Goal: Task Accomplishment & Management: Manage account settings

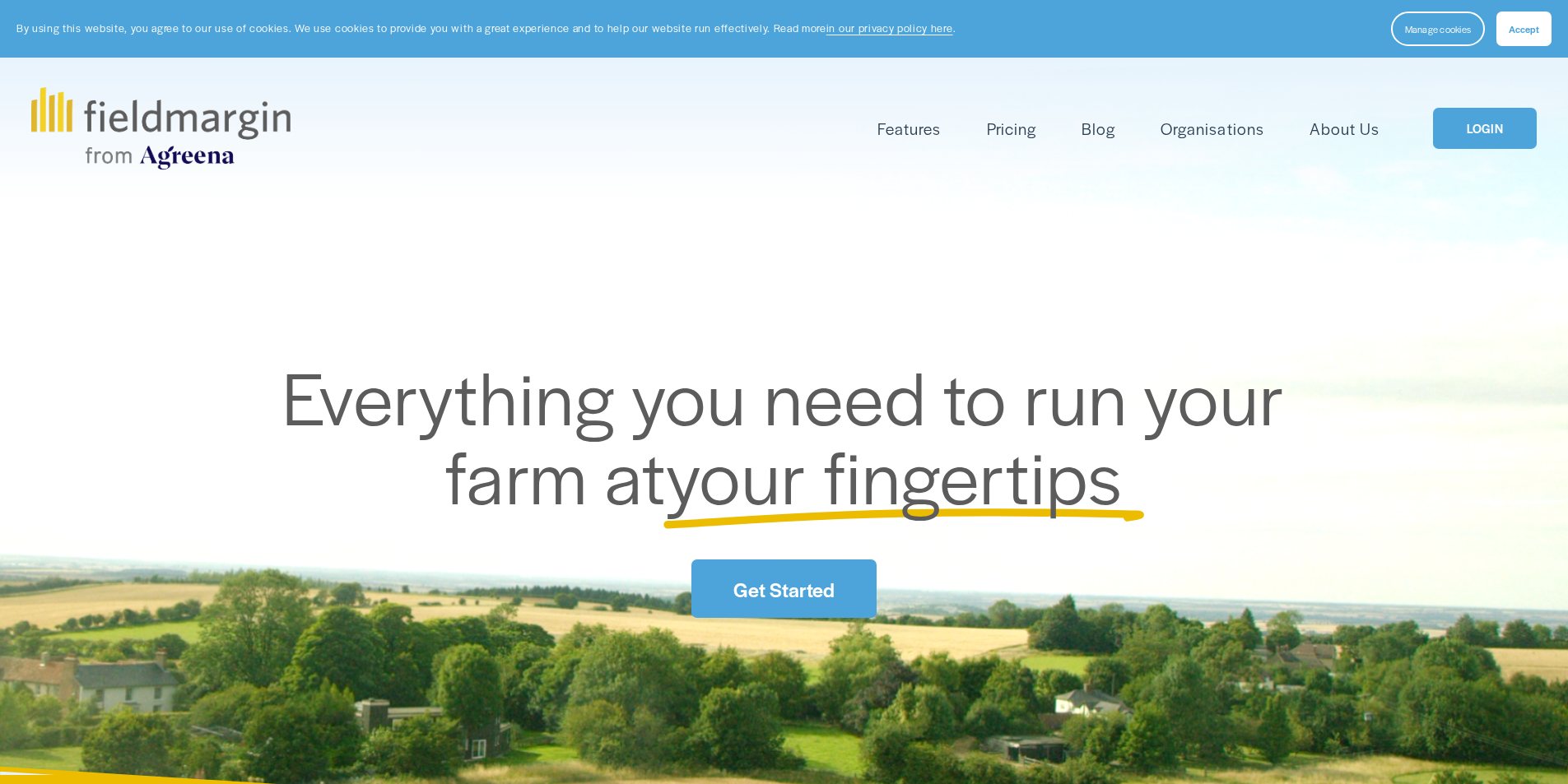
click at [784, 597] on link "Get Started" at bounding box center [784, 589] width 184 height 58
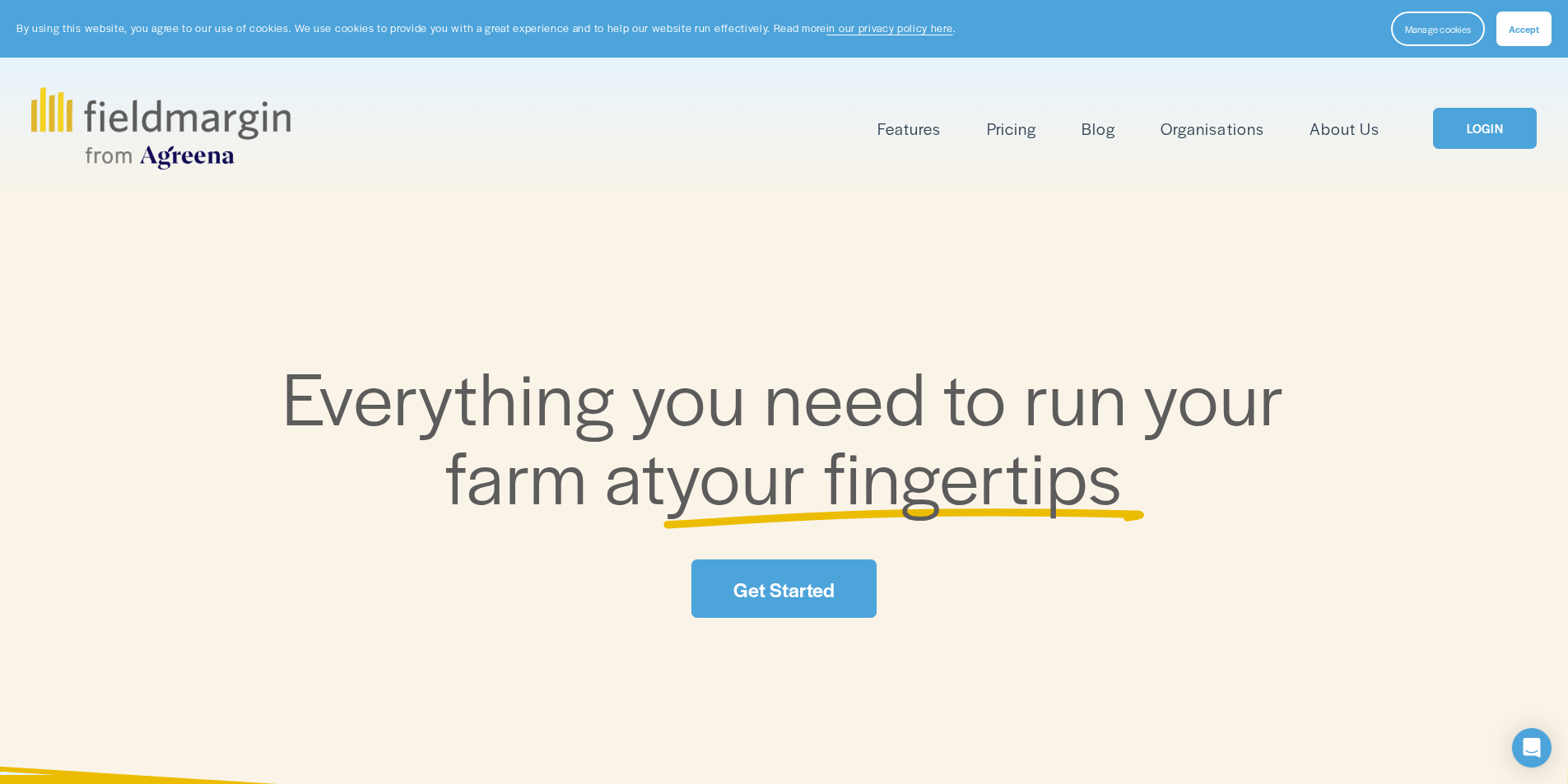
click at [1508, 19] on button "Accept" at bounding box center [1523, 28] width 55 height 34
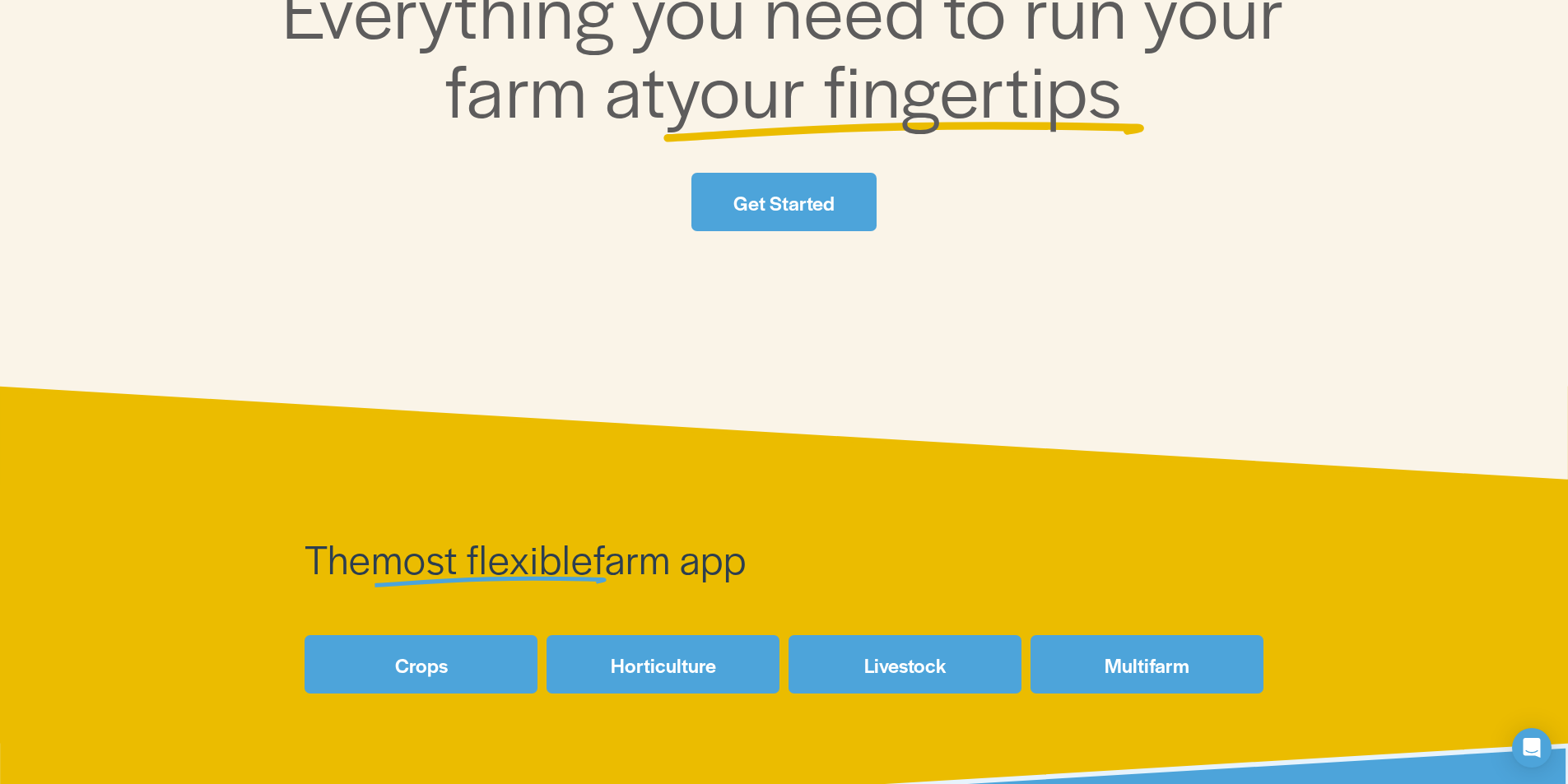
scroll to position [82, 0]
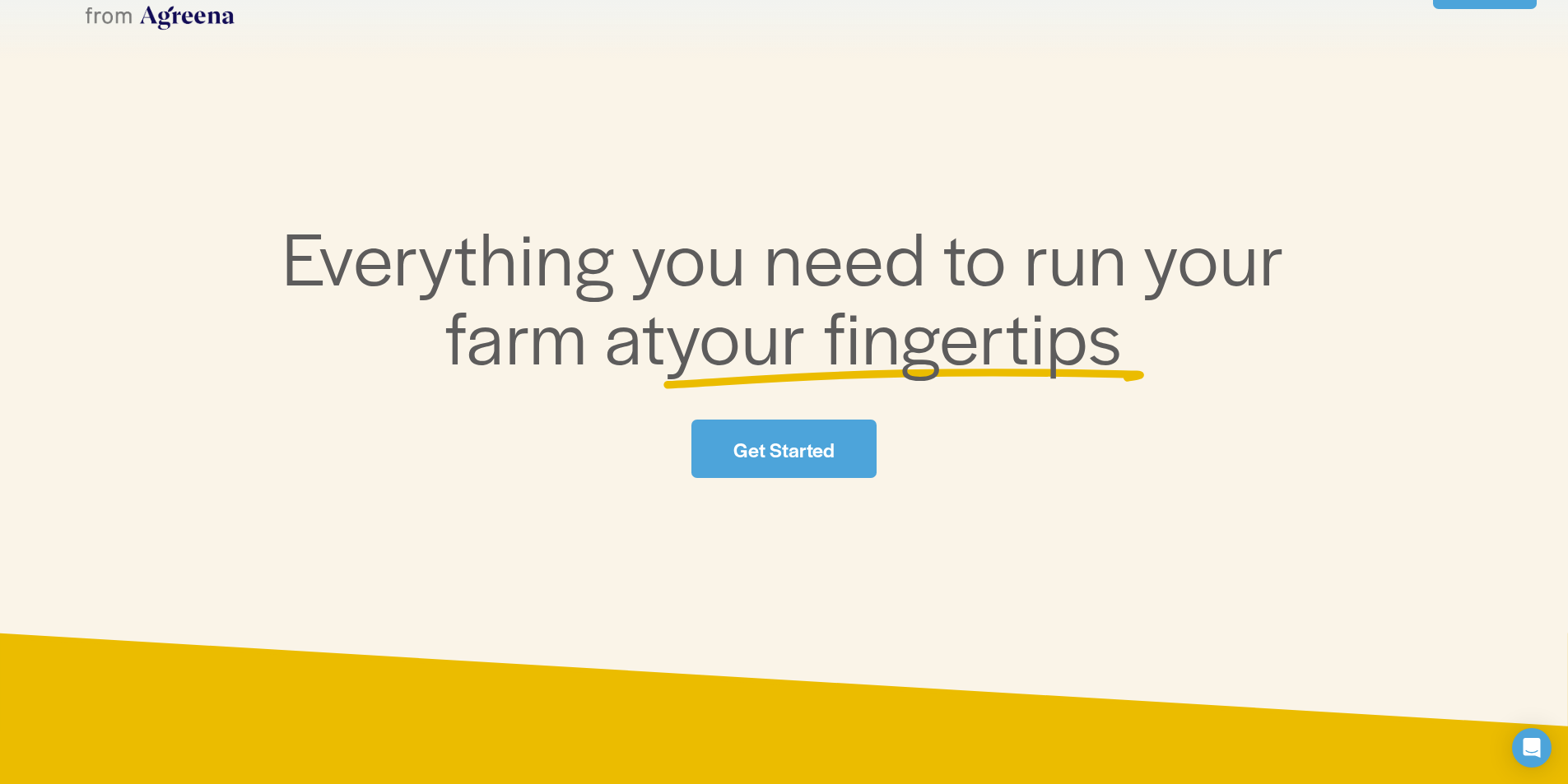
click at [764, 437] on link "Get Started" at bounding box center [784, 449] width 184 height 58
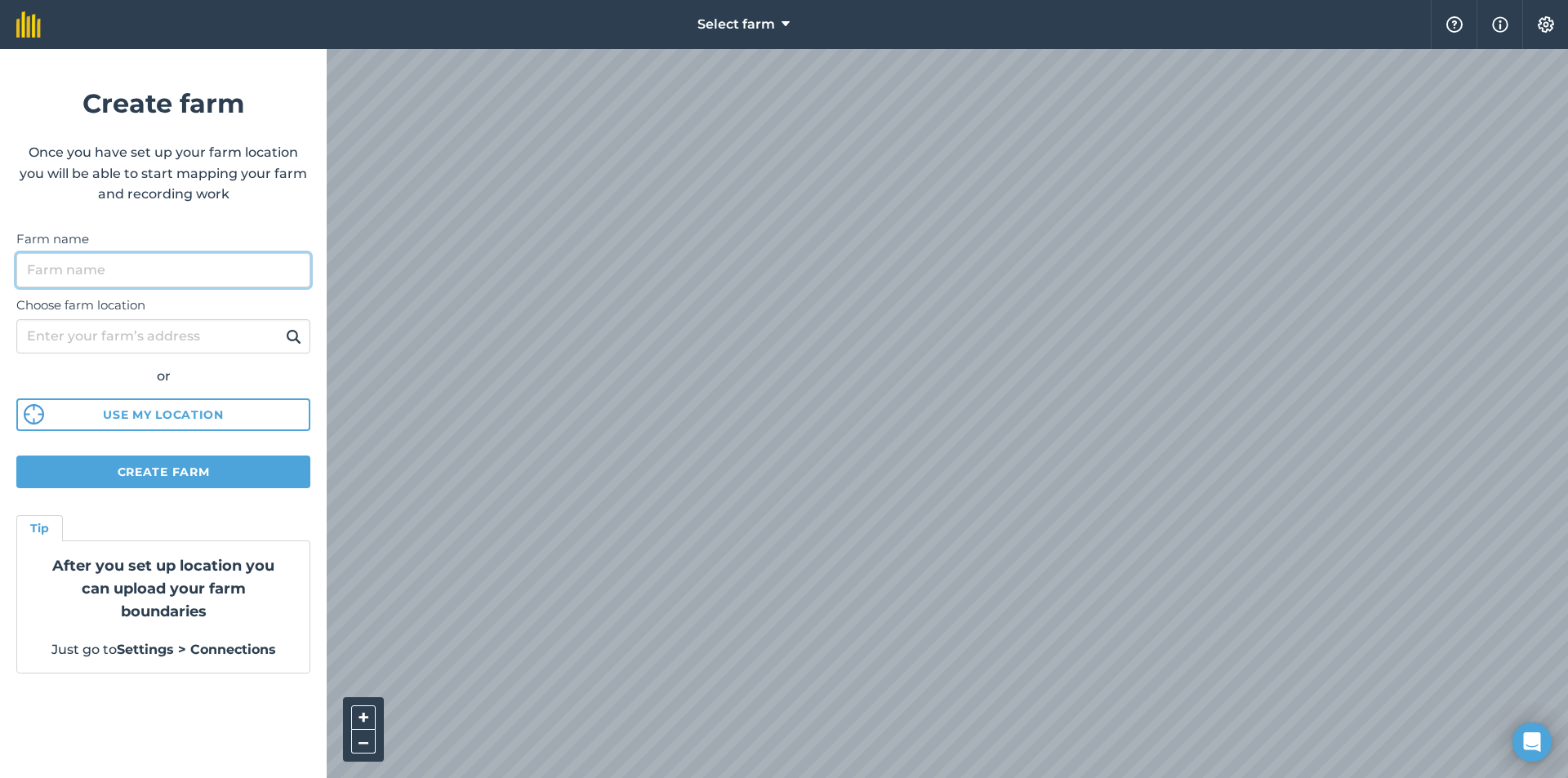
click at [166, 258] on input "Farm name" at bounding box center [163, 270] width 294 height 34
type input "Navarauskų Ūkis"
click at [102, 329] on input "Choose farm location" at bounding box center [163, 336] width 294 height 34
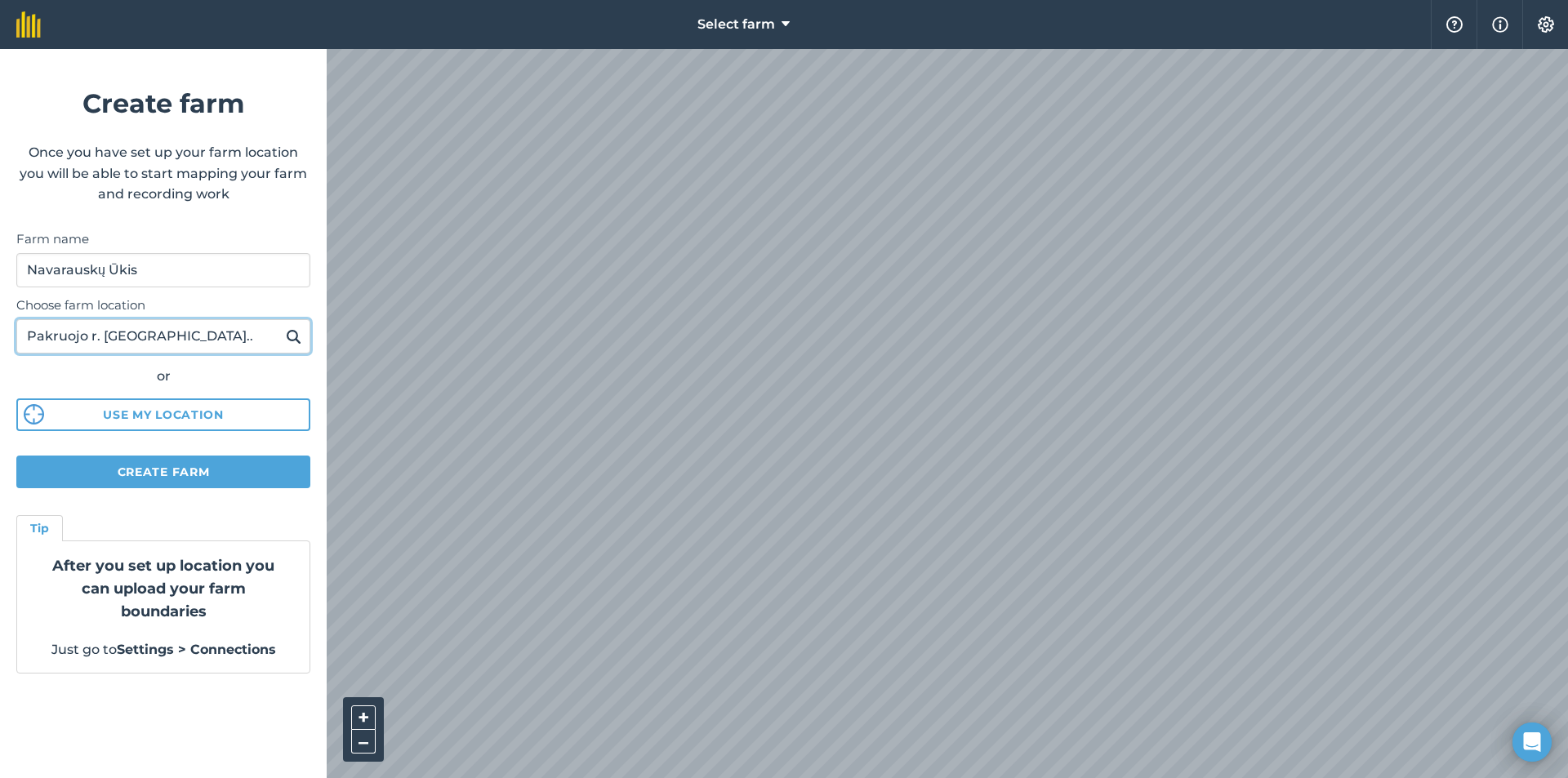
type input "Pakruojo r. Stačiūnų k.."
click at [169, 469] on button "Create farm" at bounding box center [163, 472] width 294 height 32
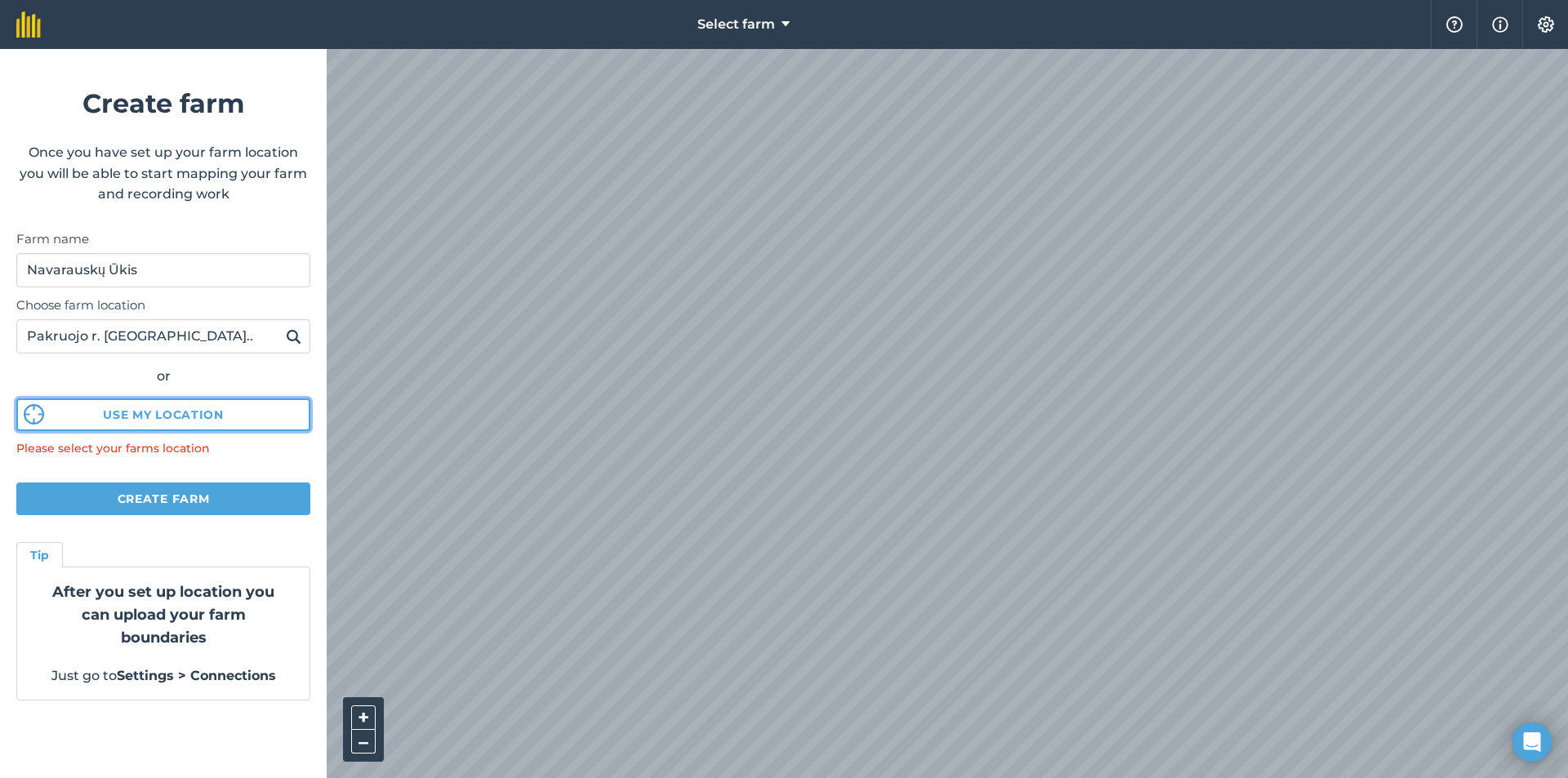
click at [211, 417] on button "Use my location" at bounding box center [163, 415] width 294 height 32
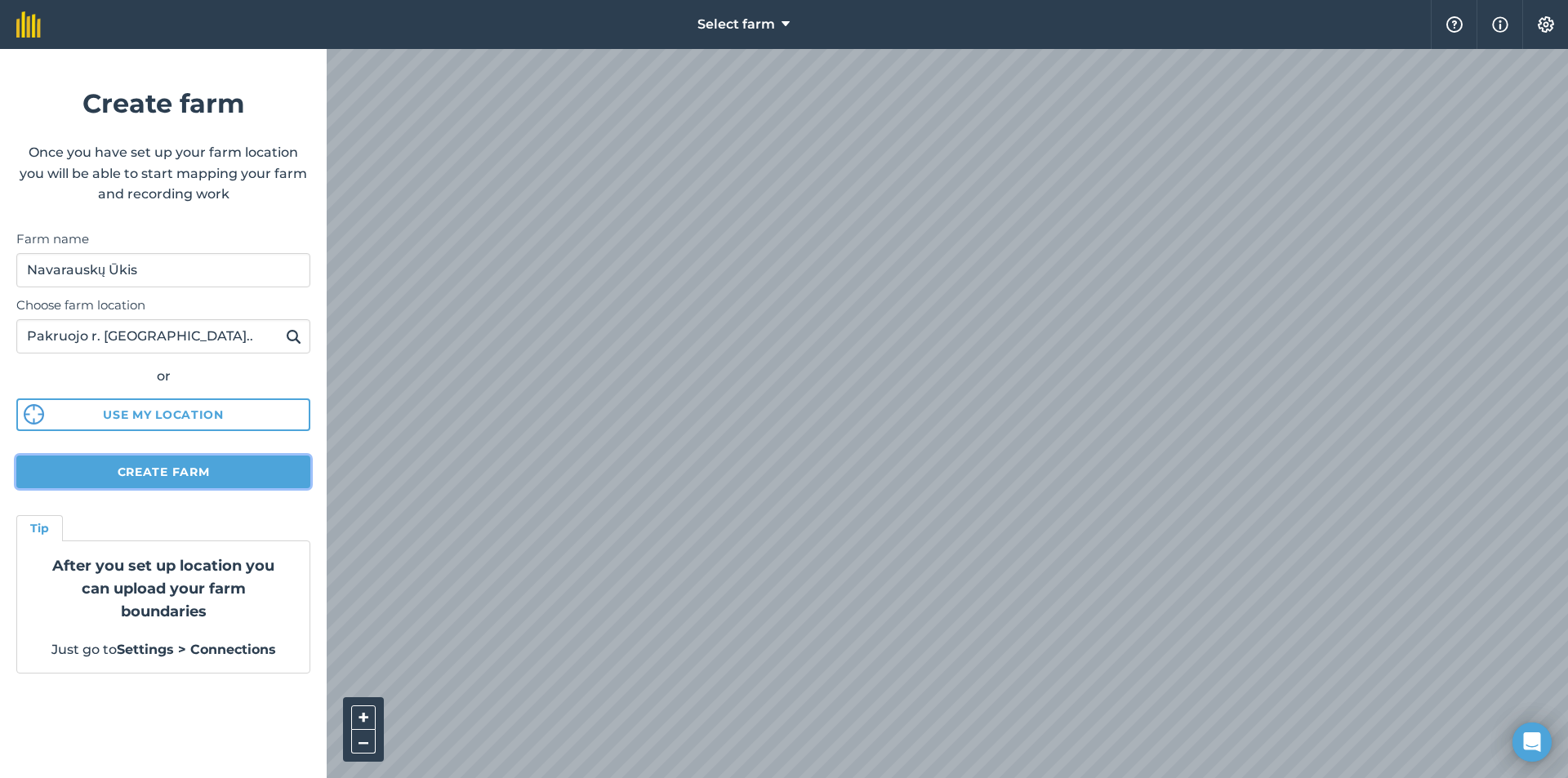
click at [191, 471] on button "Create farm" at bounding box center [163, 472] width 294 height 32
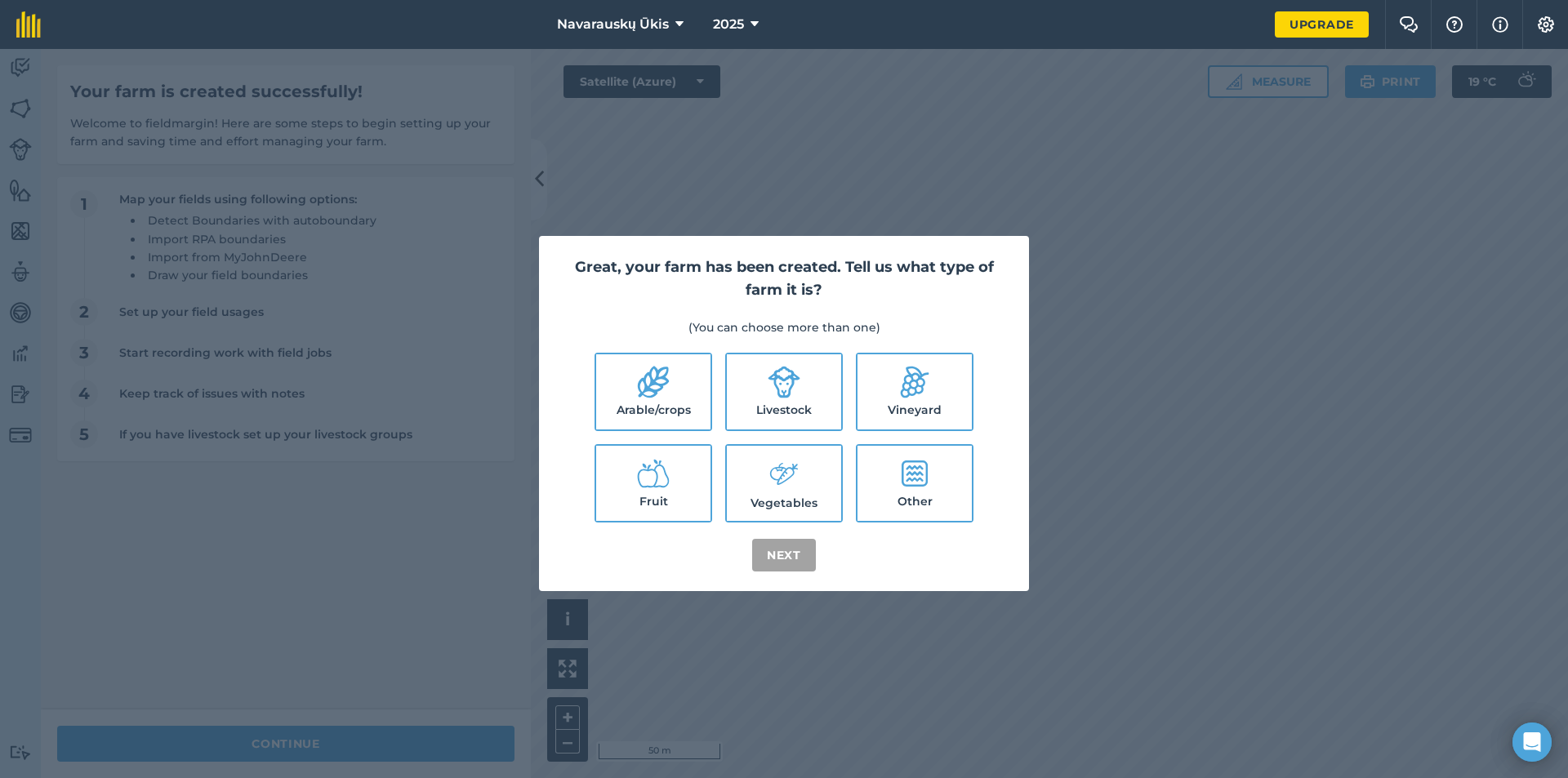
click at [660, 382] on icon at bounding box center [653, 382] width 32 height 32
checkbox input "true"
click at [778, 551] on button "Next" at bounding box center [784, 555] width 64 height 32
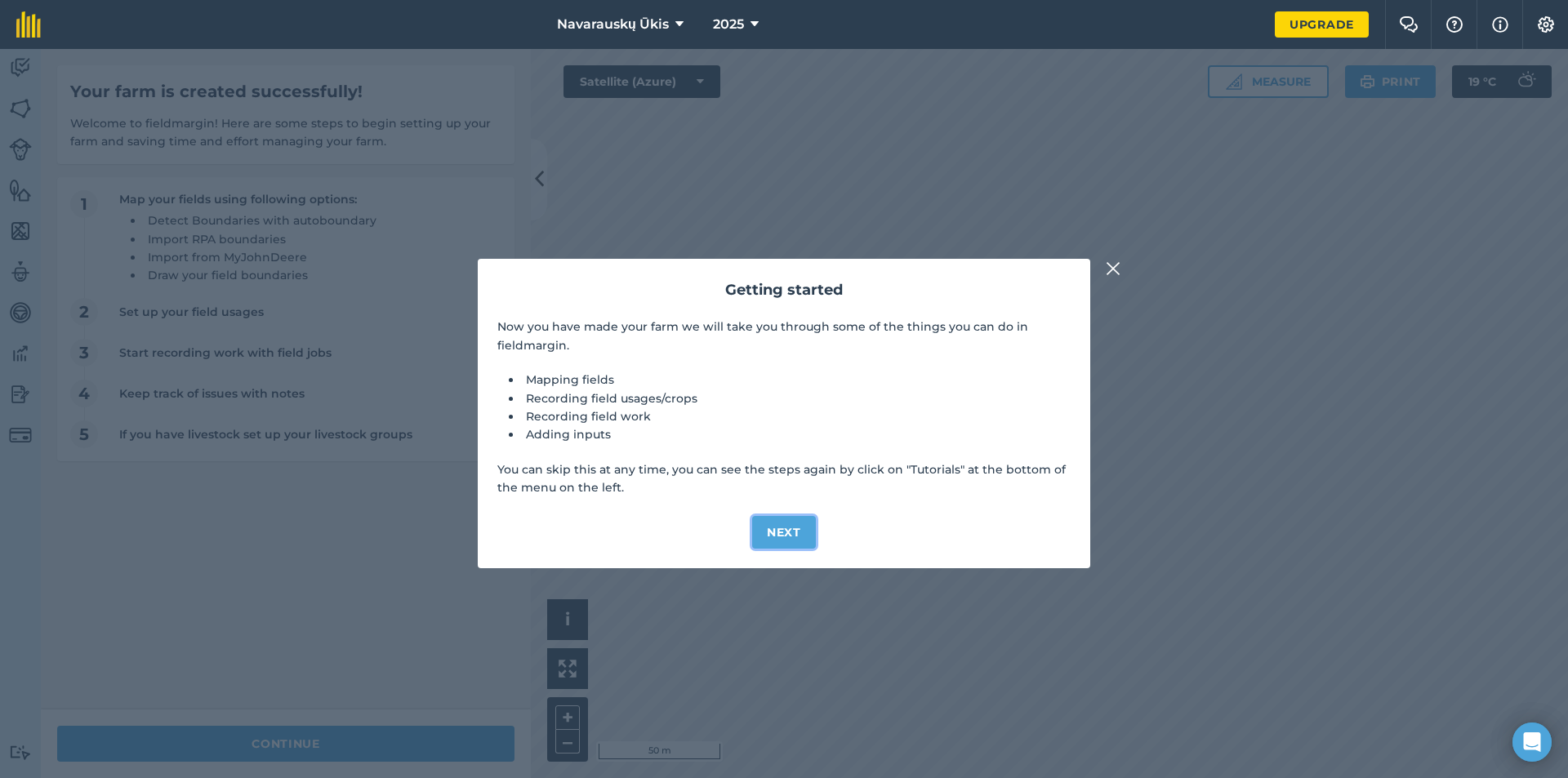
click at [778, 519] on button "Next" at bounding box center [784, 532] width 64 height 32
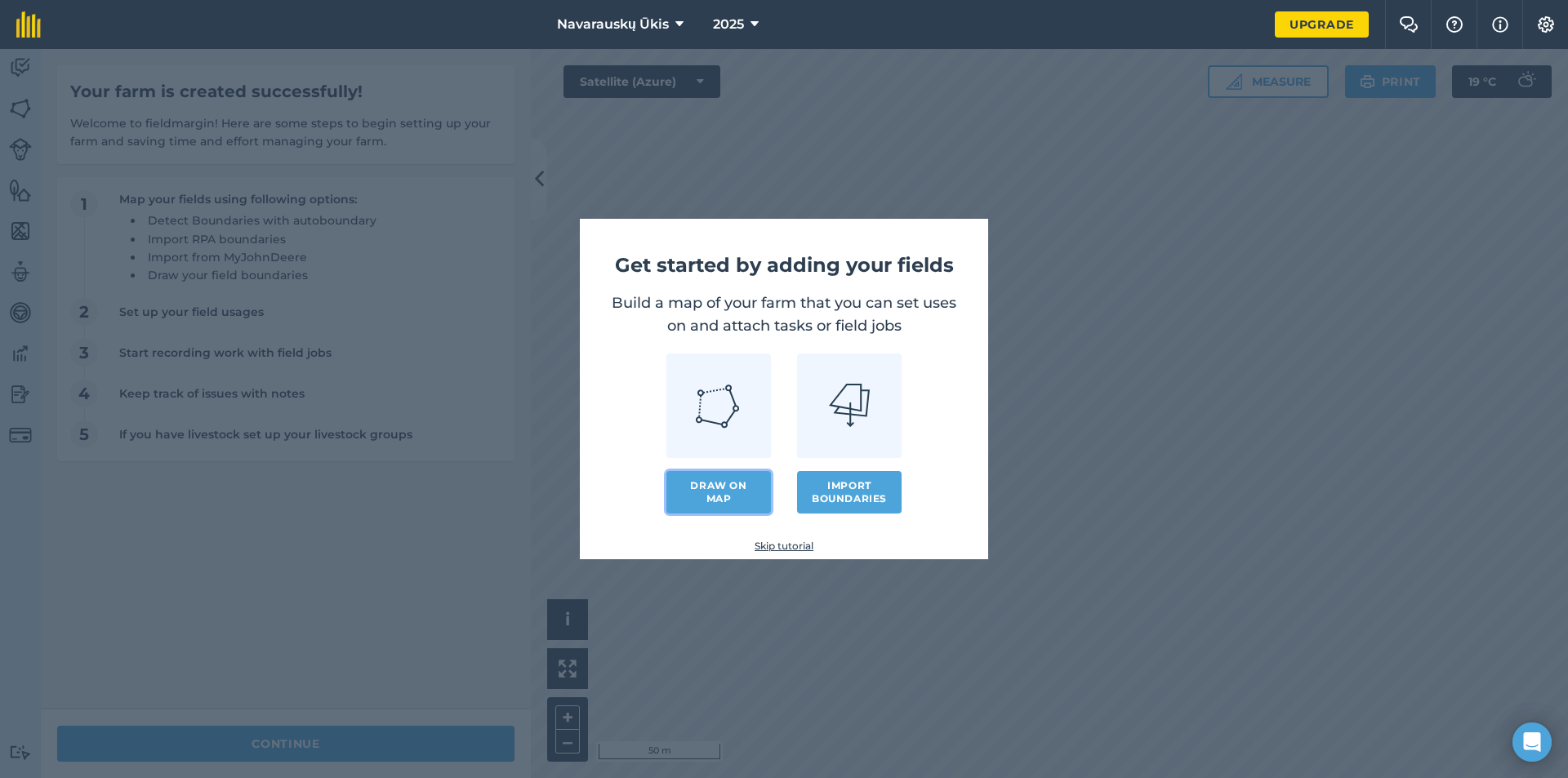
click at [687, 497] on link "Draw on map" at bounding box center [718, 492] width 105 height 43
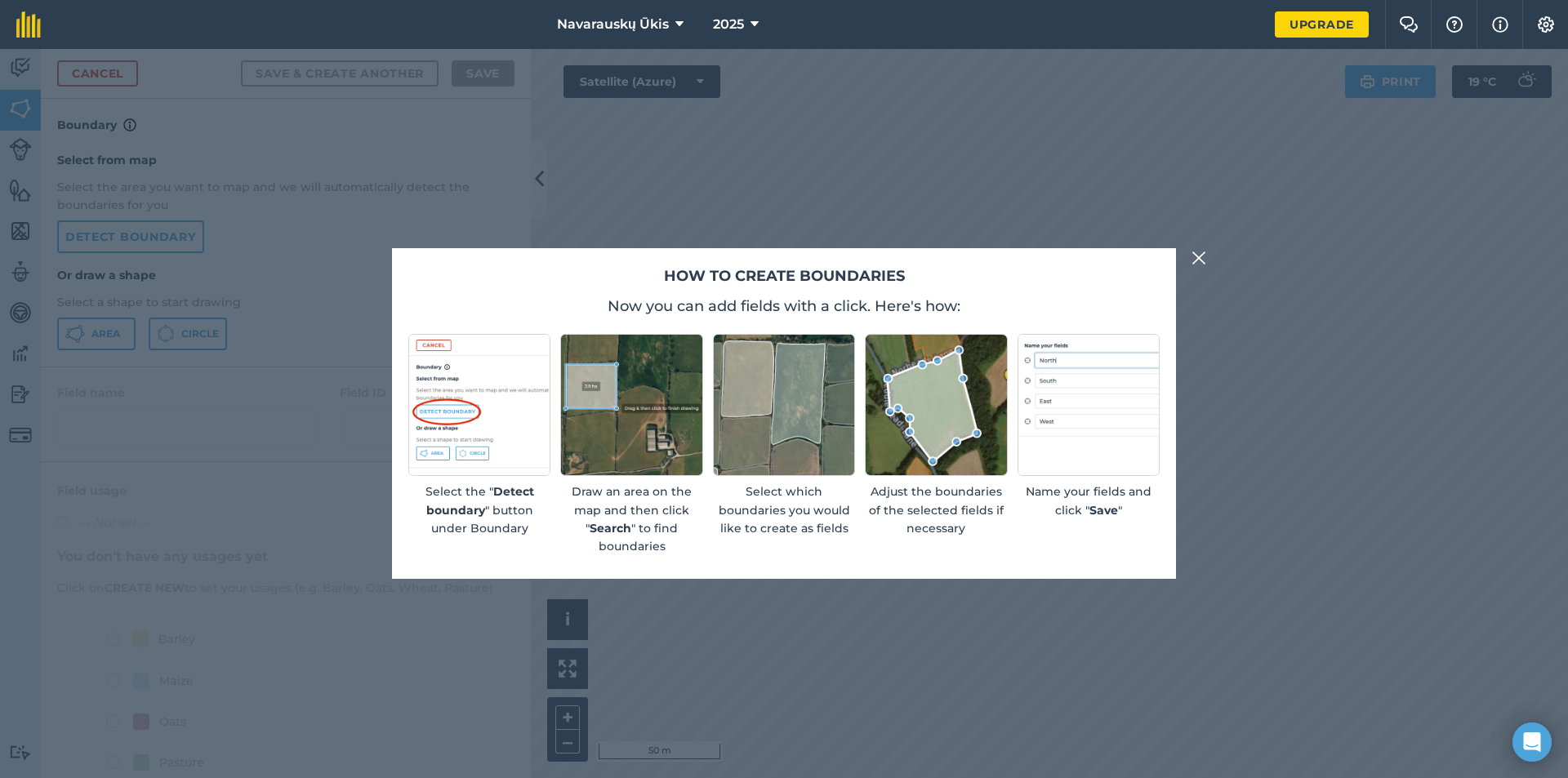
click at [1201, 264] on img at bounding box center [1199, 258] width 14 height 20
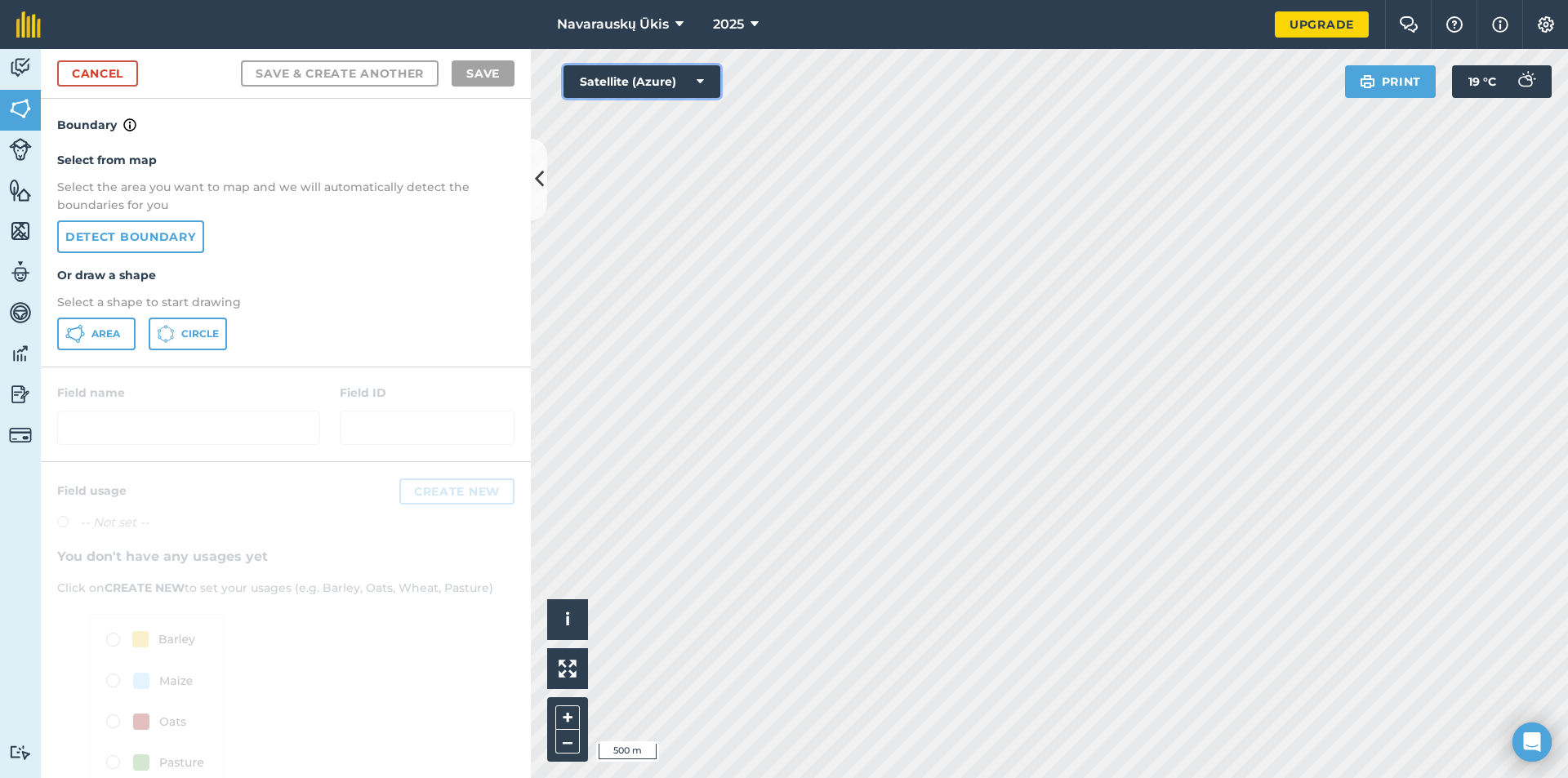
click at [691, 82] on button "Satellite (Azure)" at bounding box center [641, 82] width 157 height 32
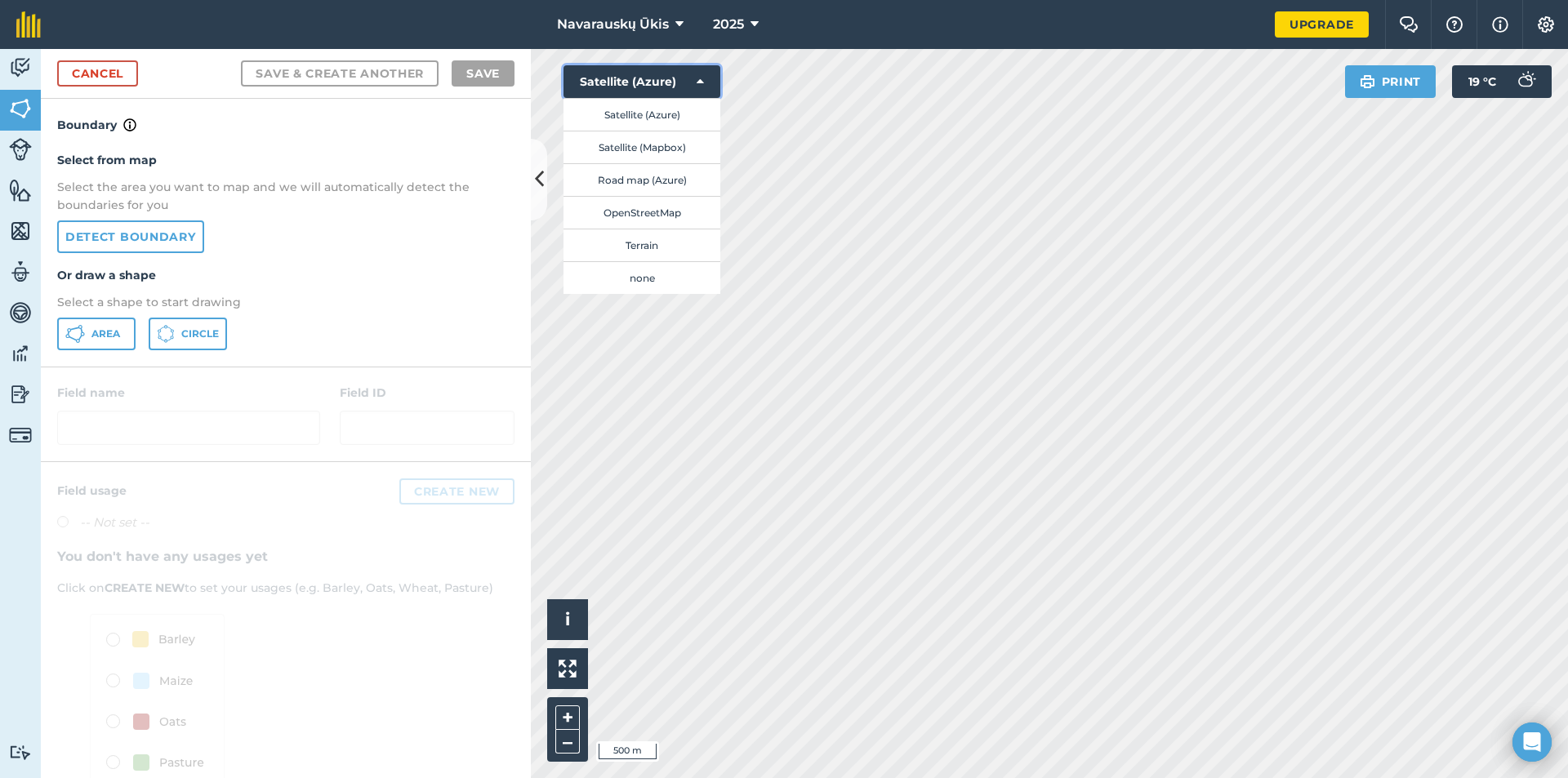
click at [698, 77] on icon at bounding box center [700, 81] width 8 height 16
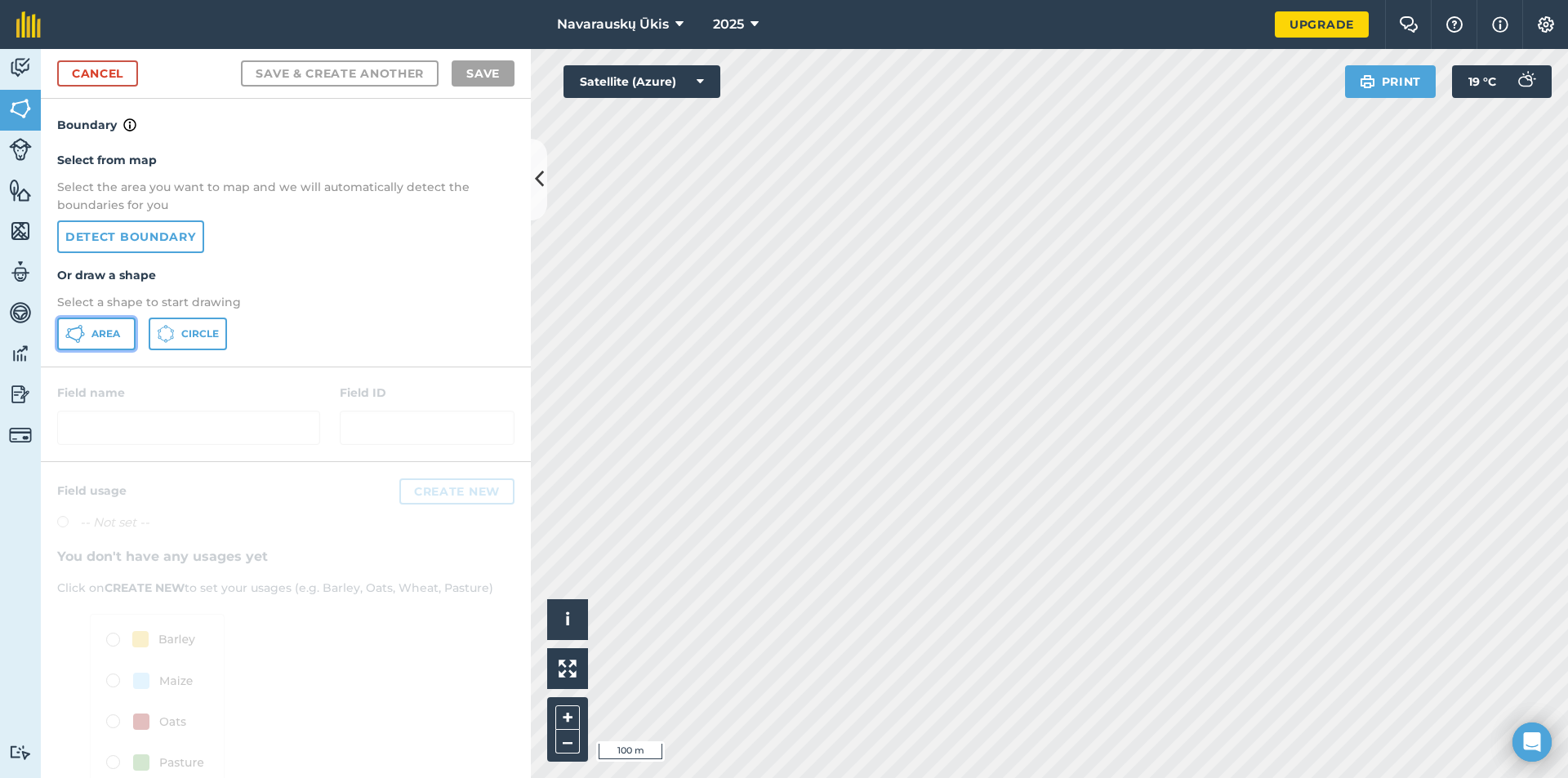
click at [89, 336] on button "Area" at bounding box center [96, 333] width 78 height 32
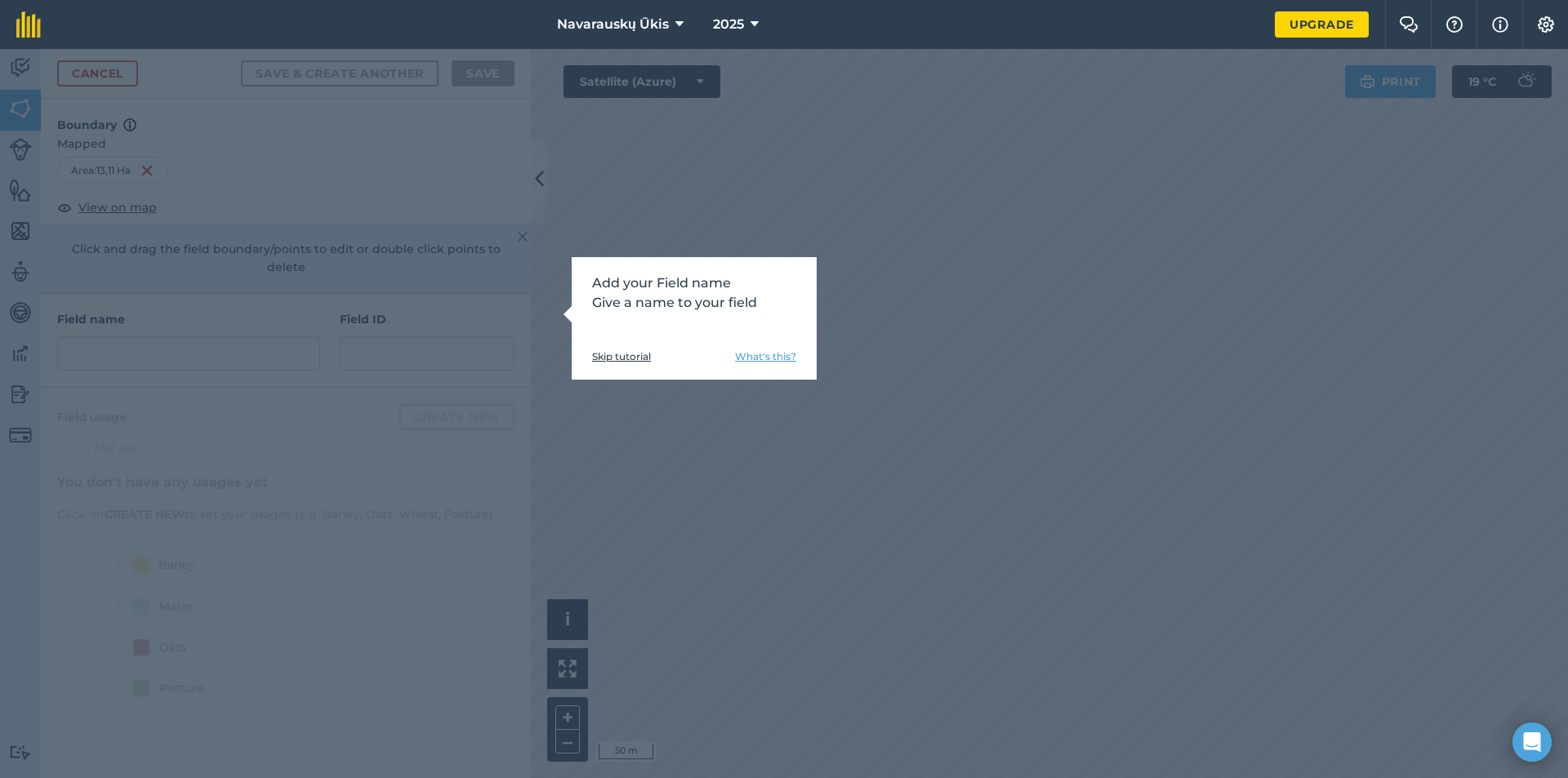
click at [642, 351] on link "Skip tutorial" at bounding box center [621, 356] width 59 height 13
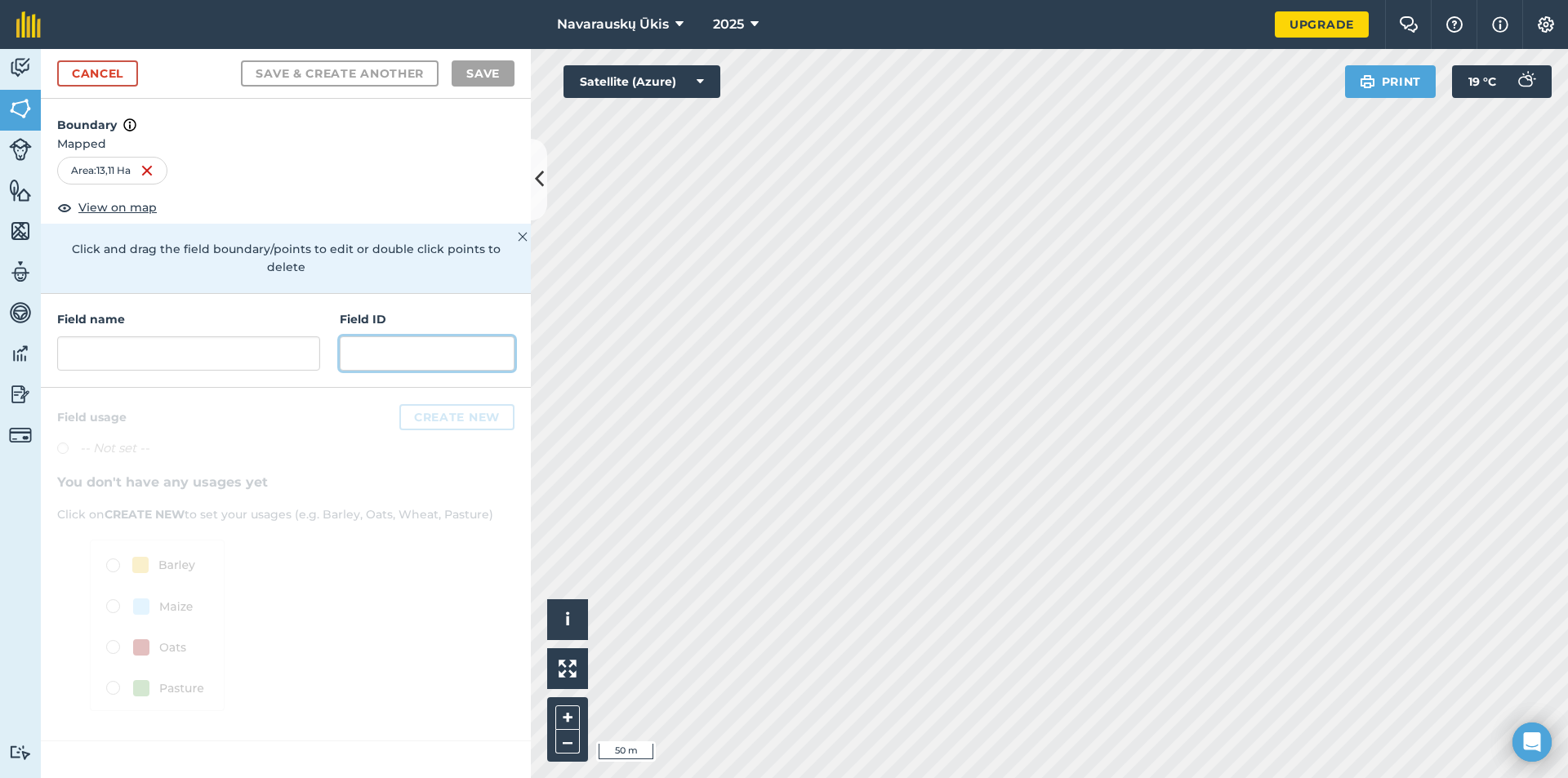
click at [408, 337] on input "text" at bounding box center [426, 354] width 174 height 34
drag, startPoint x: 208, startPoint y: 348, endPoint x: 203, endPoint y: 338, distance: 11.2
click at [207, 344] on input "text" at bounding box center [188, 354] width 263 height 34
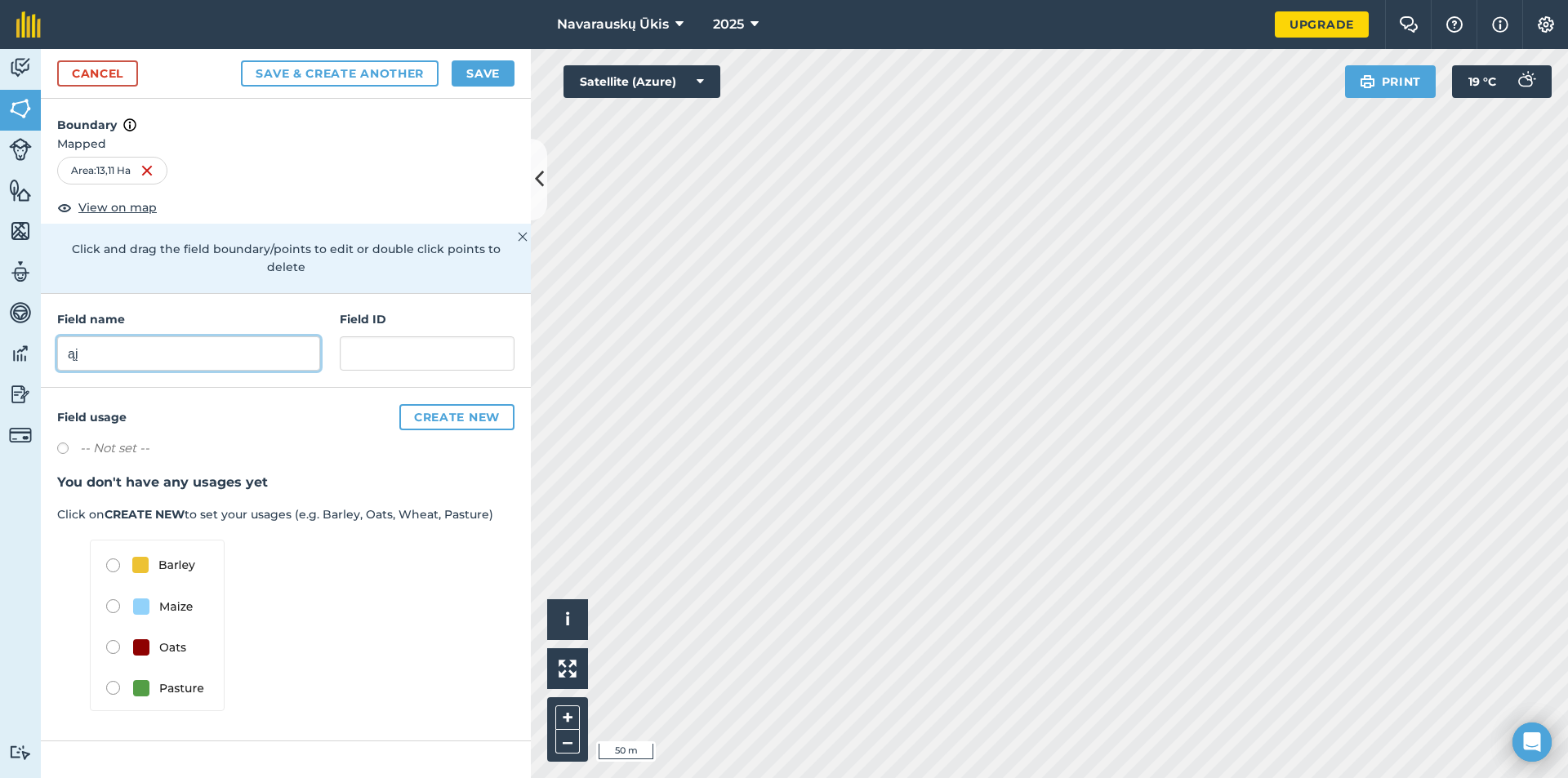
type input "ą"
type input "15"
click at [479, 79] on button "Save" at bounding box center [483, 73] width 63 height 26
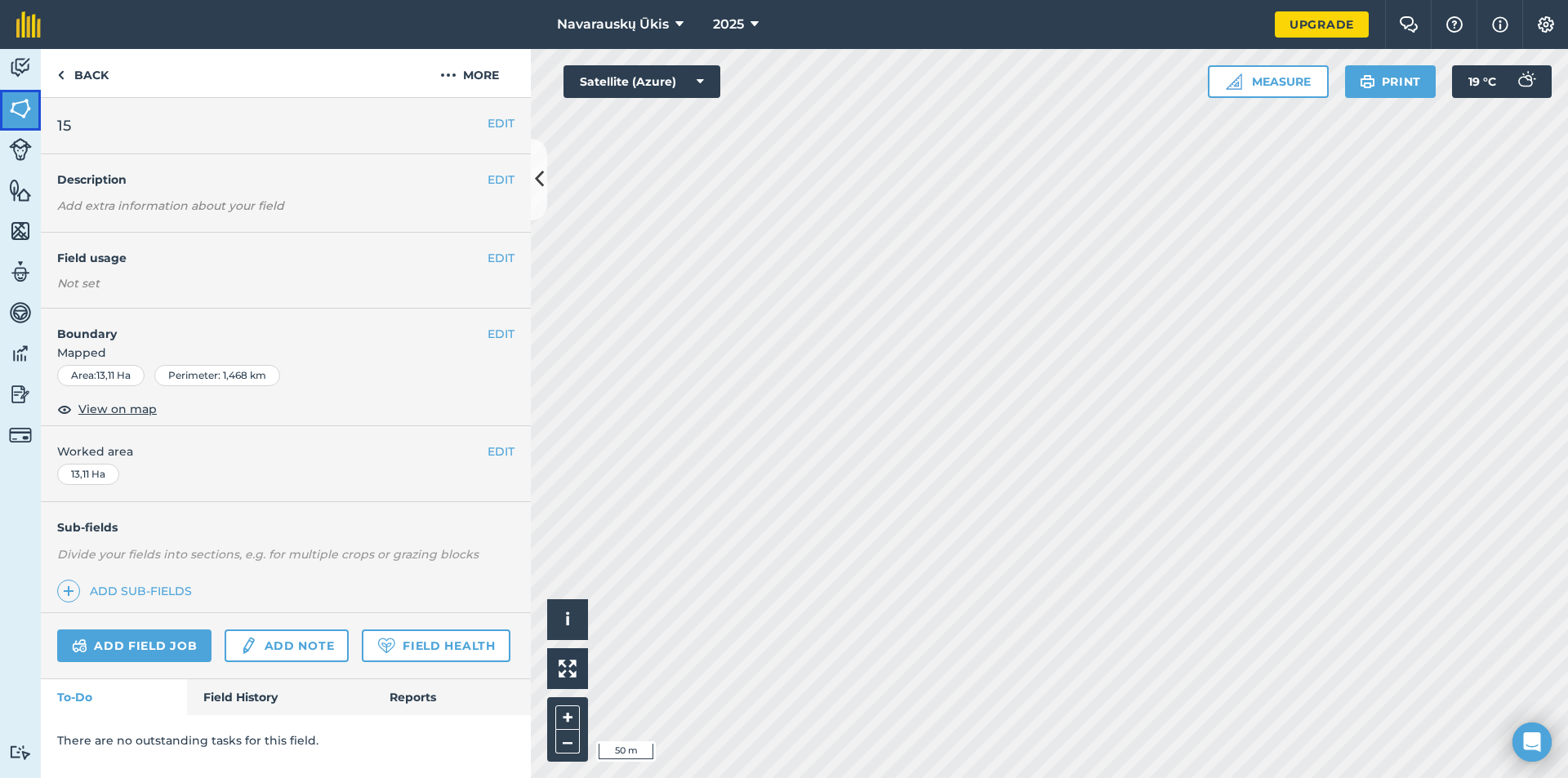
click at [22, 111] on img at bounding box center [20, 108] width 23 height 25
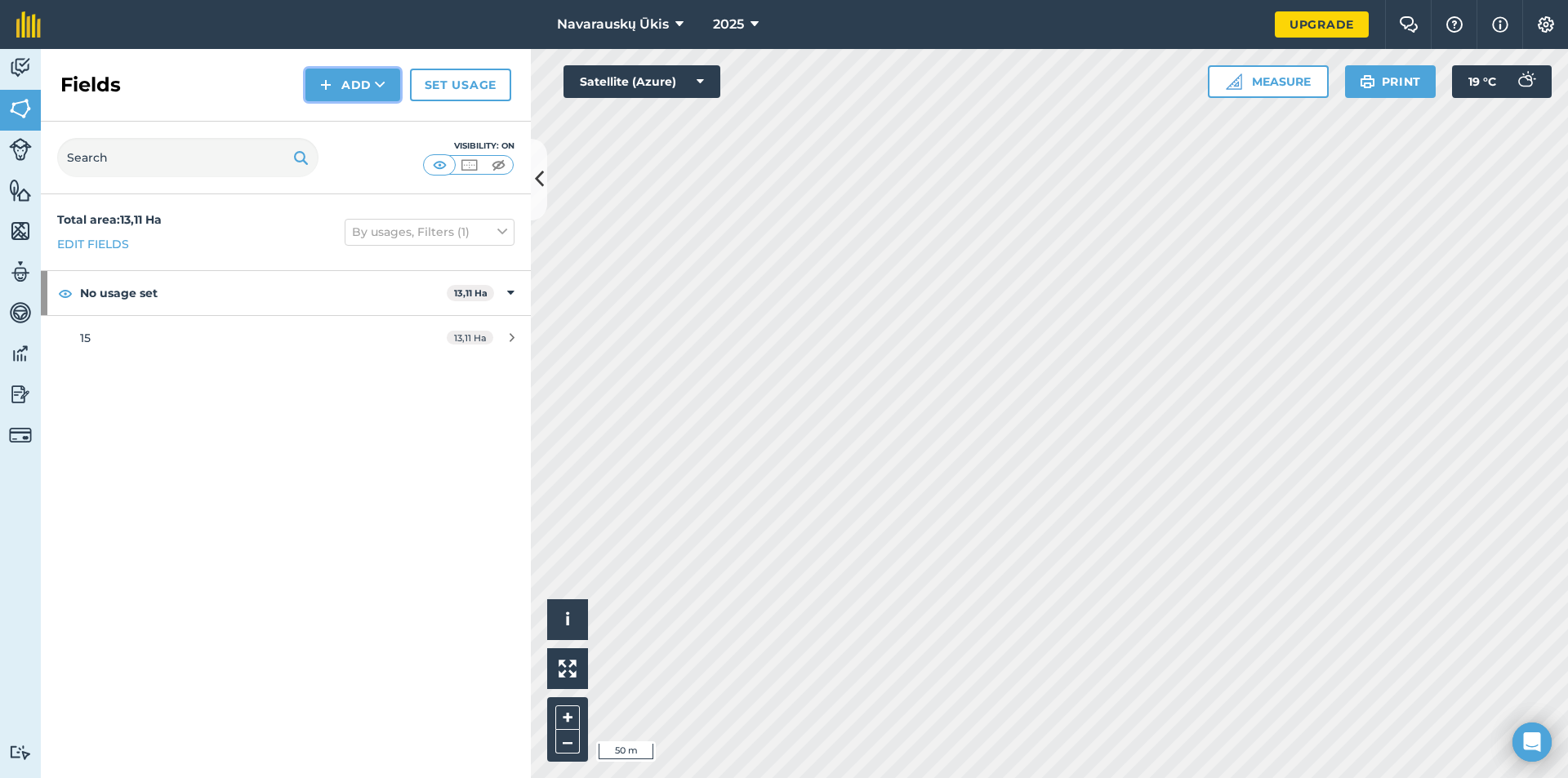
click at [321, 82] on img at bounding box center [325, 84] width 11 height 20
click at [357, 121] on link "Draw" at bounding box center [353, 122] width 90 height 36
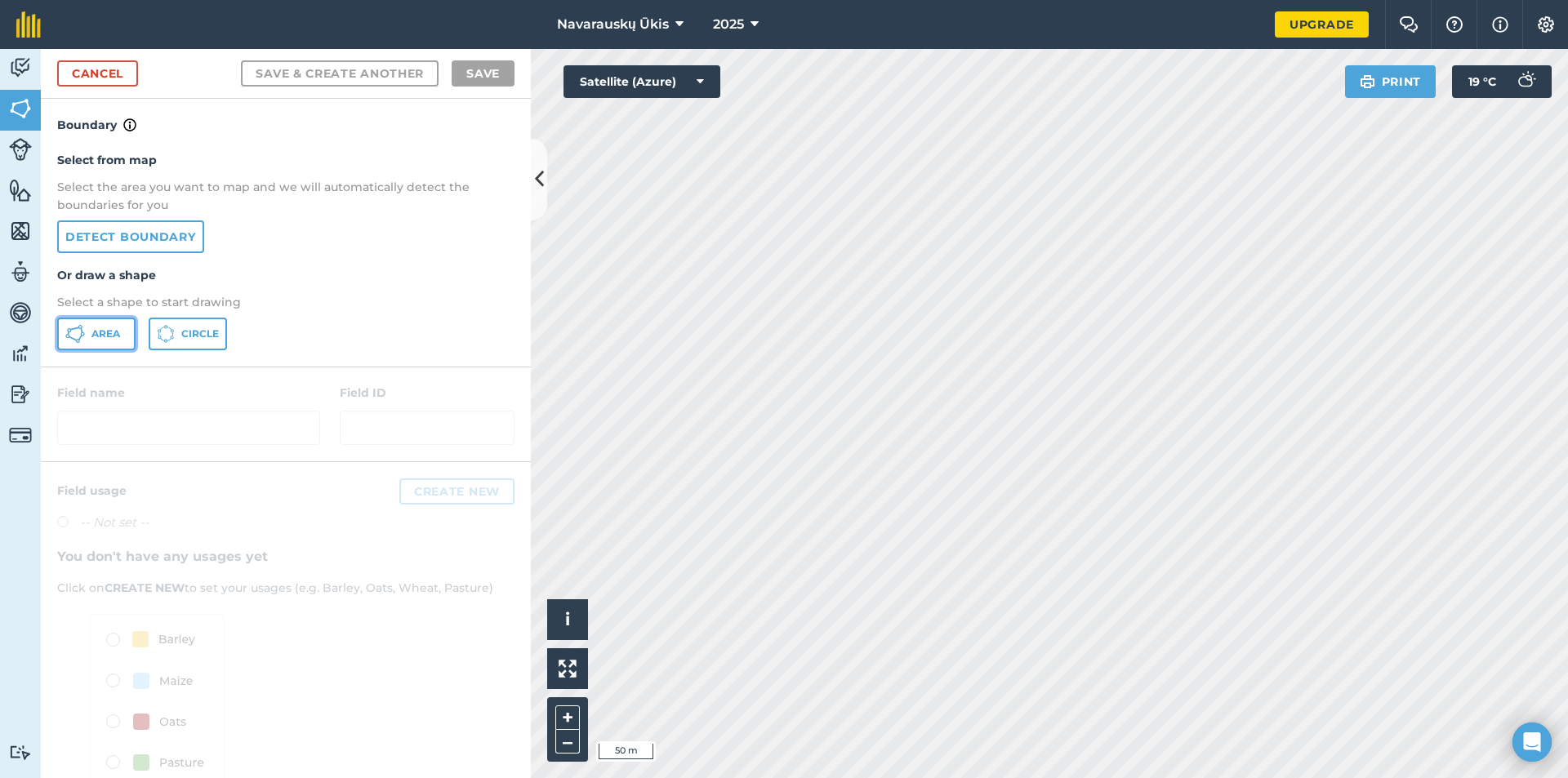
click at [87, 324] on button "Area" at bounding box center [96, 333] width 78 height 32
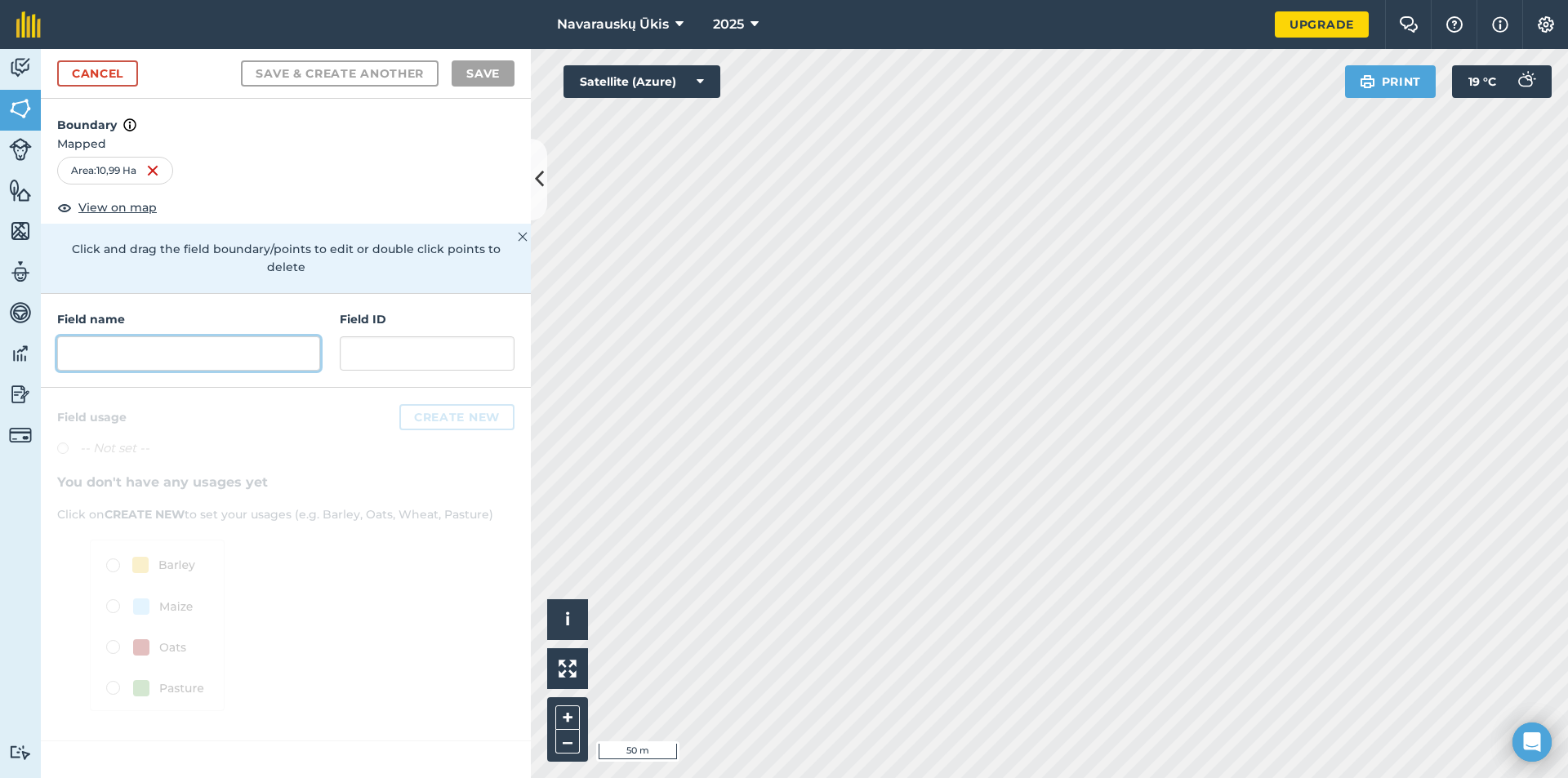
click at [145, 338] on input "text" at bounding box center [188, 354] width 263 height 34
click at [133, 337] on input "text" at bounding box center [188, 354] width 263 height 34
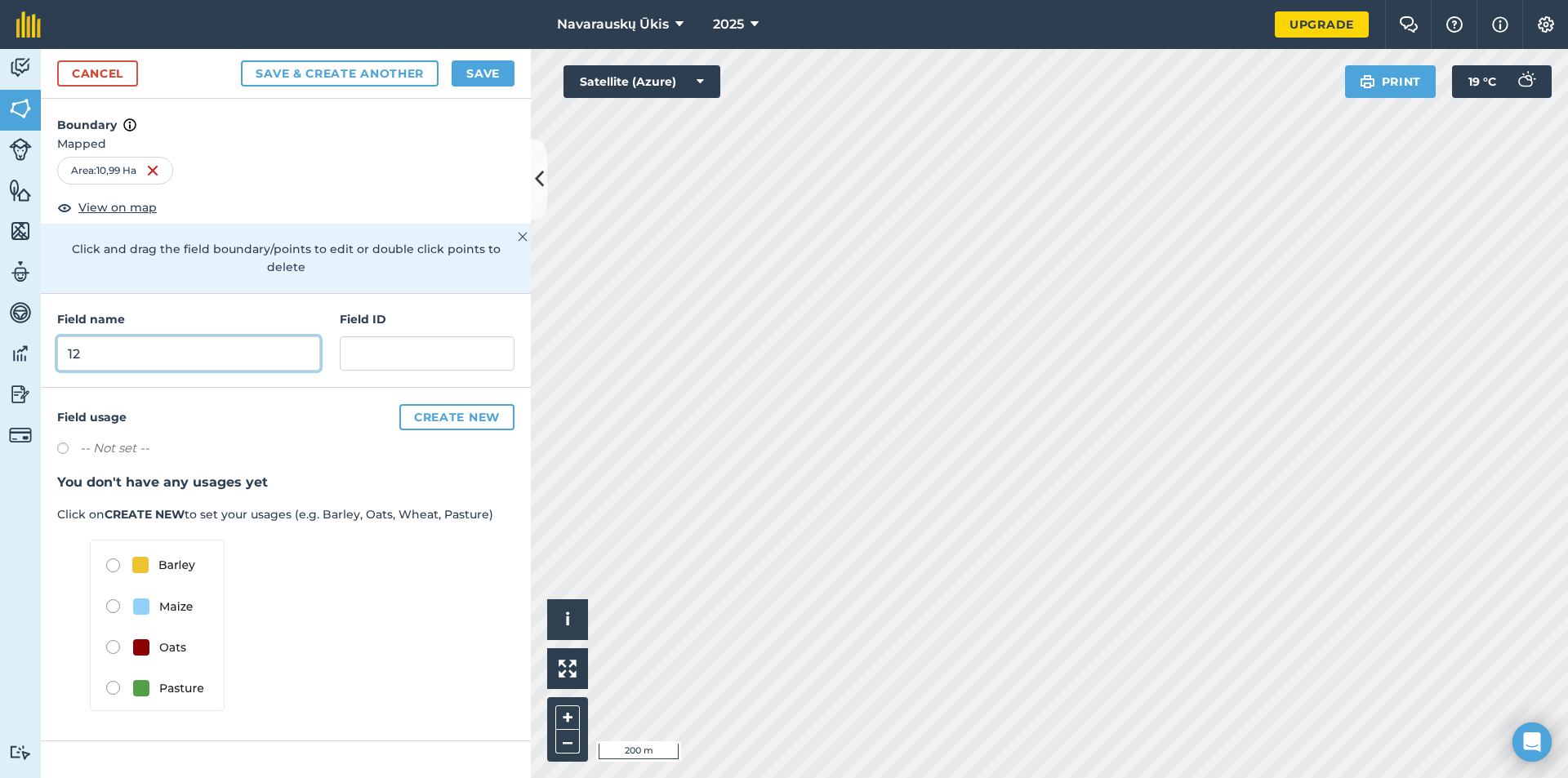
type input "12"
click at [495, 86] on button "Save" at bounding box center [483, 73] width 63 height 26
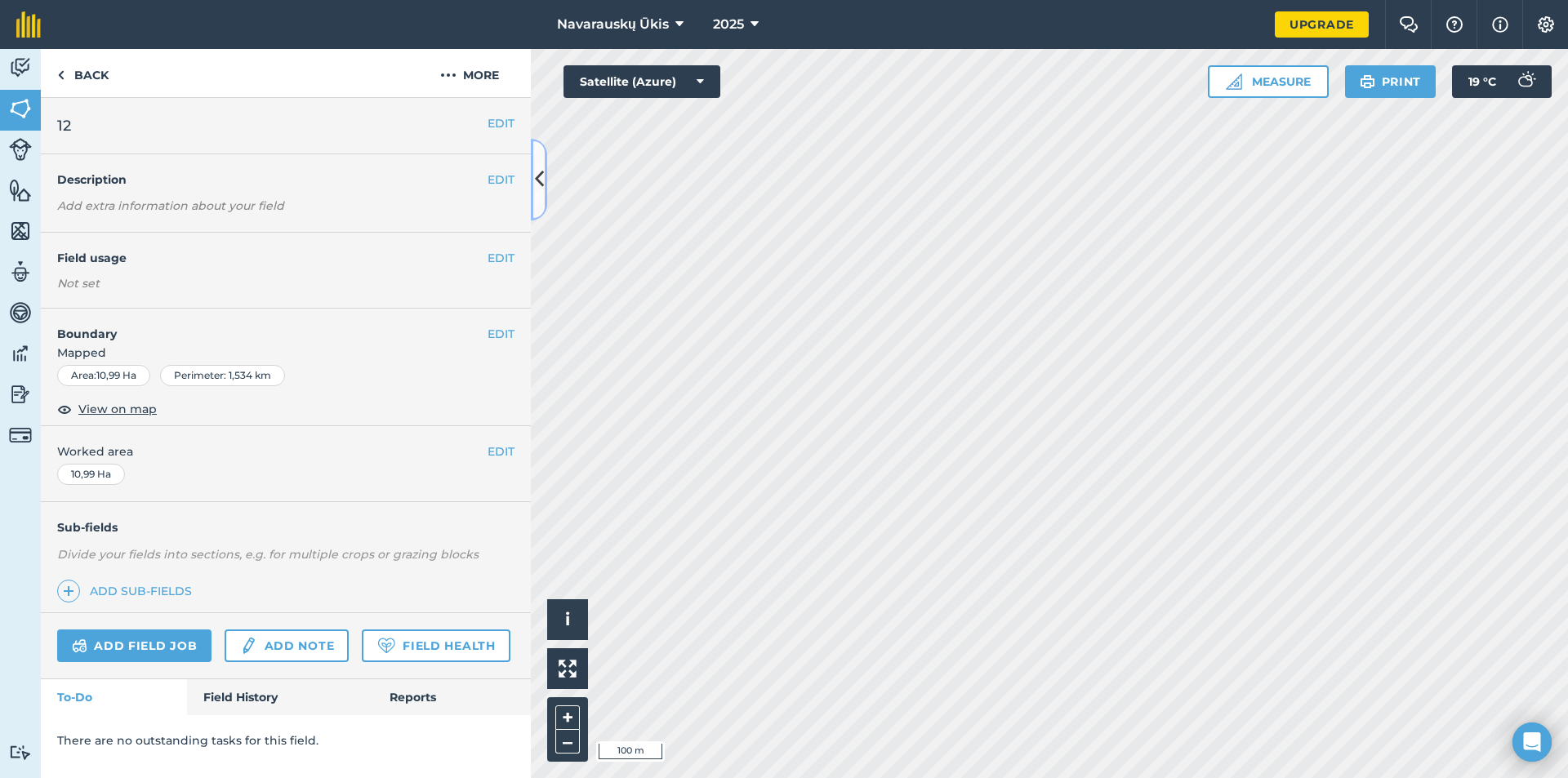
click at [538, 184] on icon at bounding box center [539, 179] width 9 height 29
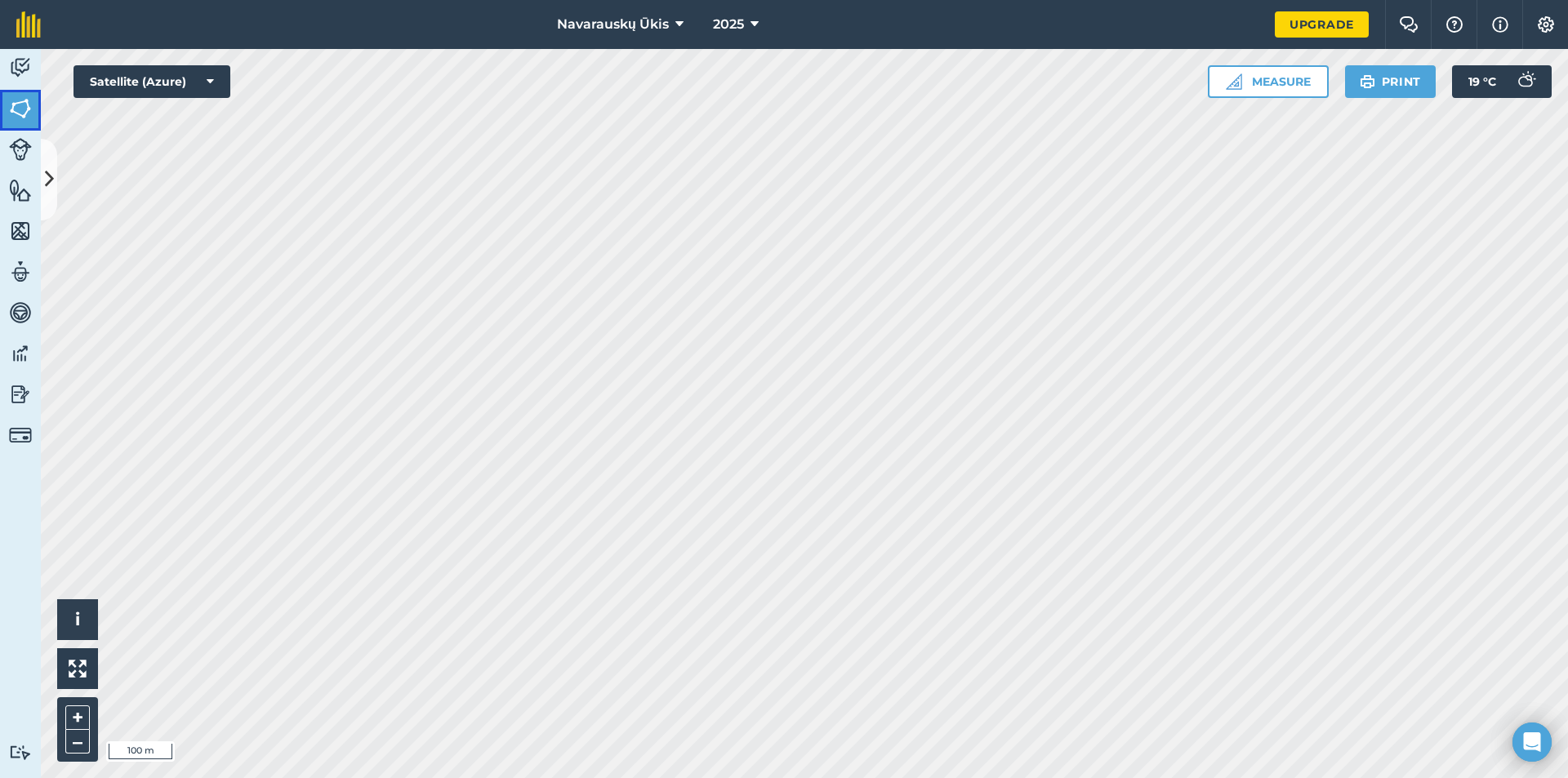
click at [10, 102] on img at bounding box center [20, 108] width 23 height 25
click at [8, 99] on link "Fields" at bounding box center [20, 111] width 41 height 41
click at [56, 159] on button at bounding box center [48, 179] width 16 height 82
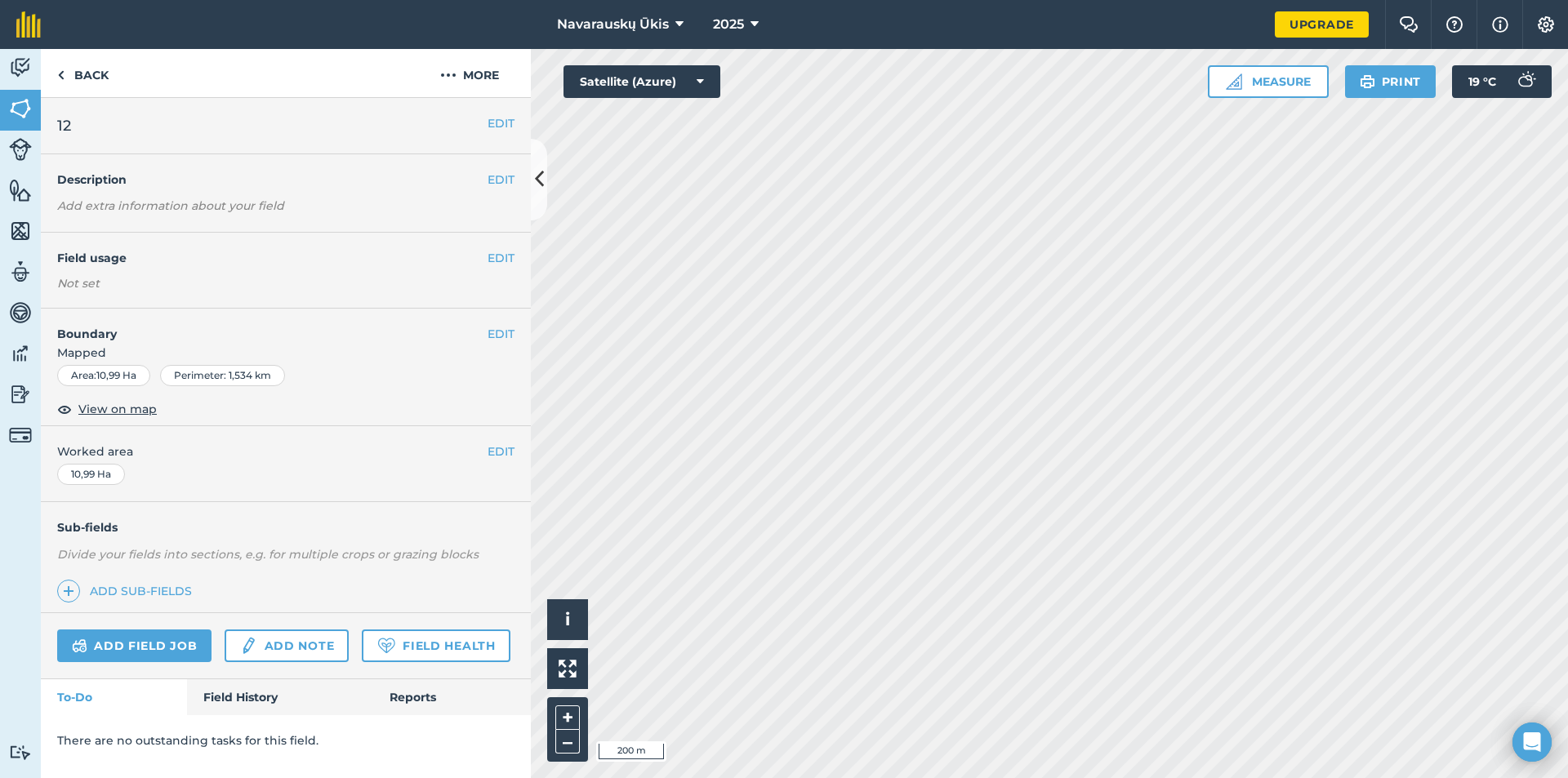
click at [80, 122] on h2 "12" at bounding box center [272, 125] width 430 height 23
click at [502, 132] on button "EDIT" at bounding box center [501, 122] width 27 height 18
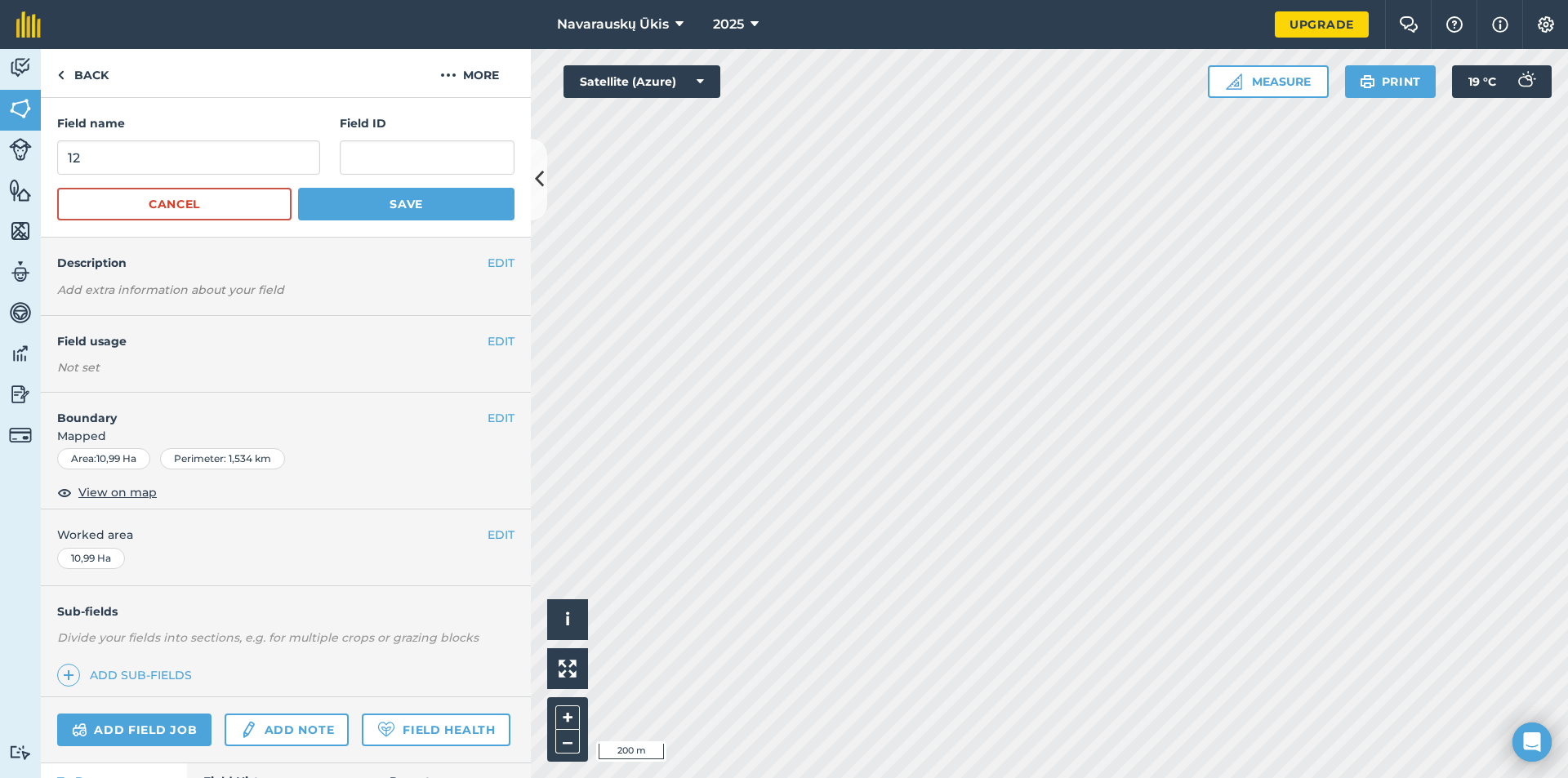
click at [123, 139] on div "Field name 12" at bounding box center [188, 144] width 263 height 60
click at [120, 150] on input "12" at bounding box center [188, 157] width 263 height 34
type input "16"
click at [431, 207] on button "Save" at bounding box center [406, 204] width 216 height 32
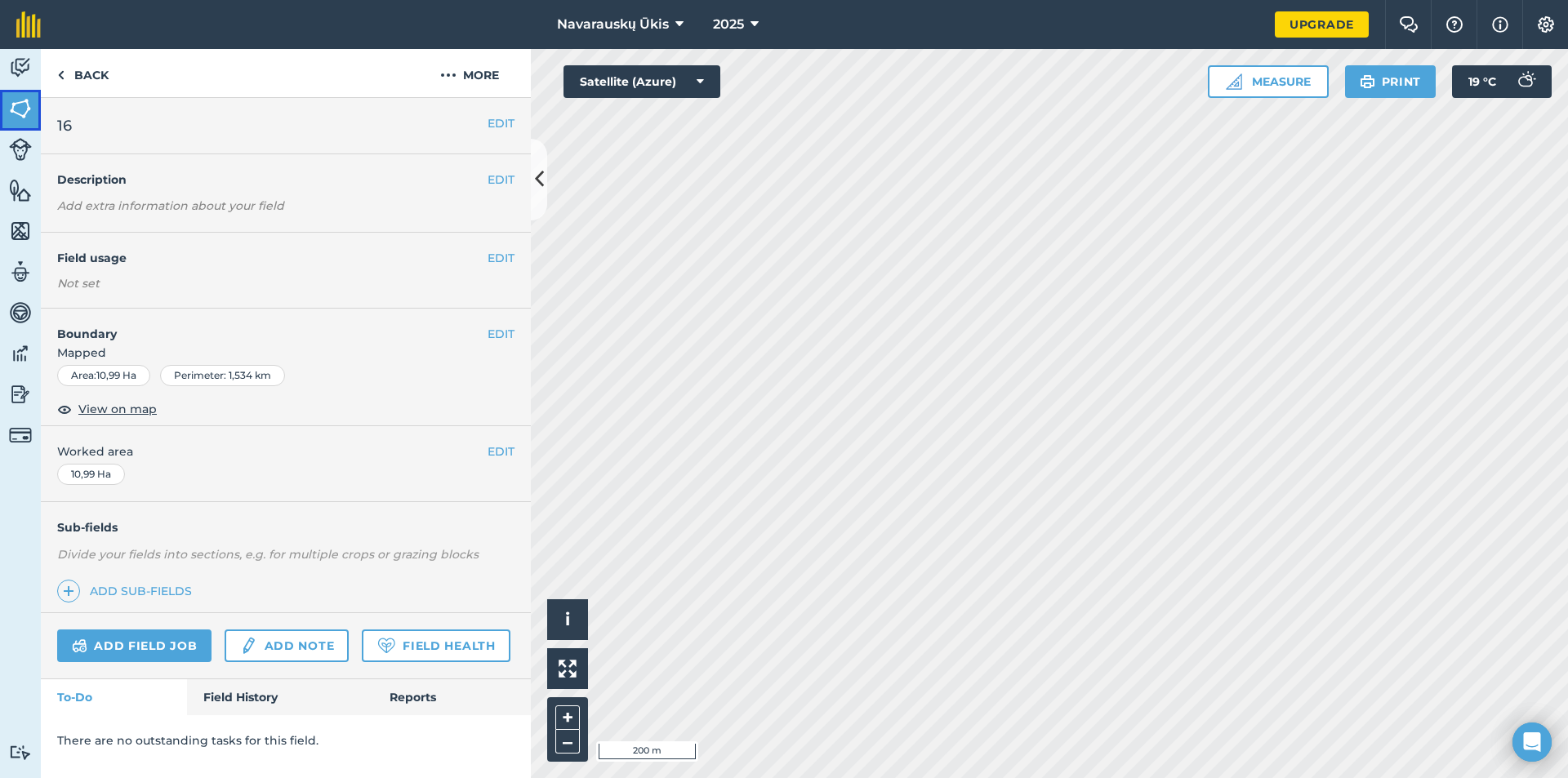
click at [8, 115] on link "Fields" at bounding box center [20, 111] width 41 height 41
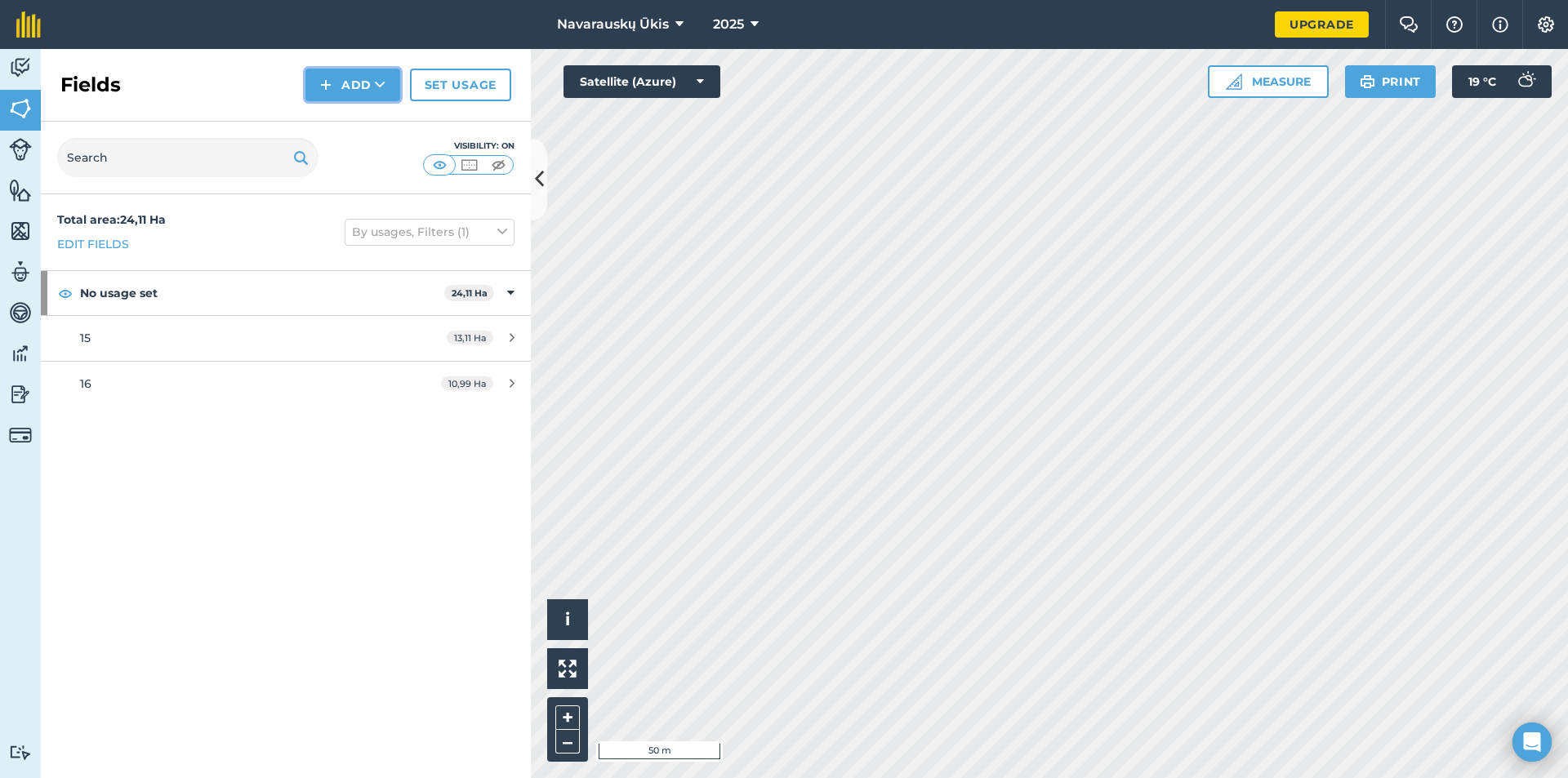
click at [328, 94] on img at bounding box center [325, 84] width 11 height 20
click at [344, 116] on link "Draw" at bounding box center [353, 122] width 90 height 36
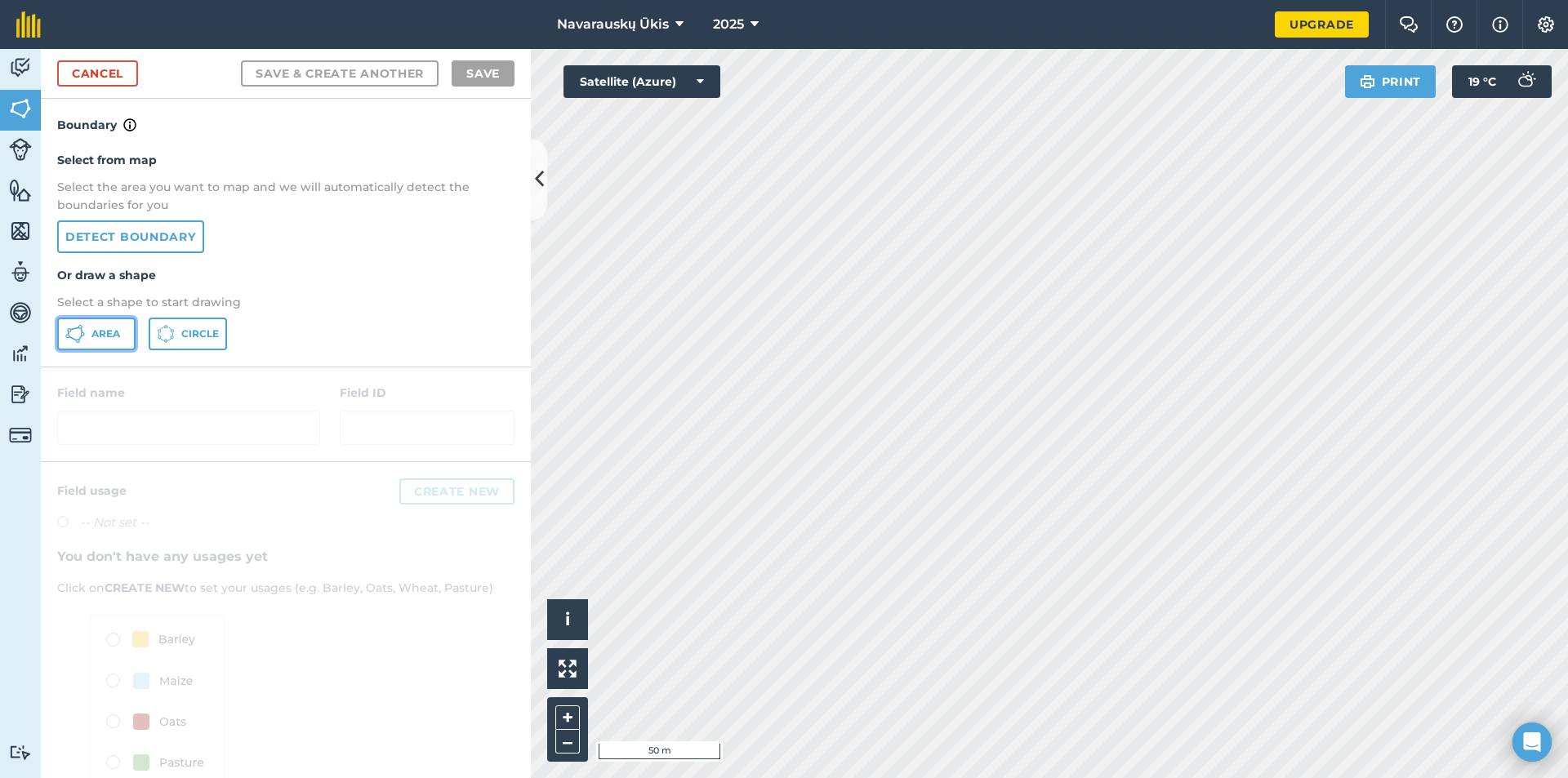
click at [100, 331] on span "Area" at bounding box center [106, 333] width 29 height 13
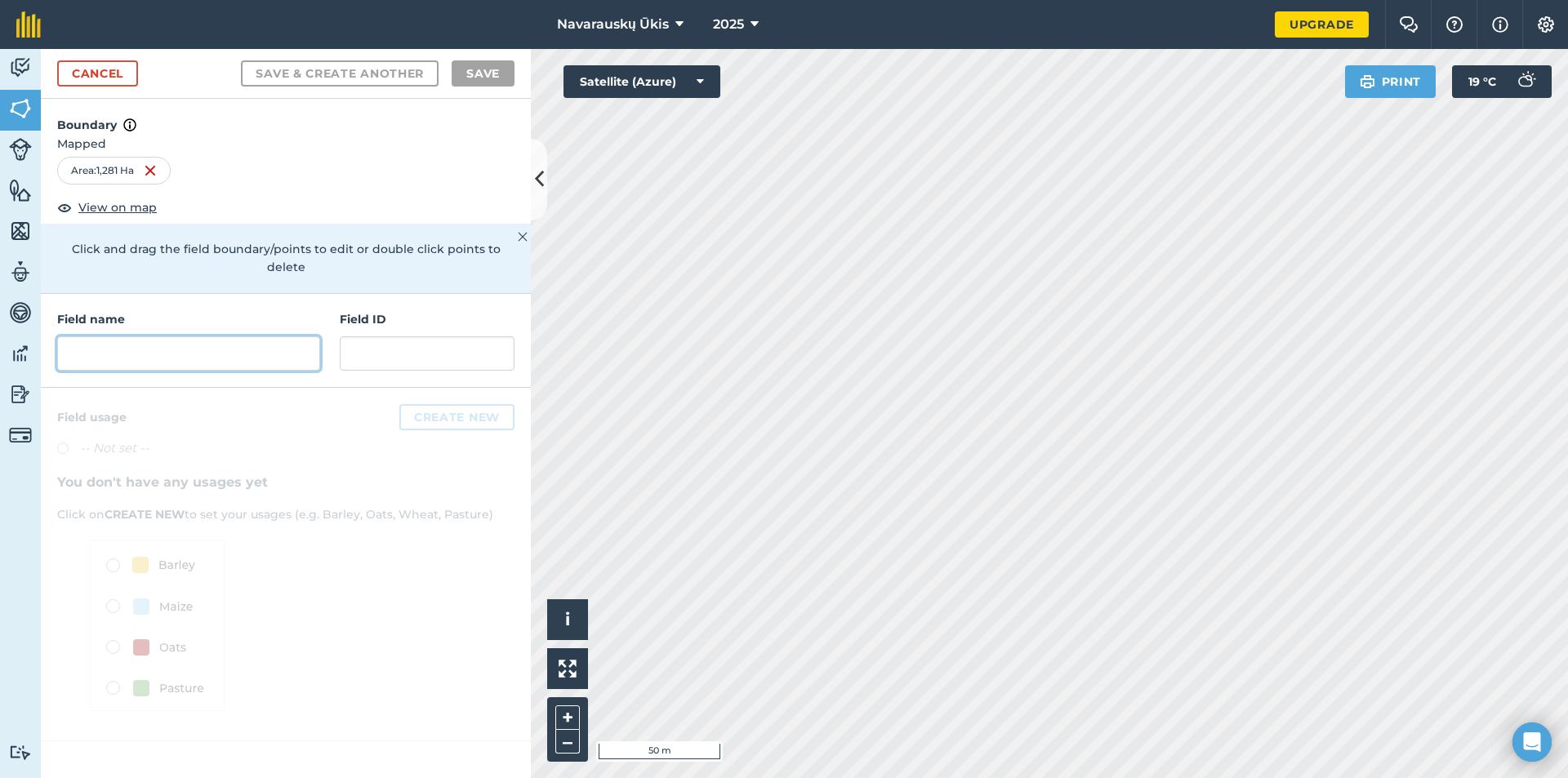
click at [299, 346] on input "text" at bounding box center [188, 354] width 263 height 34
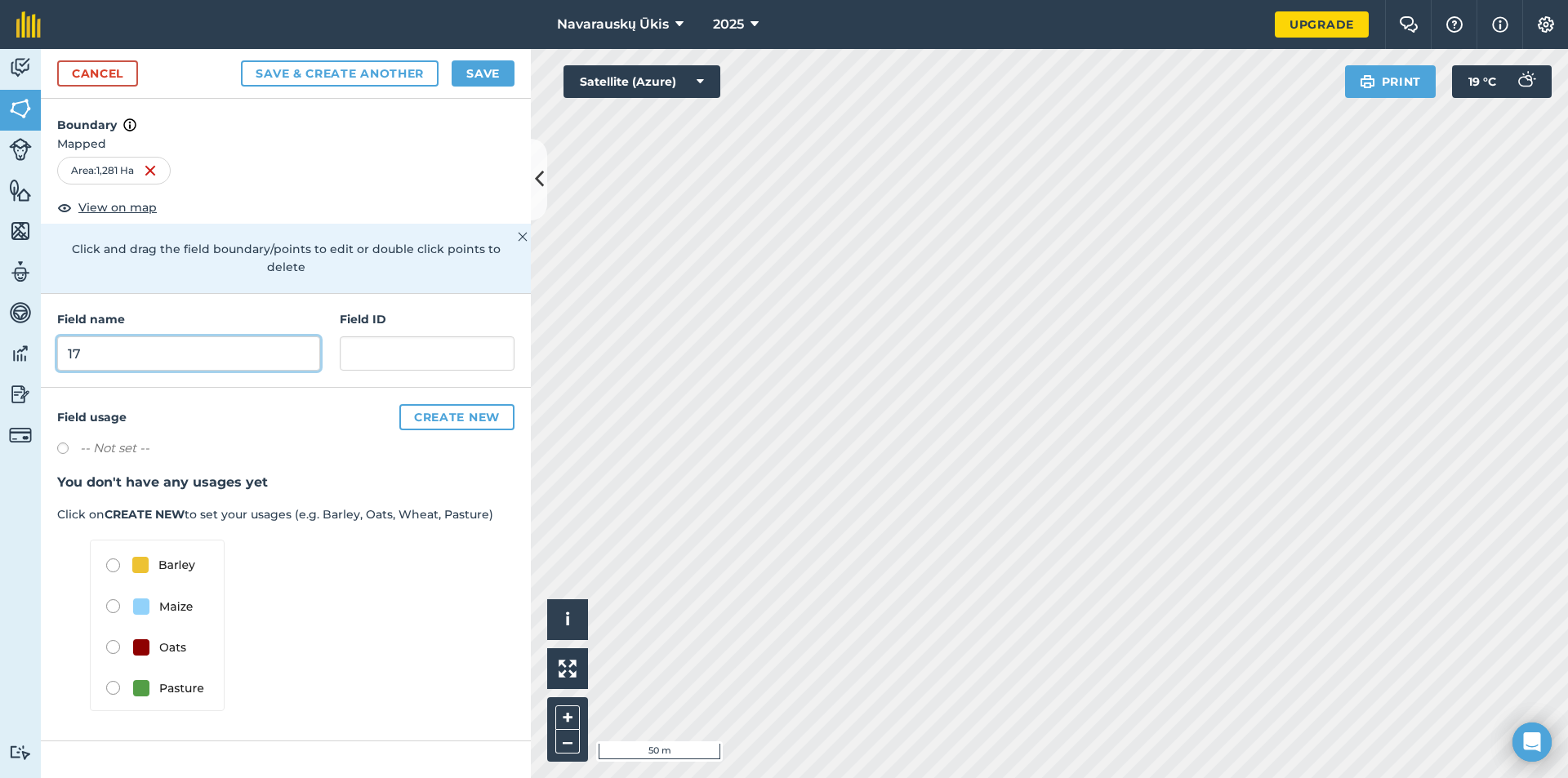
type input "17"
drag, startPoint x: 494, startPoint y: 81, endPoint x: 490, endPoint y: 99, distance: 18.4
click at [493, 81] on button "Save" at bounding box center [483, 73] width 63 height 26
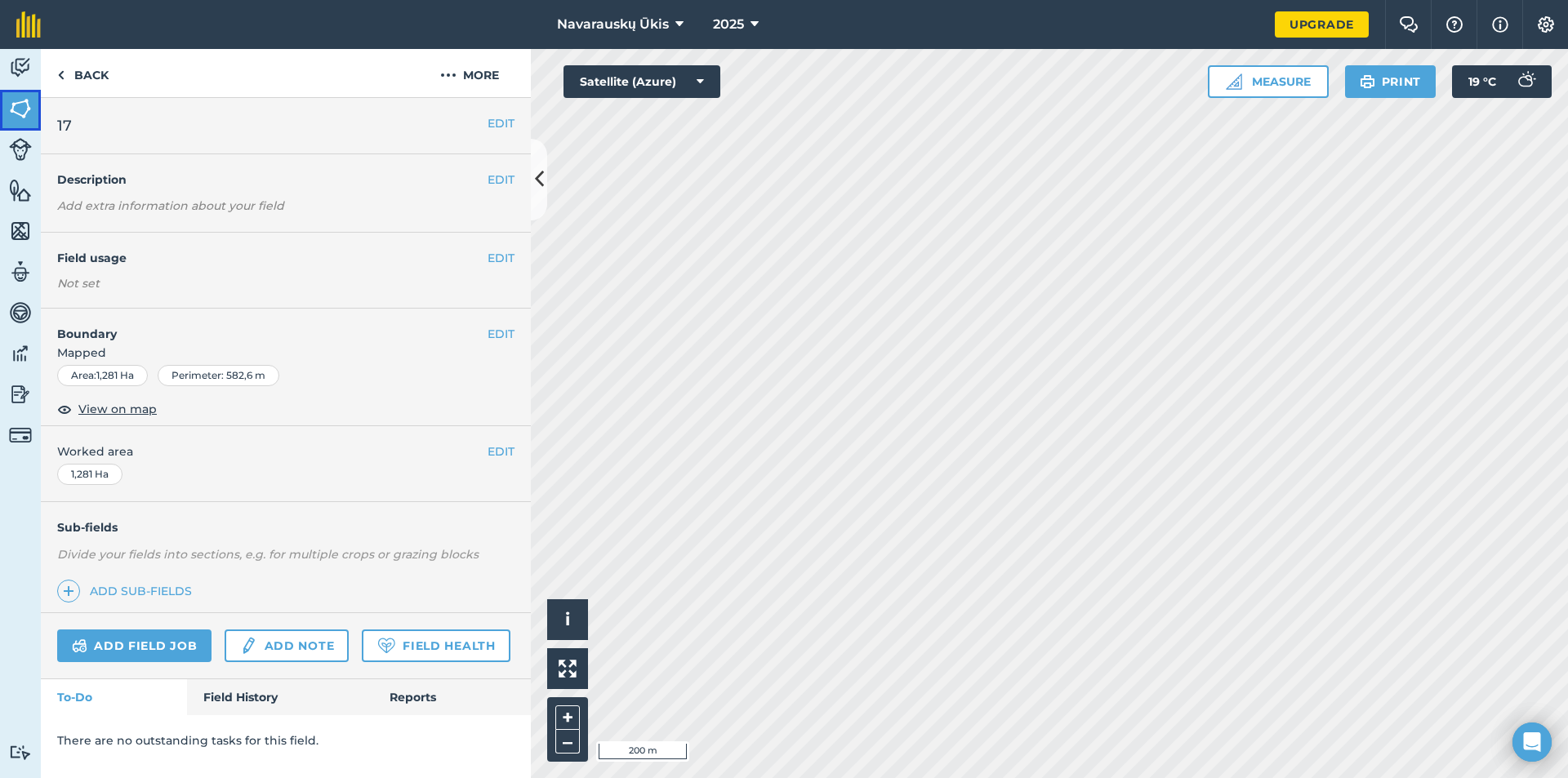
click at [18, 107] on img at bounding box center [20, 108] width 23 height 25
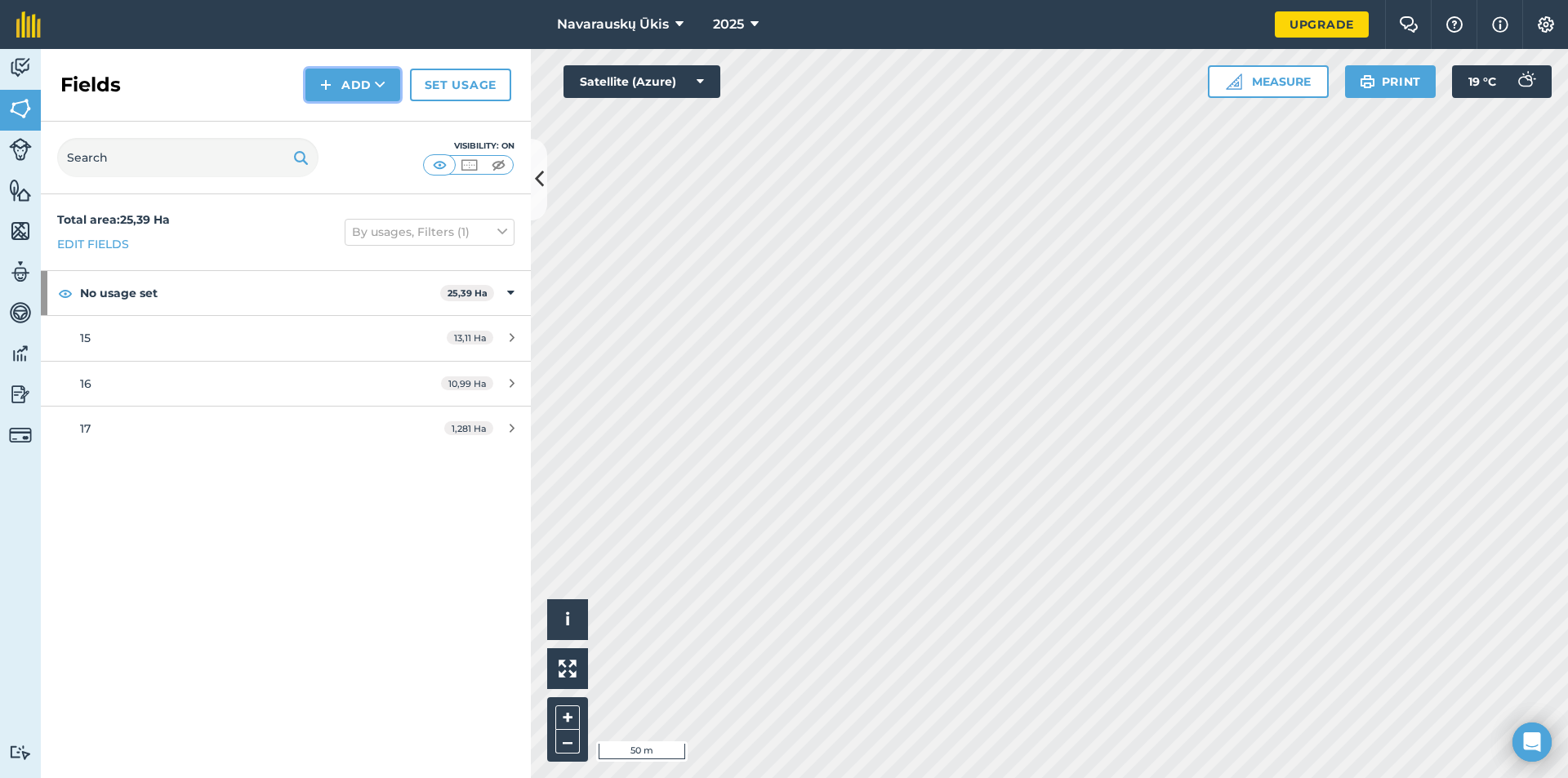
click at [335, 90] on button "Add" at bounding box center [352, 85] width 94 height 32
click at [339, 124] on link "Draw" at bounding box center [353, 122] width 90 height 36
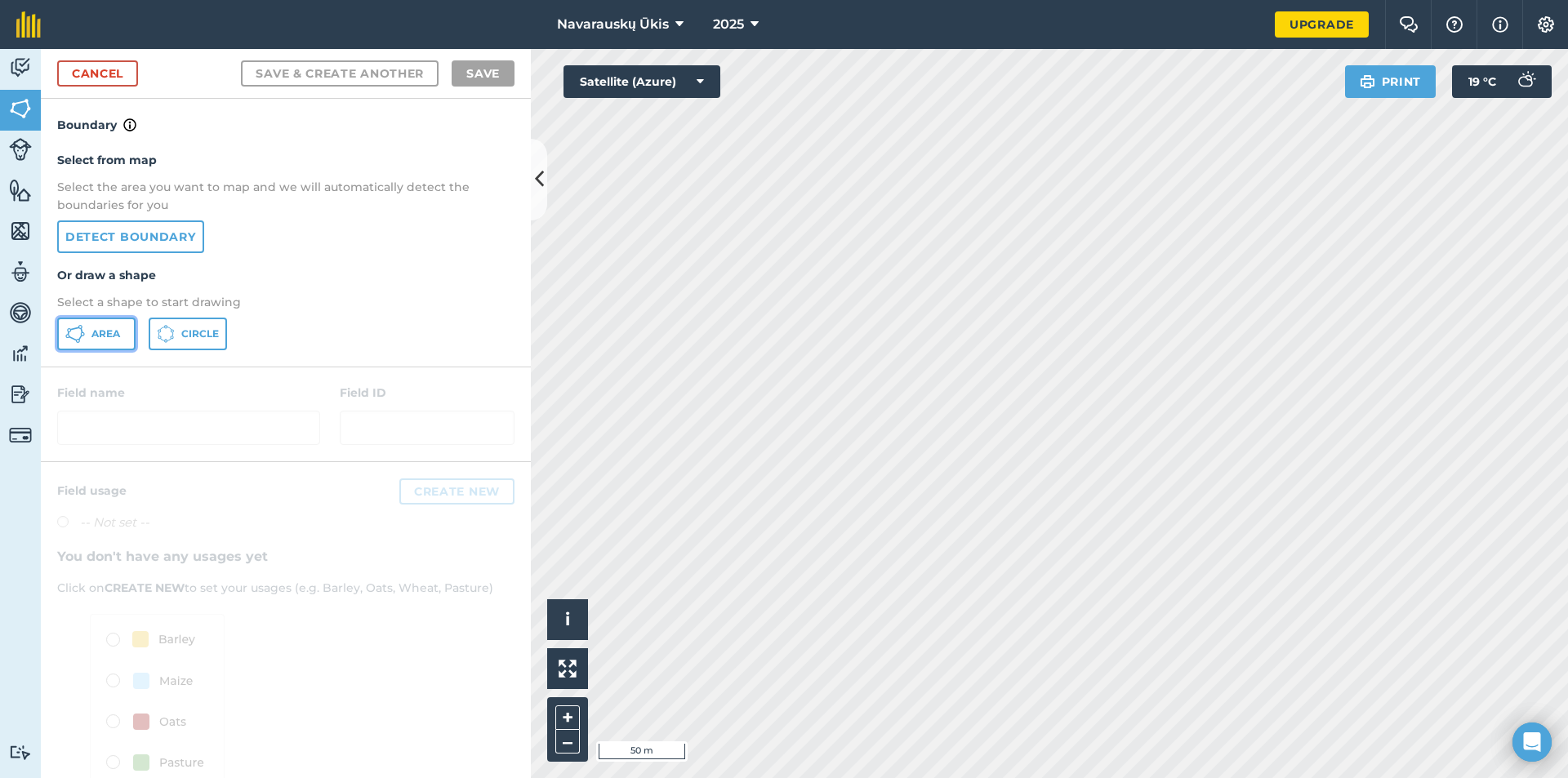
click at [90, 339] on button "Area" at bounding box center [96, 333] width 78 height 32
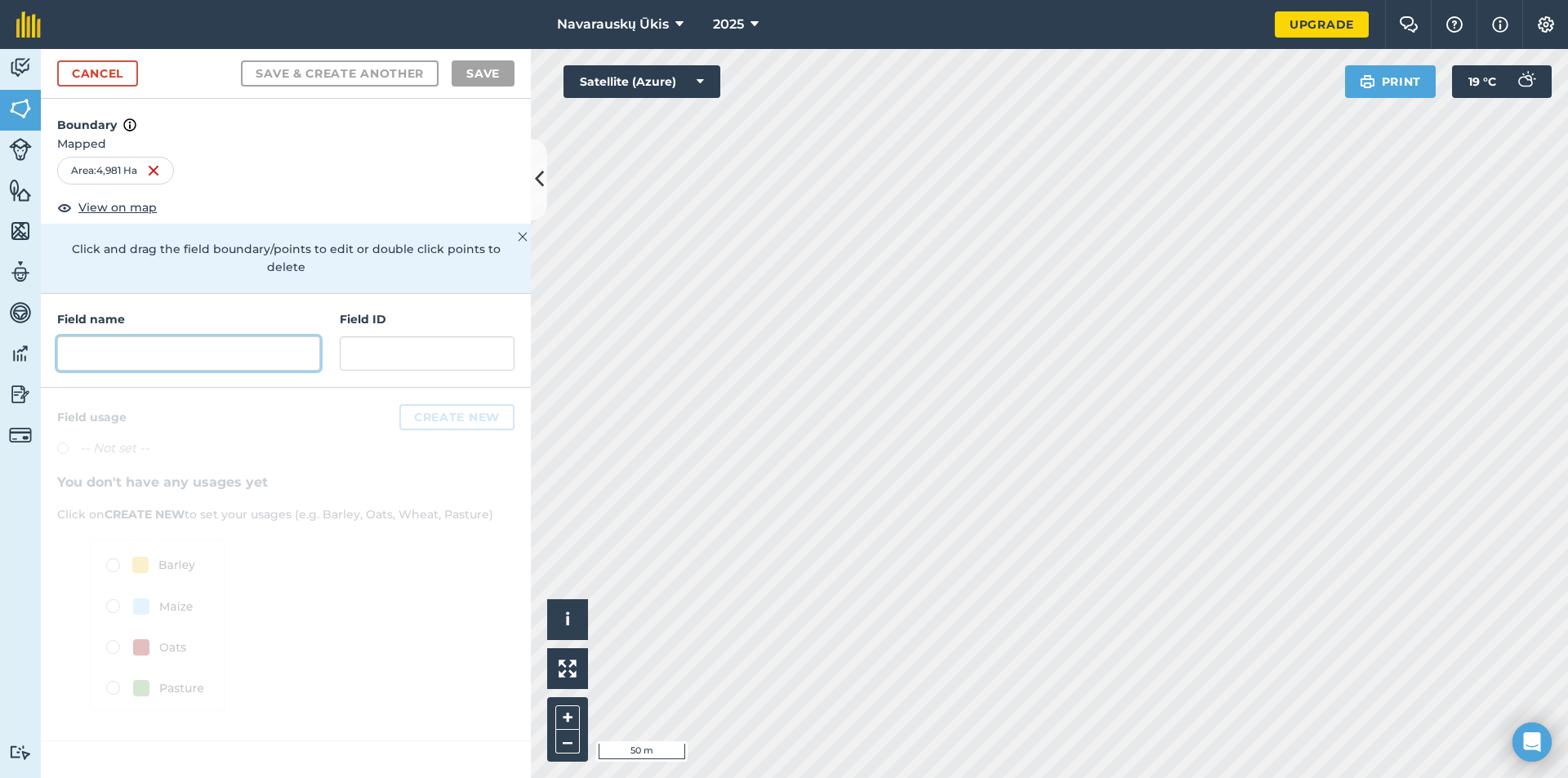
click at [152, 348] on input "text" at bounding box center [188, 354] width 263 height 34
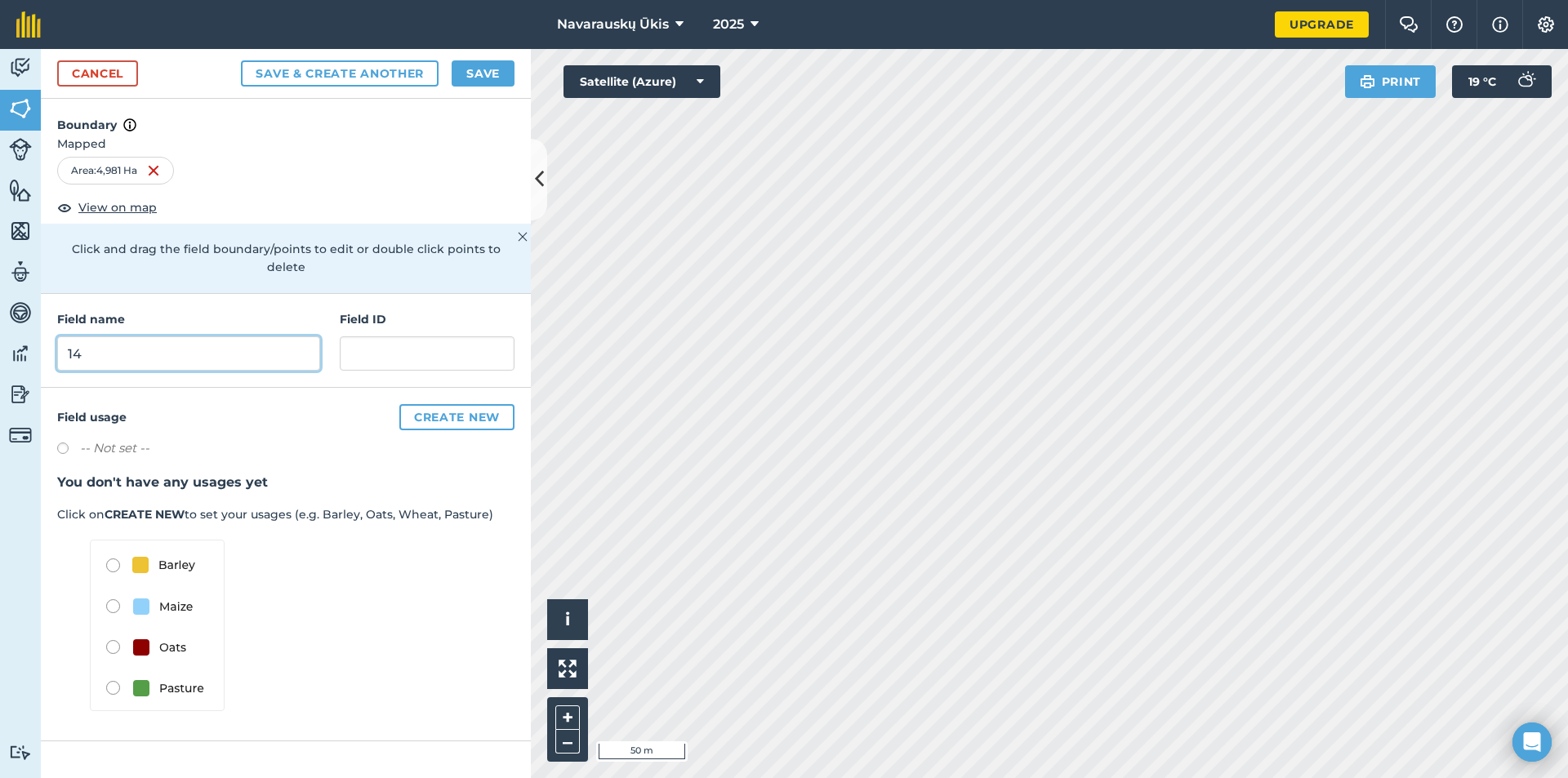
click at [71, 337] on input "14" at bounding box center [188, 354] width 263 height 34
click at [65, 337] on input "14" at bounding box center [188, 354] width 263 height 34
type input "#14"
click at [452, 76] on button "Save" at bounding box center [483, 73] width 63 height 26
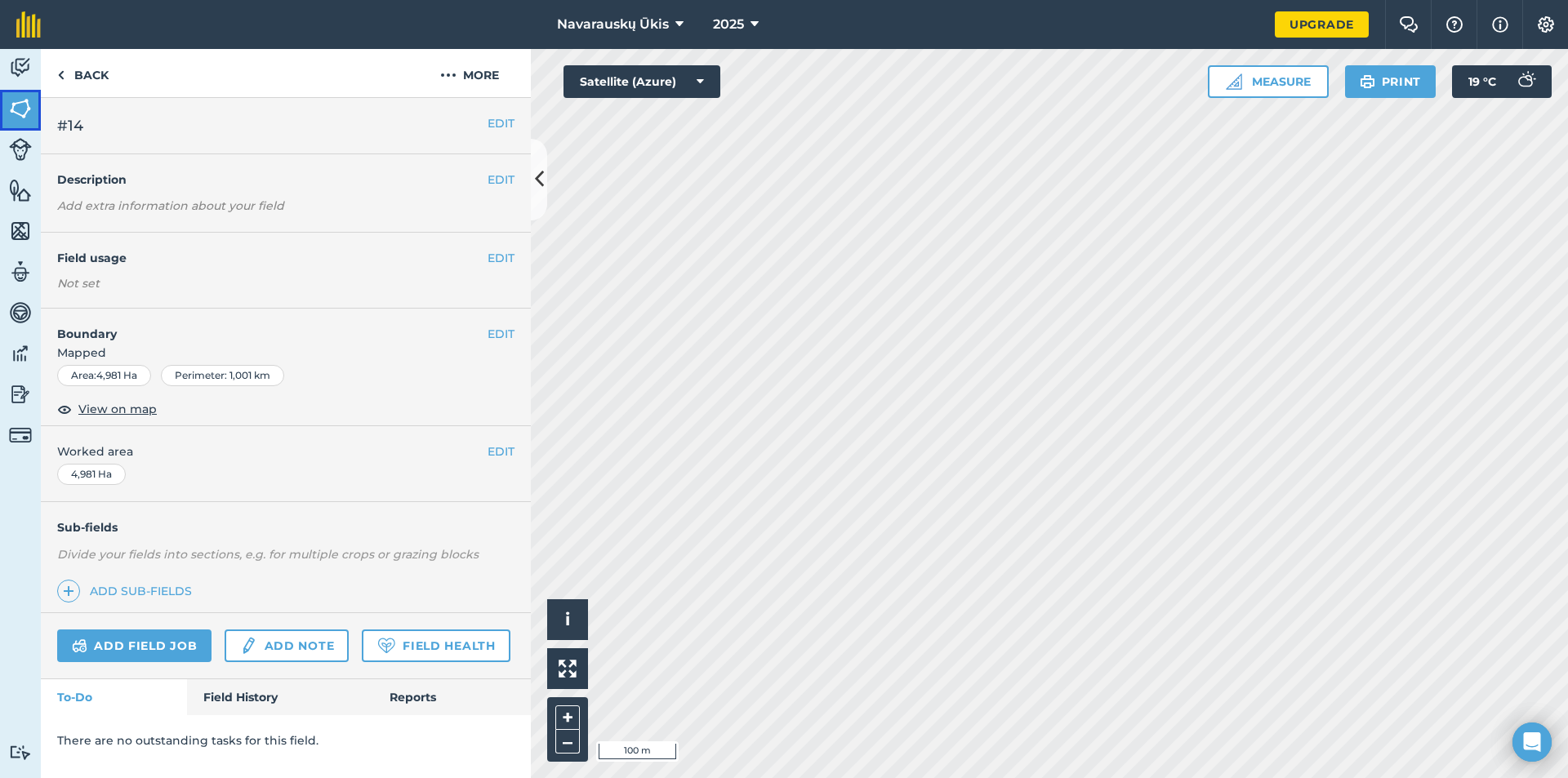
click at [26, 93] on link "Fields" at bounding box center [20, 111] width 41 height 41
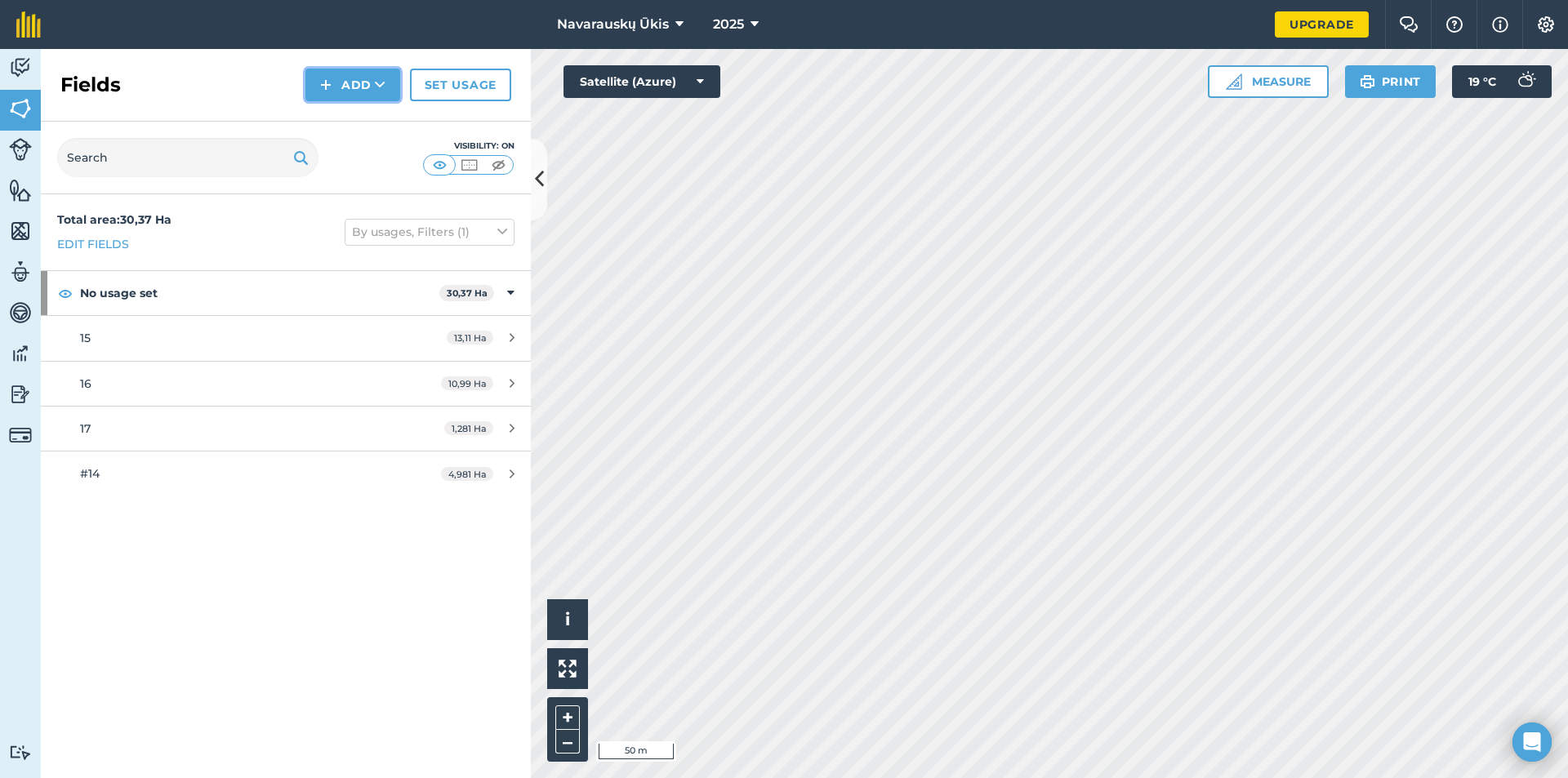
click at [341, 96] on button "Add" at bounding box center [352, 85] width 94 height 32
click at [343, 111] on link "Draw" at bounding box center [353, 122] width 90 height 36
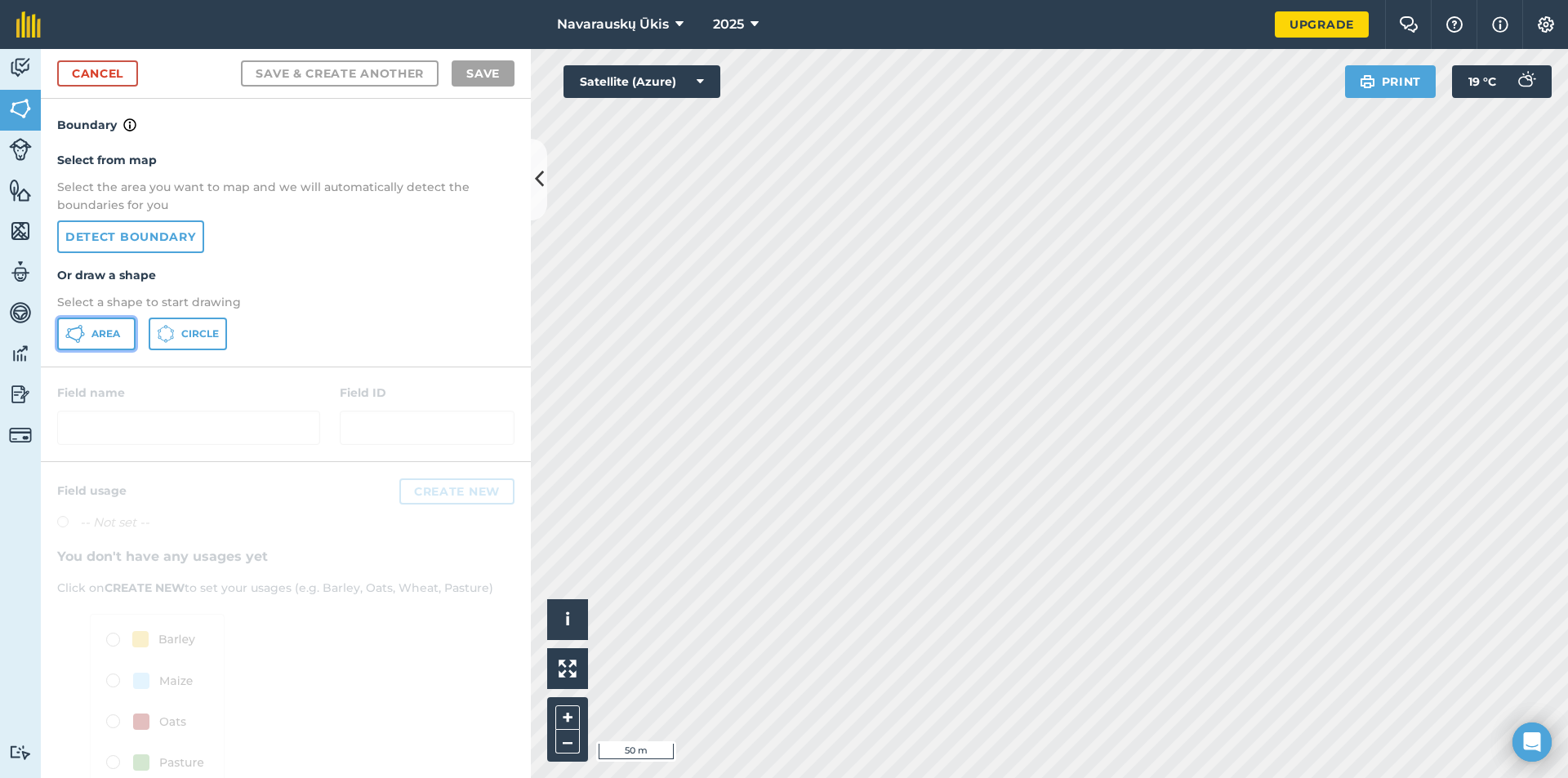
click at [115, 330] on span "Area" at bounding box center [106, 333] width 29 height 13
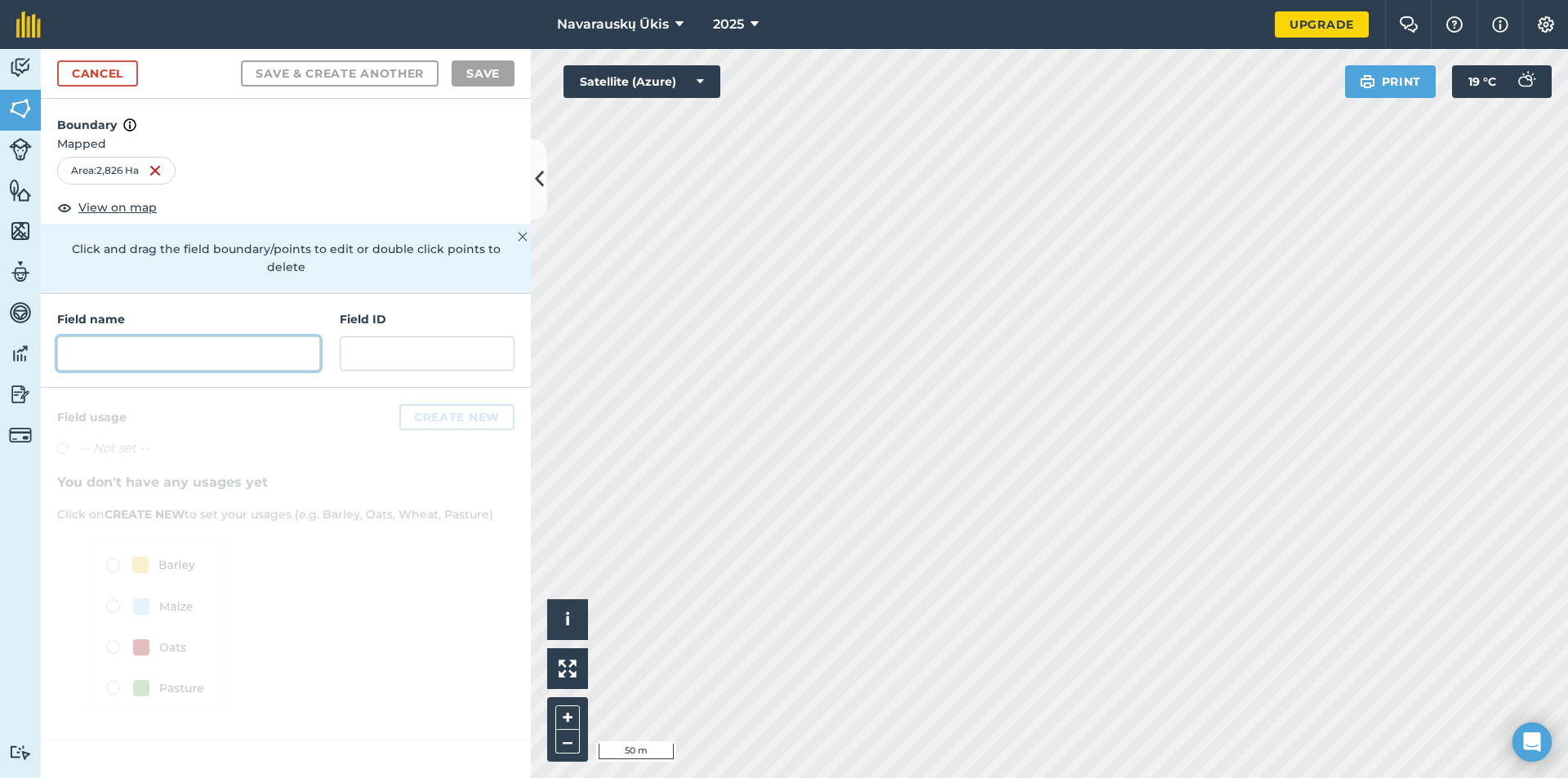
click at [169, 337] on input "text" at bounding box center [188, 354] width 263 height 34
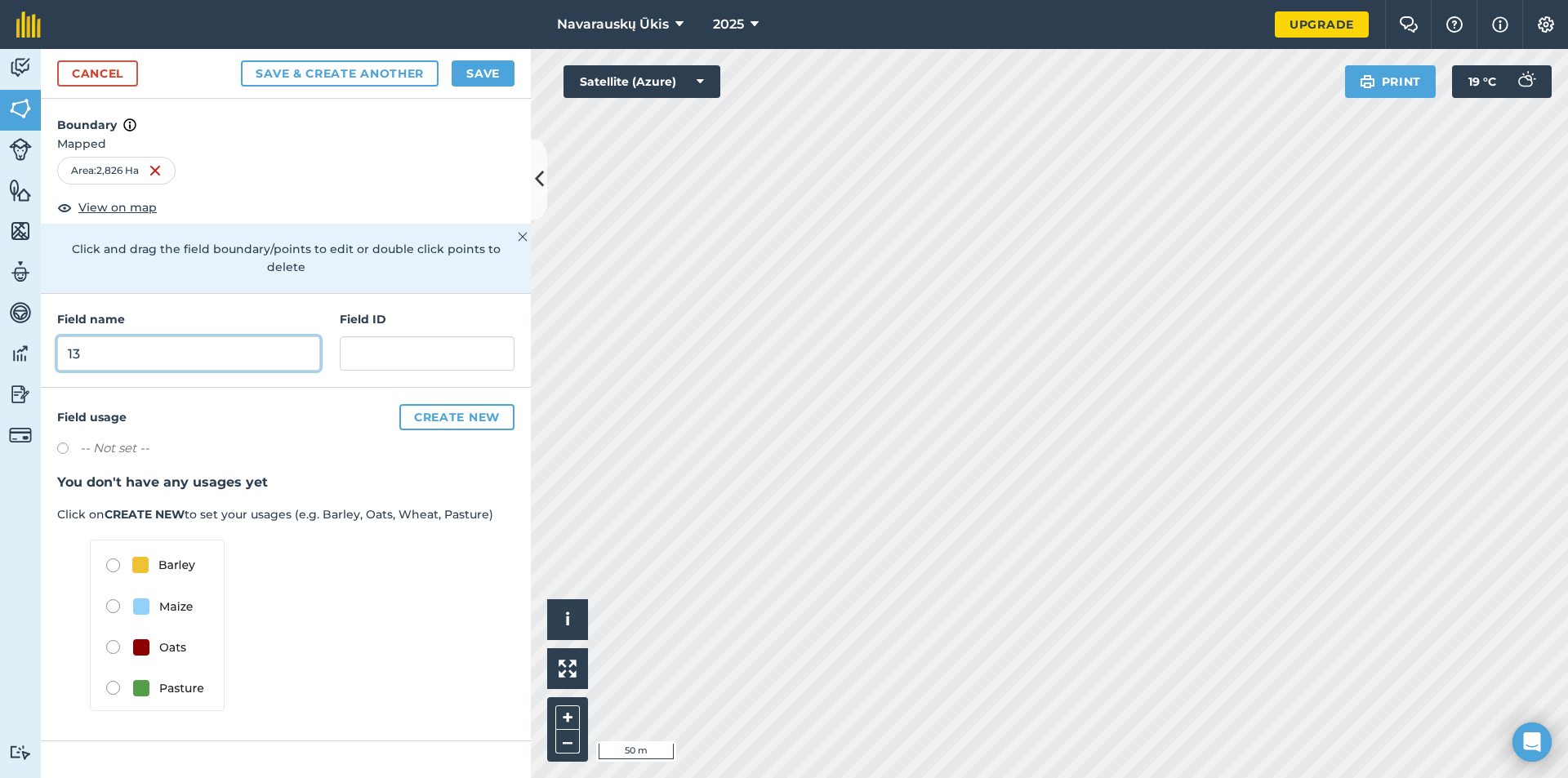
click at [62, 337] on input "13" at bounding box center [188, 354] width 263 height 34
type input "#13"
click at [493, 65] on button "Save" at bounding box center [483, 73] width 63 height 26
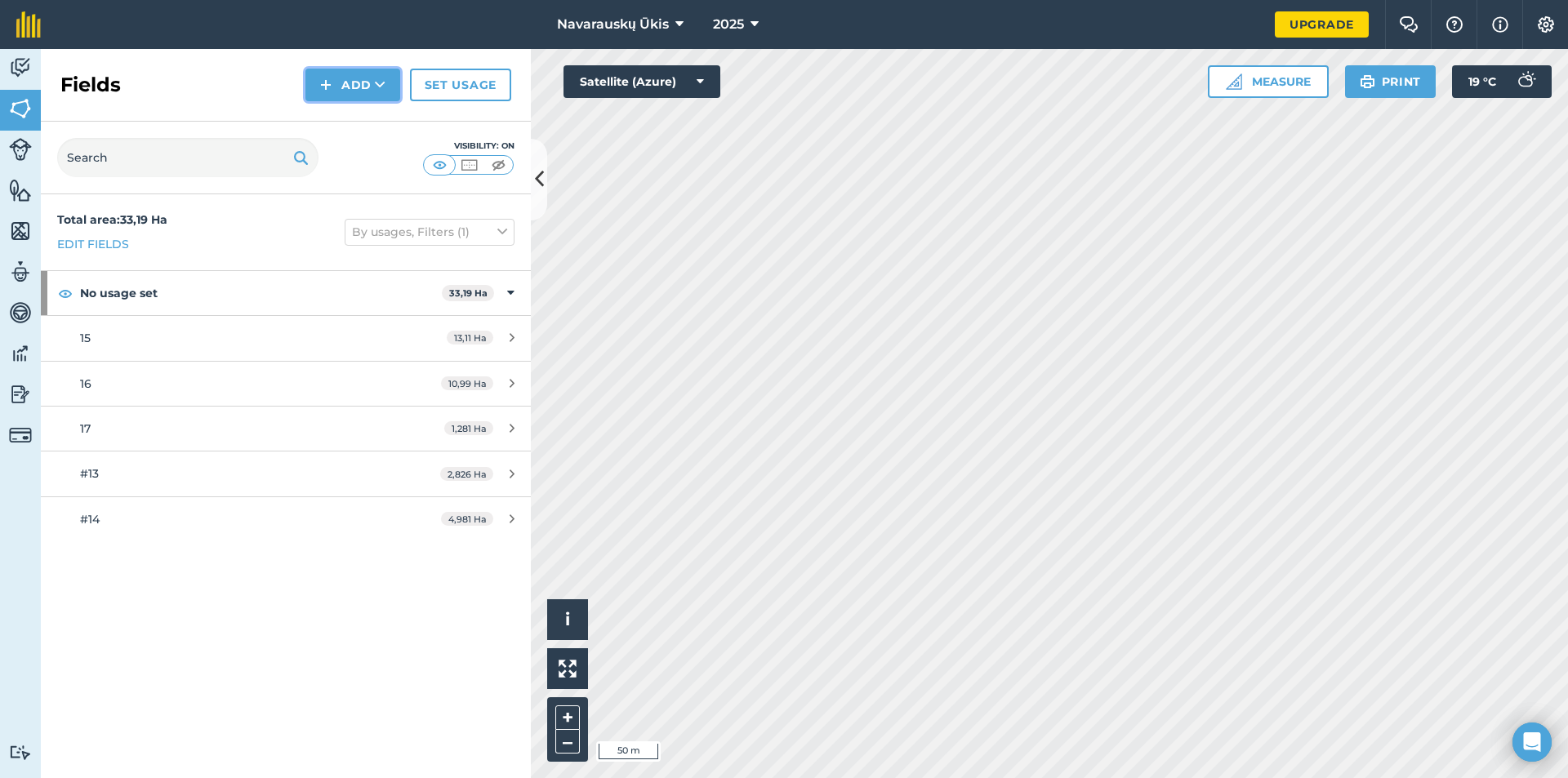
click at [322, 91] on img at bounding box center [325, 84] width 11 height 20
click at [345, 124] on link "Draw" at bounding box center [353, 122] width 90 height 36
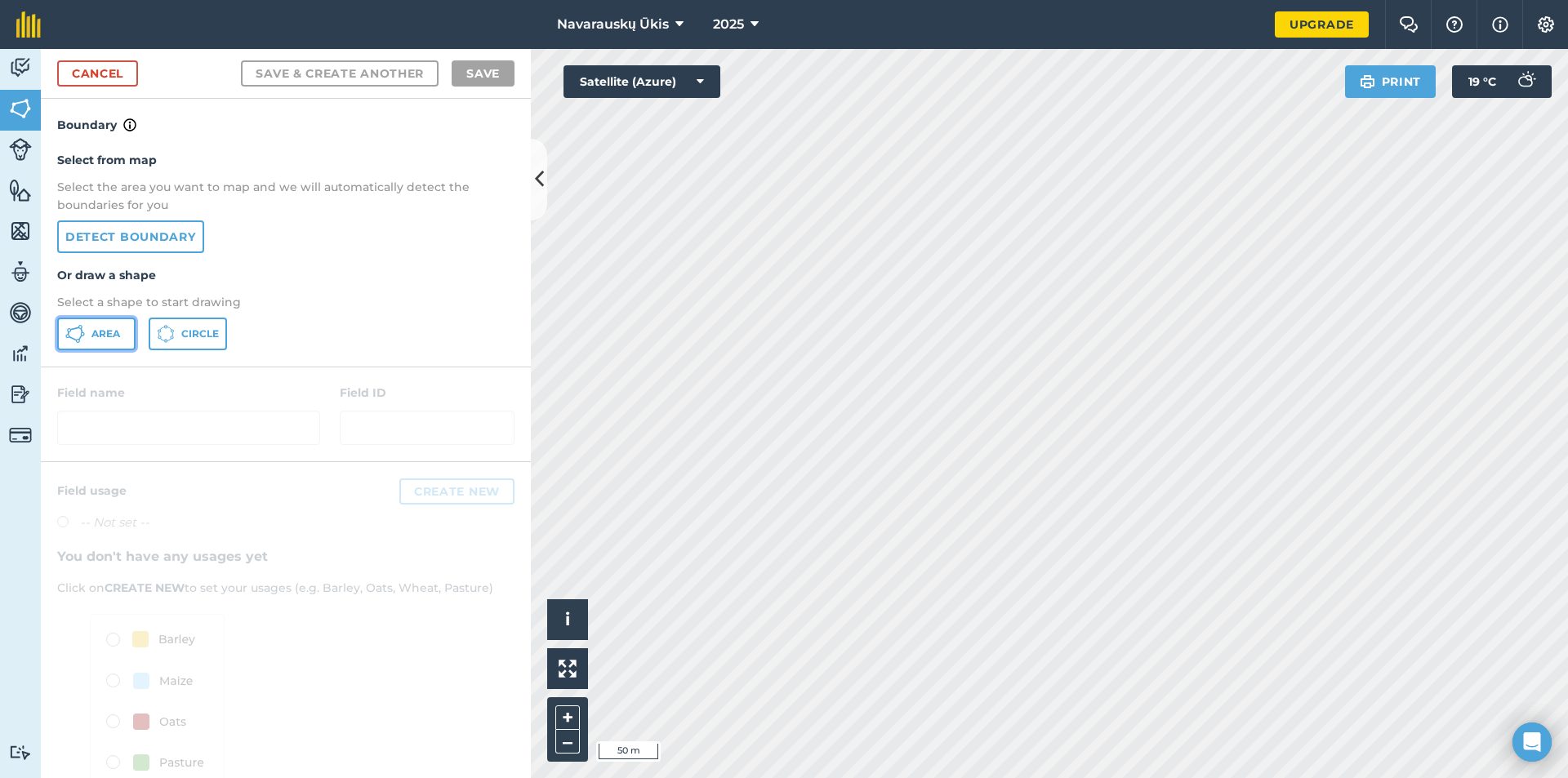
click at [94, 334] on span "Area" at bounding box center [106, 333] width 29 height 13
click at [117, 68] on link "Cancel" at bounding box center [97, 73] width 81 height 26
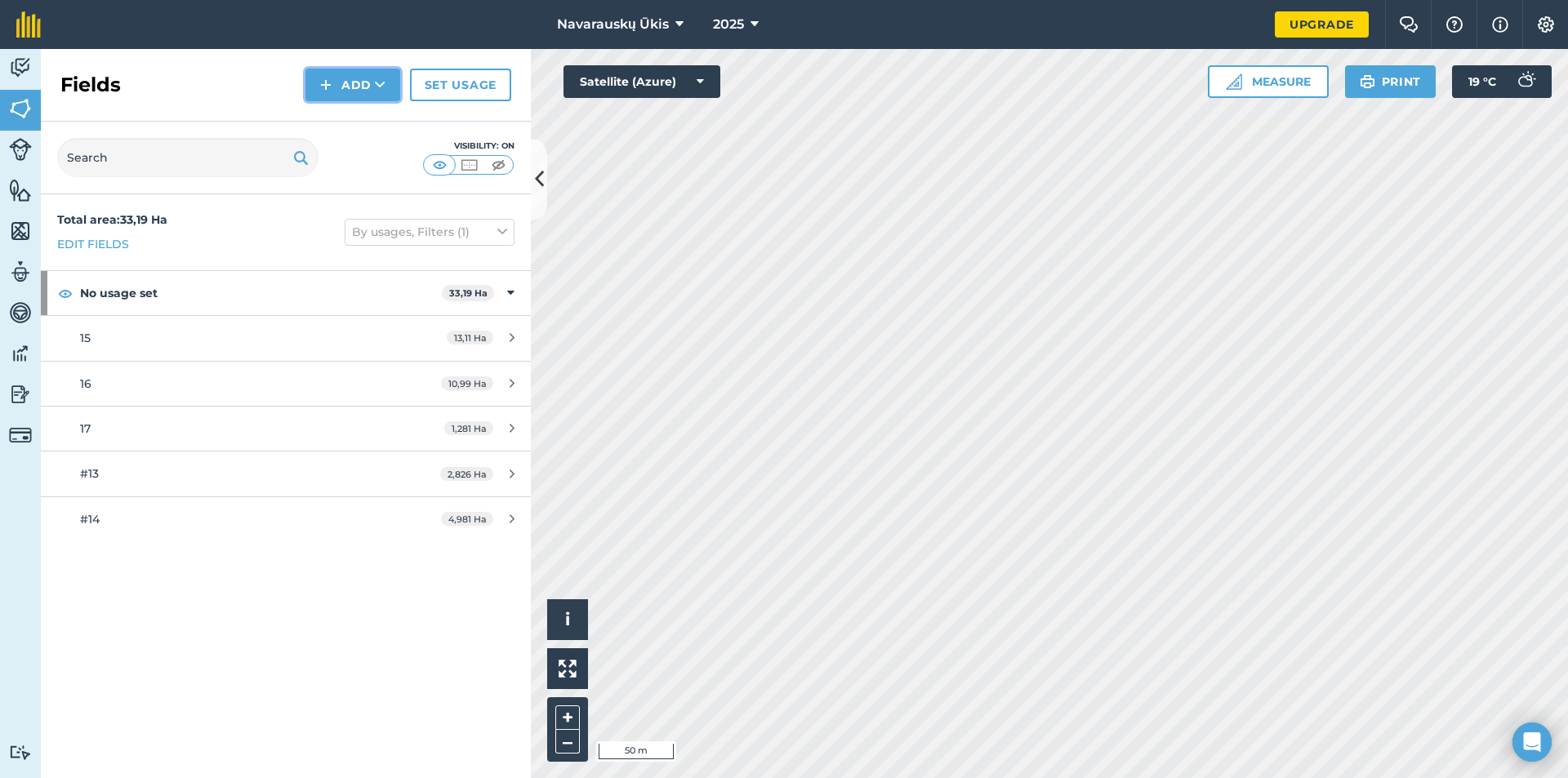
click at [345, 85] on button "Add" at bounding box center [352, 85] width 94 height 32
click at [359, 123] on link "Draw" at bounding box center [353, 122] width 90 height 36
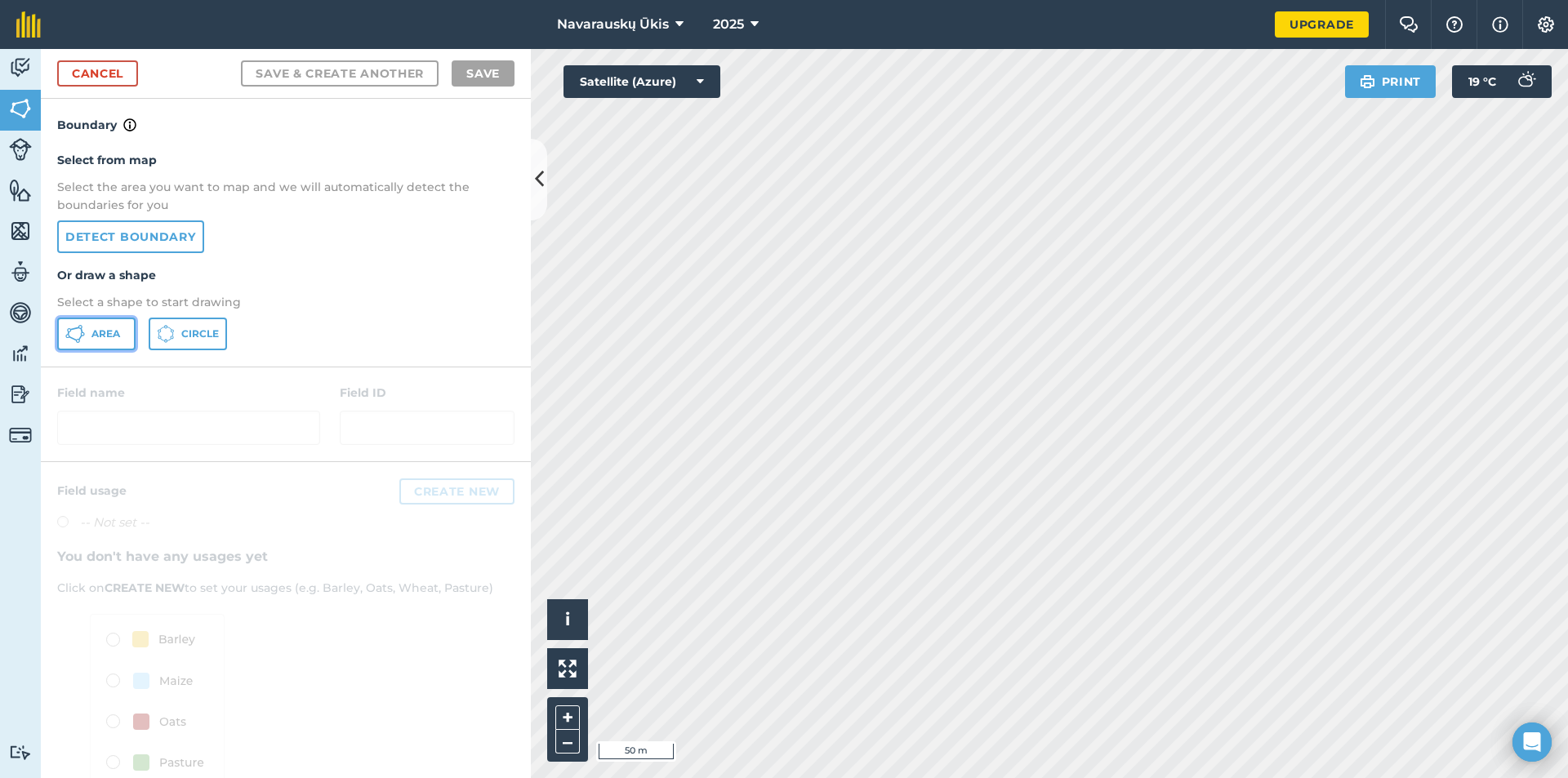
click at [61, 329] on button "Area" at bounding box center [96, 333] width 78 height 32
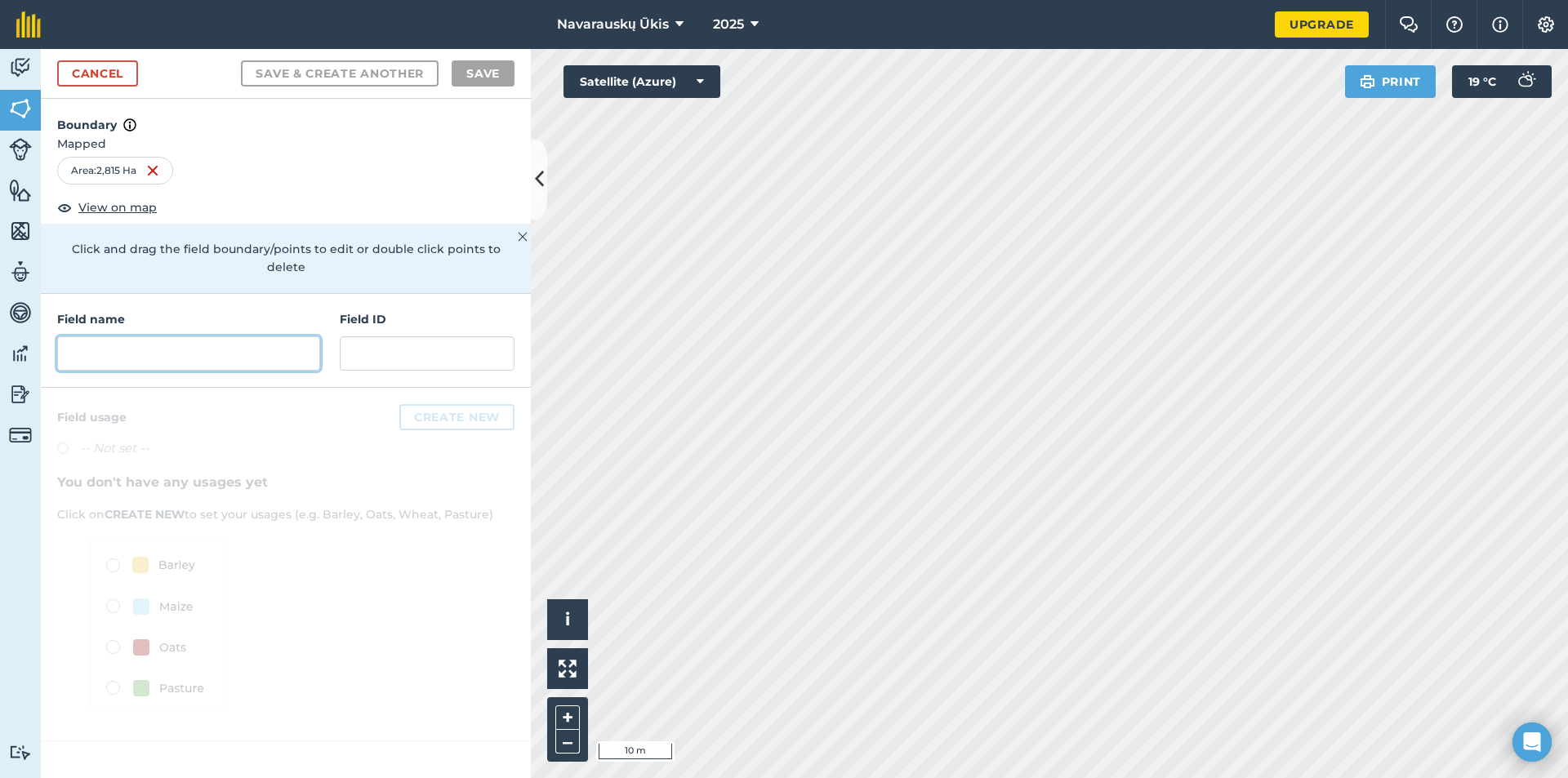
click at [203, 337] on input "text" at bounding box center [188, 354] width 263 height 34
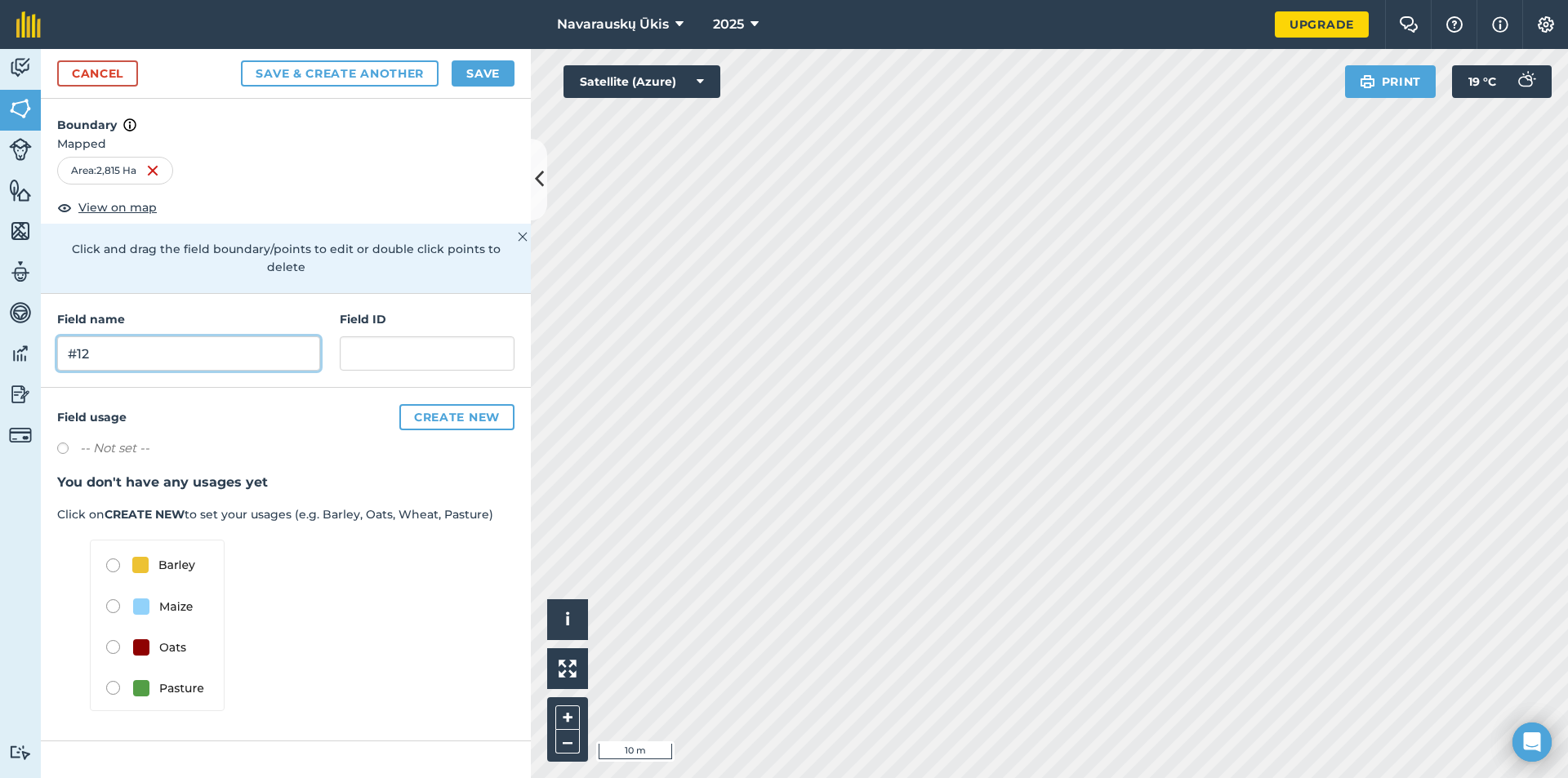
type input "#12"
click at [481, 73] on button "Save" at bounding box center [483, 73] width 63 height 26
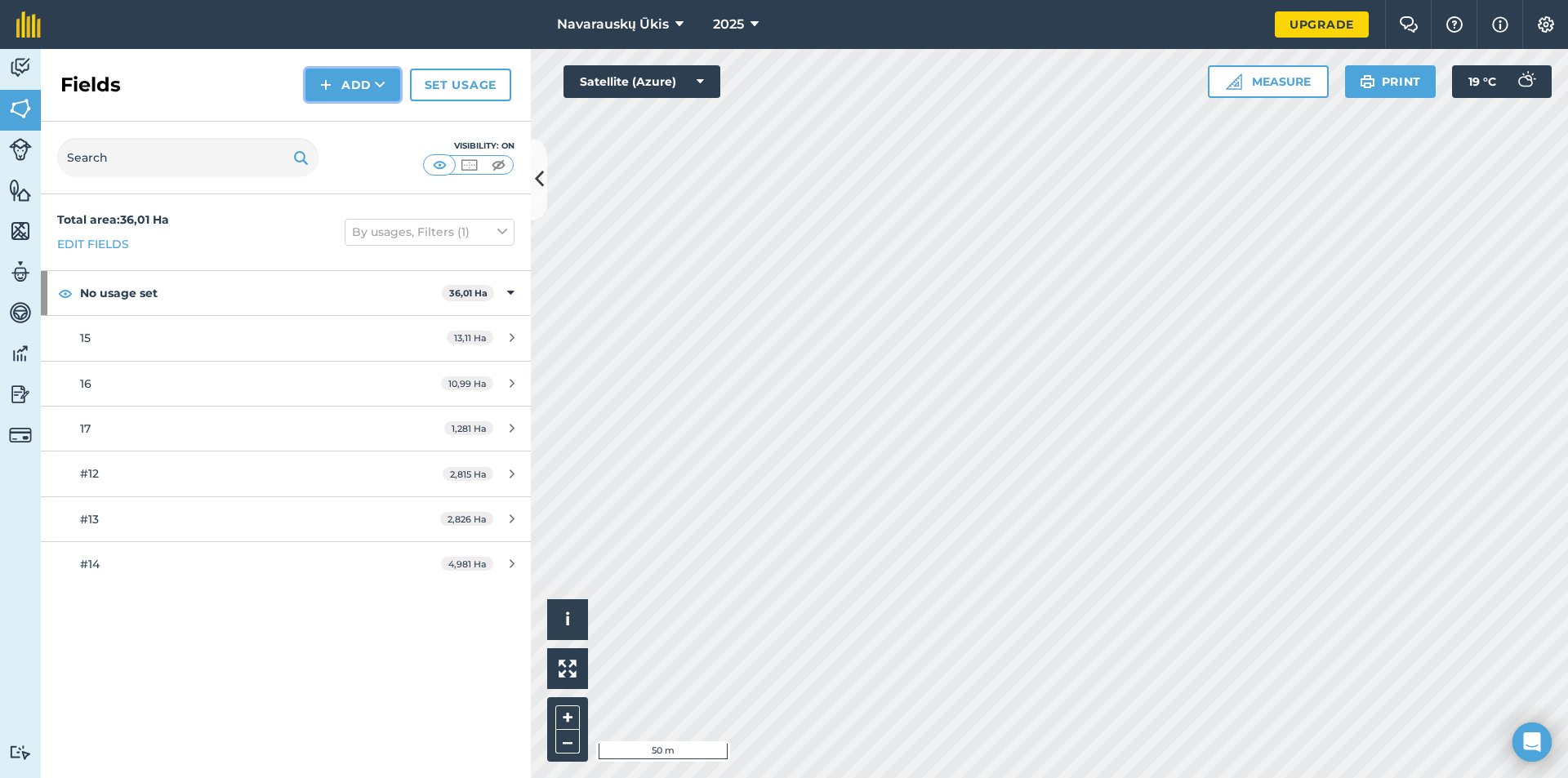
click at [356, 91] on button "Add" at bounding box center [352, 85] width 94 height 32
click at [363, 118] on link "Draw" at bounding box center [353, 122] width 90 height 36
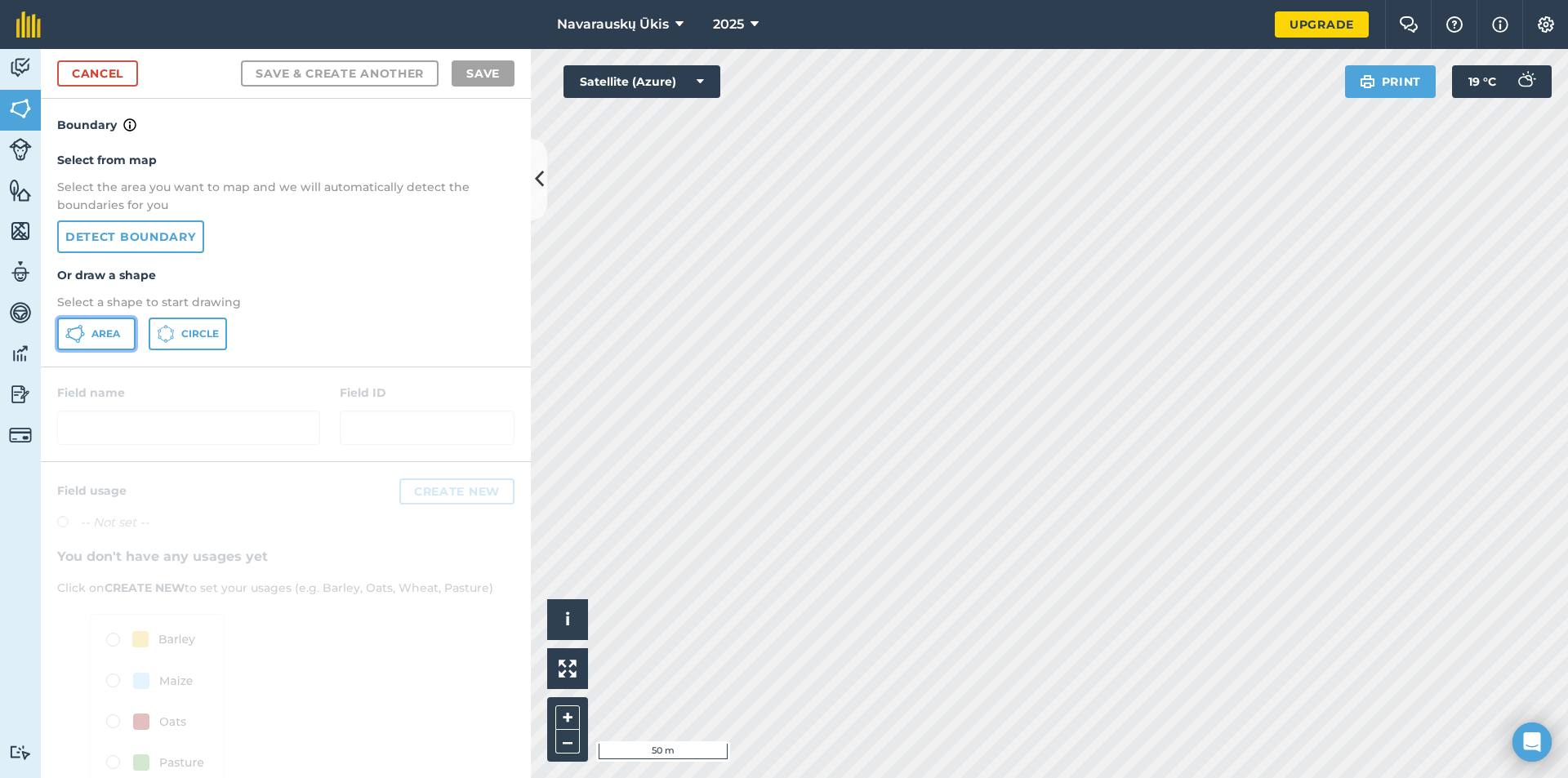
click at [96, 338] on span "Area" at bounding box center [106, 333] width 29 height 13
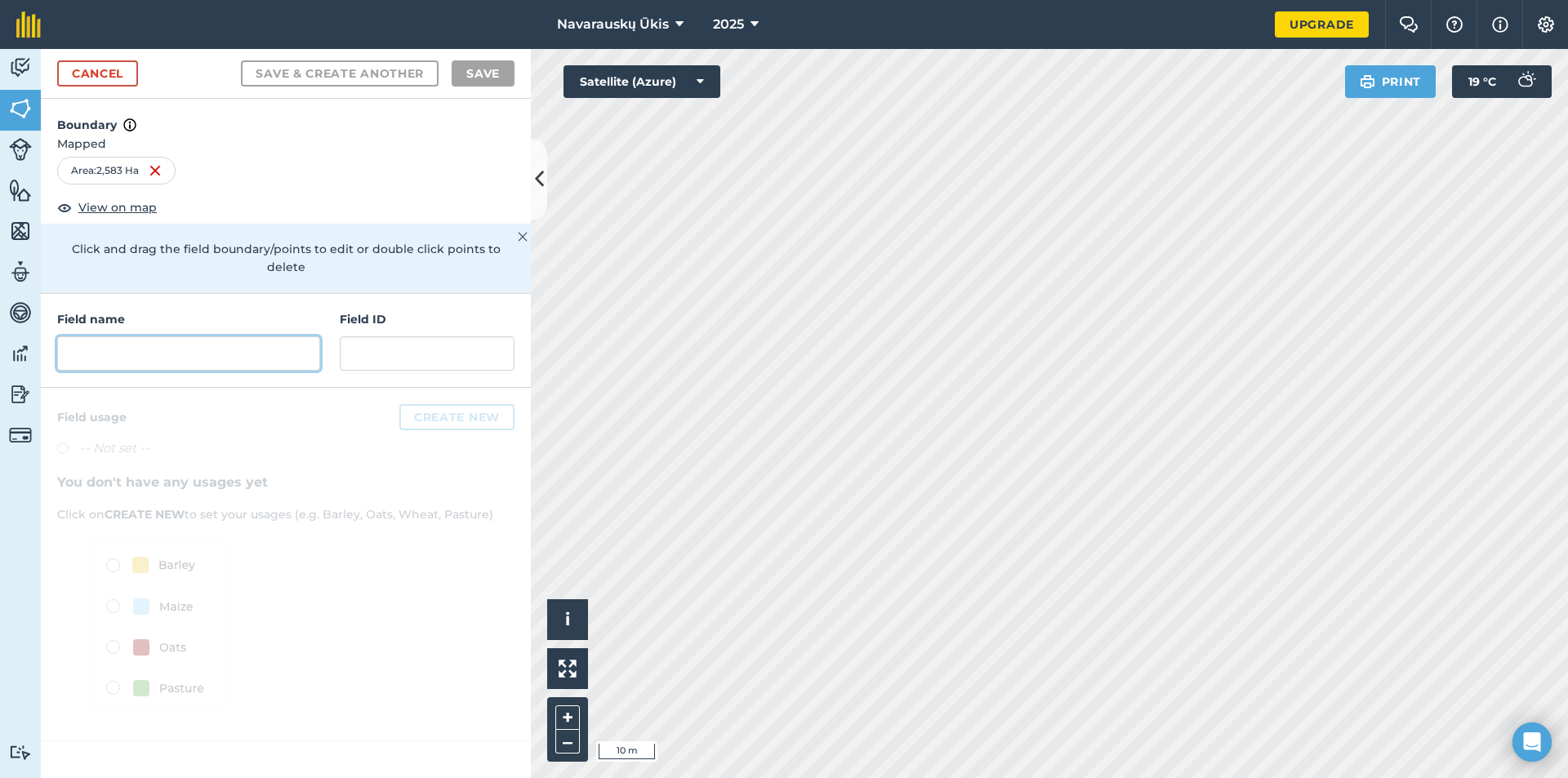
click at [228, 337] on input "text" at bounding box center [188, 354] width 263 height 34
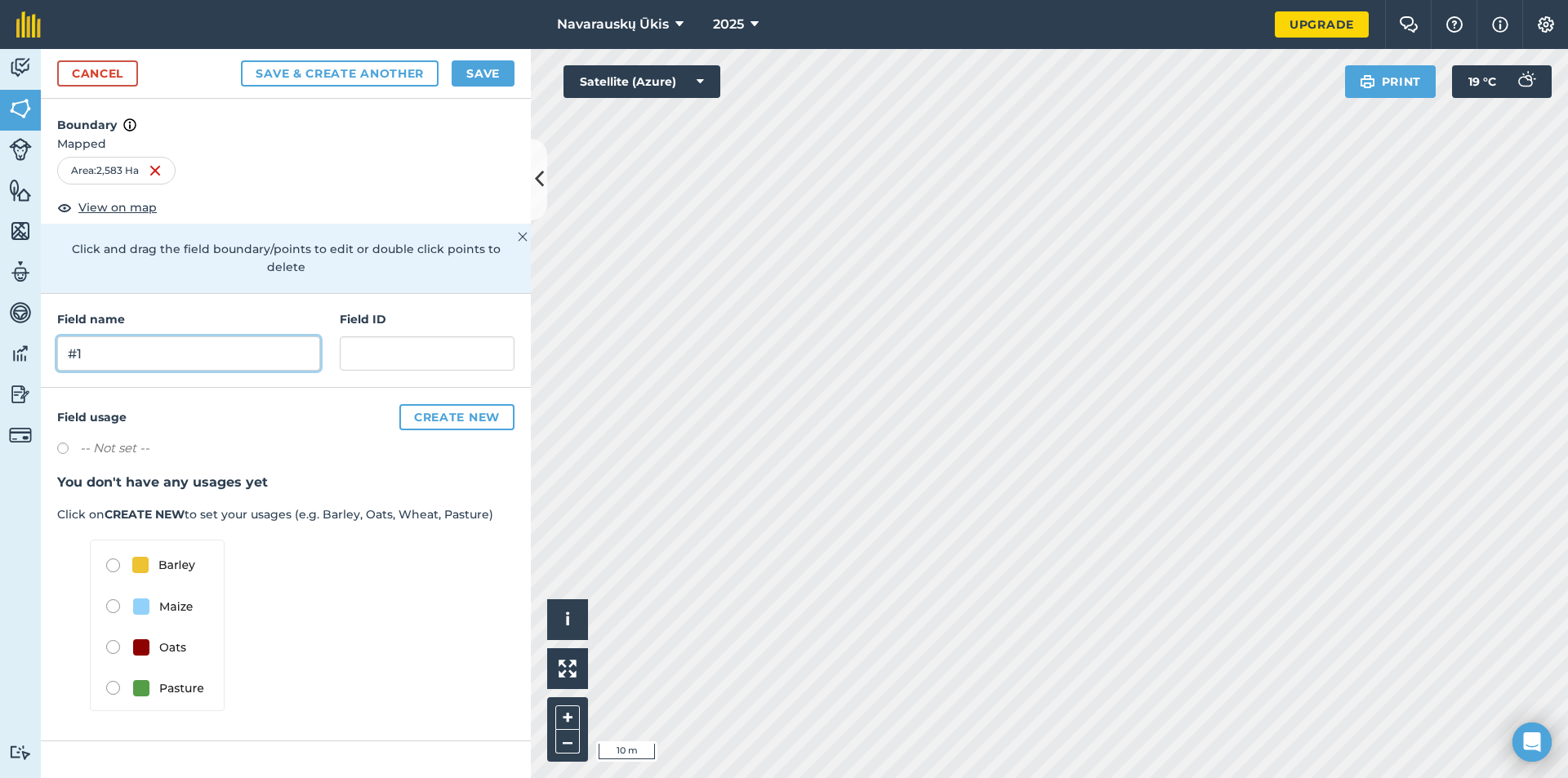
type input "#1"
click at [502, 72] on button "Save" at bounding box center [483, 73] width 63 height 26
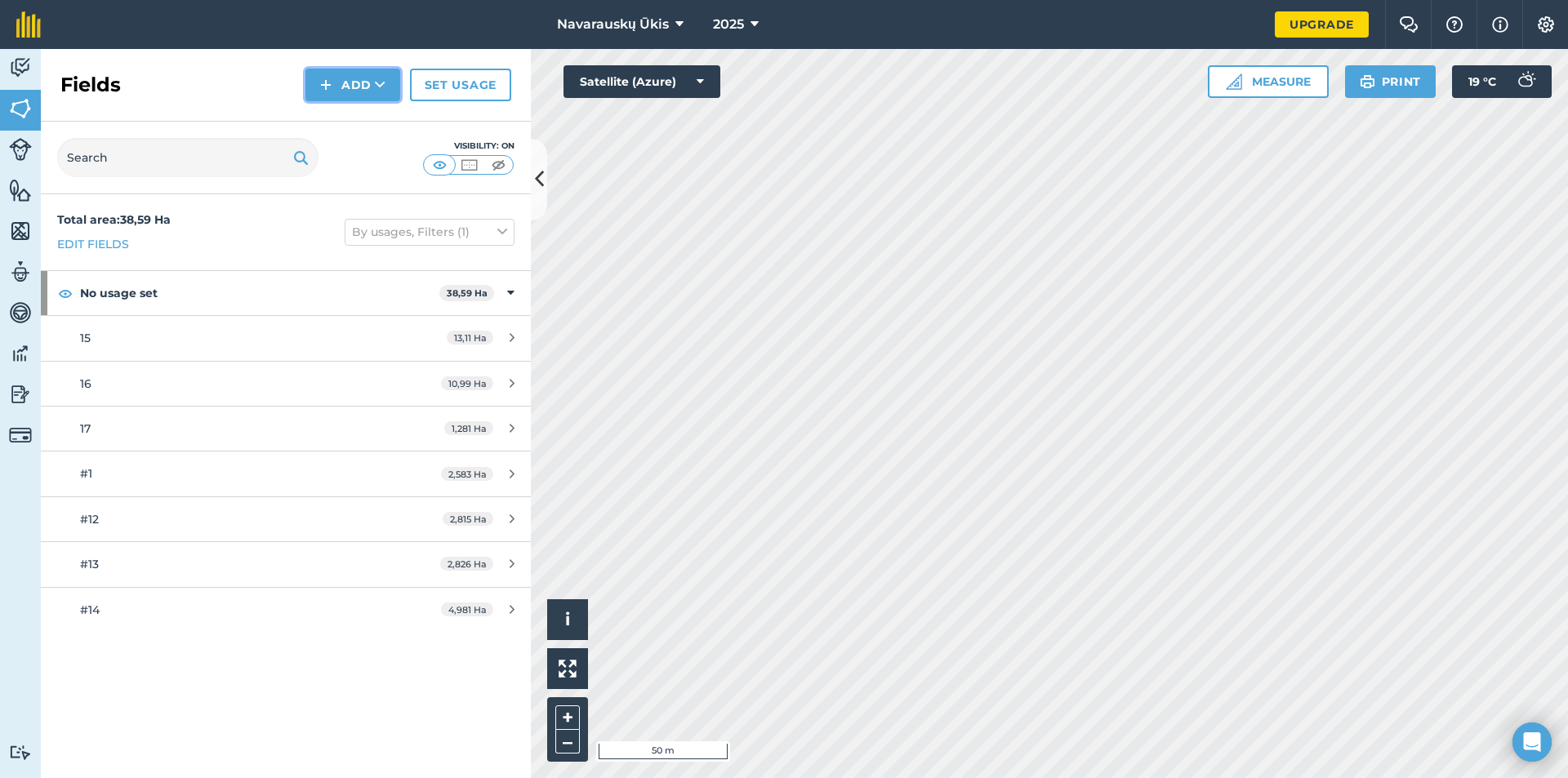
click at [372, 92] on button "Add" at bounding box center [352, 85] width 94 height 32
click at [376, 118] on link "Draw" at bounding box center [353, 122] width 90 height 36
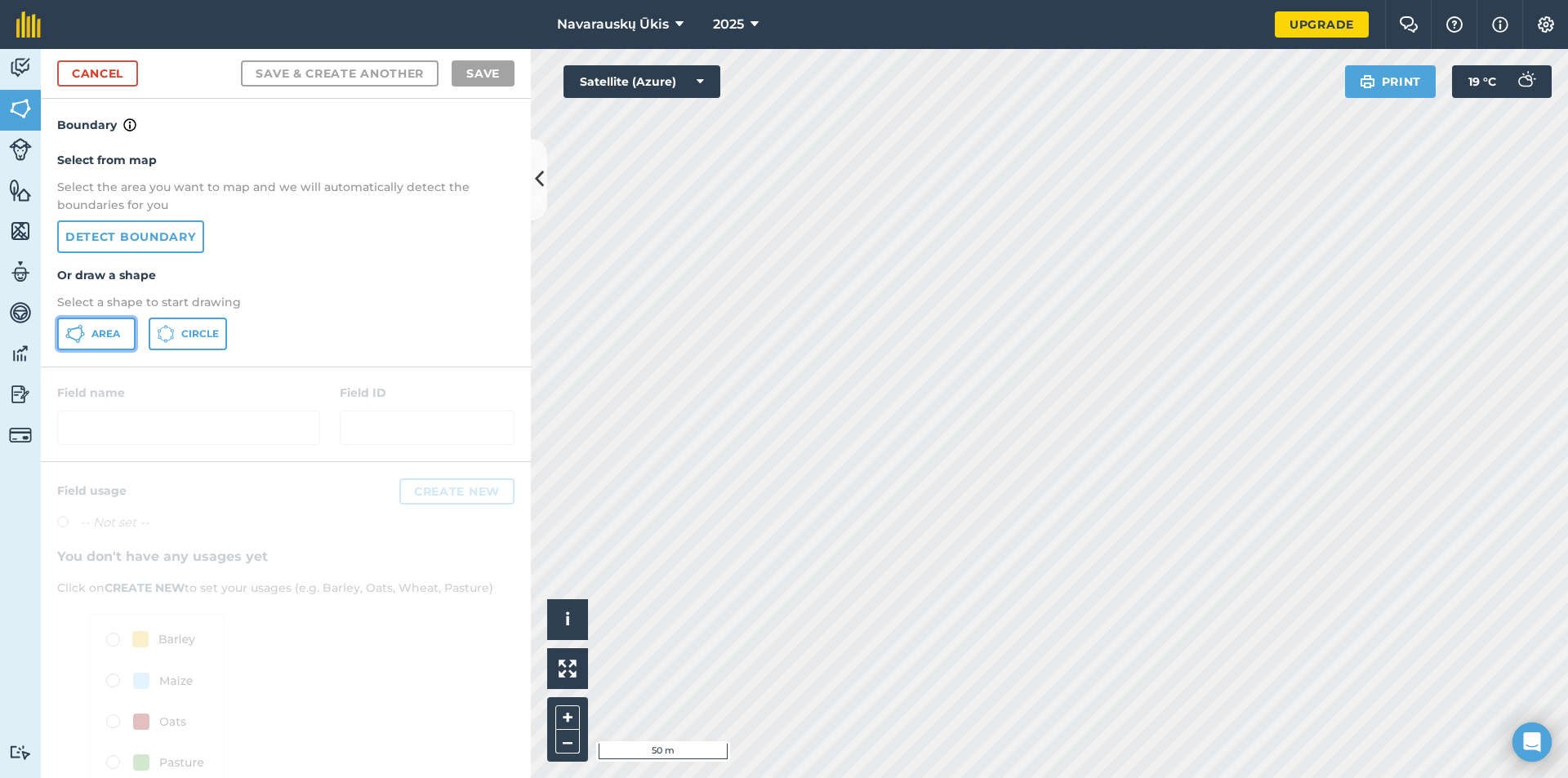
click at [116, 331] on span "Area" at bounding box center [106, 333] width 29 height 13
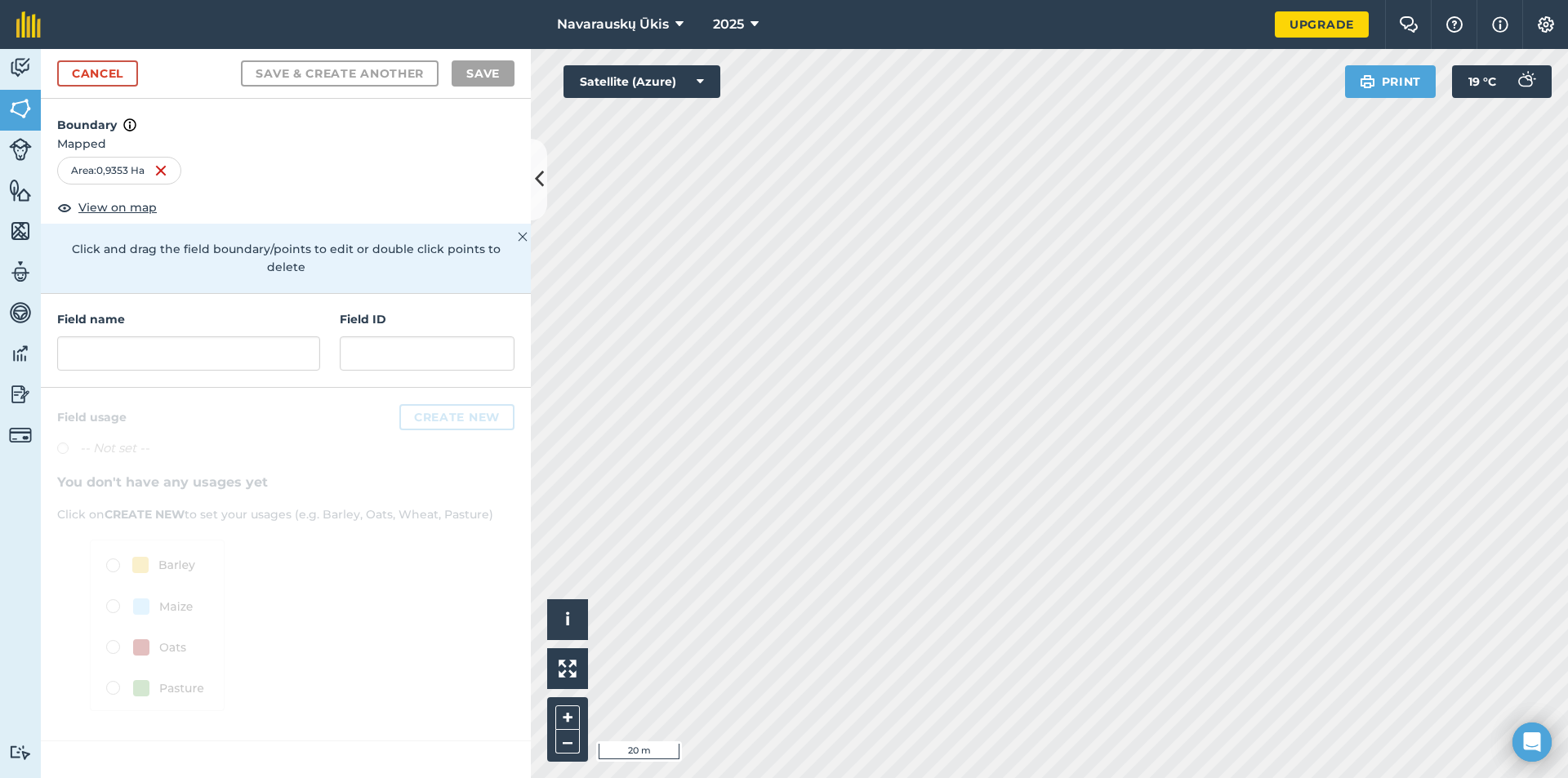
click at [248, 315] on div "Field name" at bounding box center [188, 340] width 263 height 60
click at [241, 337] on input "text" at bounding box center [188, 354] width 263 height 34
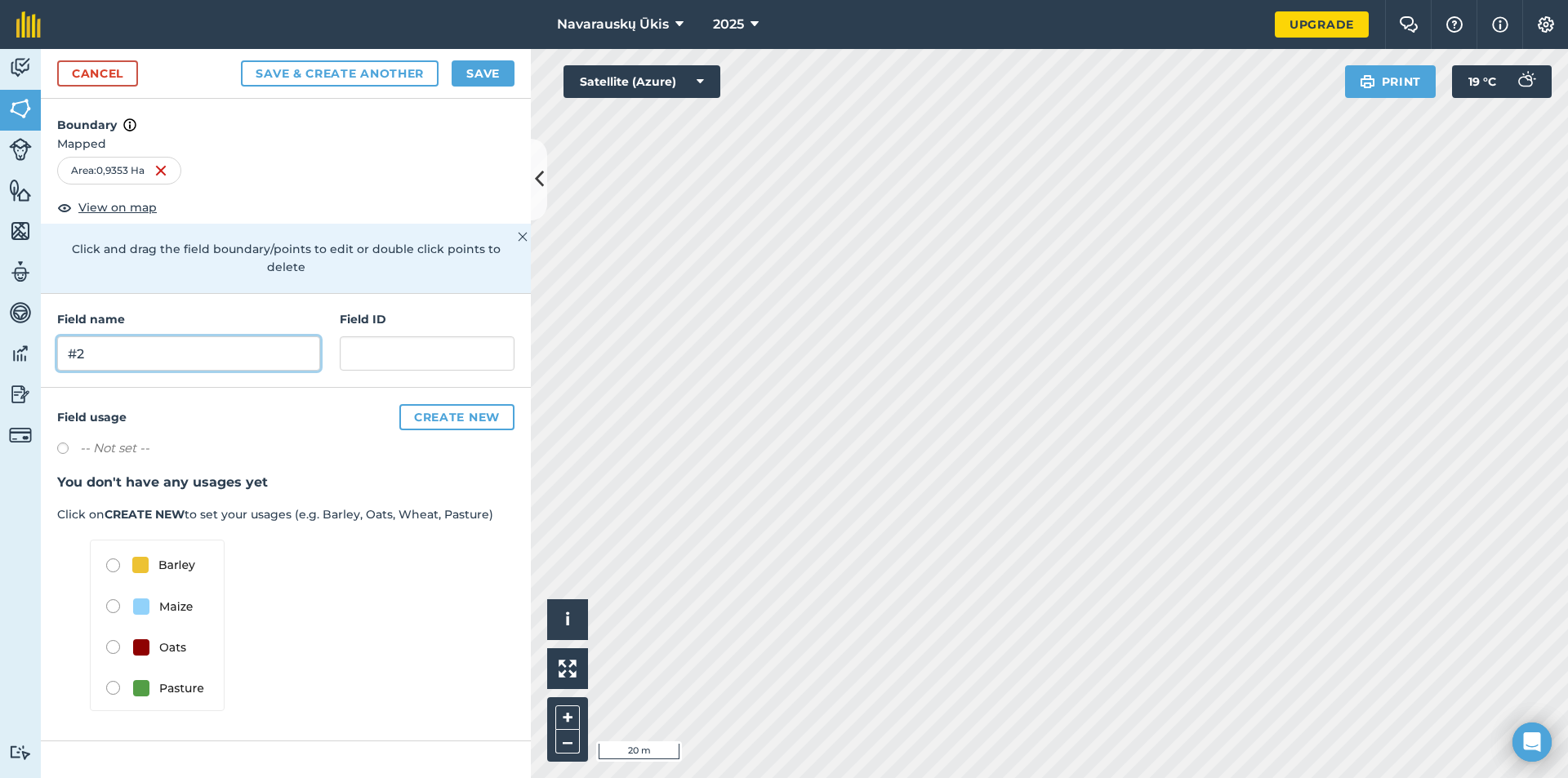
type input "#2"
click at [466, 82] on button "Save" at bounding box center [483, 73] width 63 height 26
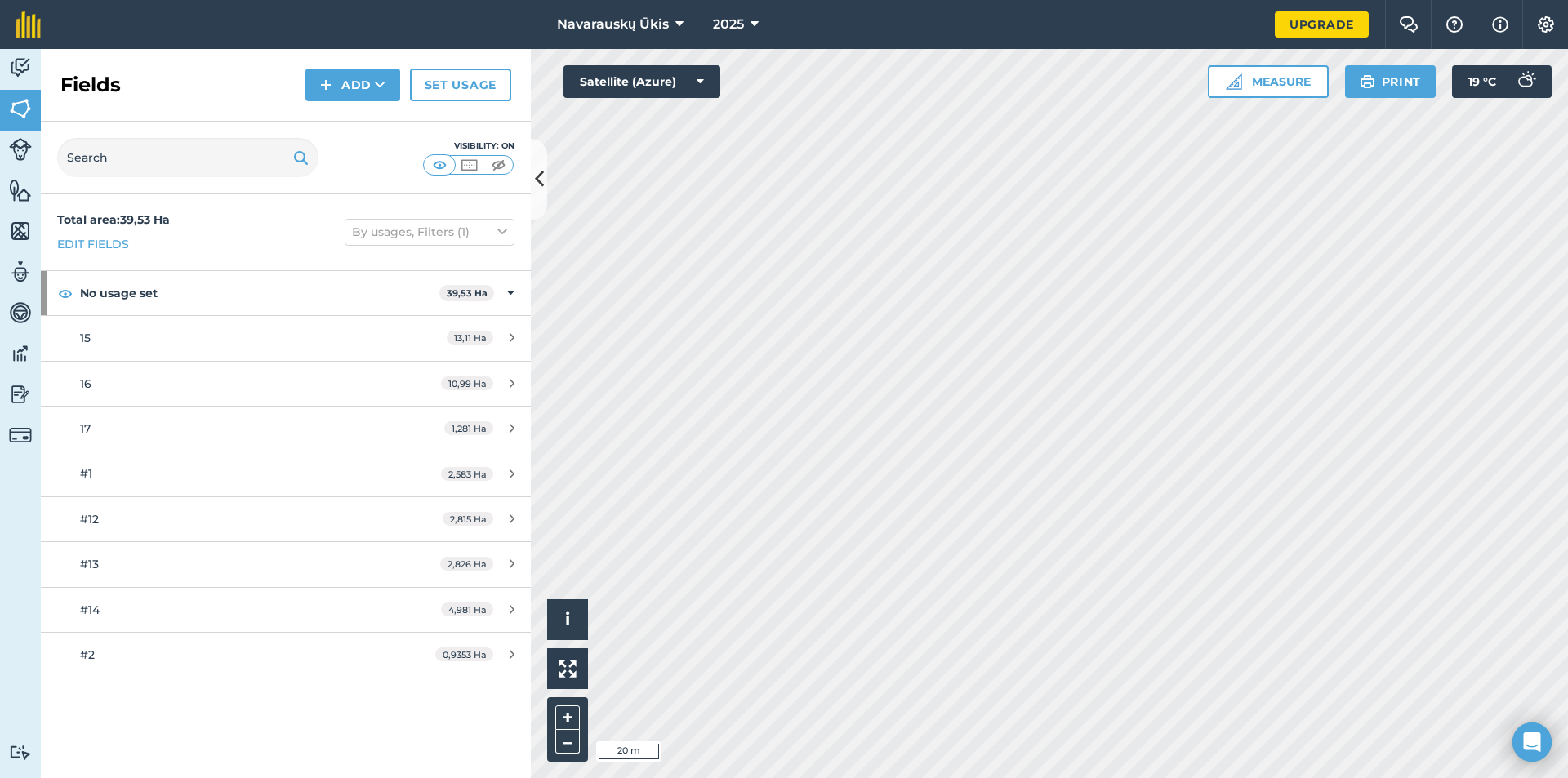
click at [336, 104] on div "Fields Add Set usage" at bounding box center [286, 85] width 490 height 72
click at [339, 97] on button "Add" at bounding box center [352, 85] width 94 height 32
click at [360, 131] on link "Draw" at bounding box center [353, 122] width 90 height 36
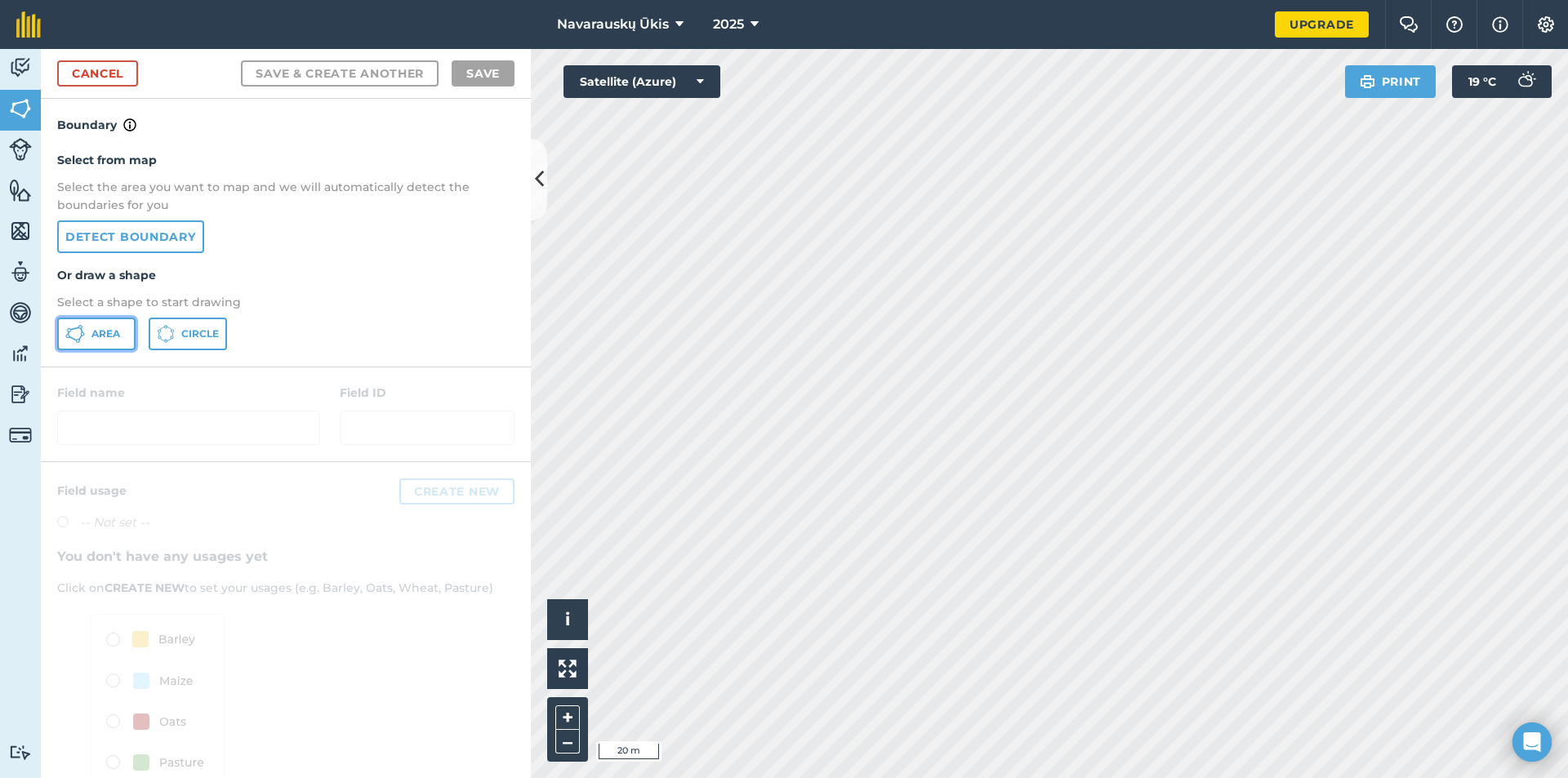
click at [90, 330] on button "Area" at bounding box center [96, 333] width 78 height 32
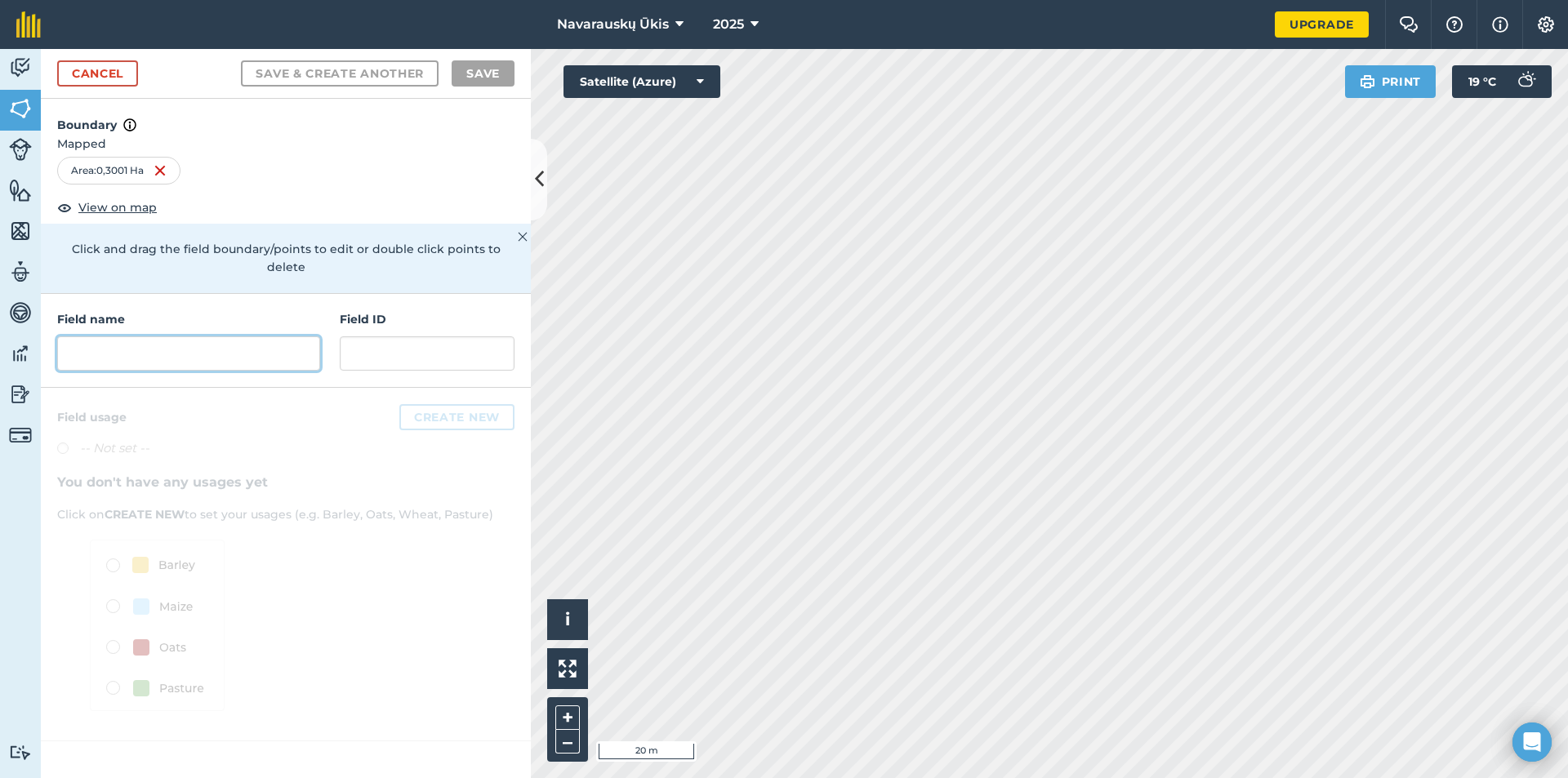
click at [248, 346] on input "text" at bounding box center [188, 354] width 263 height 34
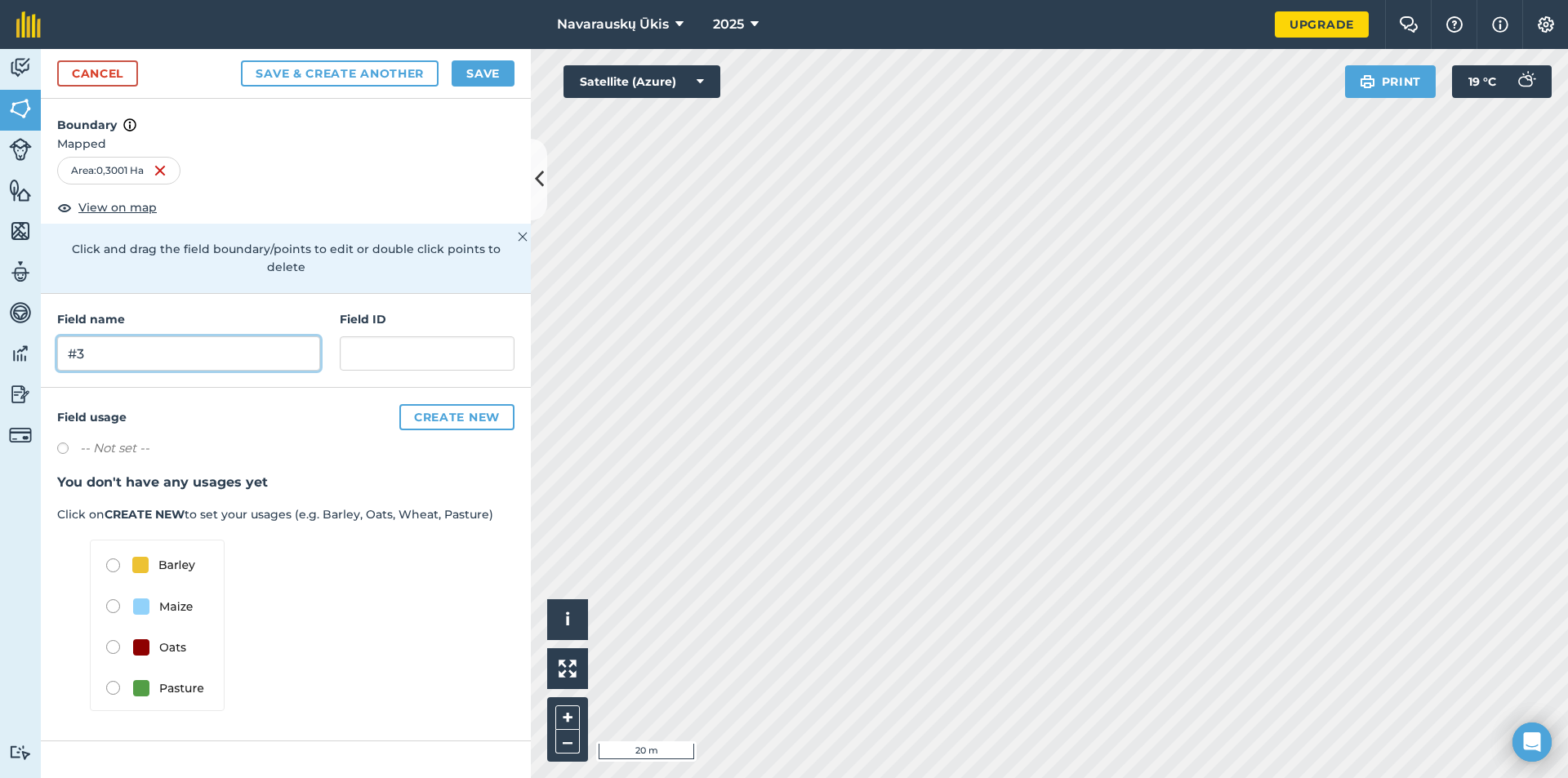
type input "#3"
click at [502, 79] on button "Save" at bounding box center [483, 73] width 63 height 26
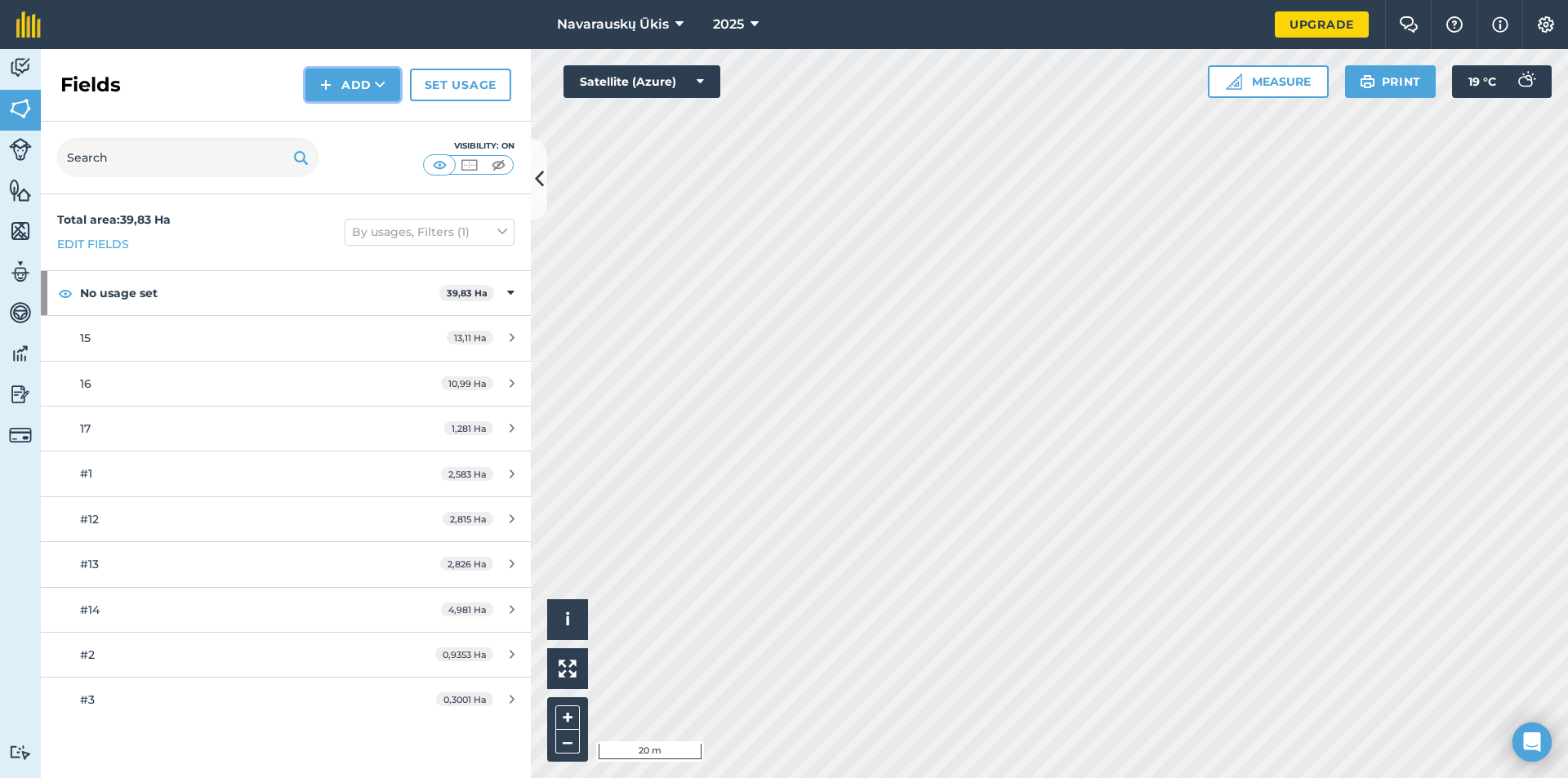
click at [358, 88] on button "Add" at bounding box center [352, 85] width 94 height 32
click at [339, 119] on link "Draw" at bounding box center [353, 122] width 90 height 36
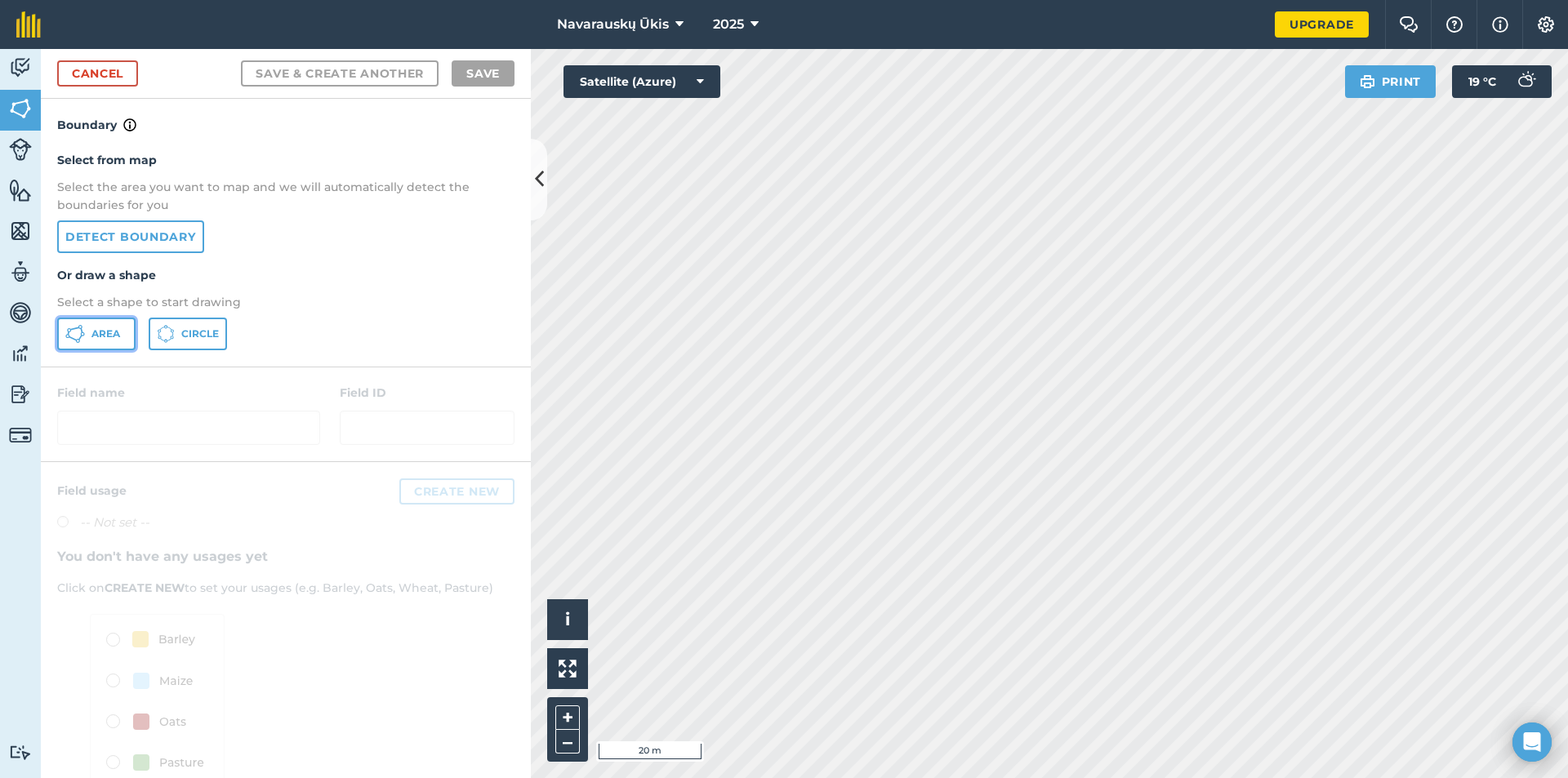
click at [109, 325] on button "Area" at bounding box center [96, 333] width 78 height 32
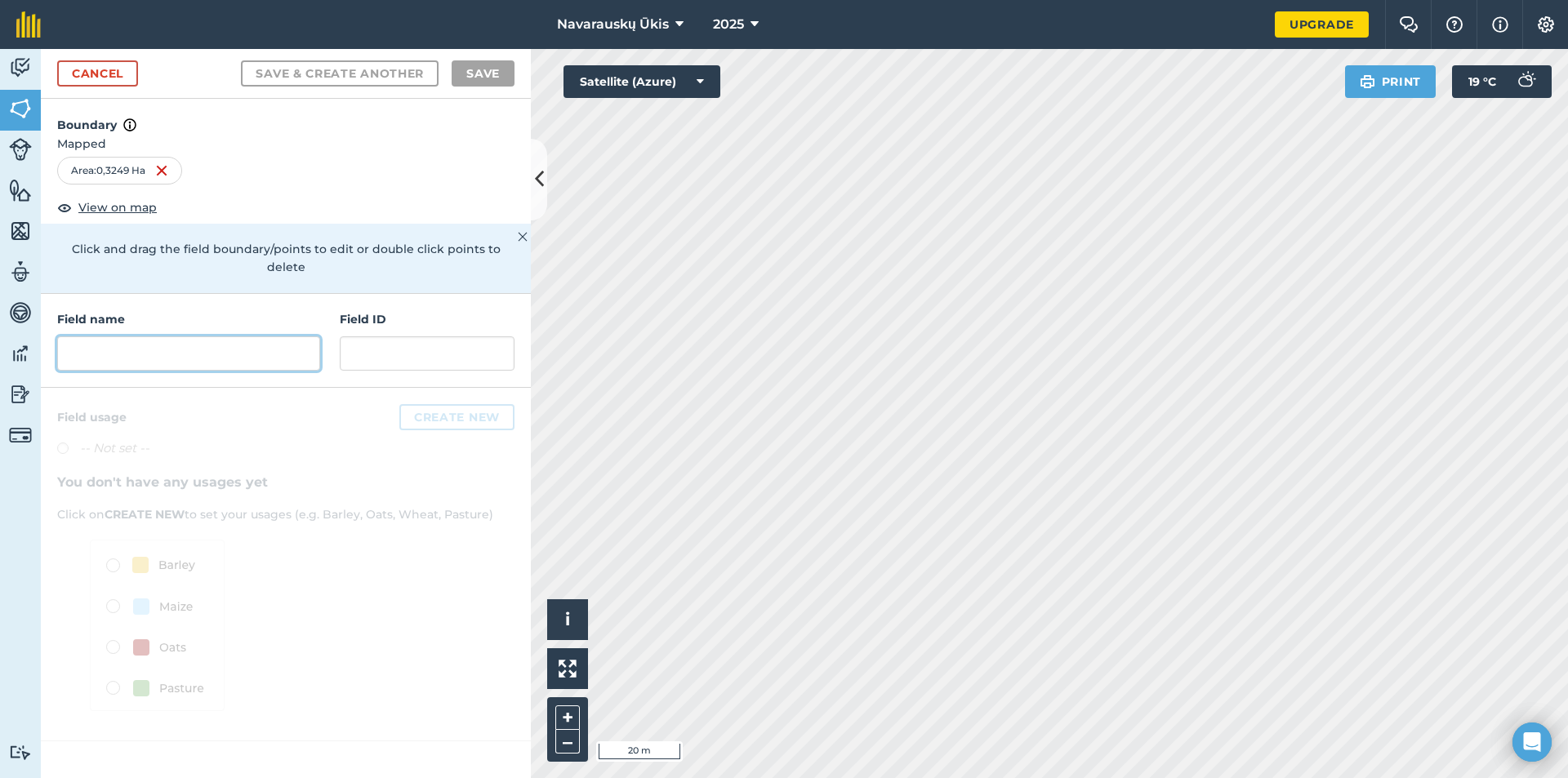
click at [167, 337] on input "text" at bounding box center [188, 354] width 263 height 34
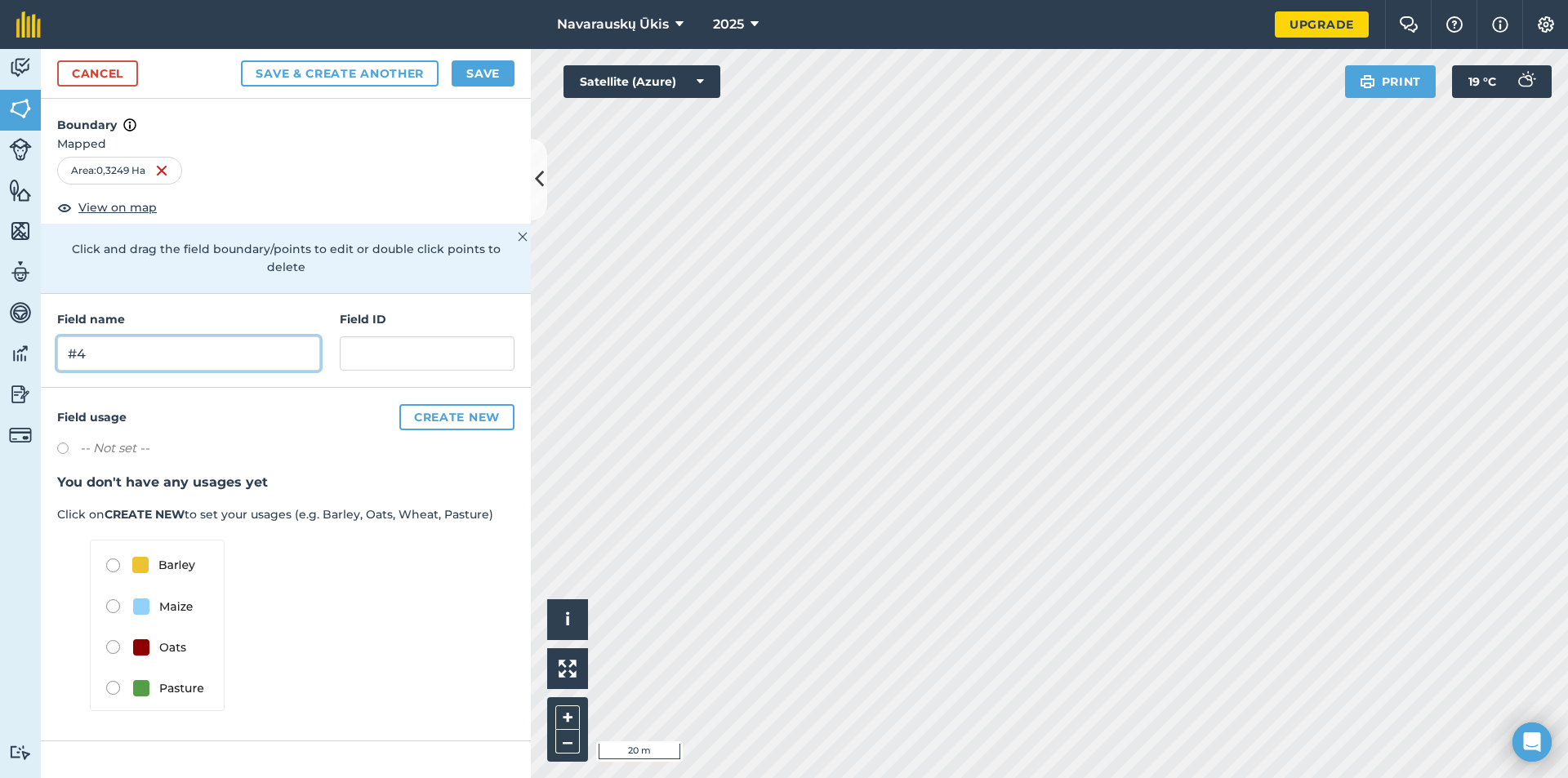
type input "#4"
click at [465, 75] on button "Save" at bounding box center [483, 73] width 63 height 26
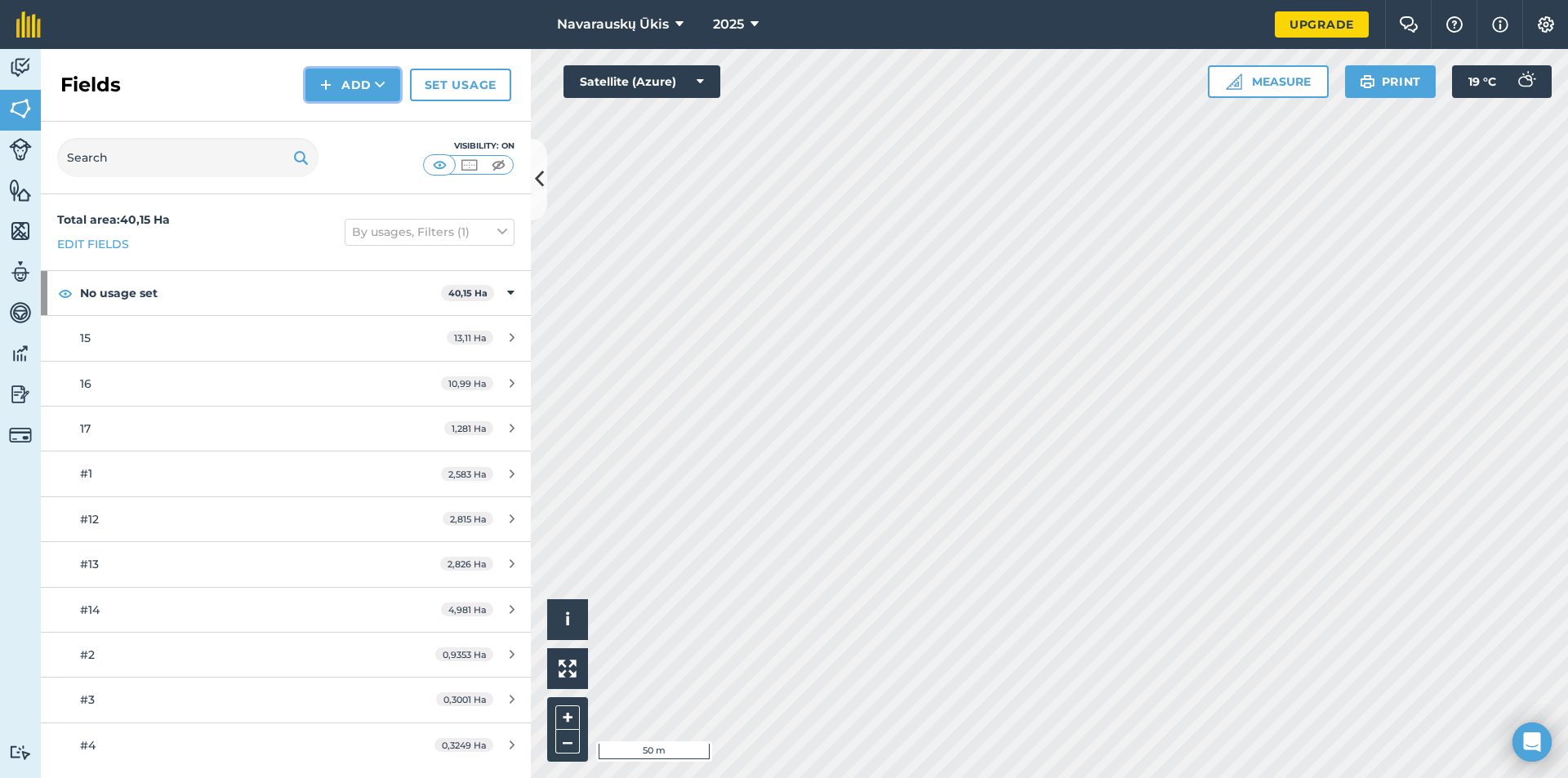
click at [337, 75] on button "Add" at bounding box center [352, 85] width 94 height 32
click at [349, 127] on link "Draw" at bounding box center [353, 122] width 90 height 36
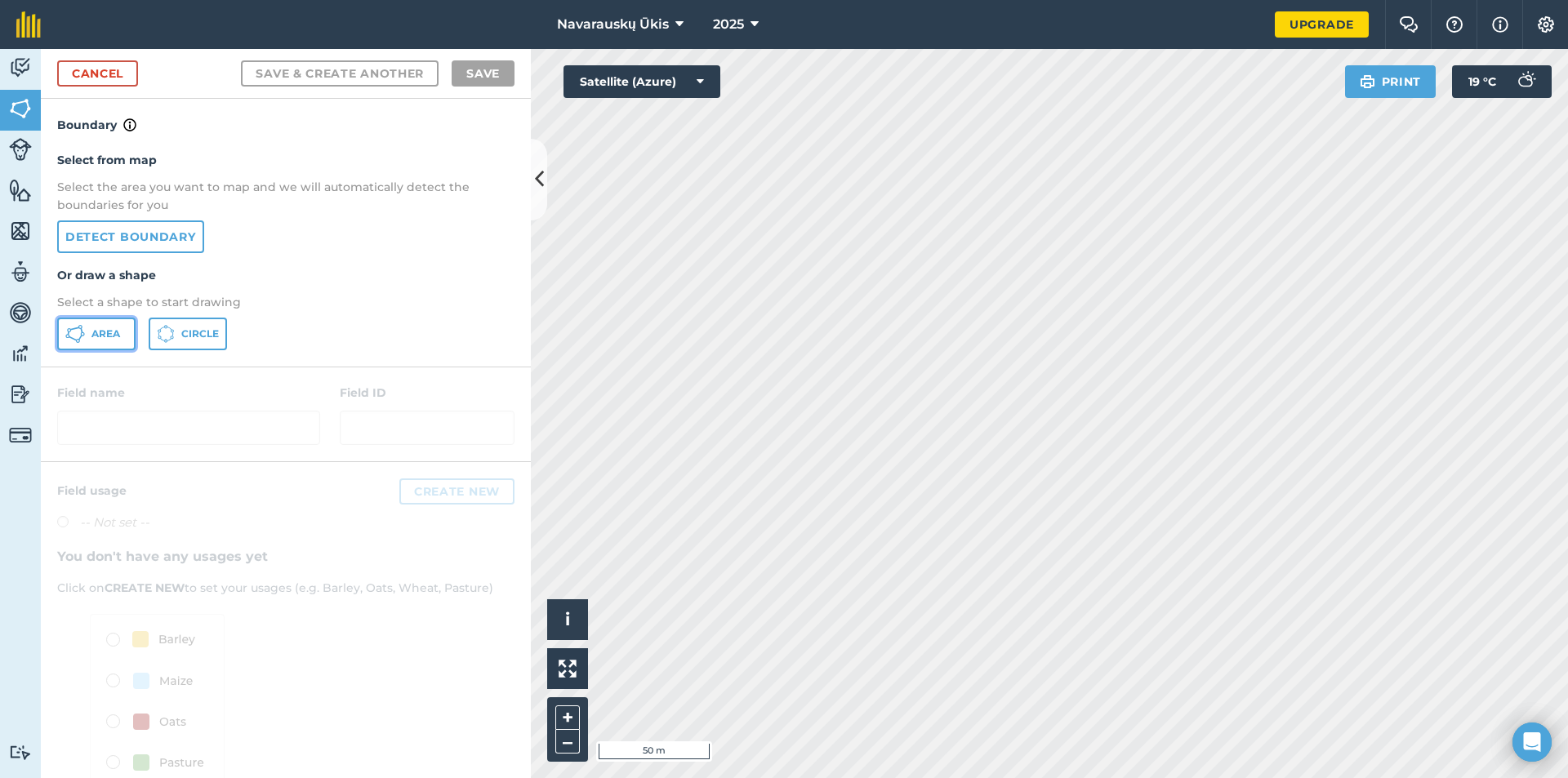
click at [100, 334] on span "Area" at bounding box center [106, 333] width 29 height 13
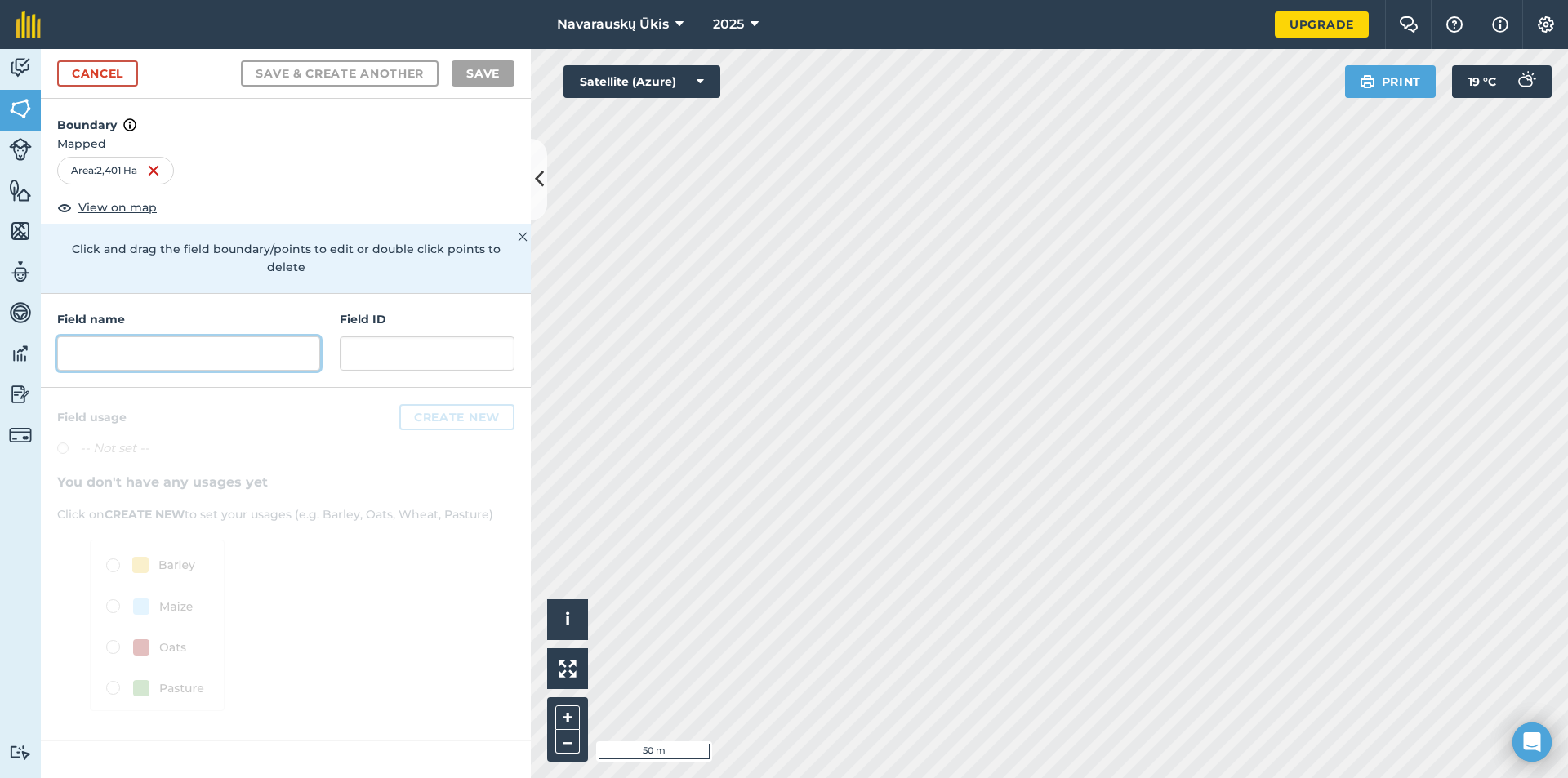
click at [173, 337] on input "text" at bounding box center [188, 354] width 263 height 34
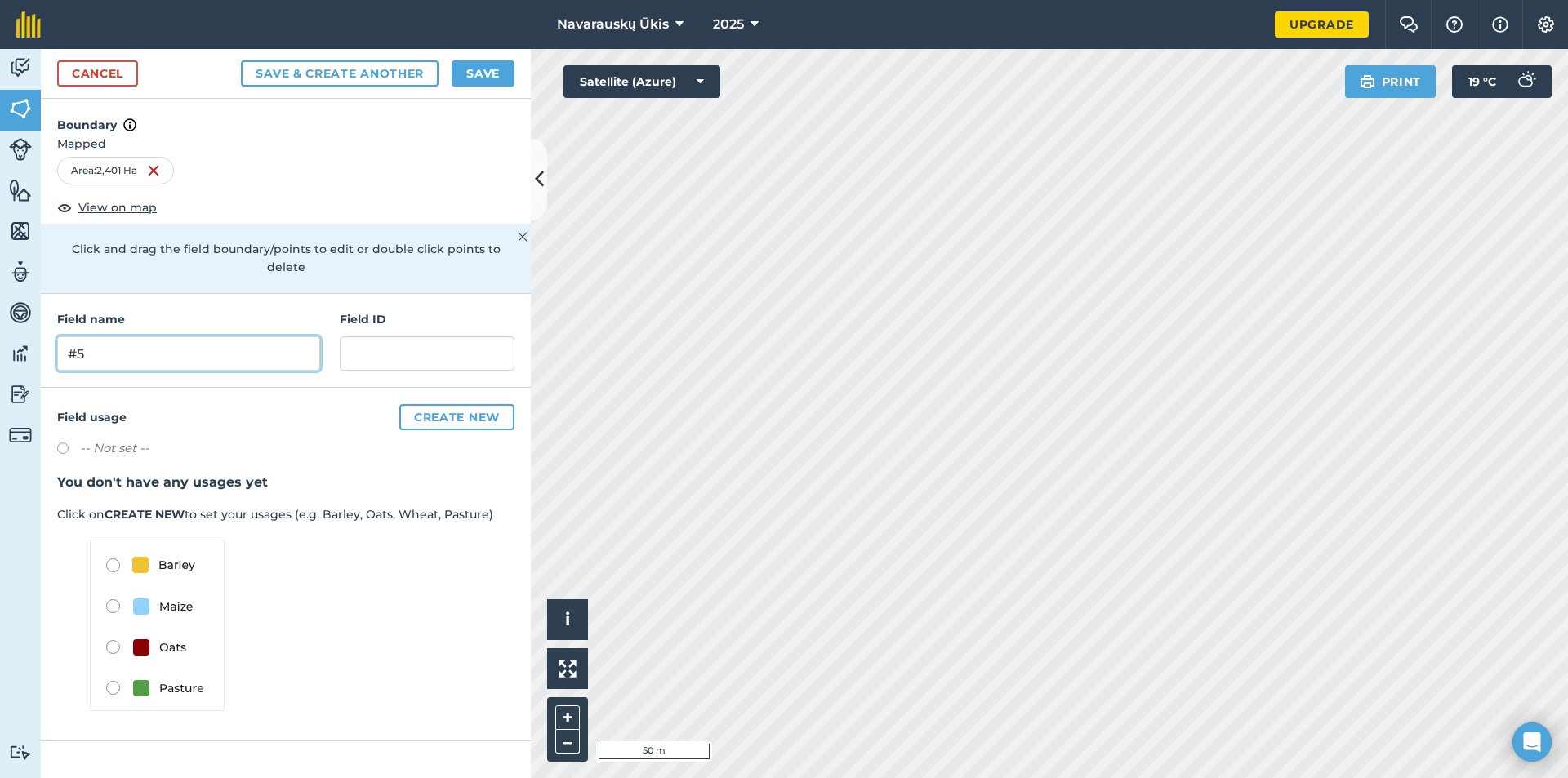
type input "#5"
click at [464, 77] on button "Save" at bounding box center [483, 73] width 63 height 26
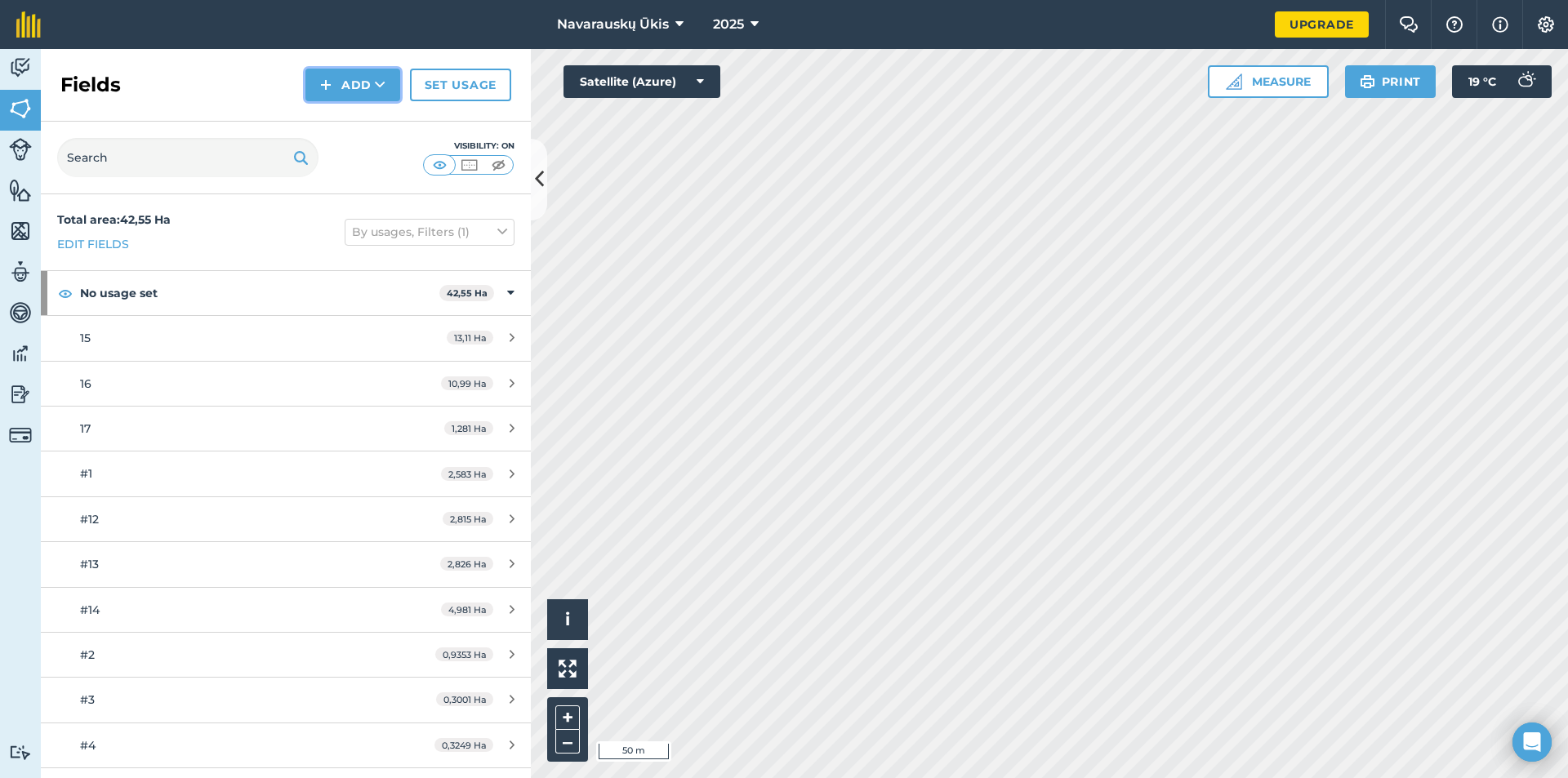
click at [341, 88] on button "Add" at bounding box center [352, 85] width 94 height 32
click at [338, 125] on link "Draw" at bounding box center [353, 122] width 90 height 36
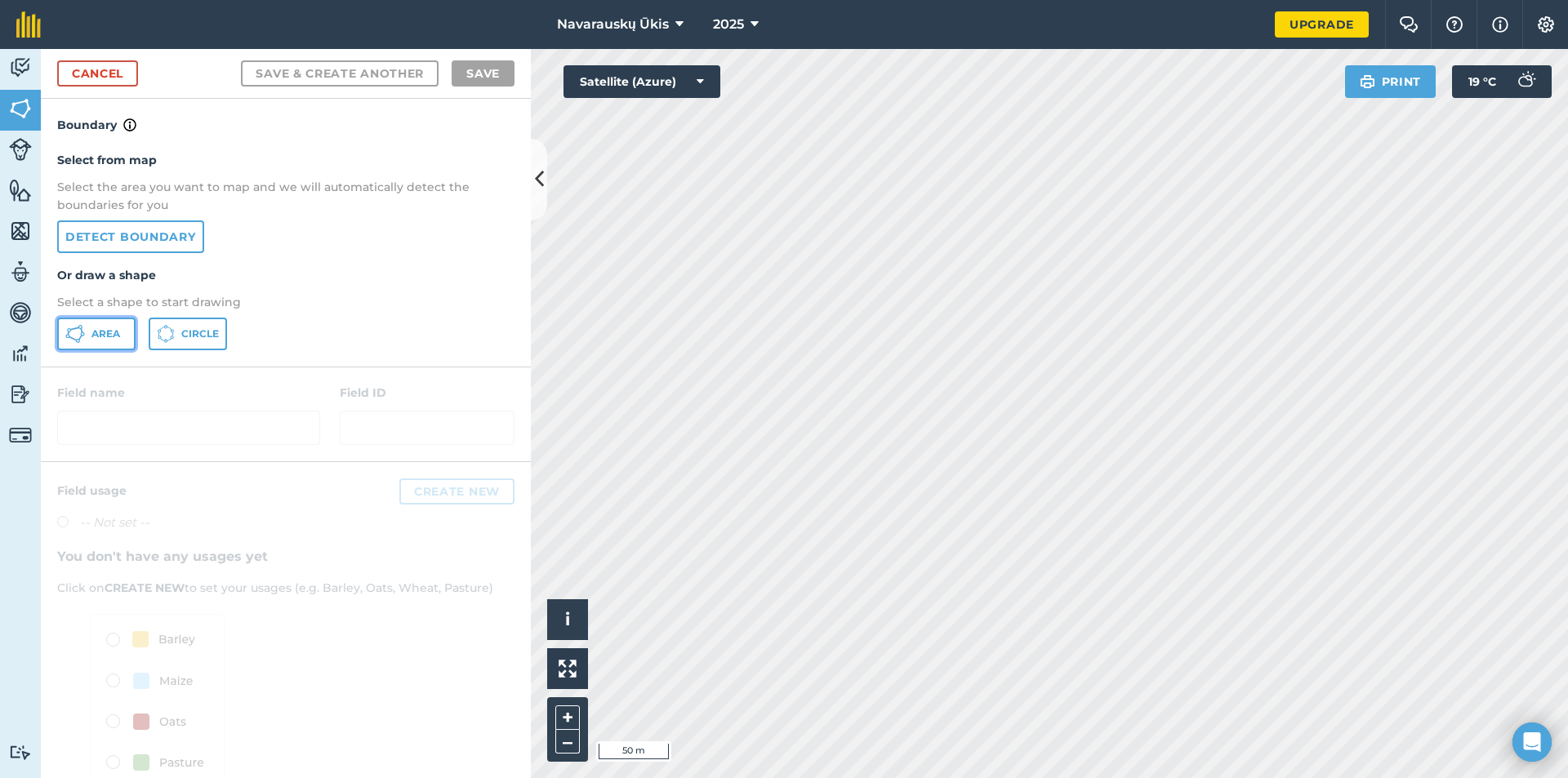
click at [104, 322] on button "Area" at bounding box center [96, 333] width 78 height 32
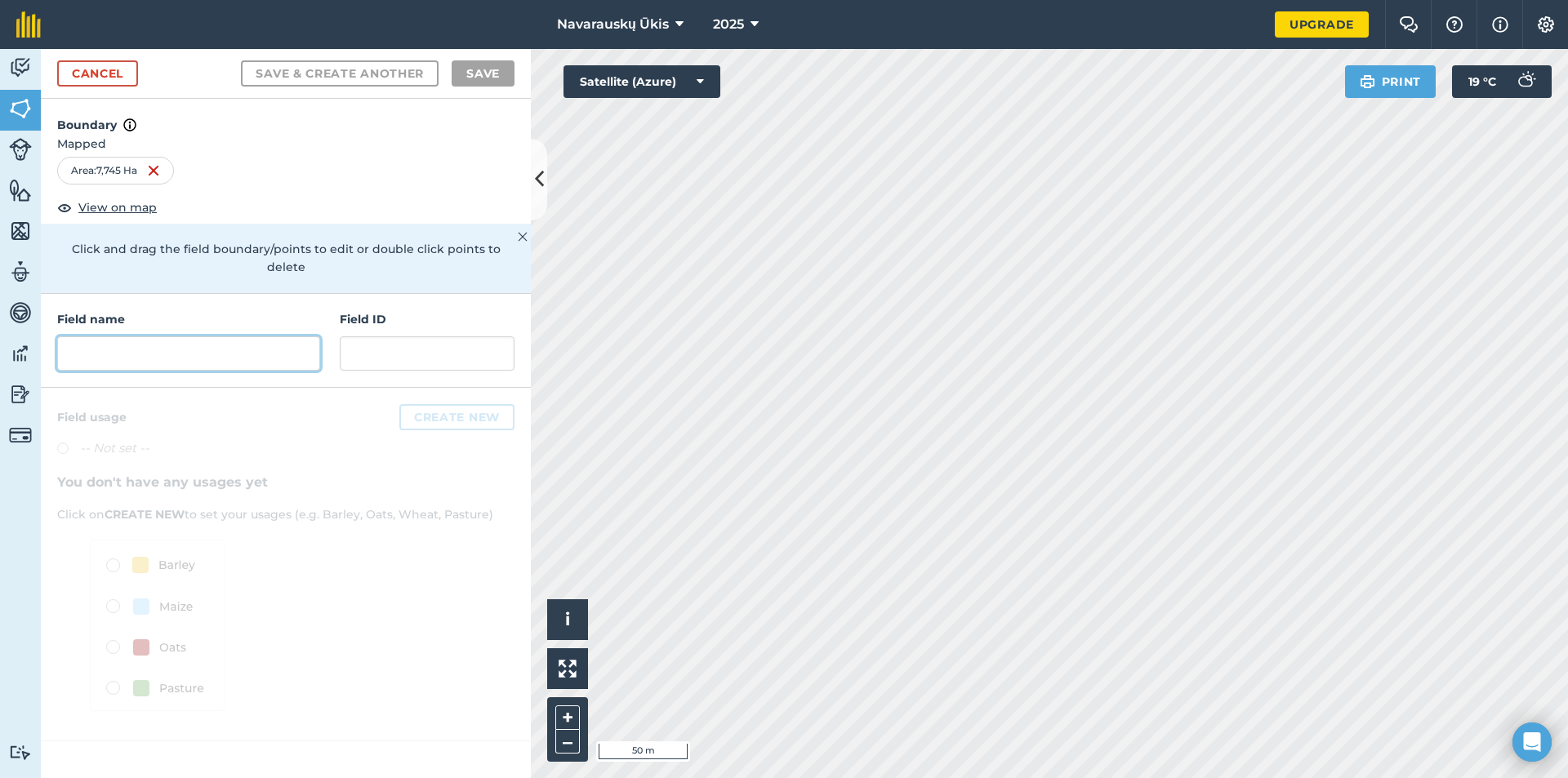
click at [197, 345] on input "text" at bounding box center [188, 354] width 263 height 34
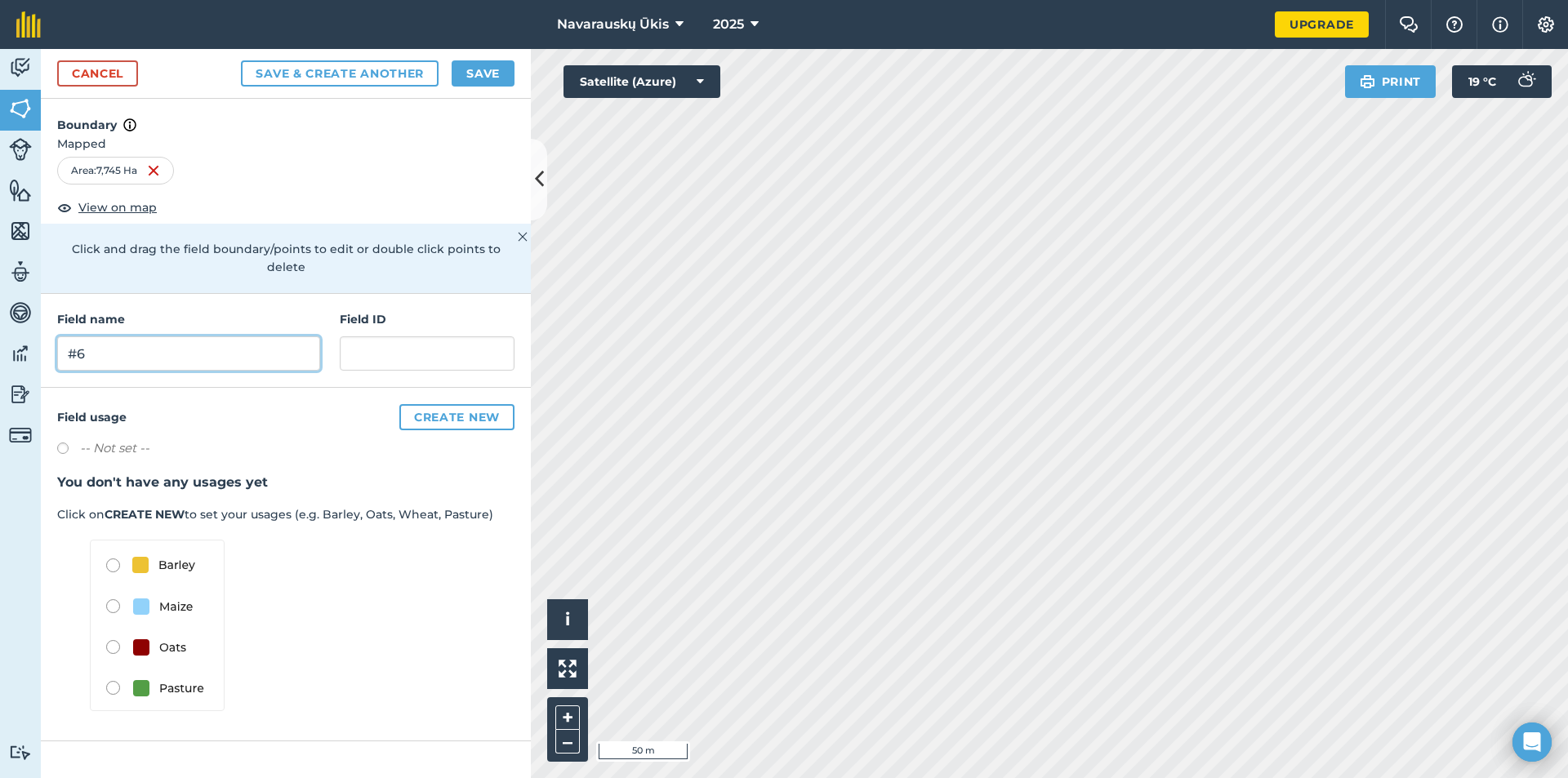
type input "#6"
click at [274, 439] on div "-- Not set --" at bounding box center [286, 451] width 458 height 24
click at [464, 77] on button "Save" at bounding box center [483, 73] width 63 height 26
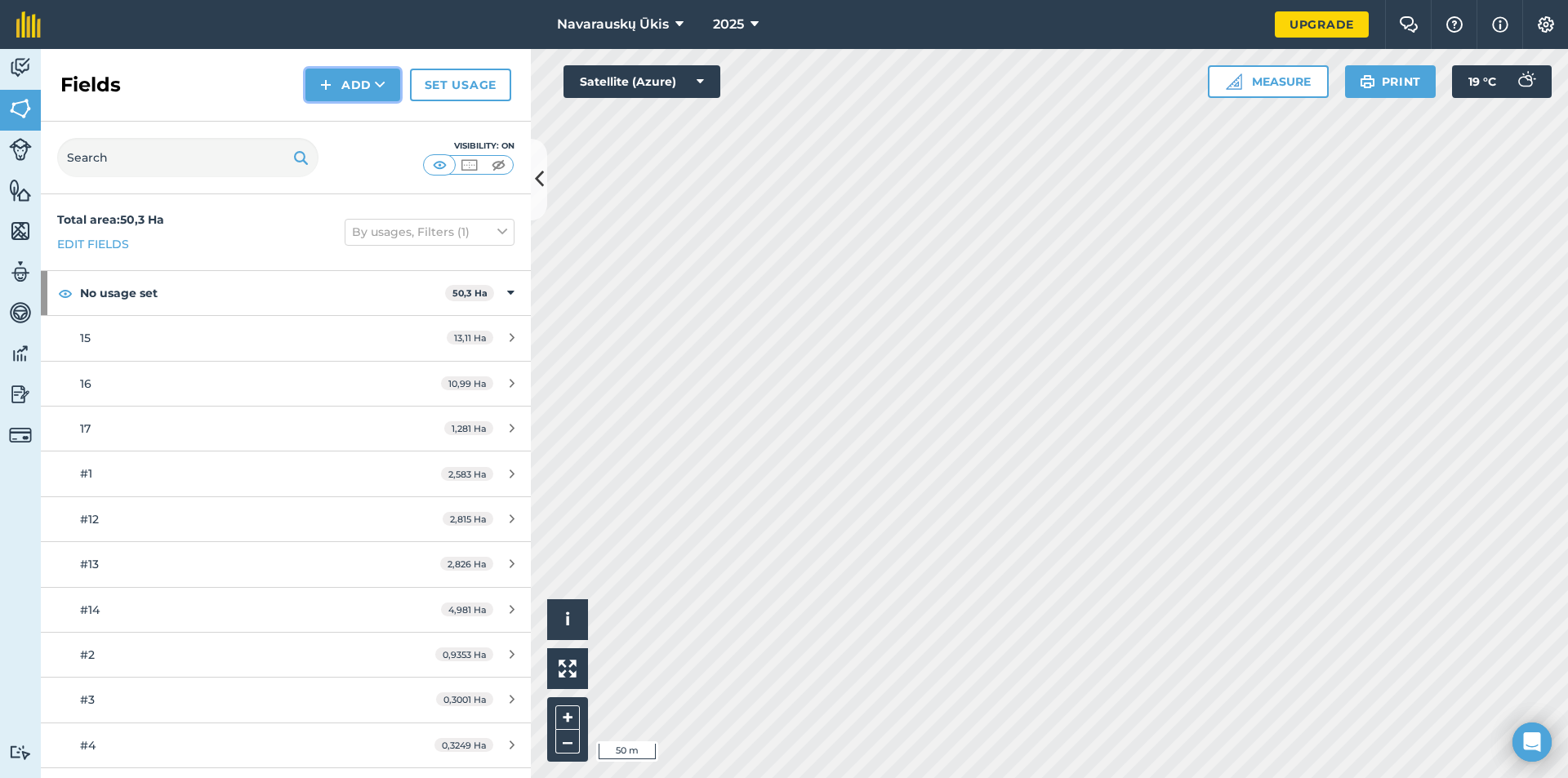
click at [368, 86] on button "Add" at bounding box center [352, 85] width 94 height 32
click at [369, 114] on link "Draw" at bounding box center [353, 122] width 90 height 36
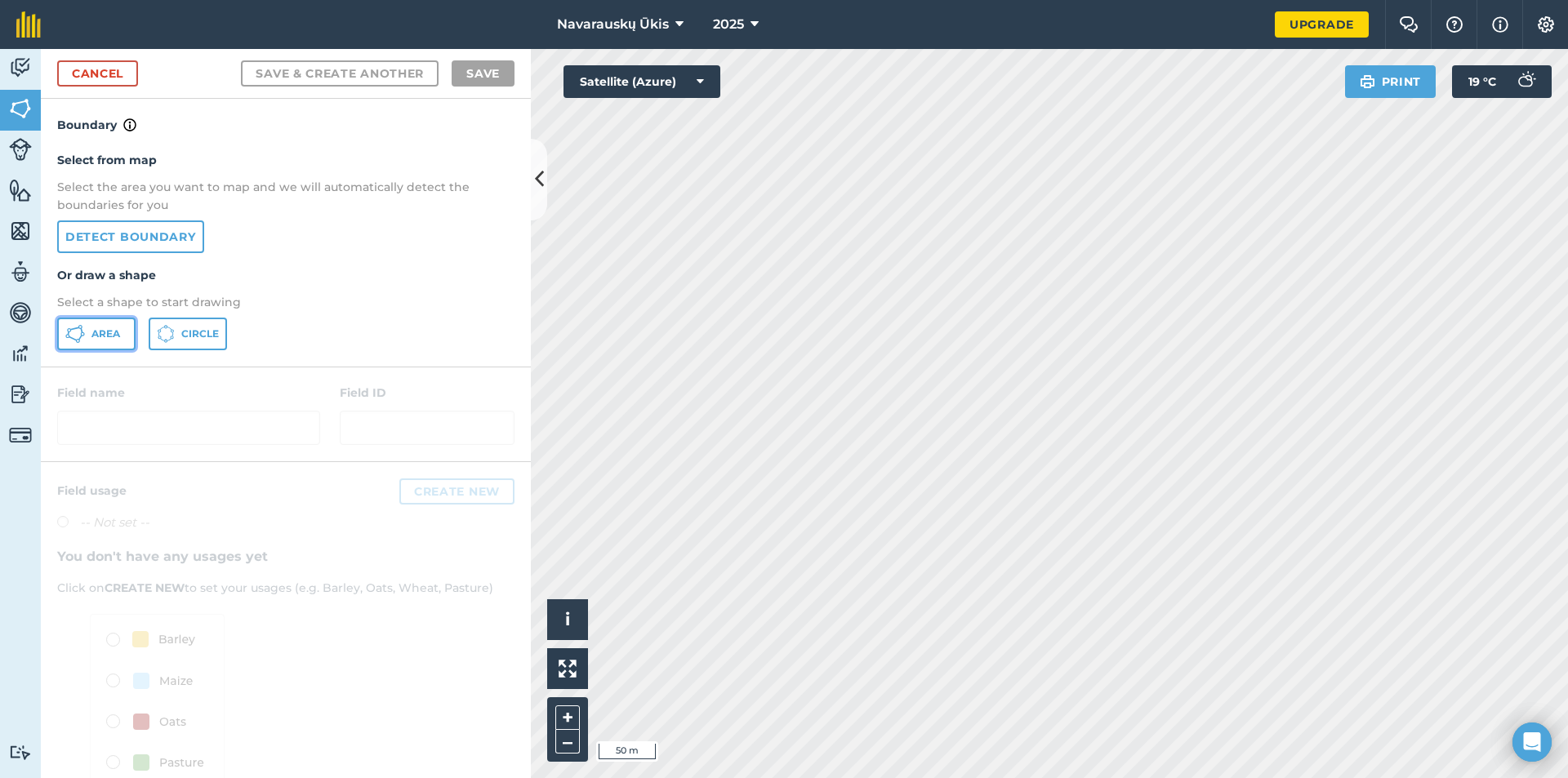
click at [84, 333] on icon at bounding box center [83, 334] width 4 height 4
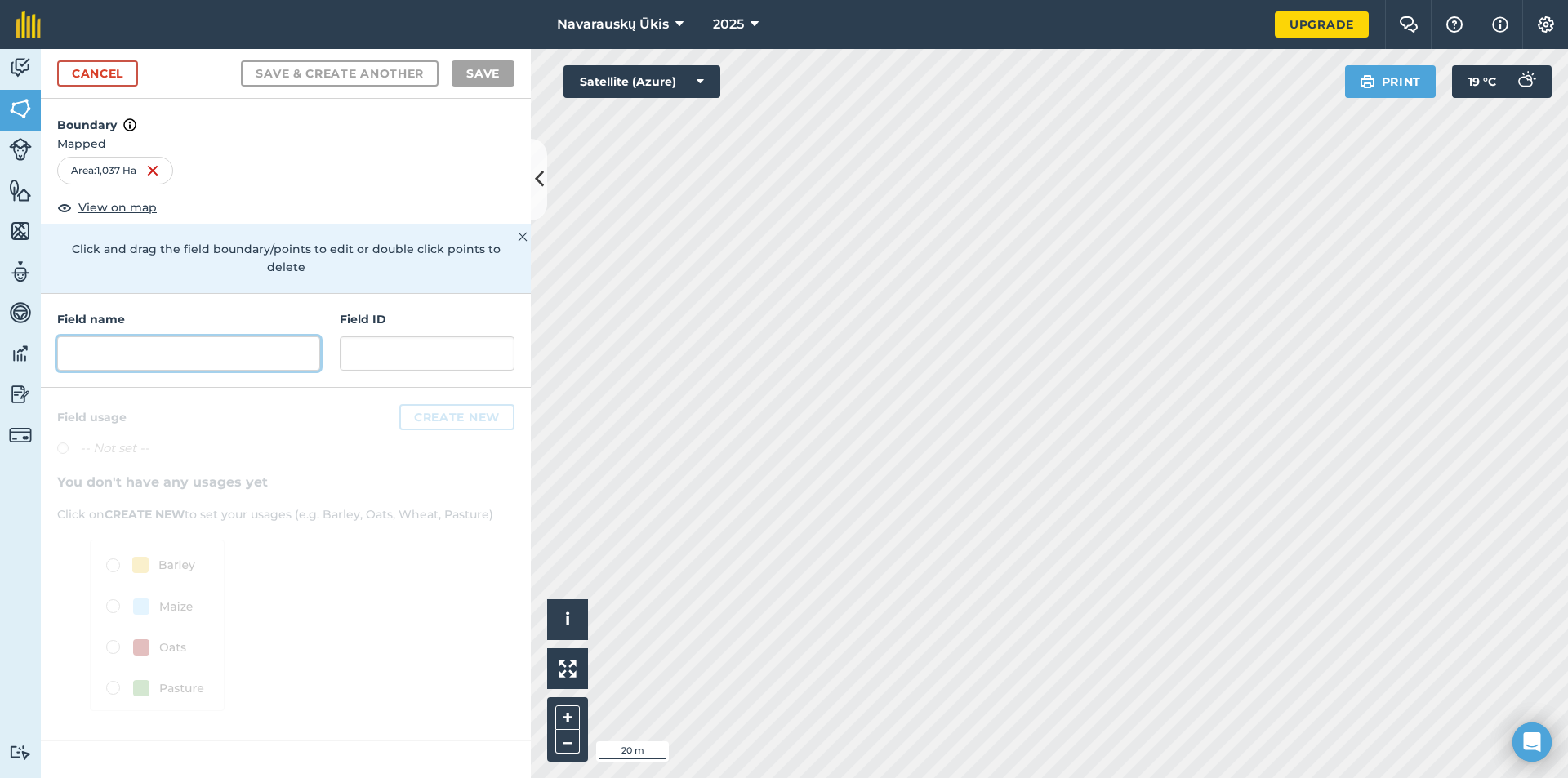
click at [195, 337] on input "text" at bounding box center [188, 354] width 263 height 34
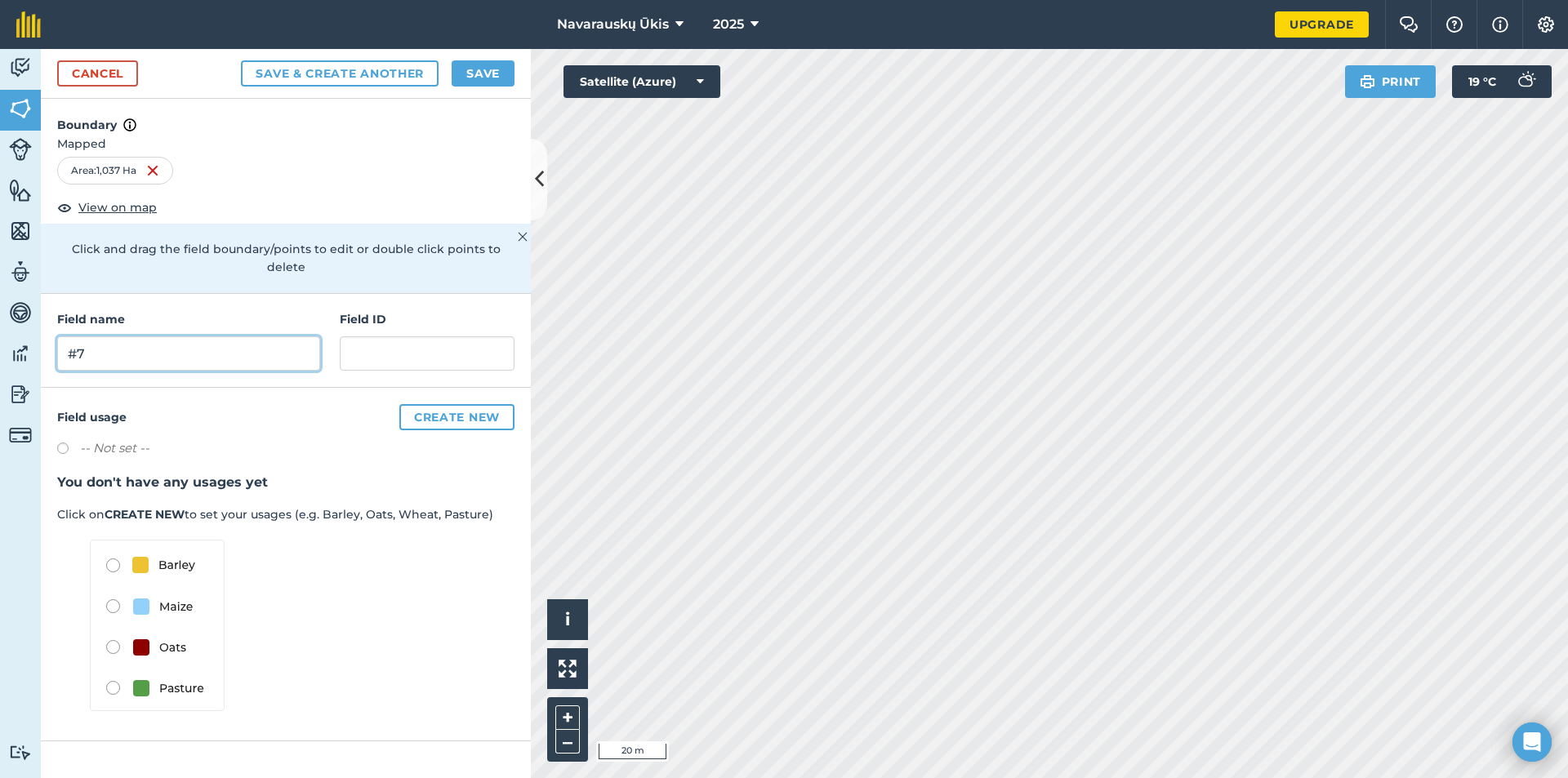
type input "#7"
click at [487, 73] on button "Save" at bounding box center [483, 73] width 63 height 26
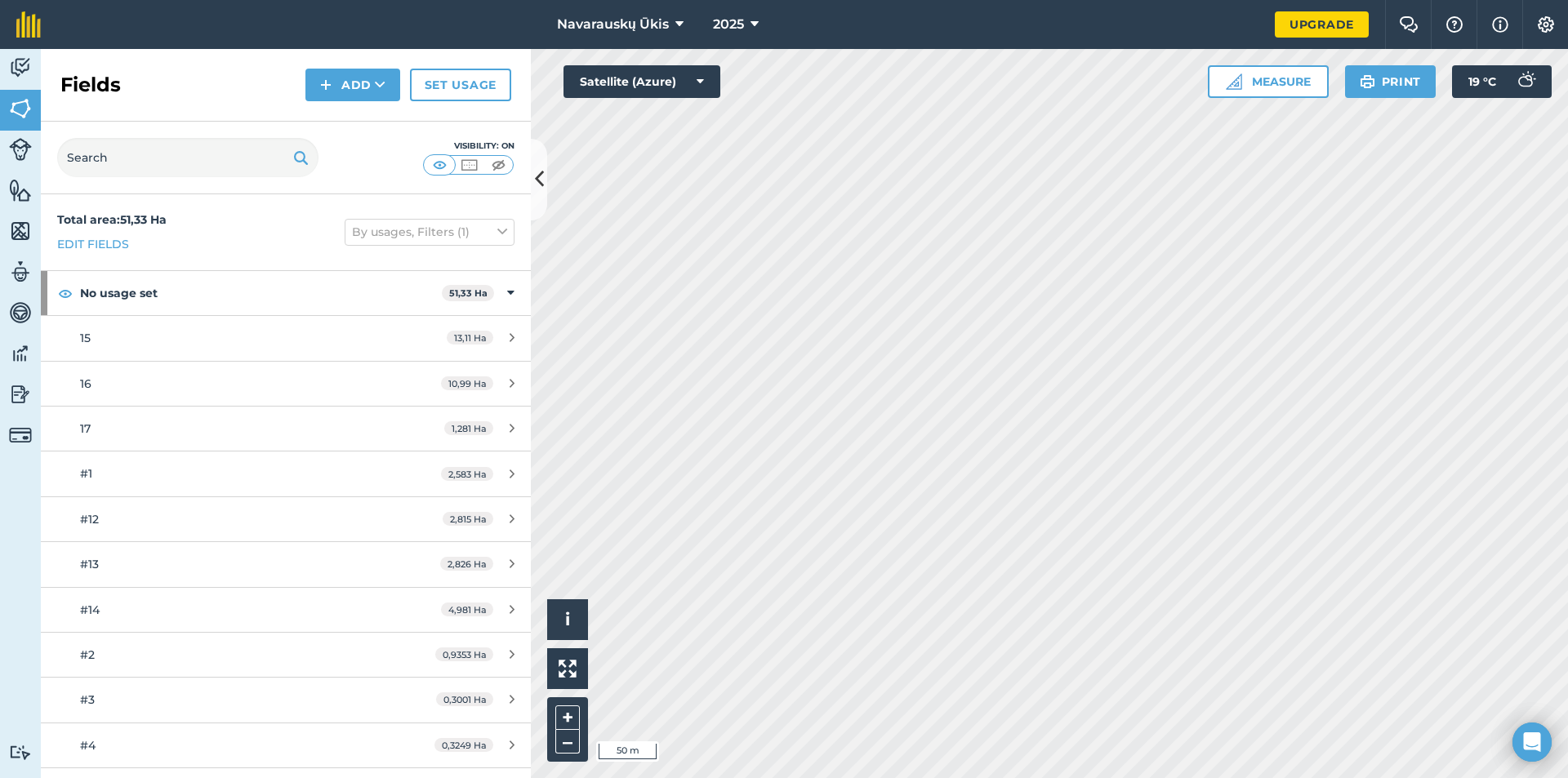
click at [370, 105] on div "Fields Add Set usage" at bounding box center [286, 85] width 490 height 72
click at [366, 92] on button "Add" at bounding box center [352, 85] width 94 height 32
click at [347, 118] on link "Draw" at bounding box center [353, 122] width 90 height 36
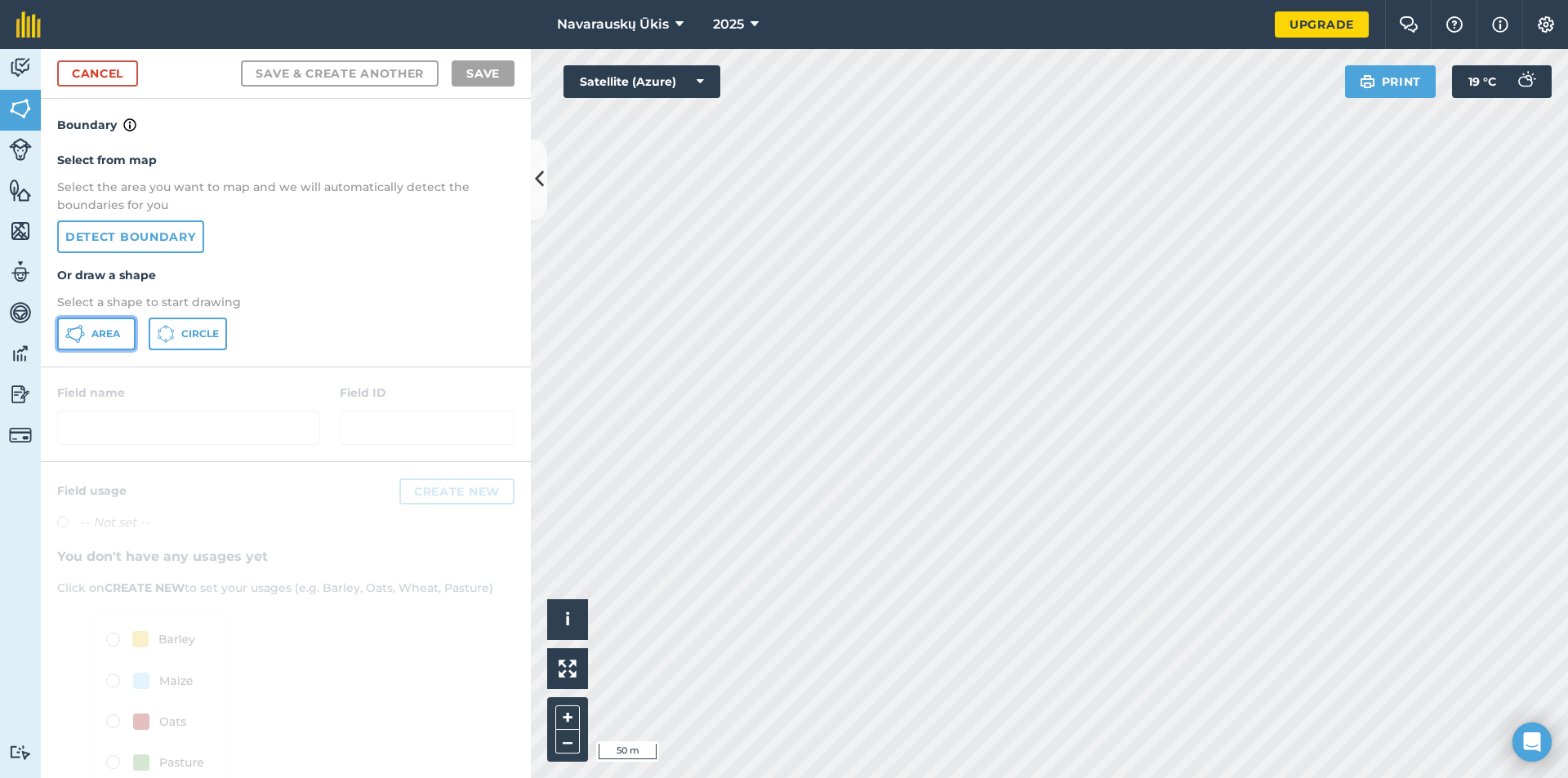
click at [103, 332] on span "Area" at bounding box center [106, 333] width 29 height 13
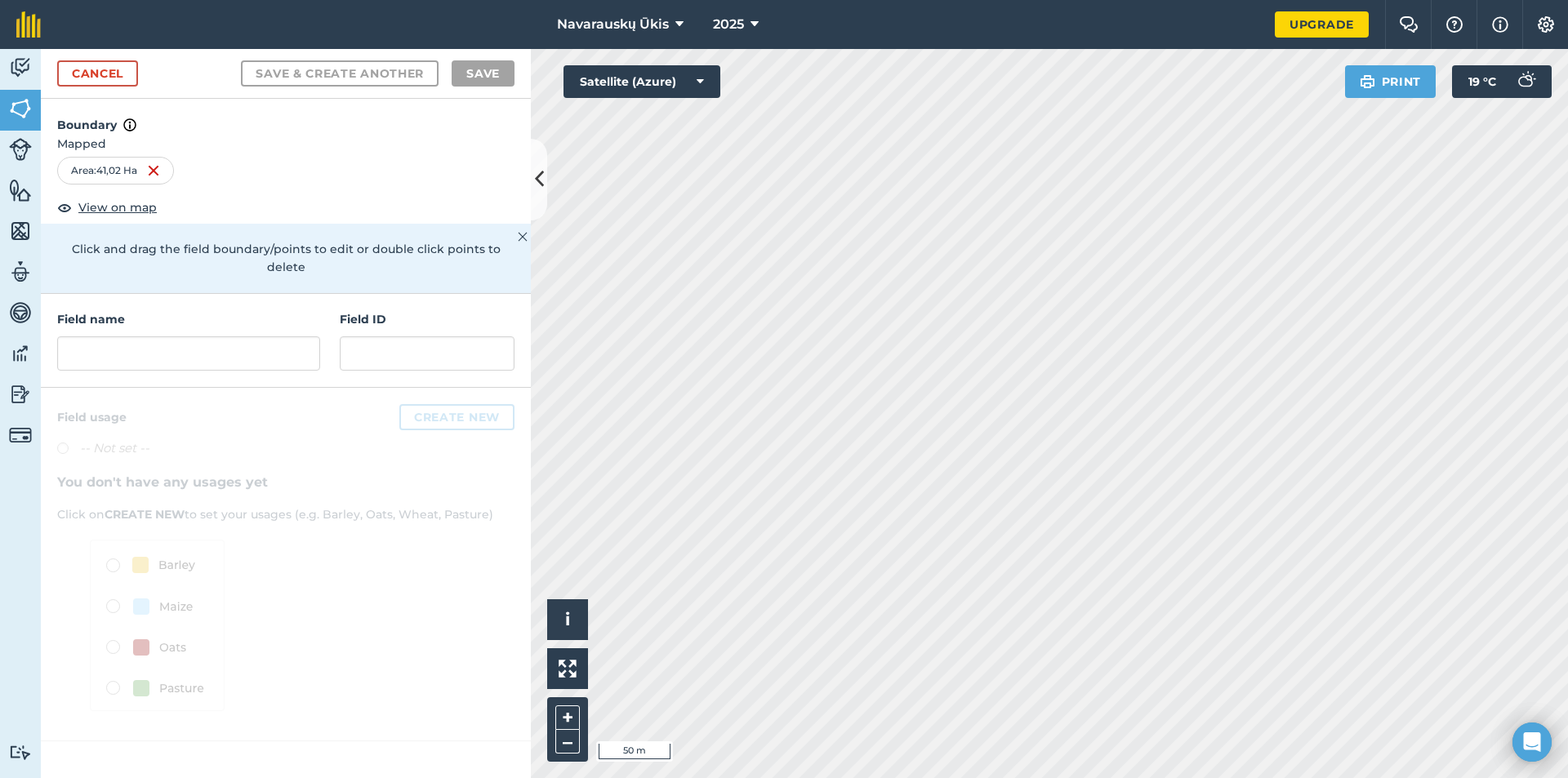
click at [294, 364] on div "Field name Field ID" at bounding box center [286, 341] width 490 height 94
click at [297, 338] on input "text" at bounding box center [188, 354] width 263 height 34
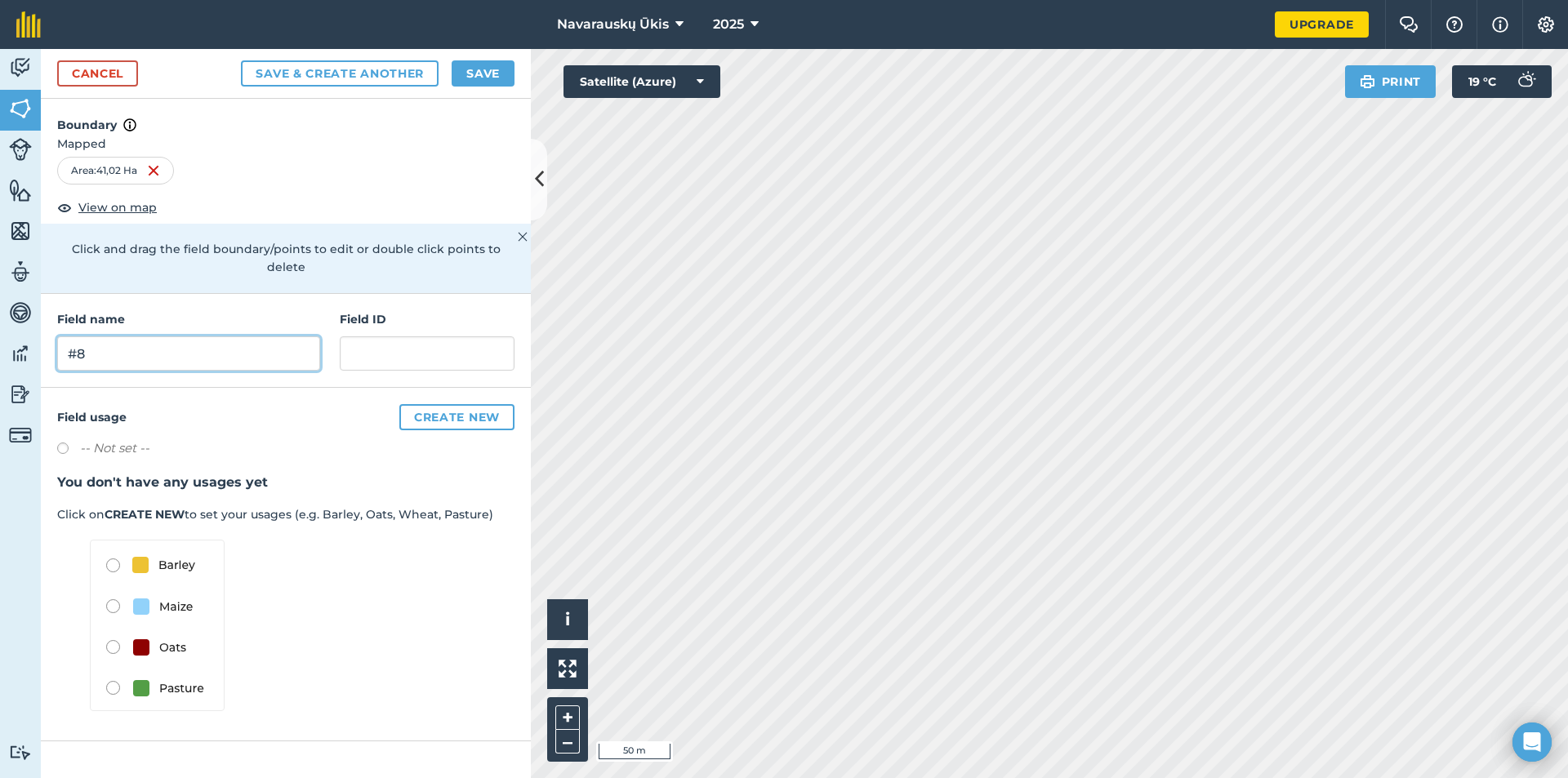
type input "#8"
click at [471, 68] on button "Save" at bounding box center [483, 73] width 63 height 26
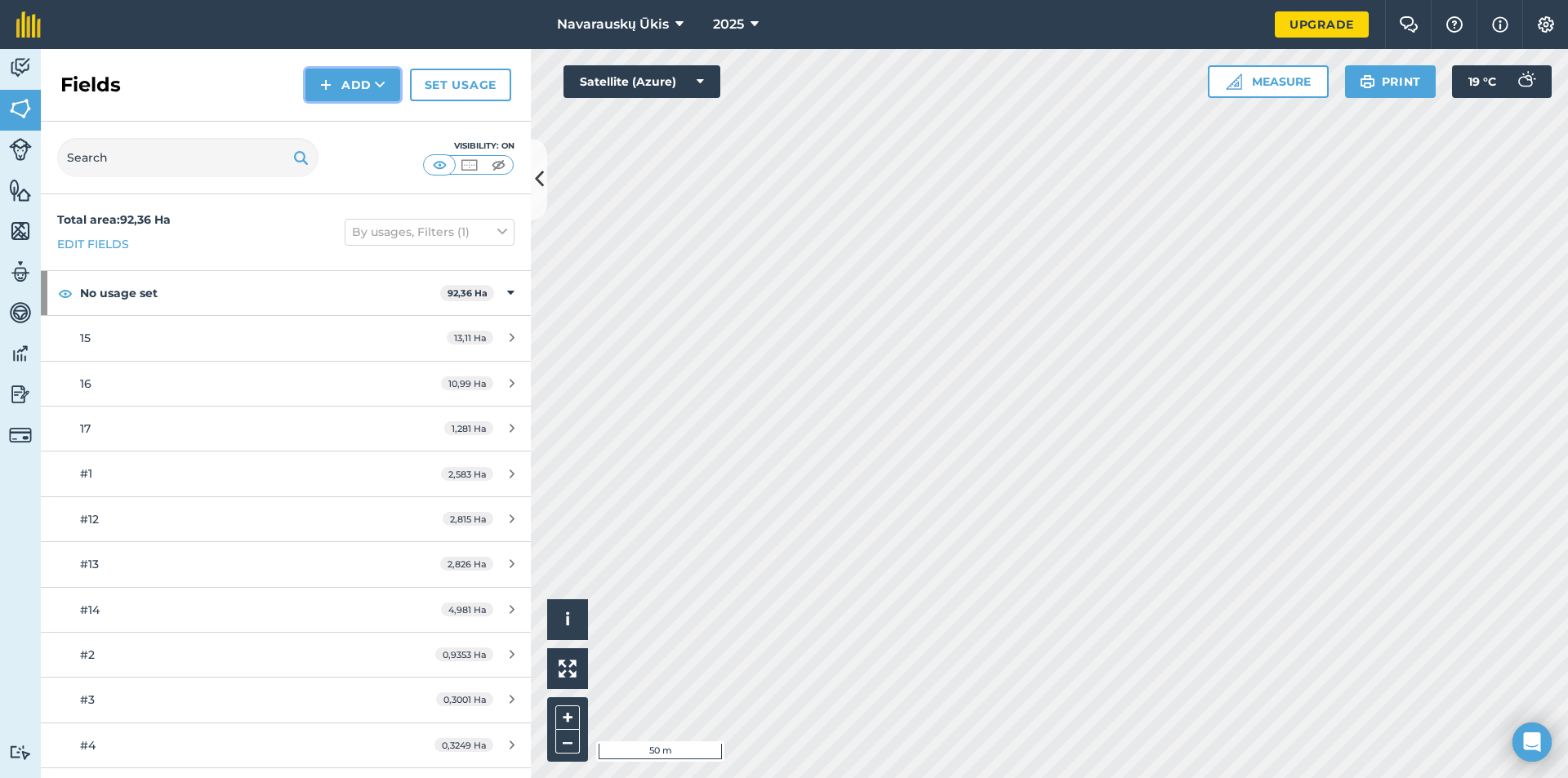
click at [379, 87] on icon at bounding box center [380, 84] width 10 height 16
click at [378, 123] on link "Draw" at bounding box center [353, 122] width 90 height 36
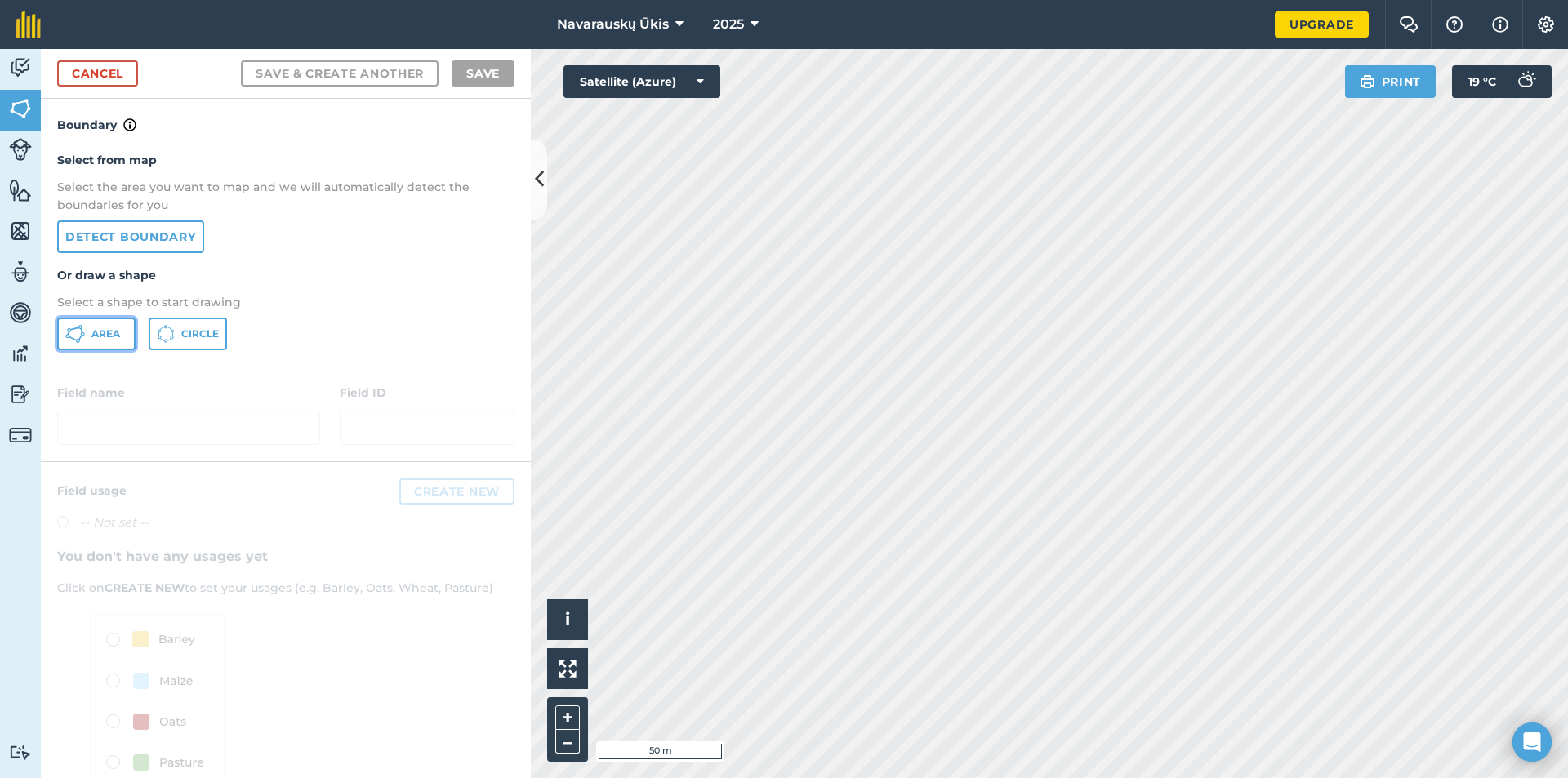
click at [92, 342] on button "Area" at bounding box center [96, 333] width 78 height 32
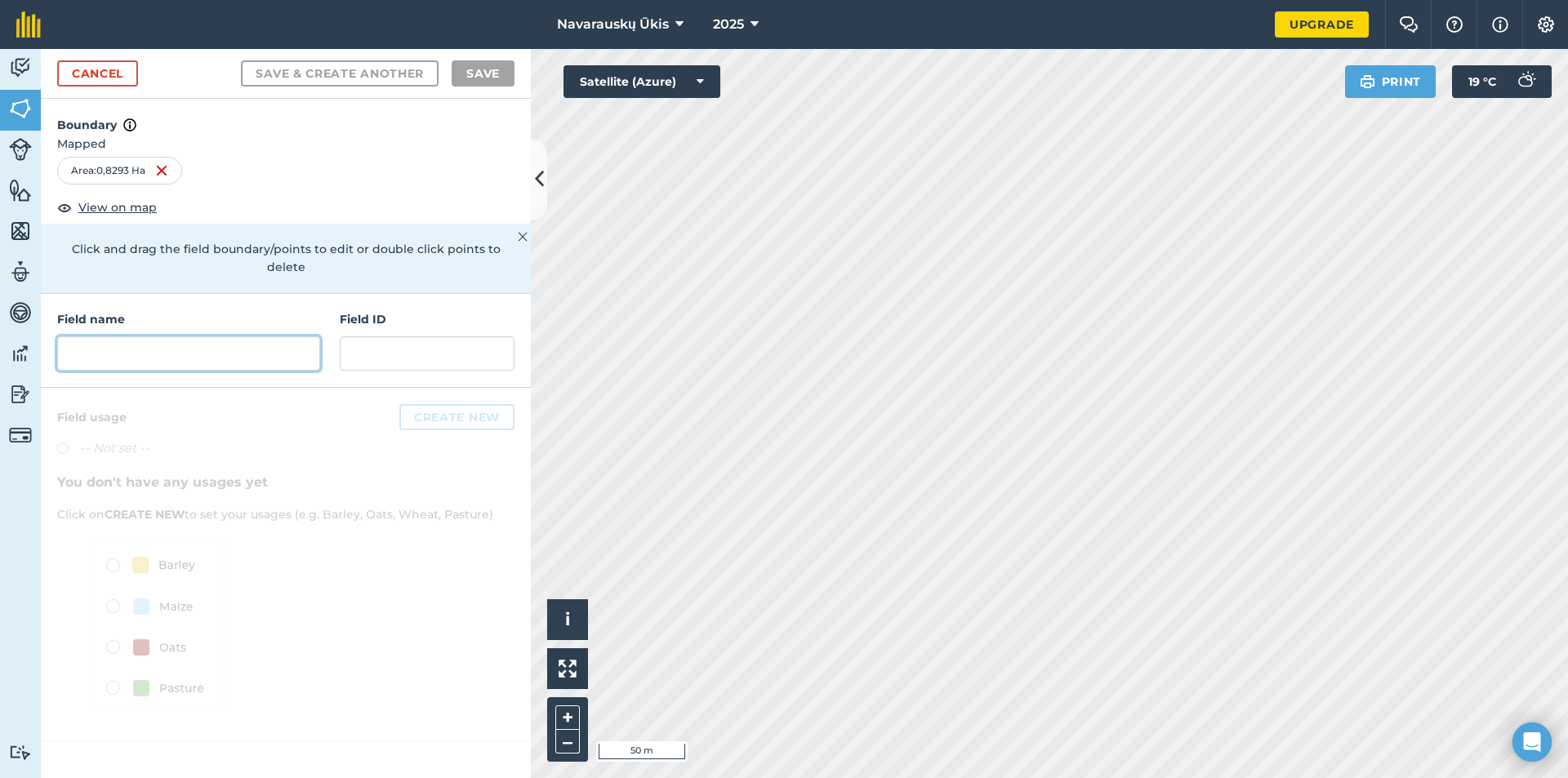
click at [169, 338] on input "text" at bounding box center [188, 354] width 263 height 34
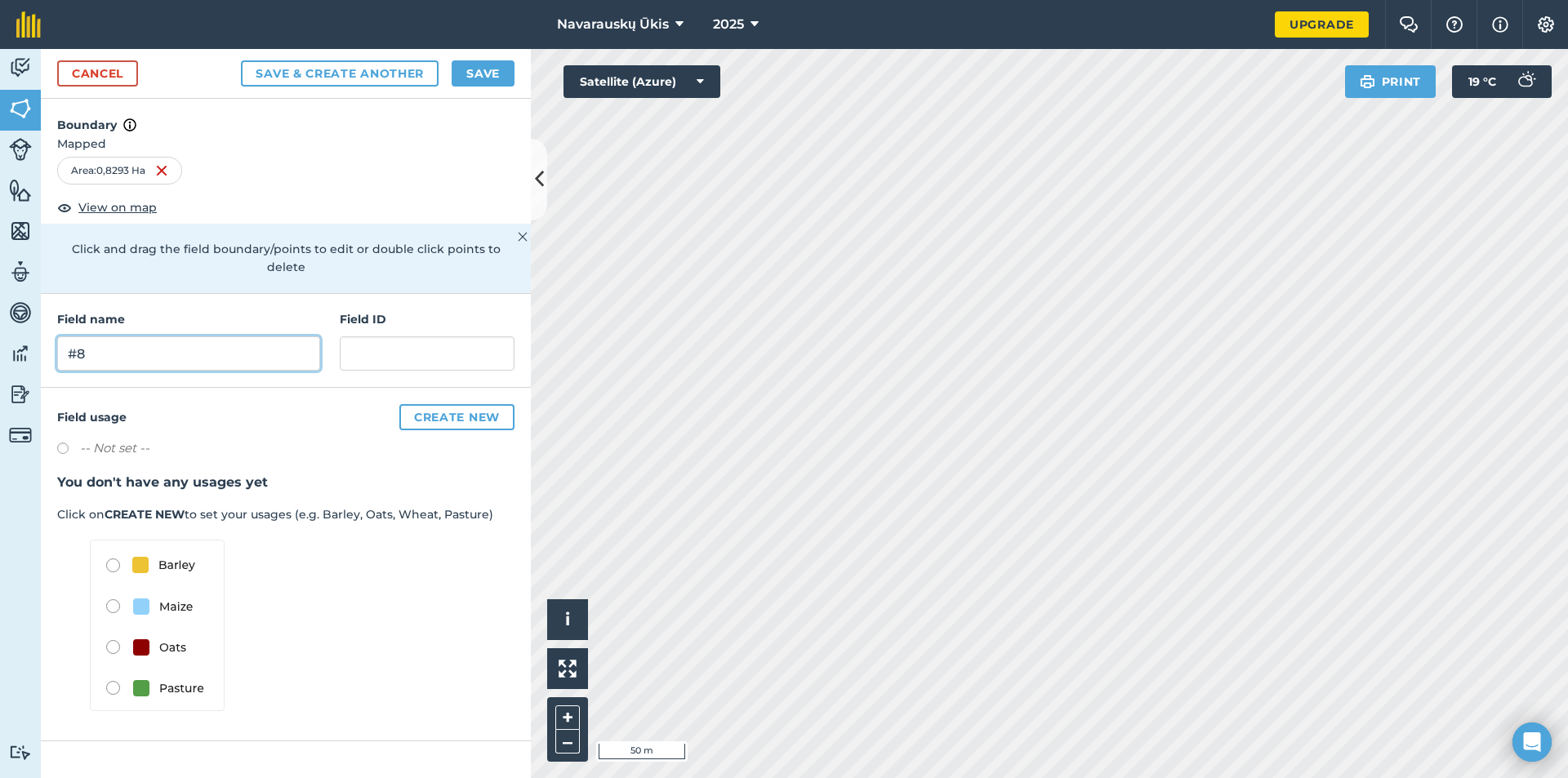
type input "#8"
click at [495, 77] on button "Save" at bounding box center [483, 73] width 63 height 26
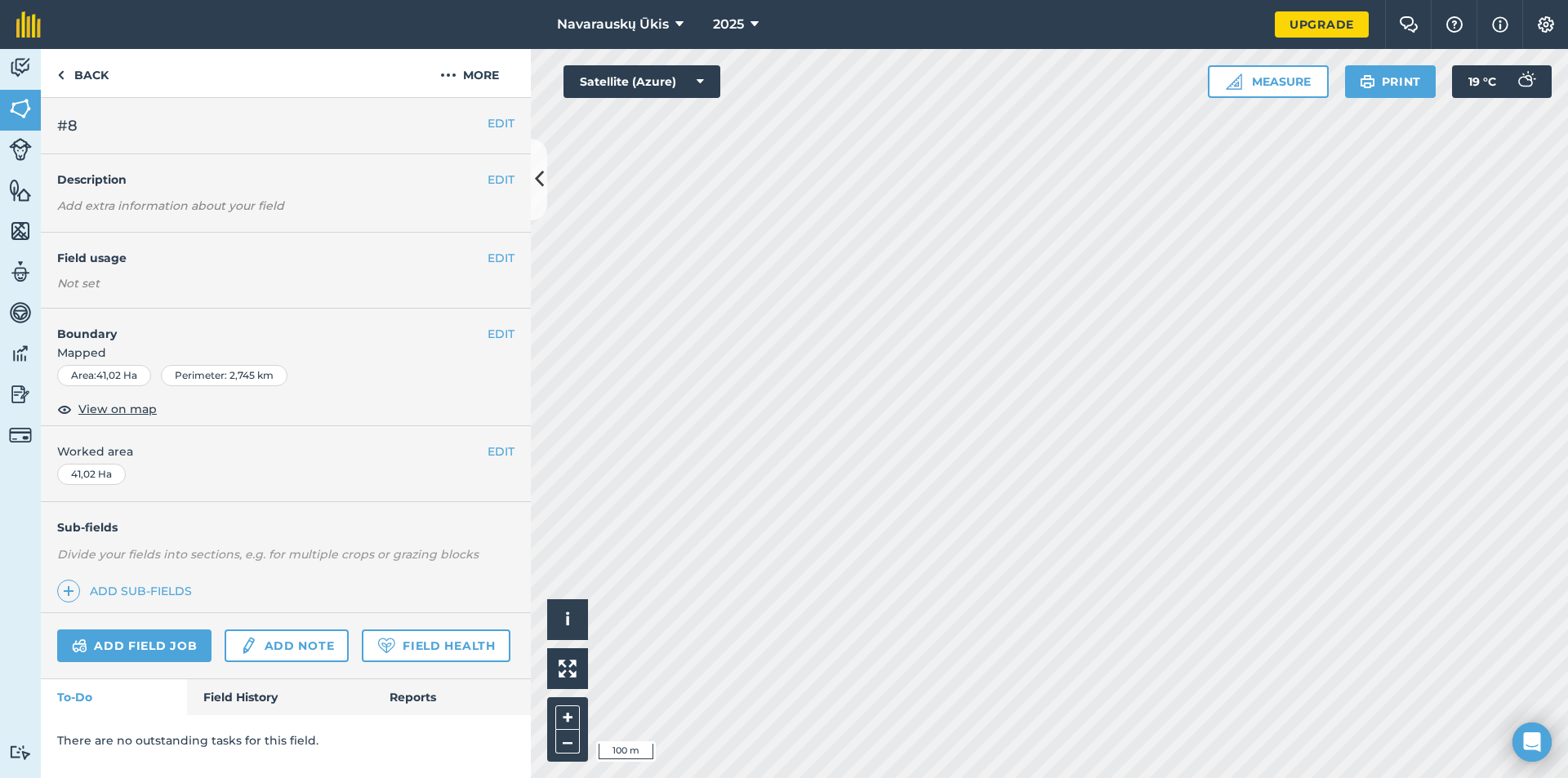
click at [501, 106] on div "EDIT #8" at bounding box center [286, 126] width 490 height 56
click at [493, 116] on button "EDIT" at bounding box center [501, 122] width 27 height 18
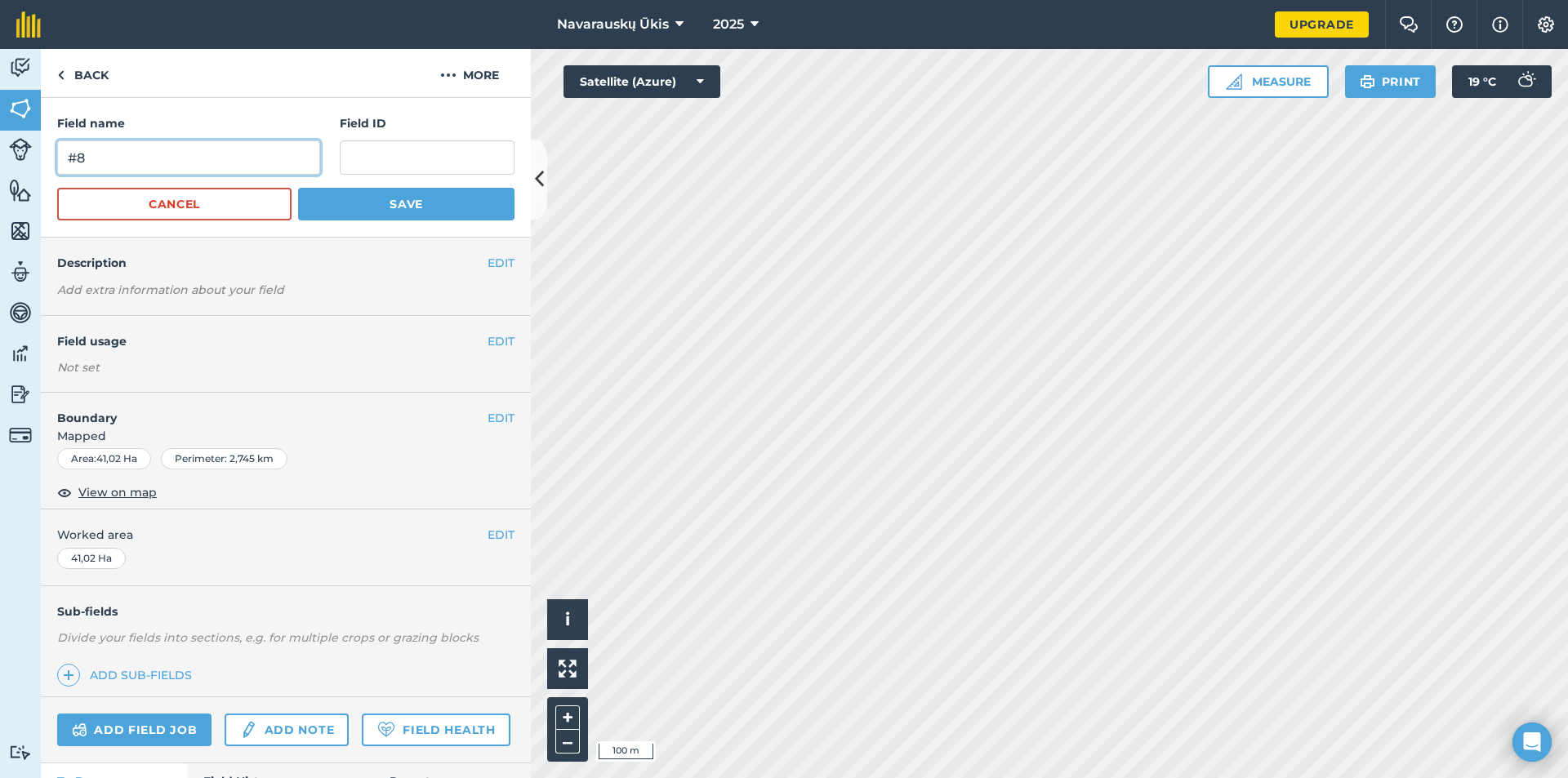
click at [128, 156] on input "#8" at bounding box center [188, 157] width 263 height 34
type input "#10"
click at [337, 213] on button "Save" at bounding box center [406, 204] width 216 height 32
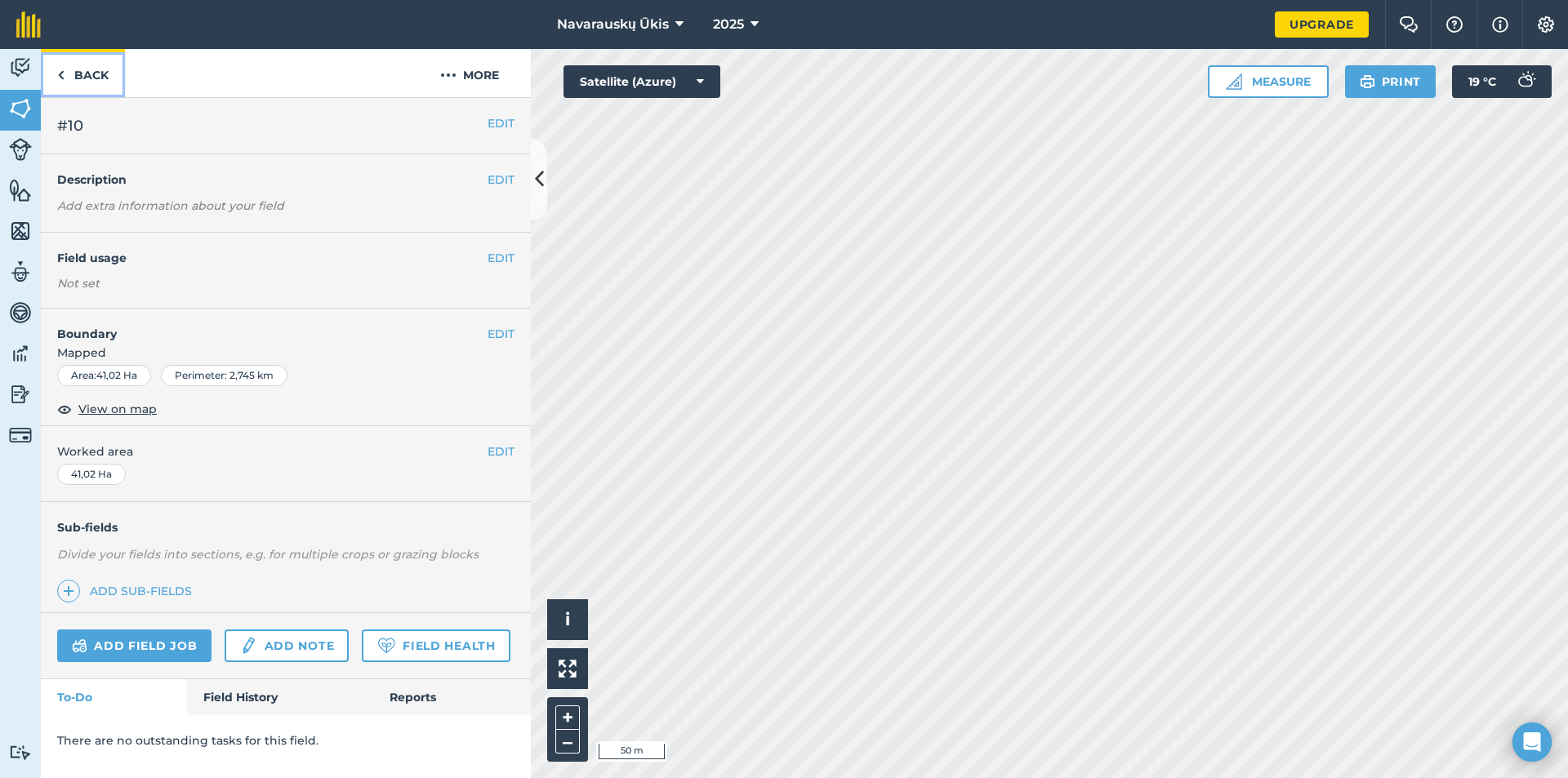
click at [58, 82] on img at bounding box center [60, 75] width 8 height 20
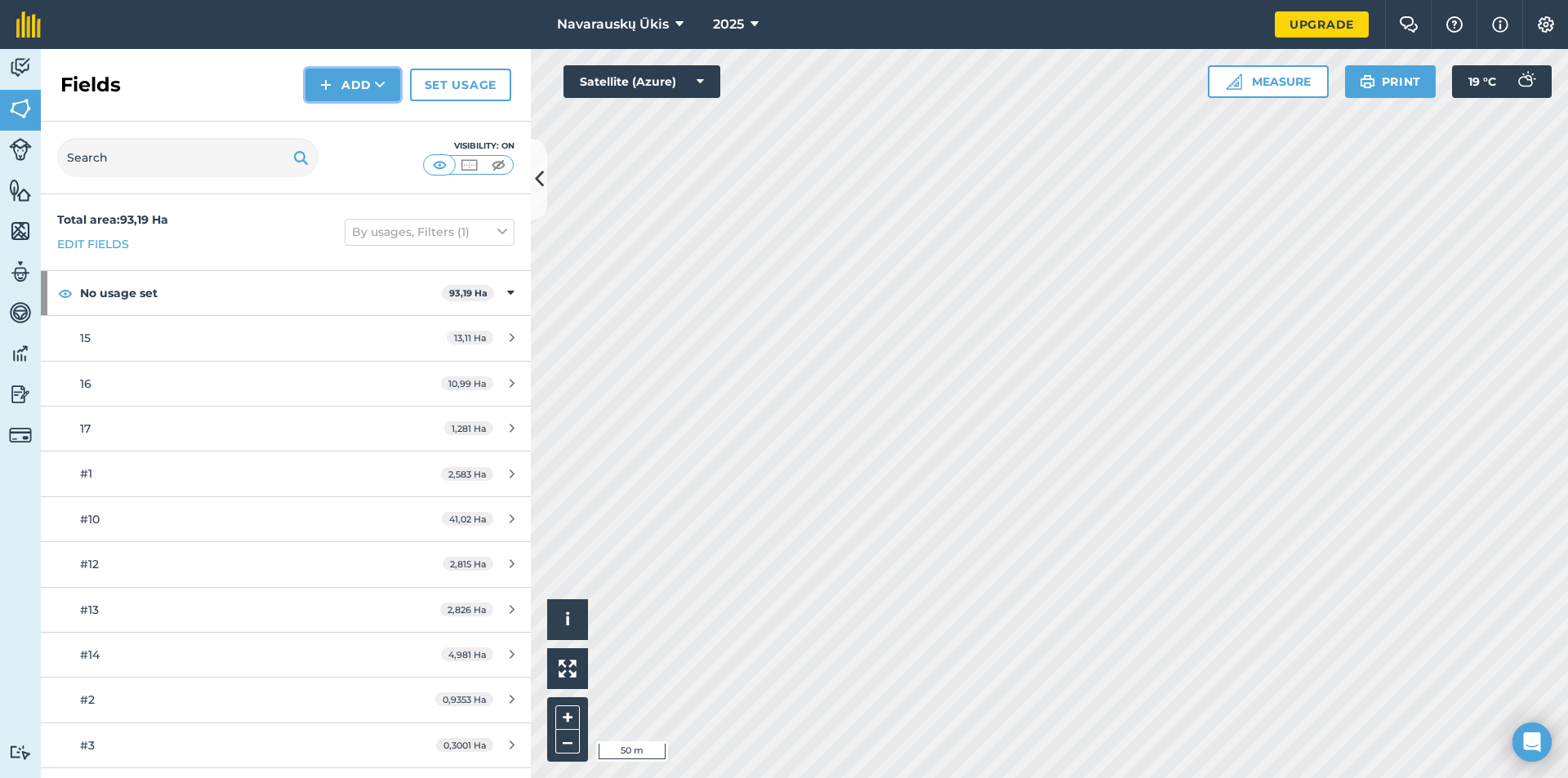
click at [379, 93] on button "Add" at bounding box center [352, 85] width 94 height 32
click at [353, 119] on link "Draw" at bounding box center [353, 122] width 90 height 36
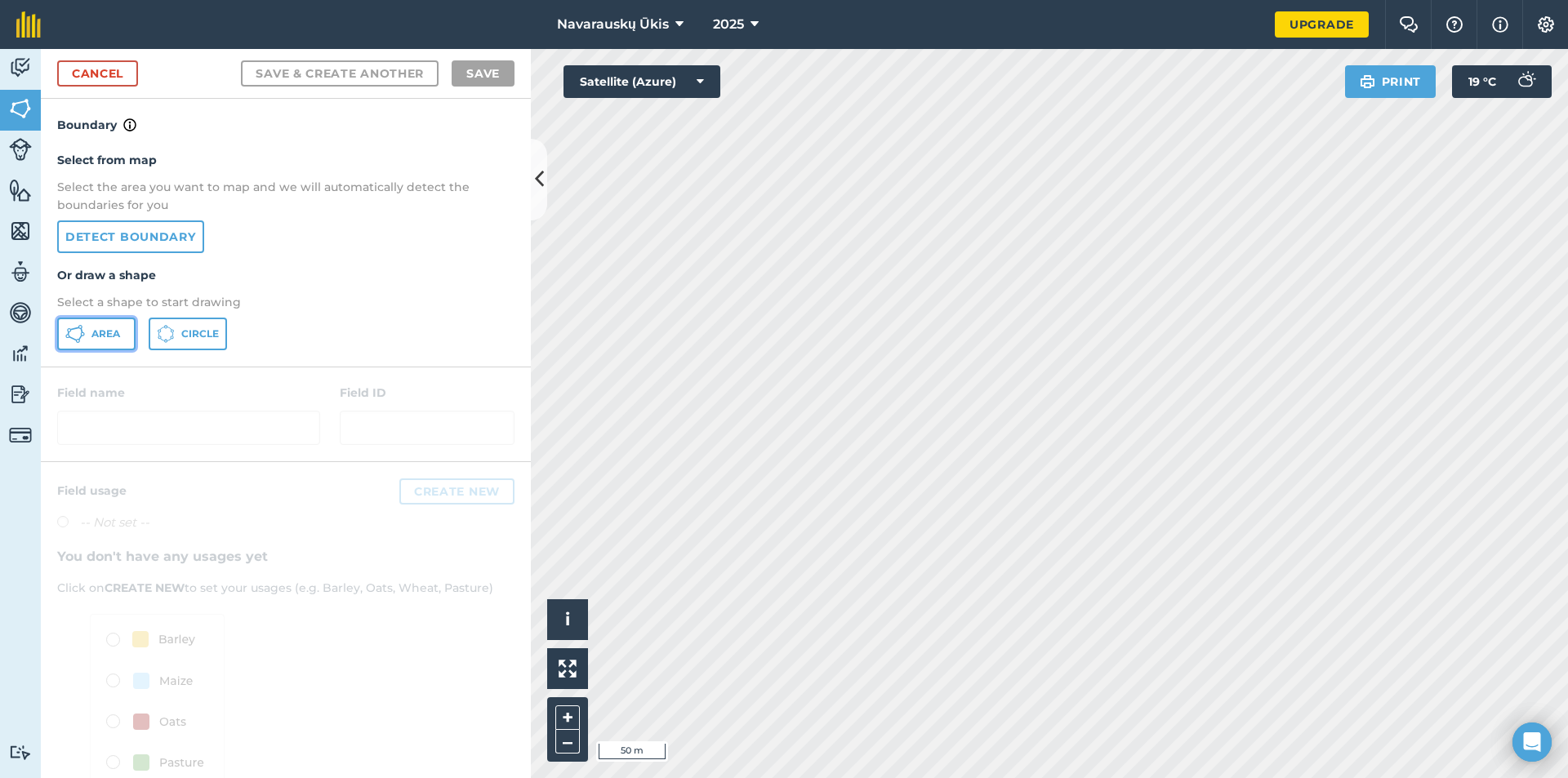
click at [103, 336] on span "Area" at bounding box center [106, 333] width 29 height 13
click at [99, 71] on link "Cancel" at bounding box center [97, 73] width 81 height 26
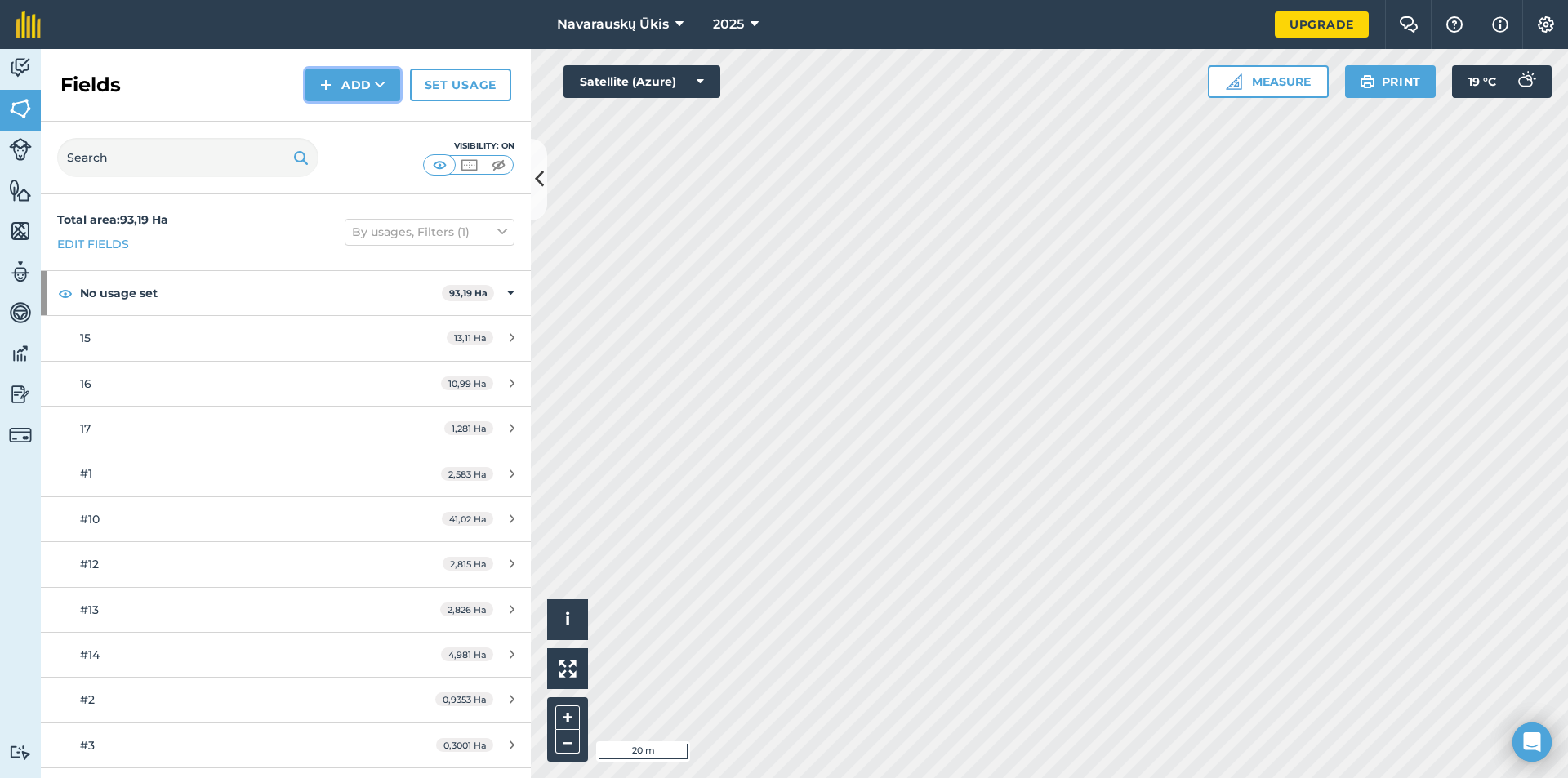
click at [374, 92] on button "Add" at bounding box center [352, 85] width 94 height 32
click at [365, 122] on link "Draw" at bounding box center [353, 122] width 90 height 36
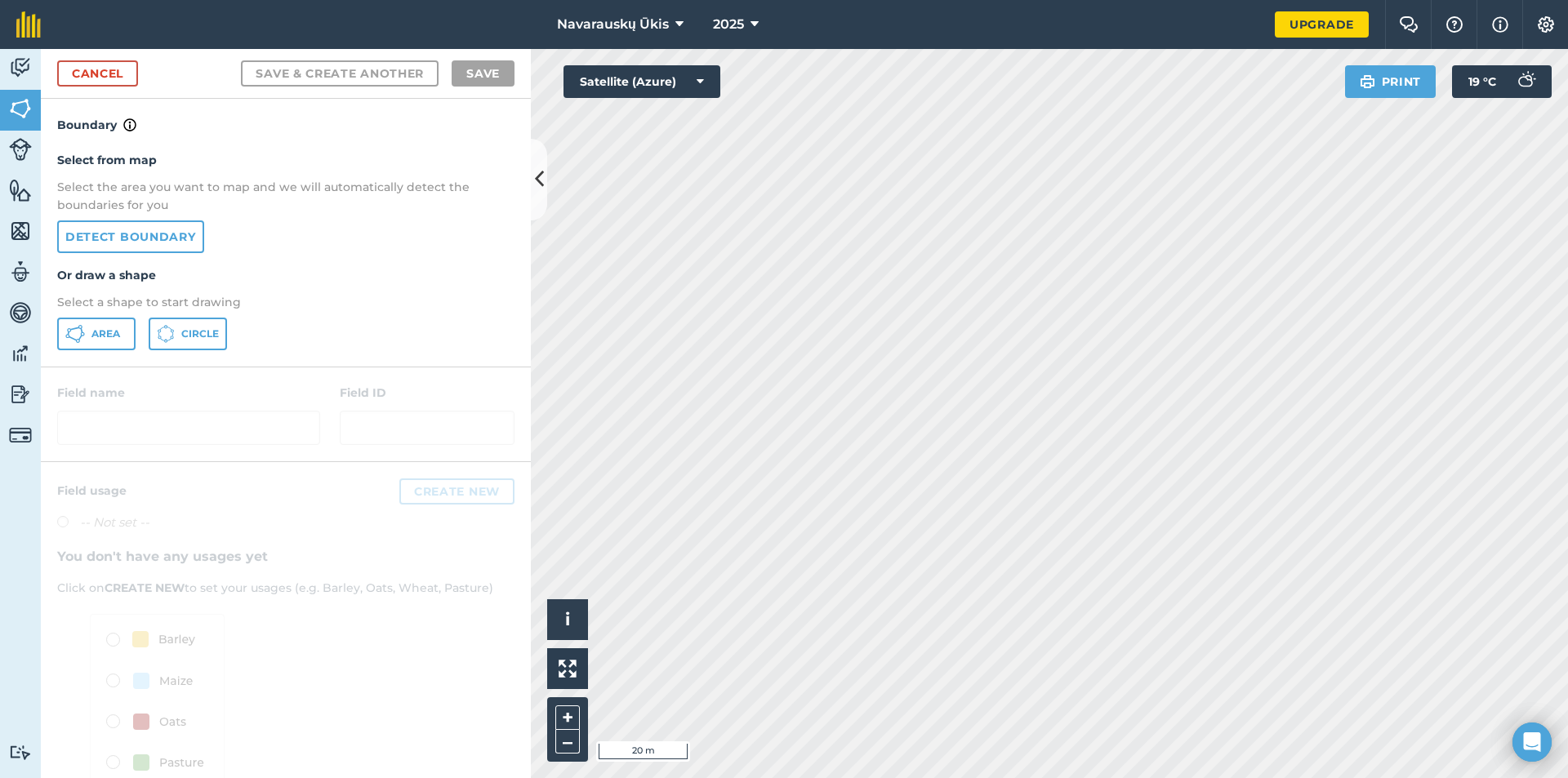
click at [102, 361] on div "Select from map Select the area you want to map and we will automatically detec…" at bounding box center [286, 250] width 490 height 232
click at [112, 336] on span "Area" at bounding box center [106, 333] width 29 height 13
click at [132, 73] on link "Cancel" at bounding box center [97, 73] width 81 height 26
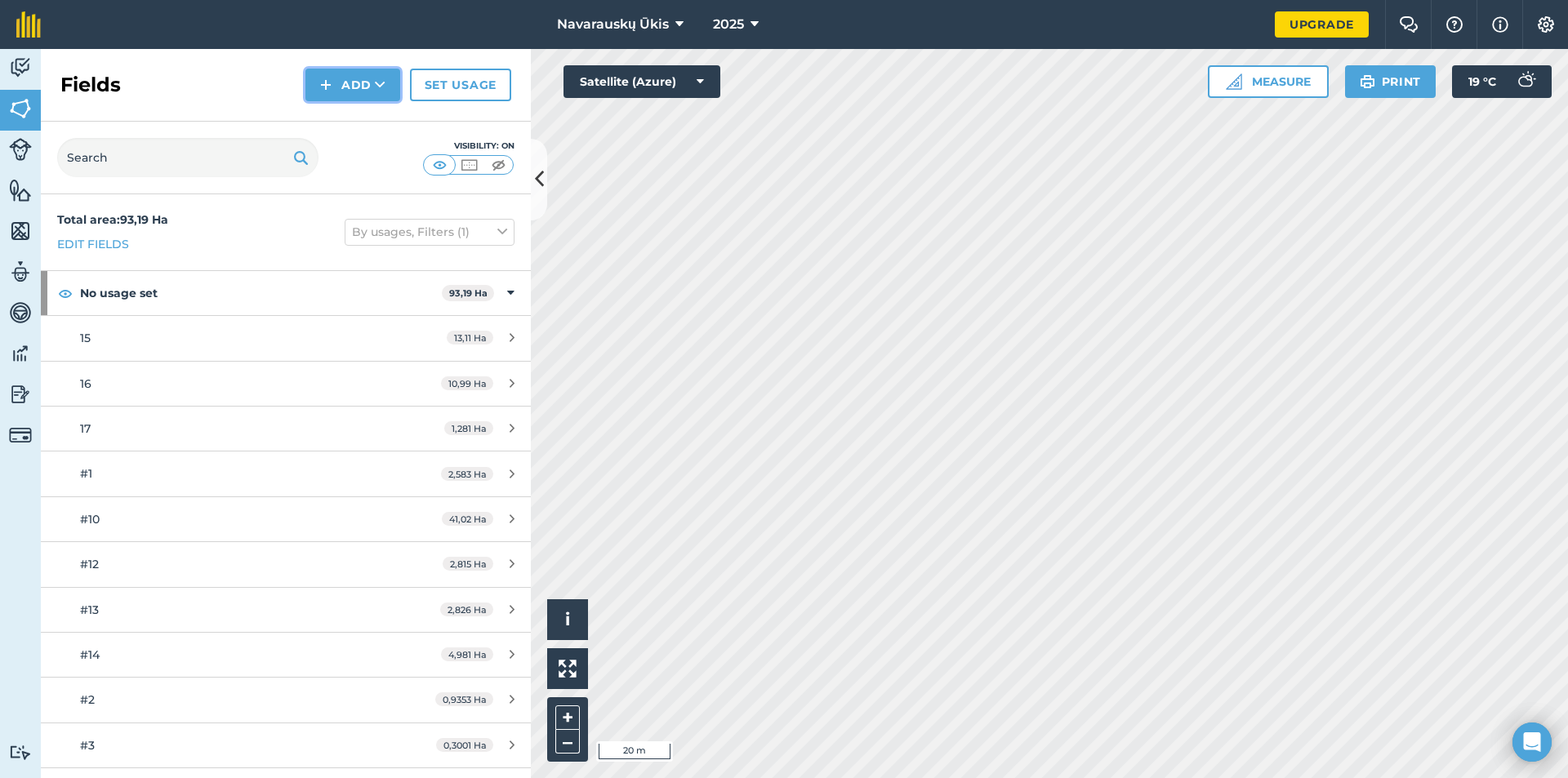
drag, startPoint x: 331, startPoint y: 82, endPoint x: 355, endPoint y: 95, distance: 27.3
click at [332, 82] on img at bounding box center [325, 84] width 11 height 20
click at [379, 120] on link "Draw" at bounding box center [353, 122] width 90 height 36
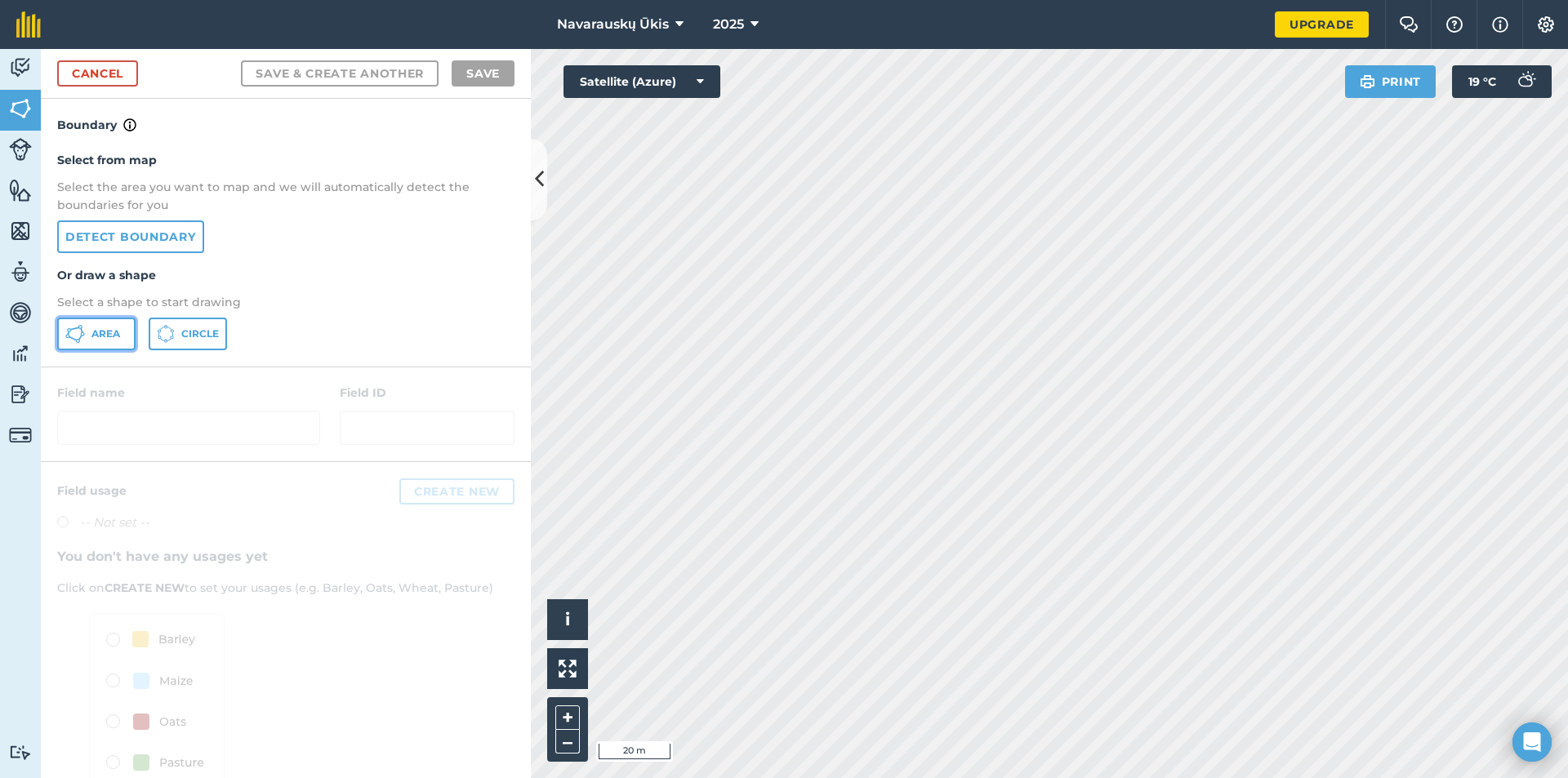
click at [100, 335] on span "Area" at bounding box center [106, 333] width 29 height 13
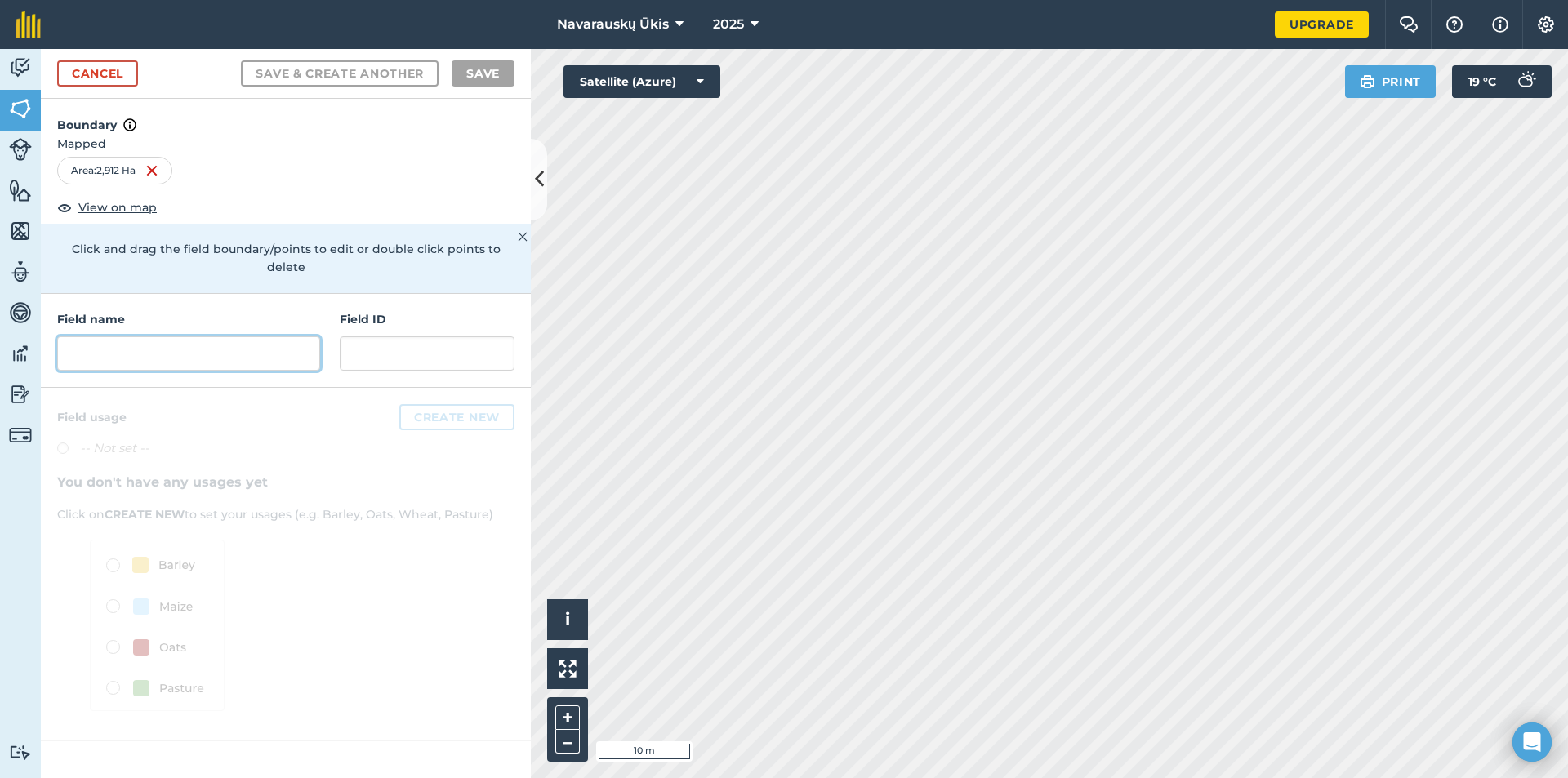
click at [237, 337] on input "text" at bounding box center [188, 354] width 263 height 34
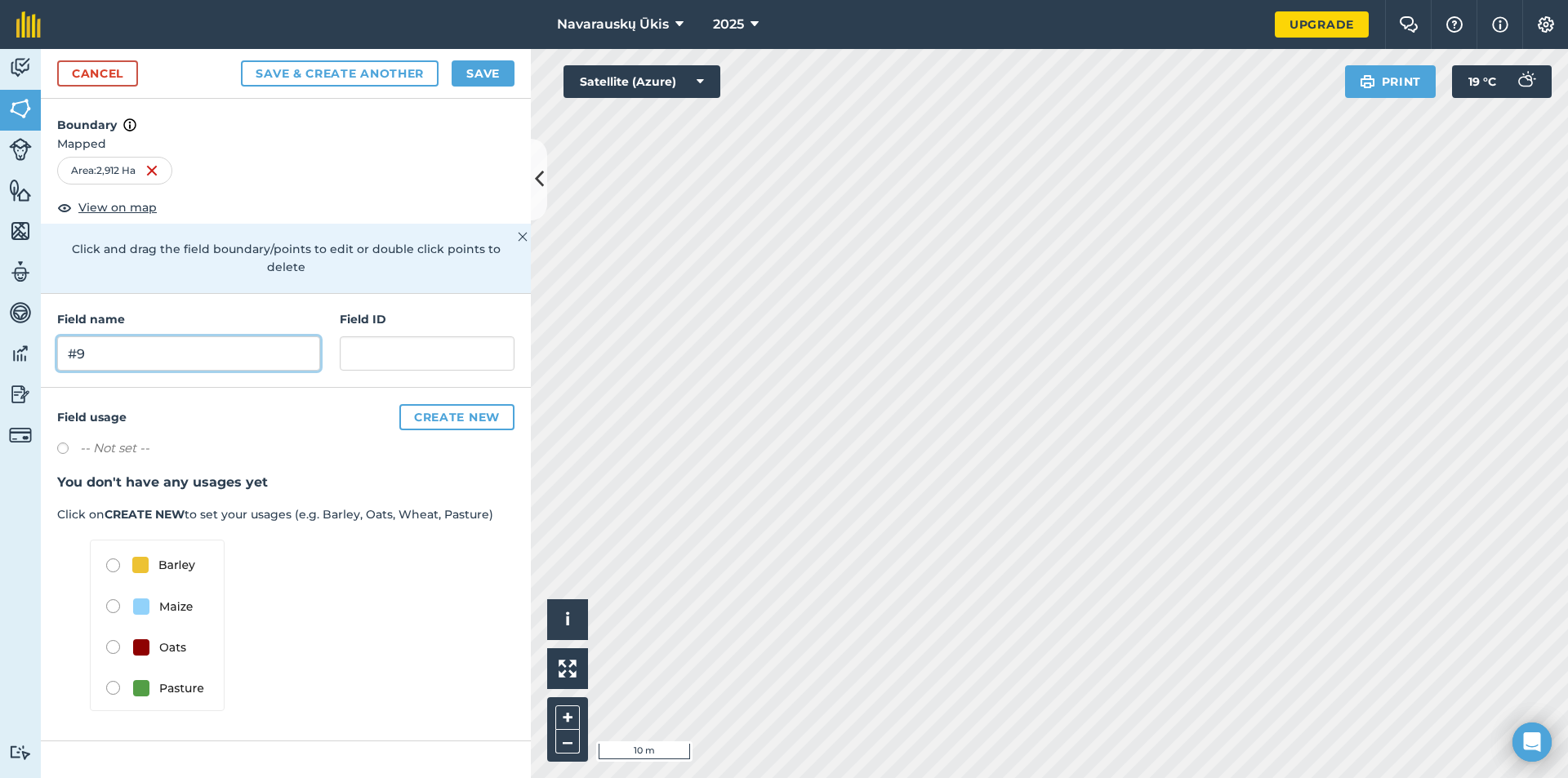
type input "#9"
click at [502, 78] on button "Save" at bounding box center [483, 73] width 63 height 26
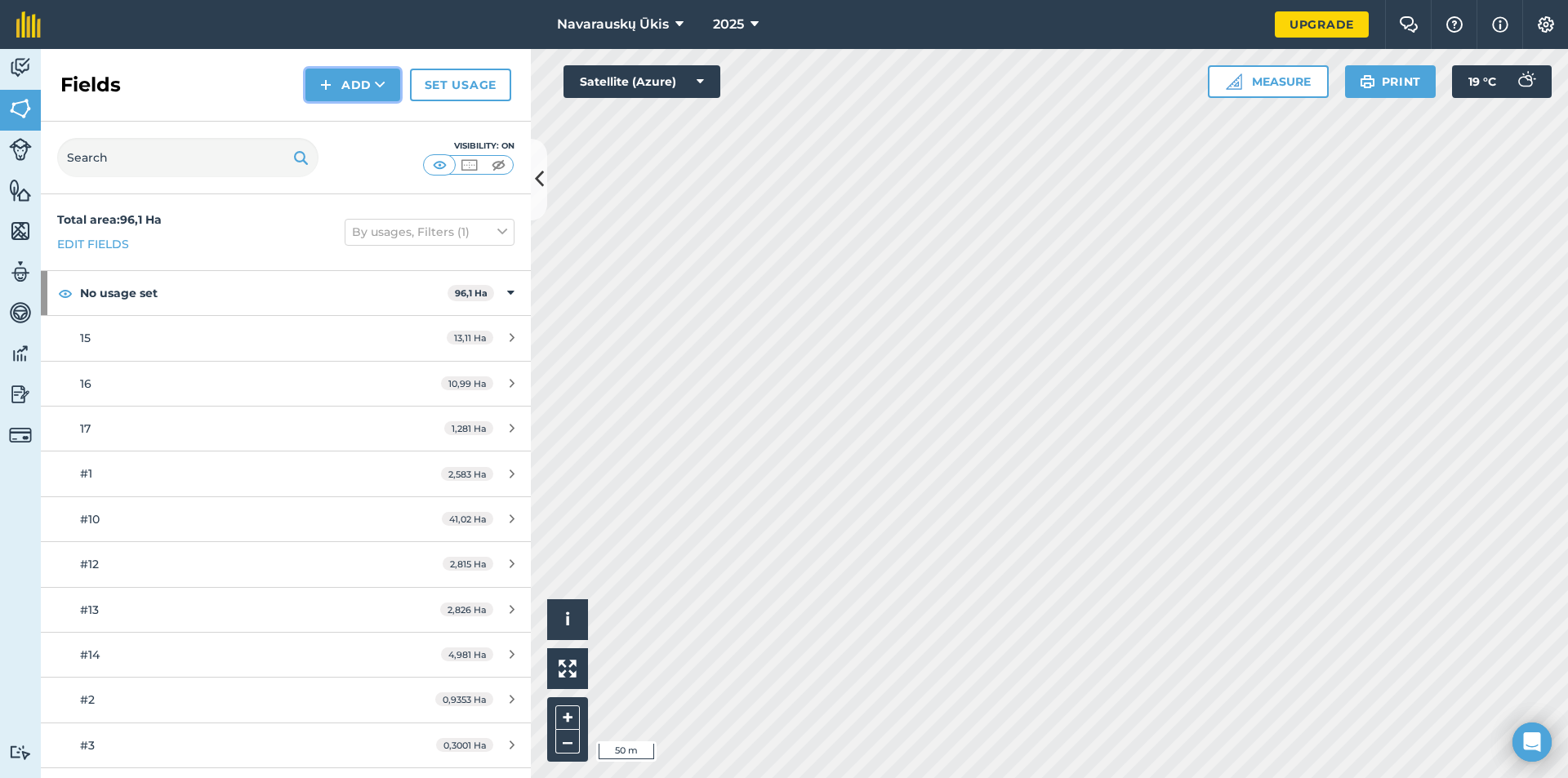
click at [329, 90] on img at bounding box center [325, 84] width 11 height 20
click at [368, 122] on link "Draw" at bounding box center [353, 122] width 90 height 36
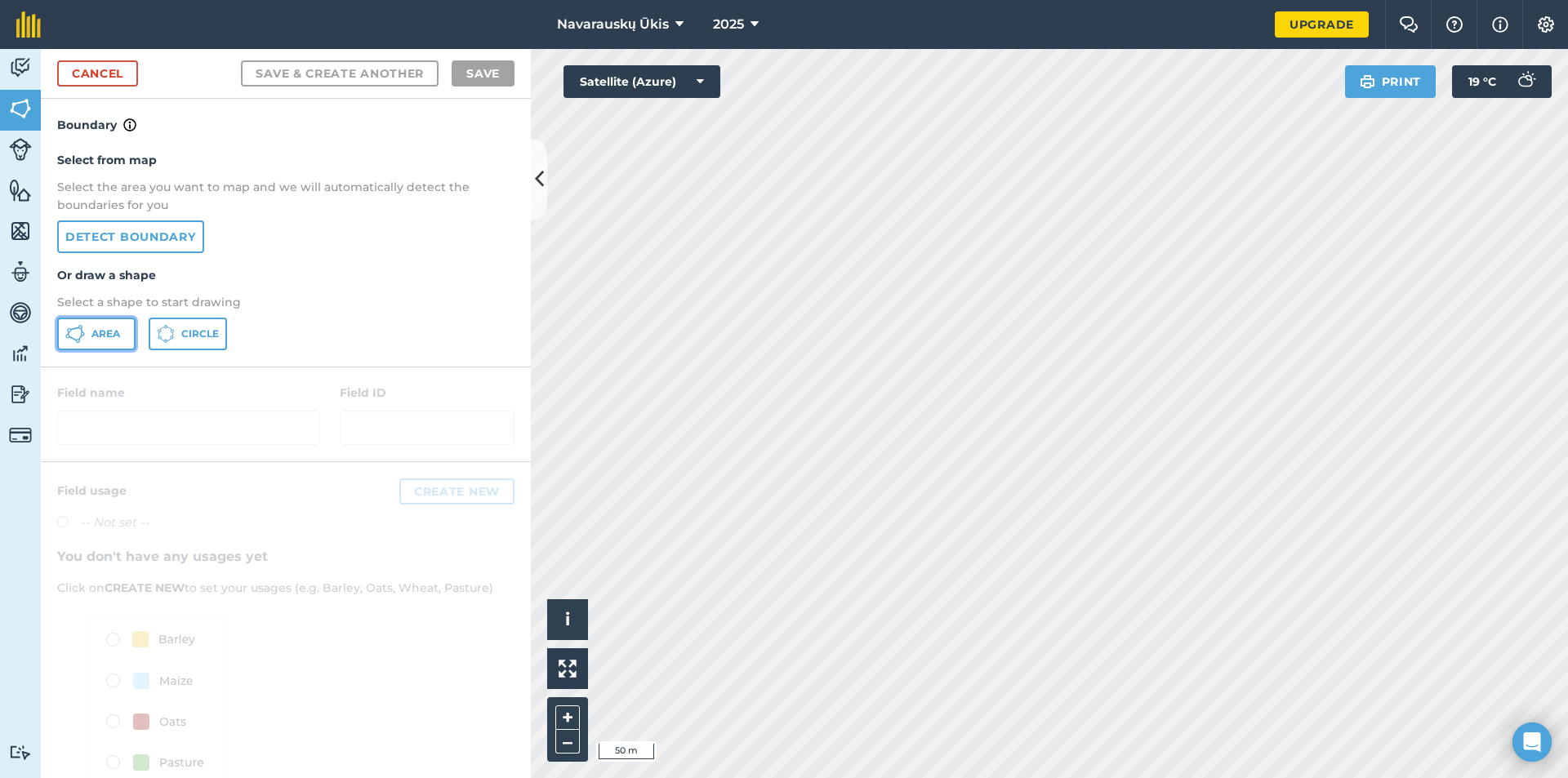
click at [102, 327] on button "Area" at bounding box center [96, 333] width 78 height 32
click at [83, 71] on link "Cancel" at bounding box center [97, 73] width 81 height 26
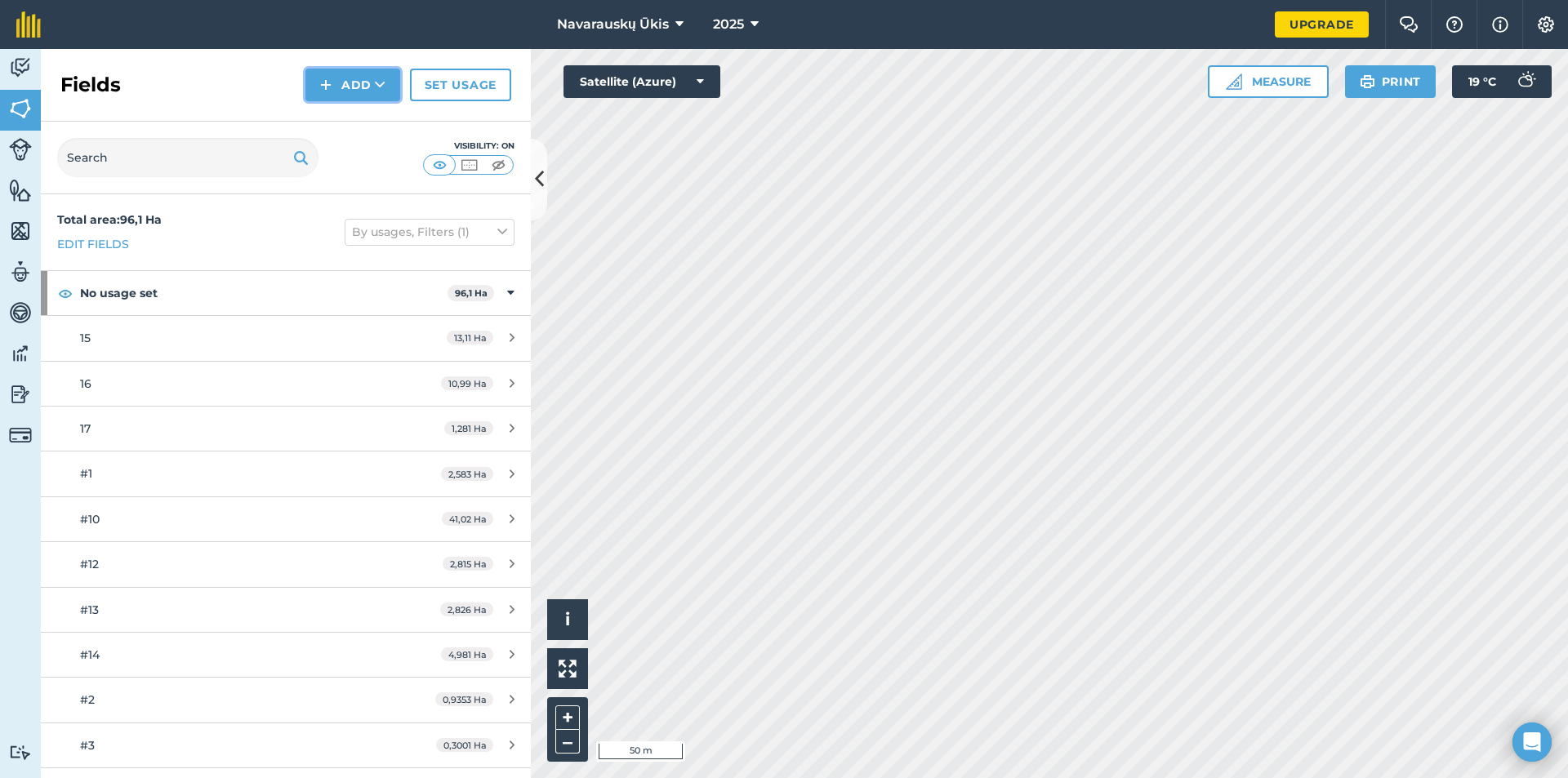
click at [353, 79] on button "Add" at bounding box center [352, 85] width 94 height 32
click at [375, 122] on link "Draw" at bounding box center [353, 122] width 90 height 36
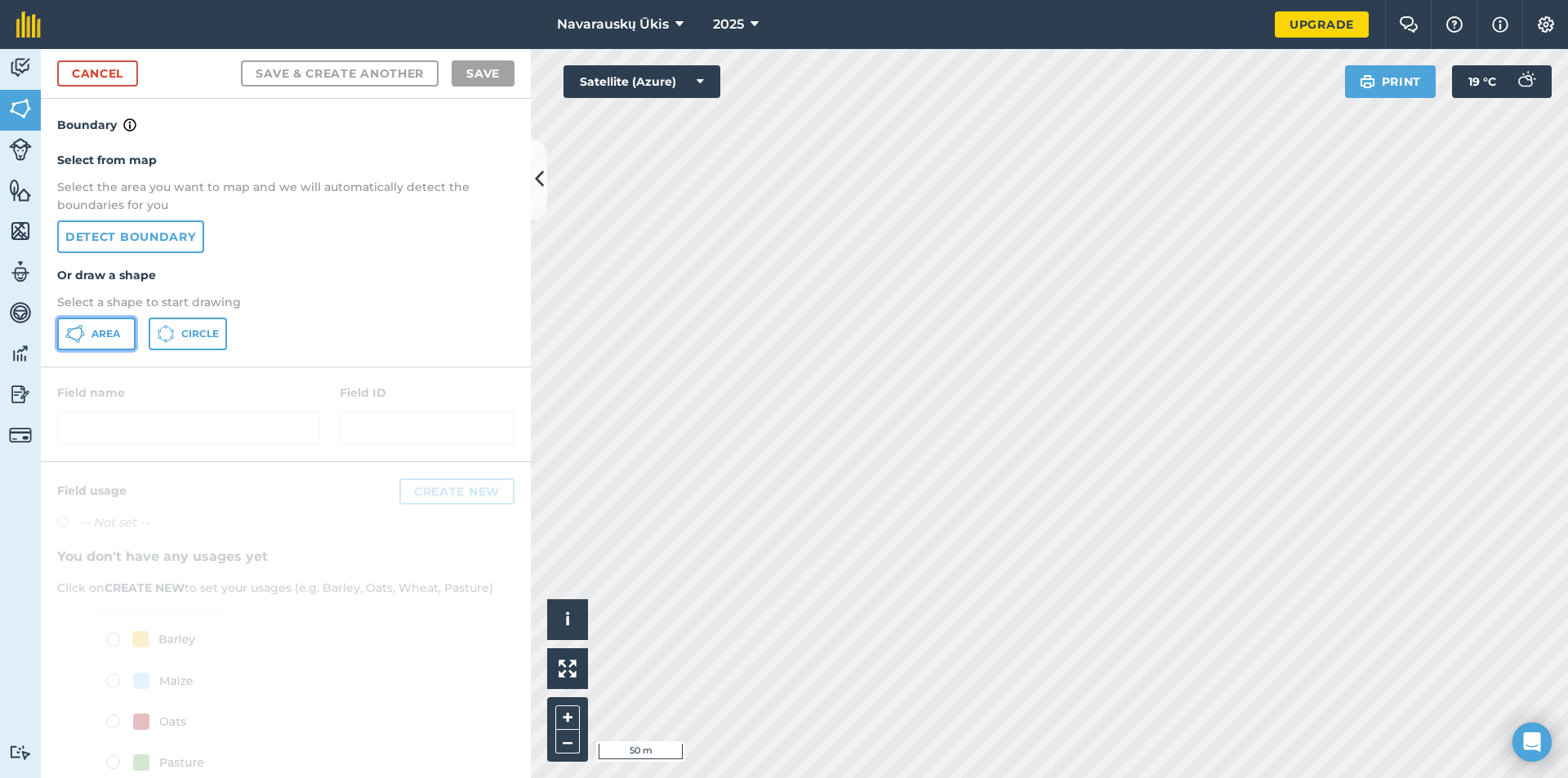
click at [119, 325] on button "Area" at bounding box center [96, 333] width 78 height 32
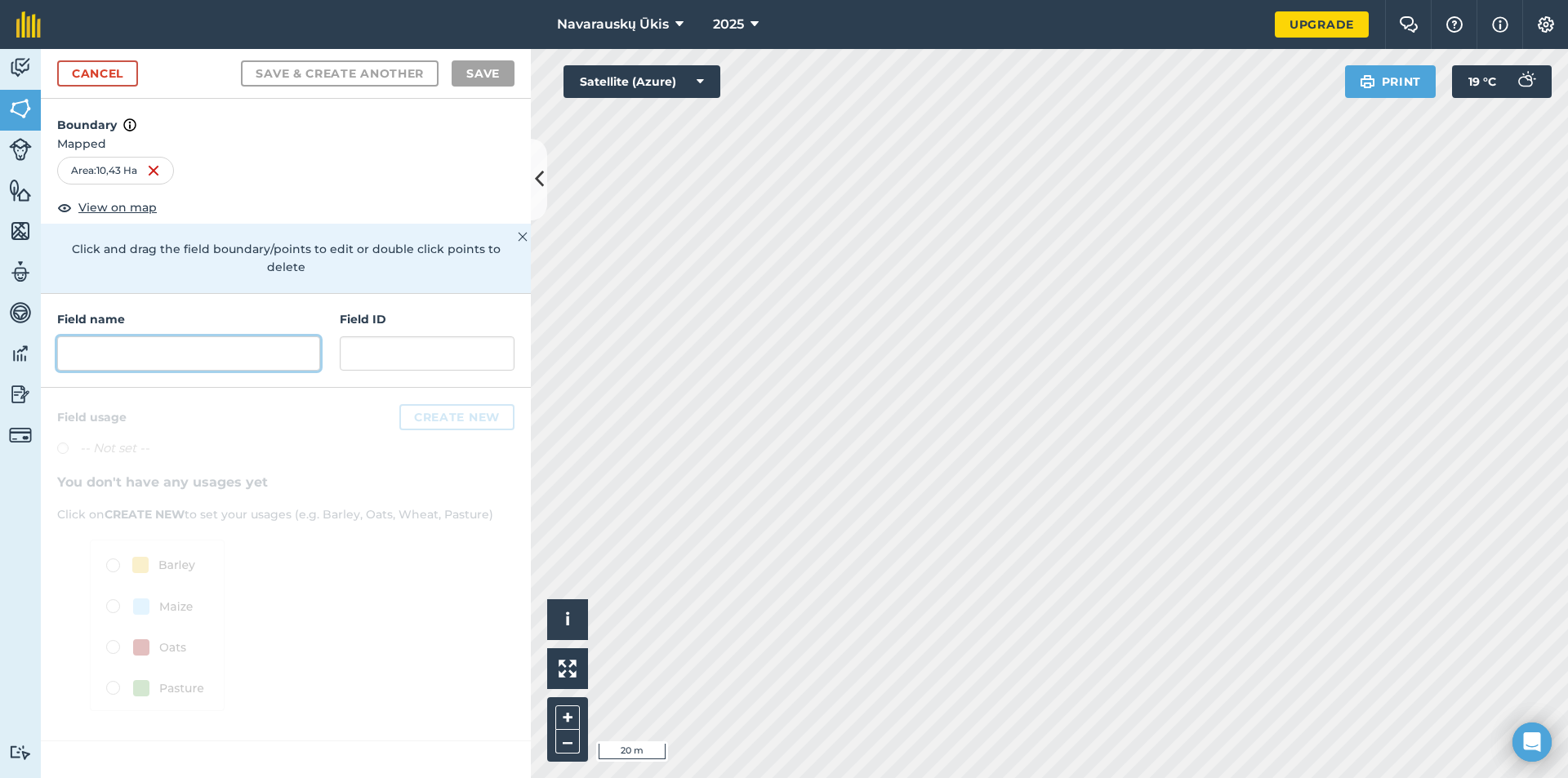
click at [174, 349] on input "text" at bounding box center [188, 354] width 263 height 34
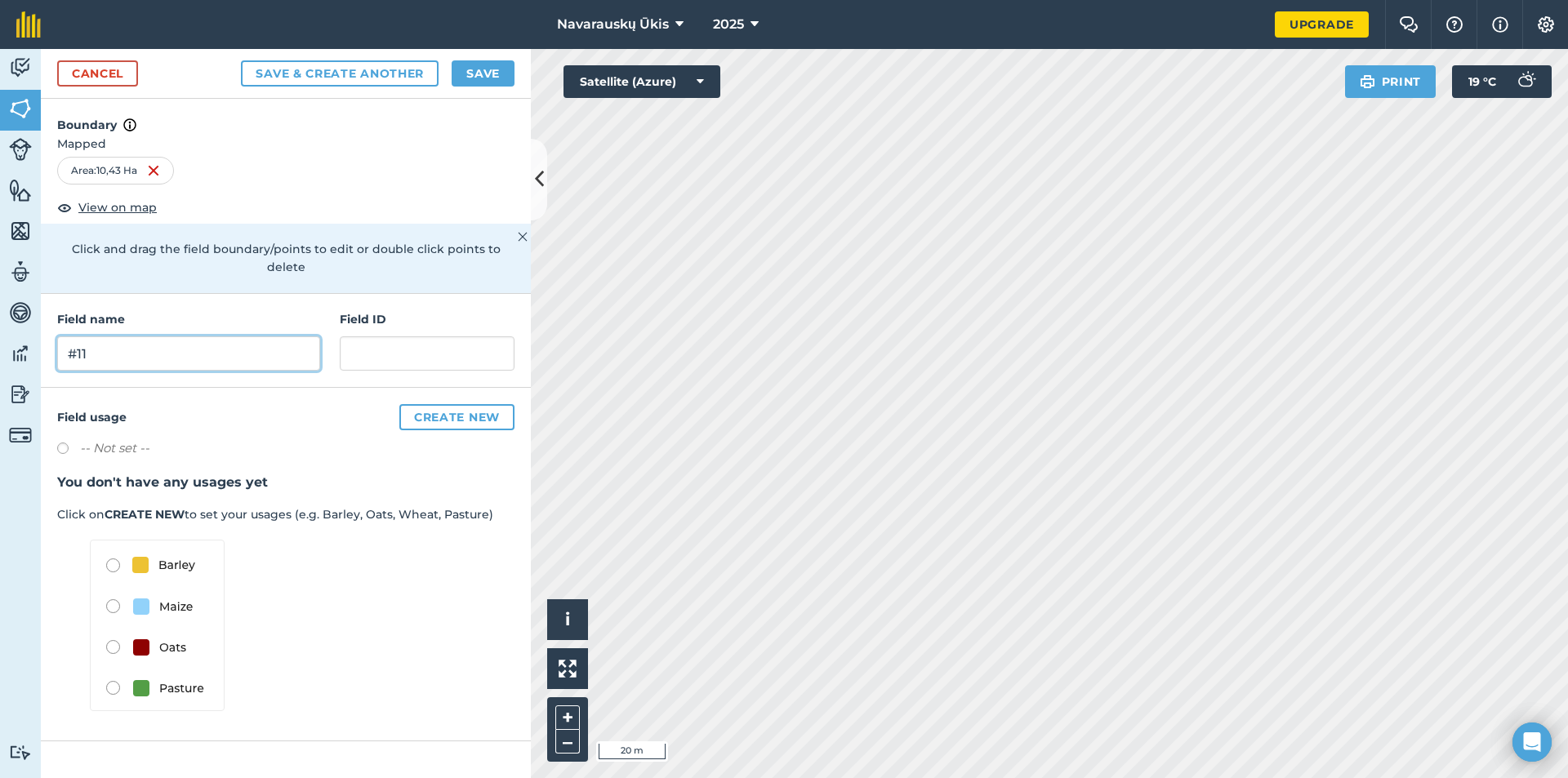
type input "#11"
click at [470, 57] on div "Cancel Save & Create Another Save" at bounding box center [286, 74] width 490 height 50
click at [473, 71] on button "Save" at bounding box center [483, 73] width 63 height 26
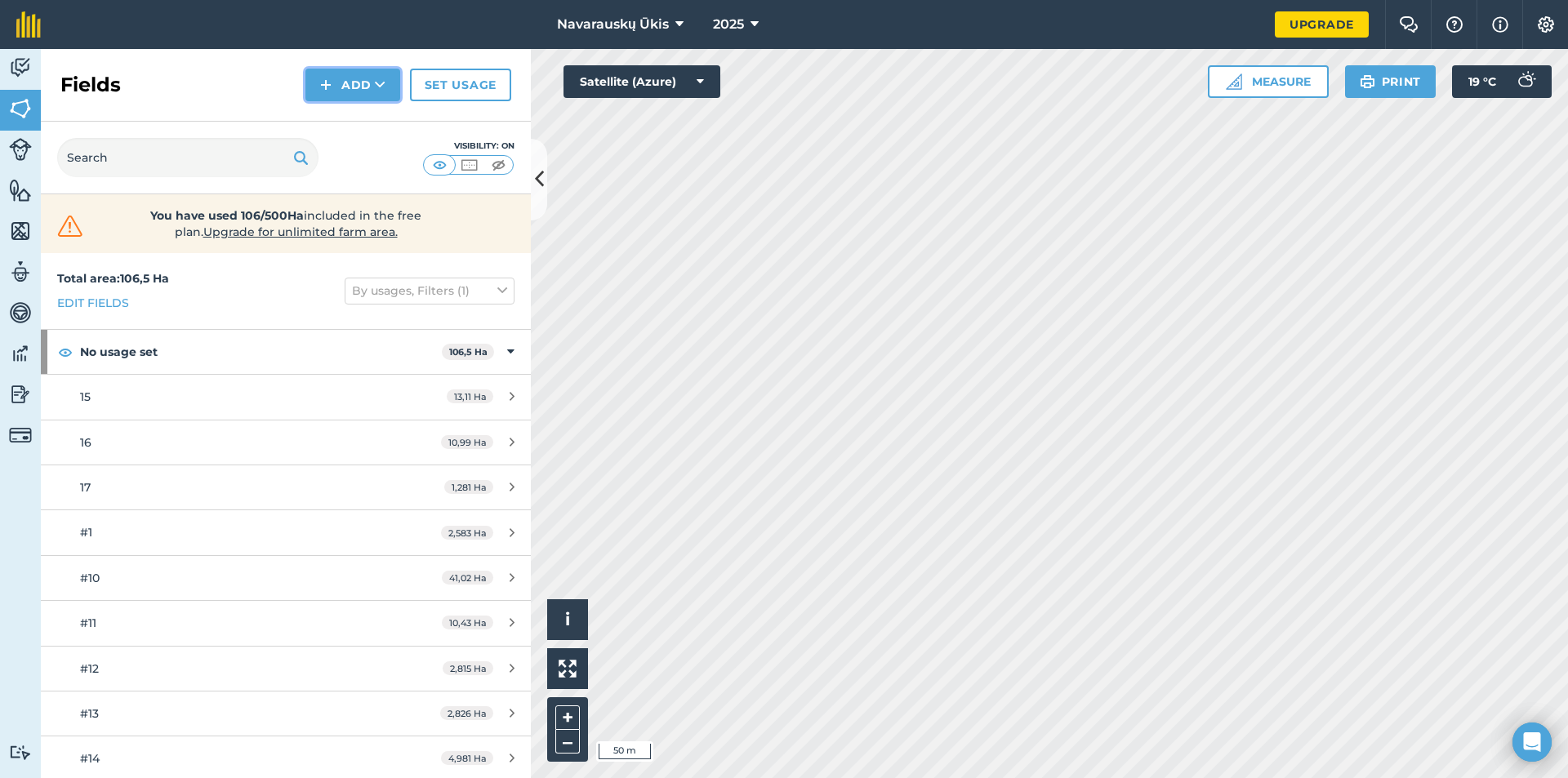
click at [338, 86] on button "Add" at bounding box center [352, 85] width 94 height 32
click at [369, 120] on link "Draw" at bounding box center [353, 122] width 90 height 36
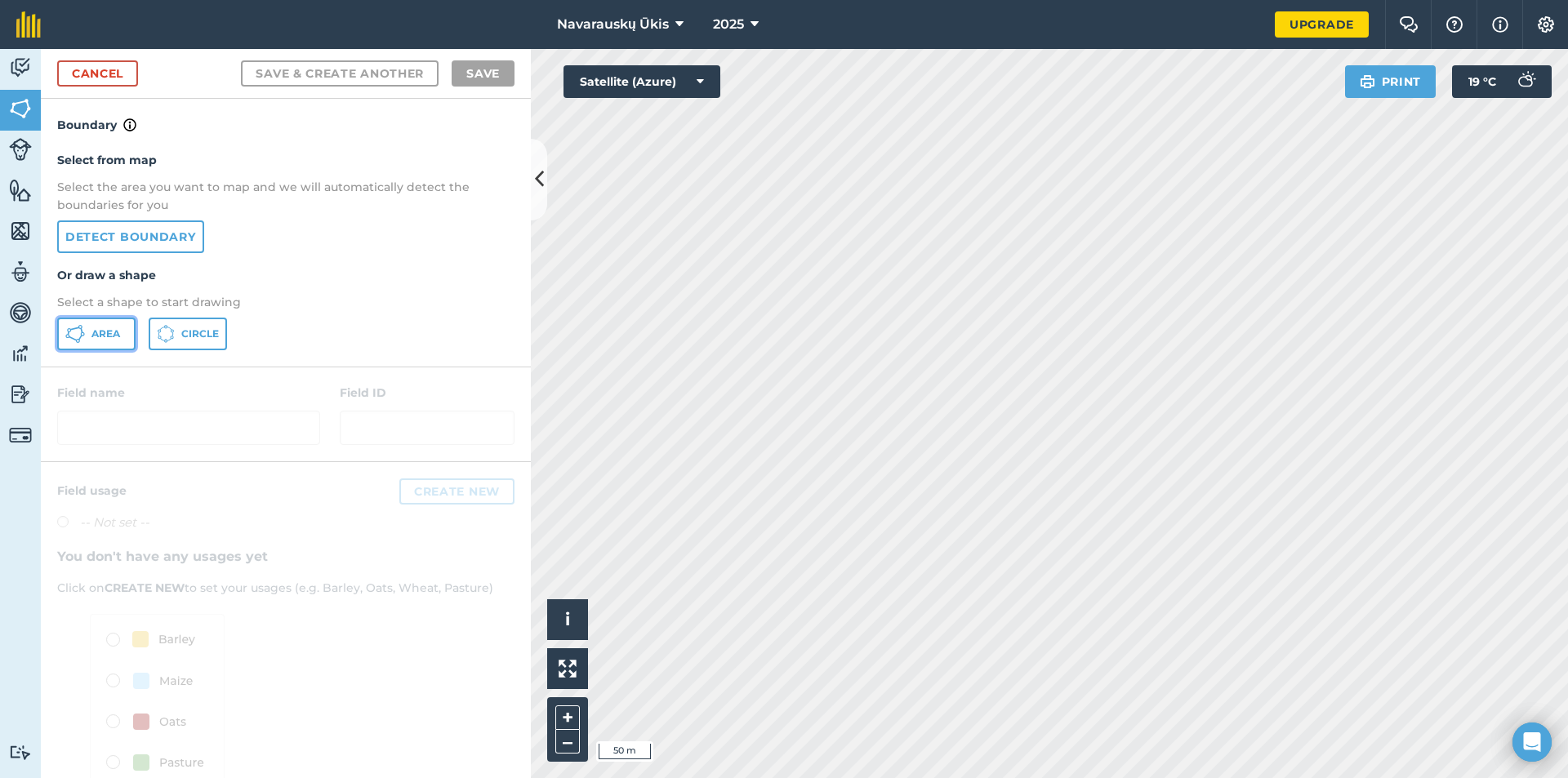
click at [101, 333] on span "Area" at bounding box center [106, 333] width 29 height 13
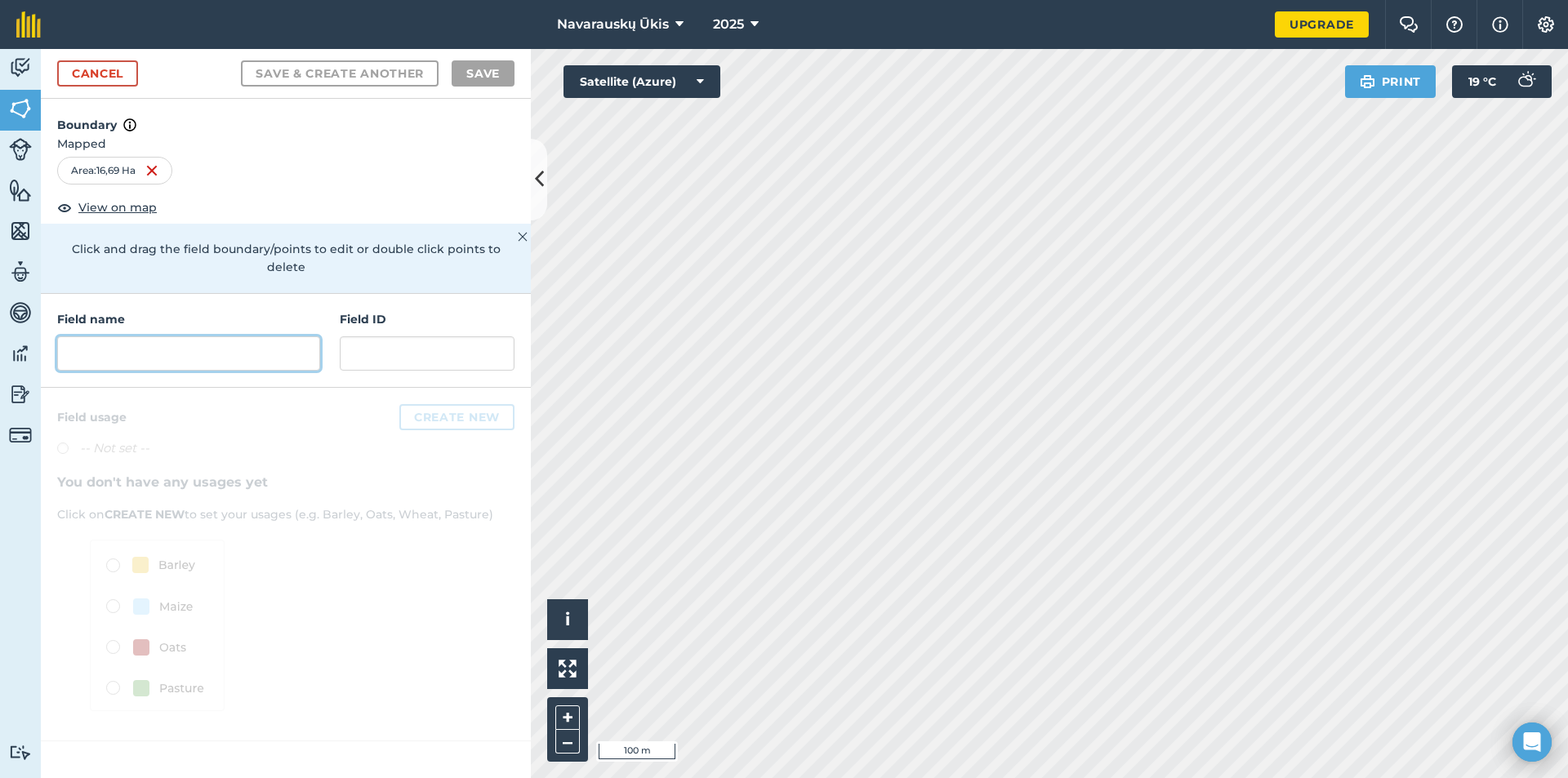
click at [168, 343] on input "text" at bounding box center [188, 354] width 263 height 34
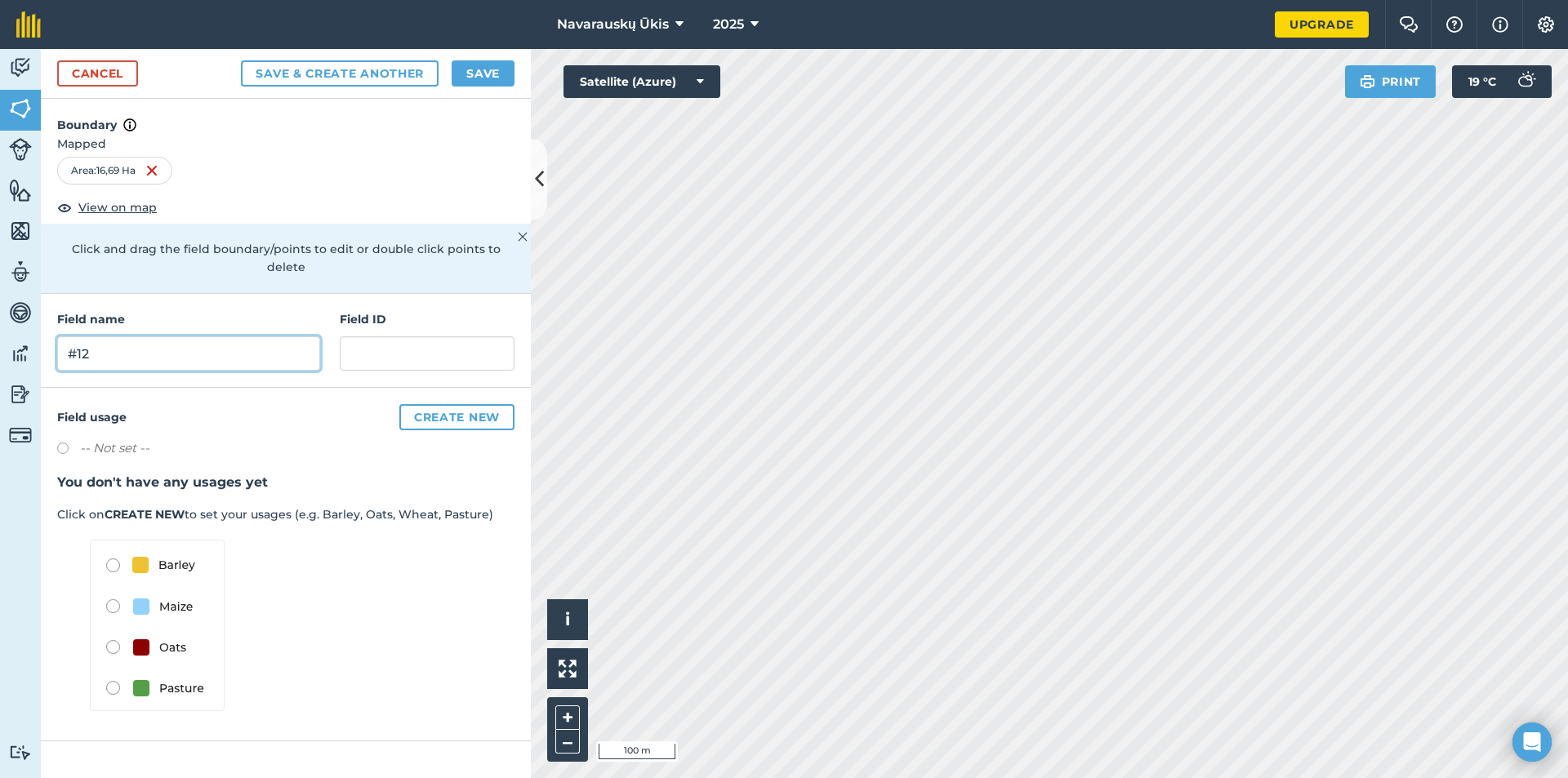
type input "#12"
click at [492, 67] on button "Save" at bounding box center [483, 73] width 63 height 26
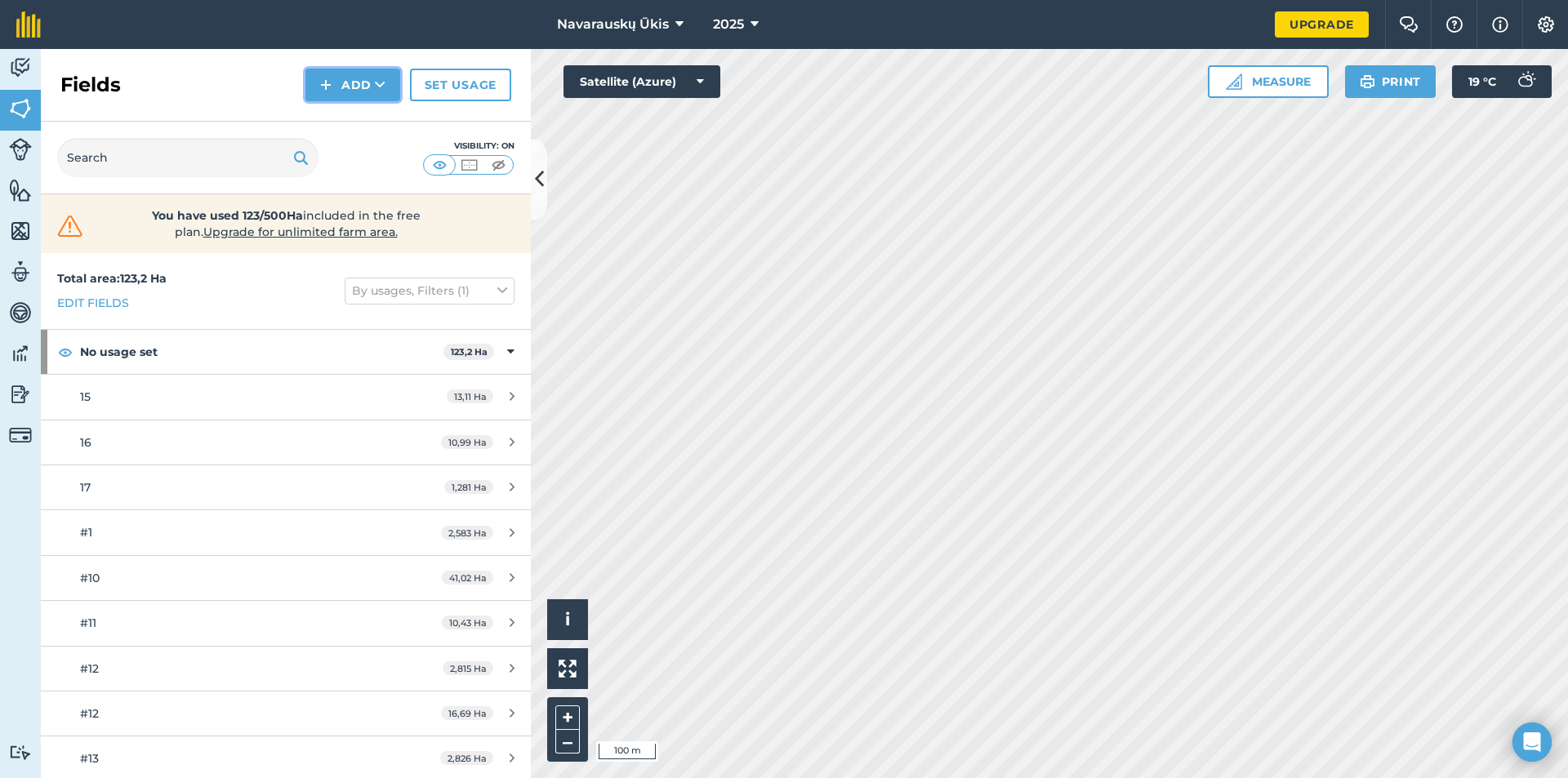
click at [369, 92] on button "Add" at bounding box center [352, 85] width 94 height 32
click at [357, 112] on link "Draw" at bounding box center [353, 122] width 90 height 36
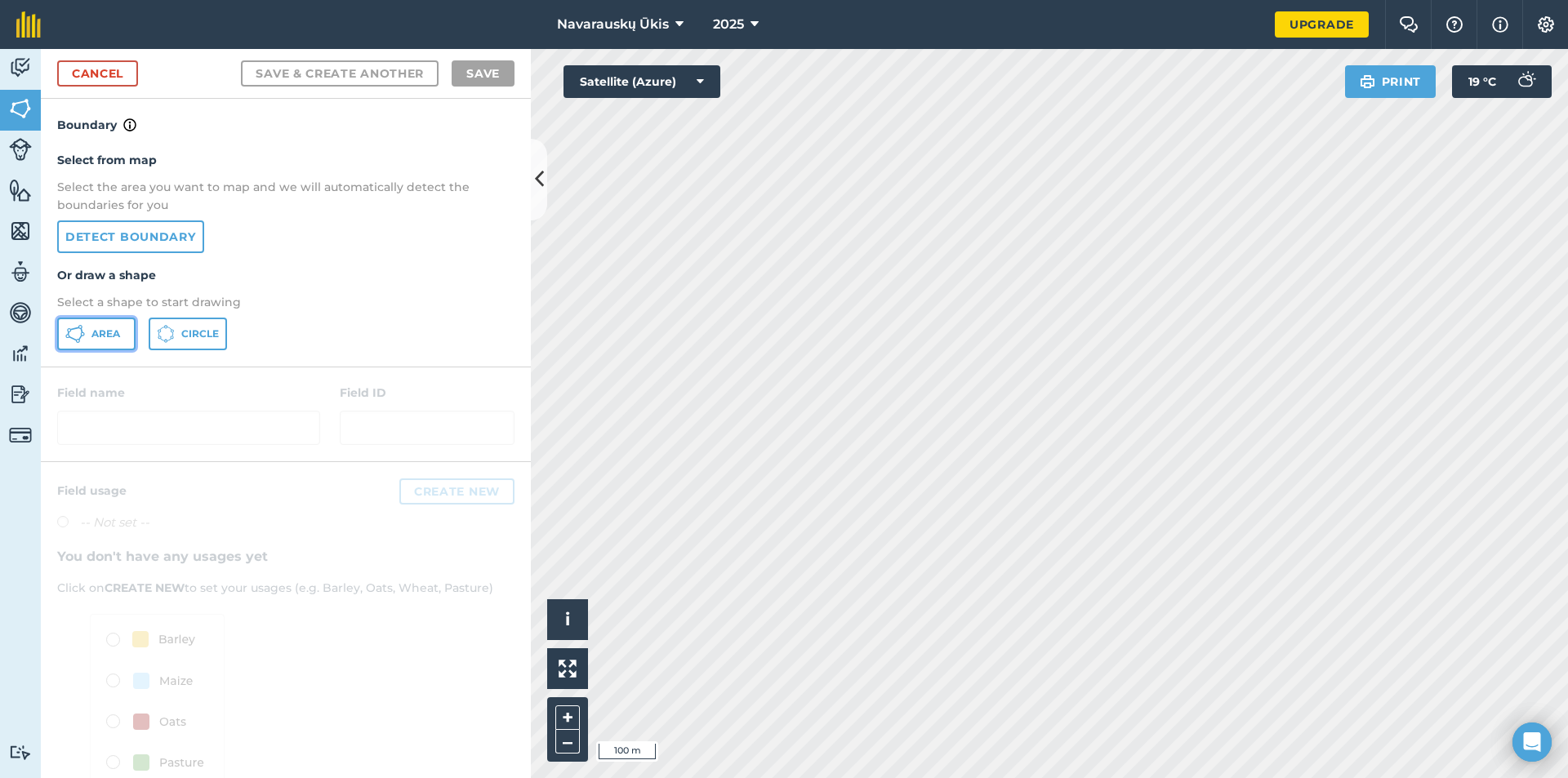
click at [110, 347] on button "Area" at bounding box center [96, 333] width 78 height 32
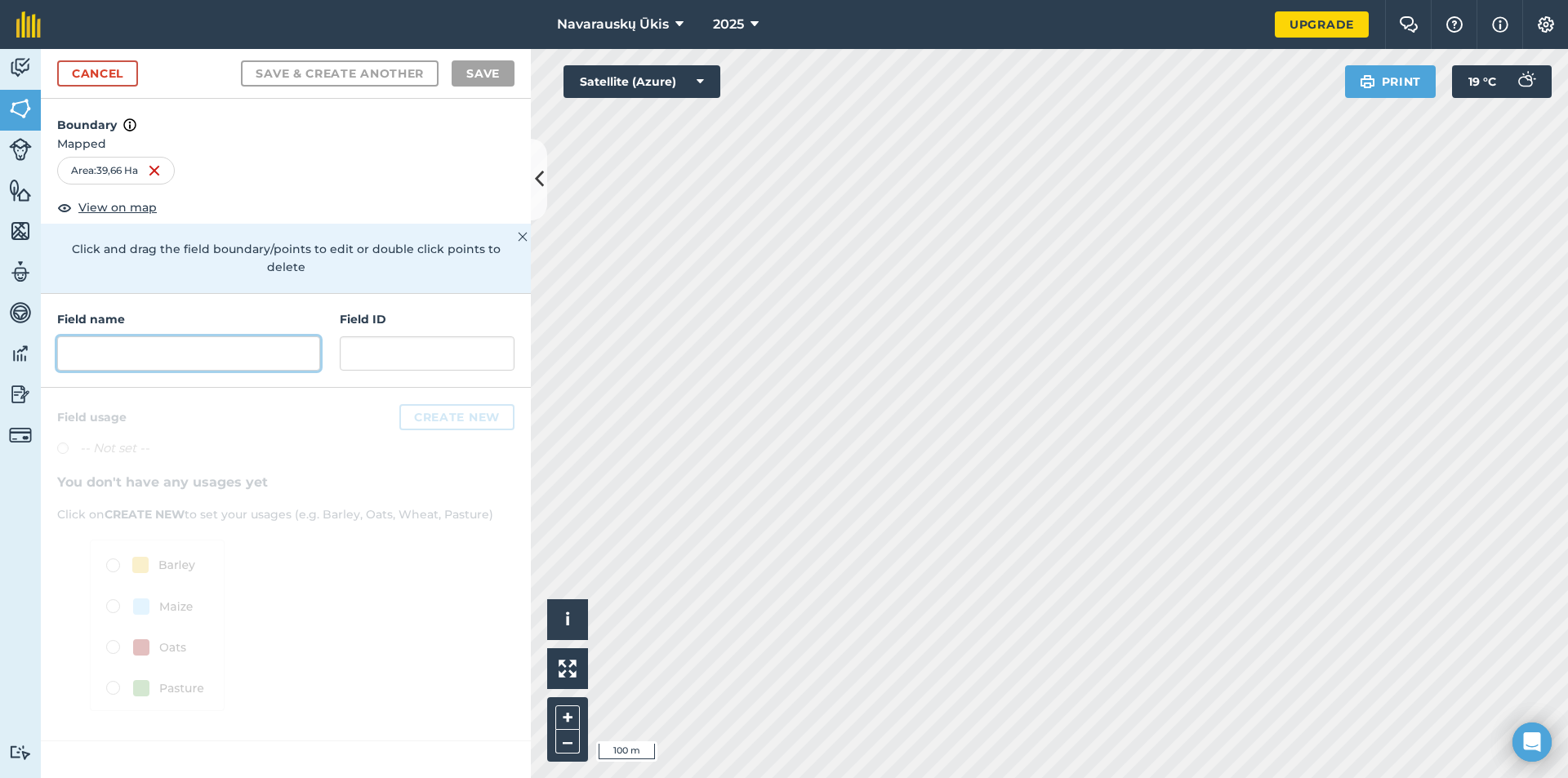
click at [211, 337] on input "text" at bounding box center [188, 354] width 263 height 34
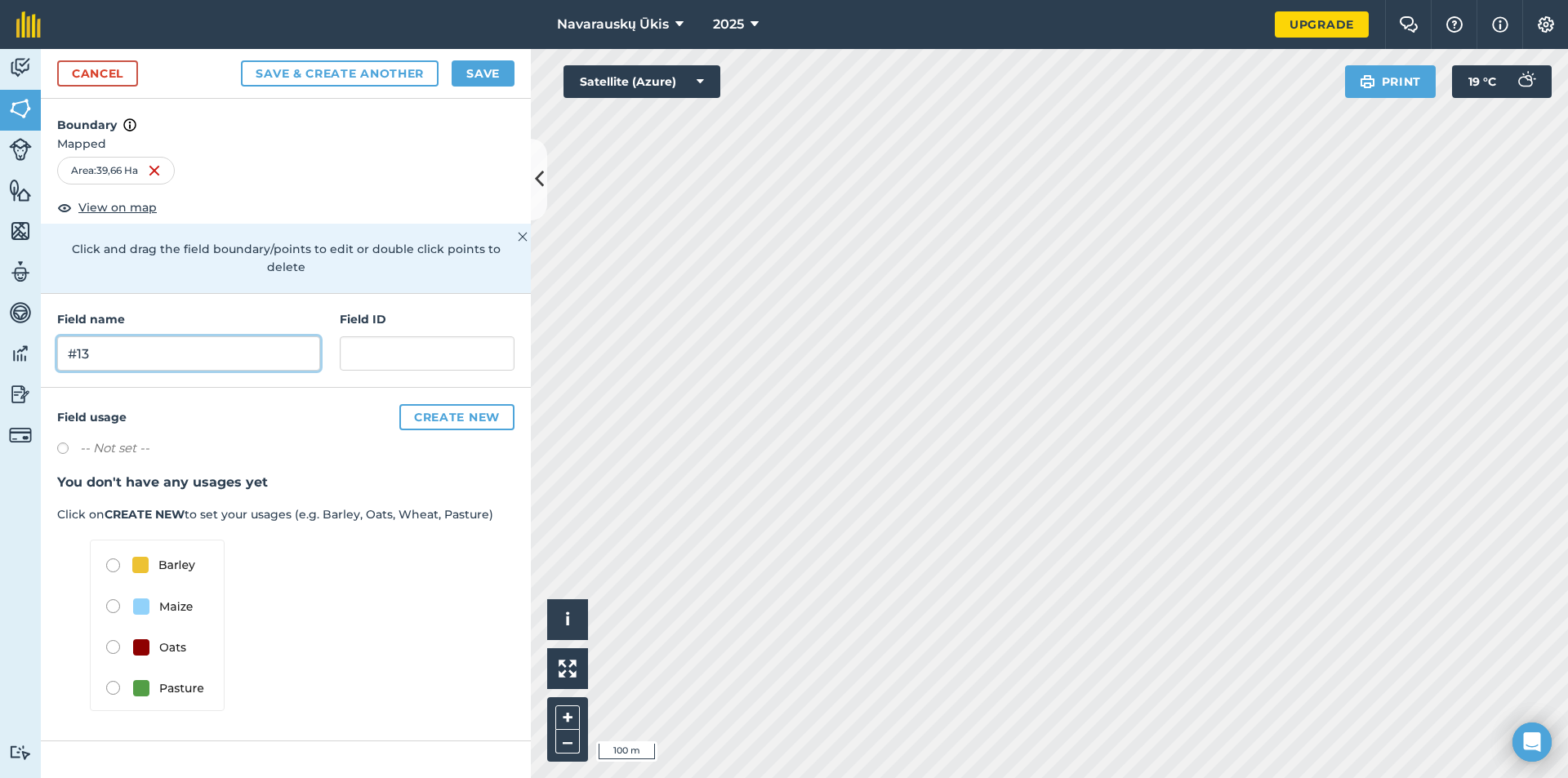
type input "#13"
click at [482, 80] on button "Save" at bounding box center [483, 73] width 63 height 26
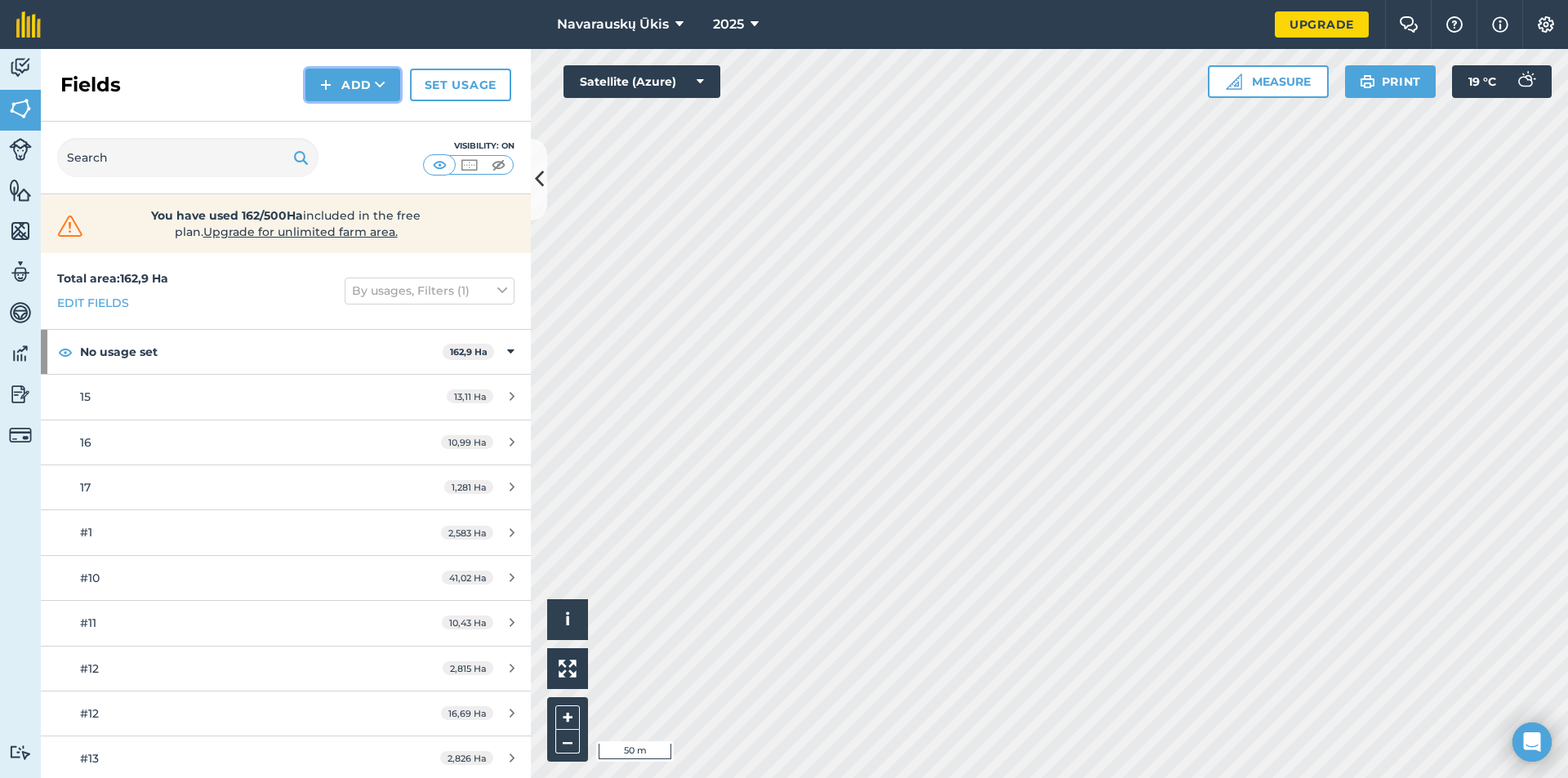
click at [368, 92] on button "Add" at bounding box center [352, 85] width 94 height 32
click at [368, 110] on link "Draw" at bounding box center [353, 122] width 90 height 36
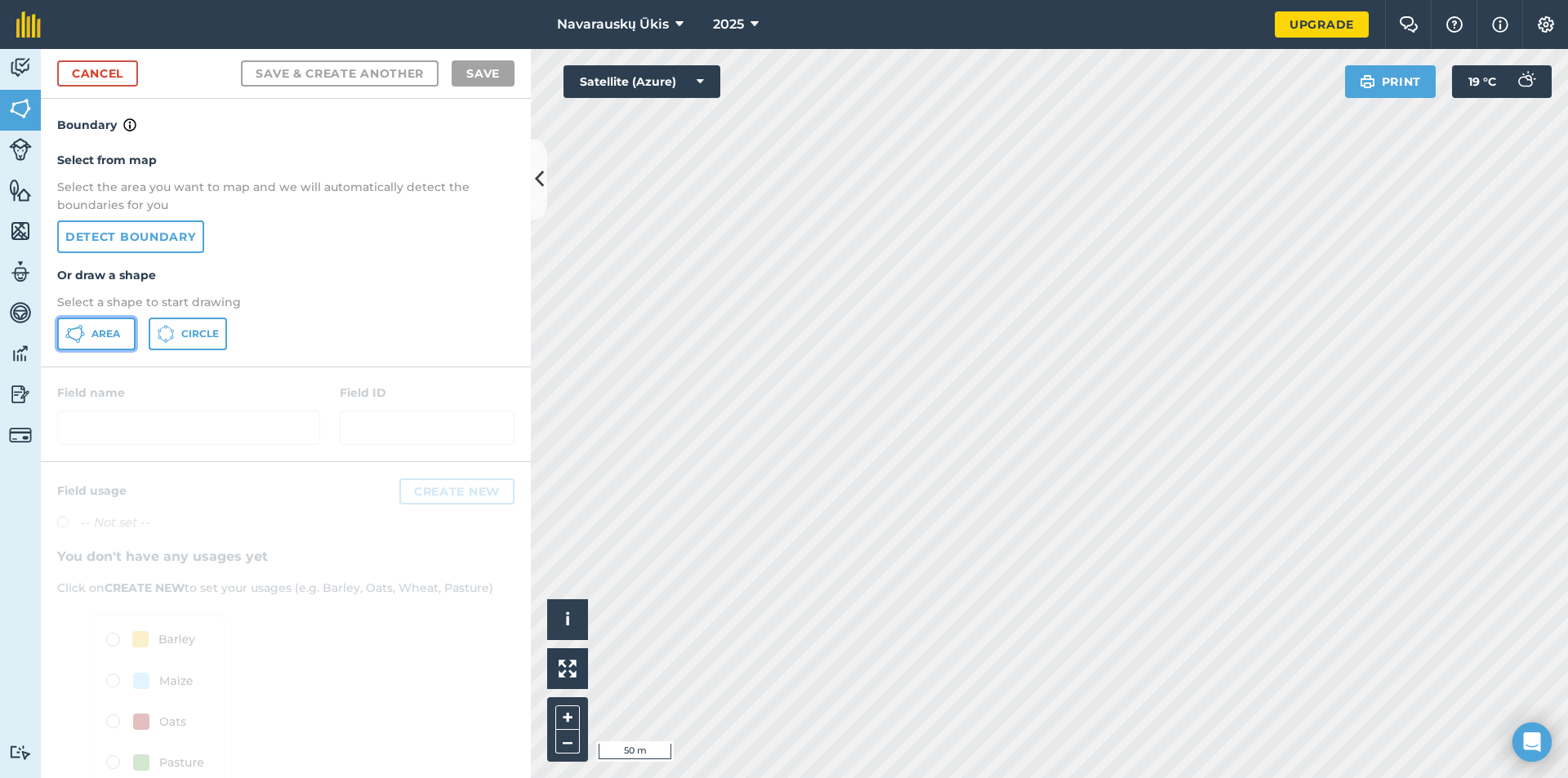
click at [101, 325] on button "Area" at bounding box center [96, 333] width 78 height 32
click at [128, 70] on link "Cancel" at bounding box center [97, 73] width 81 height 26
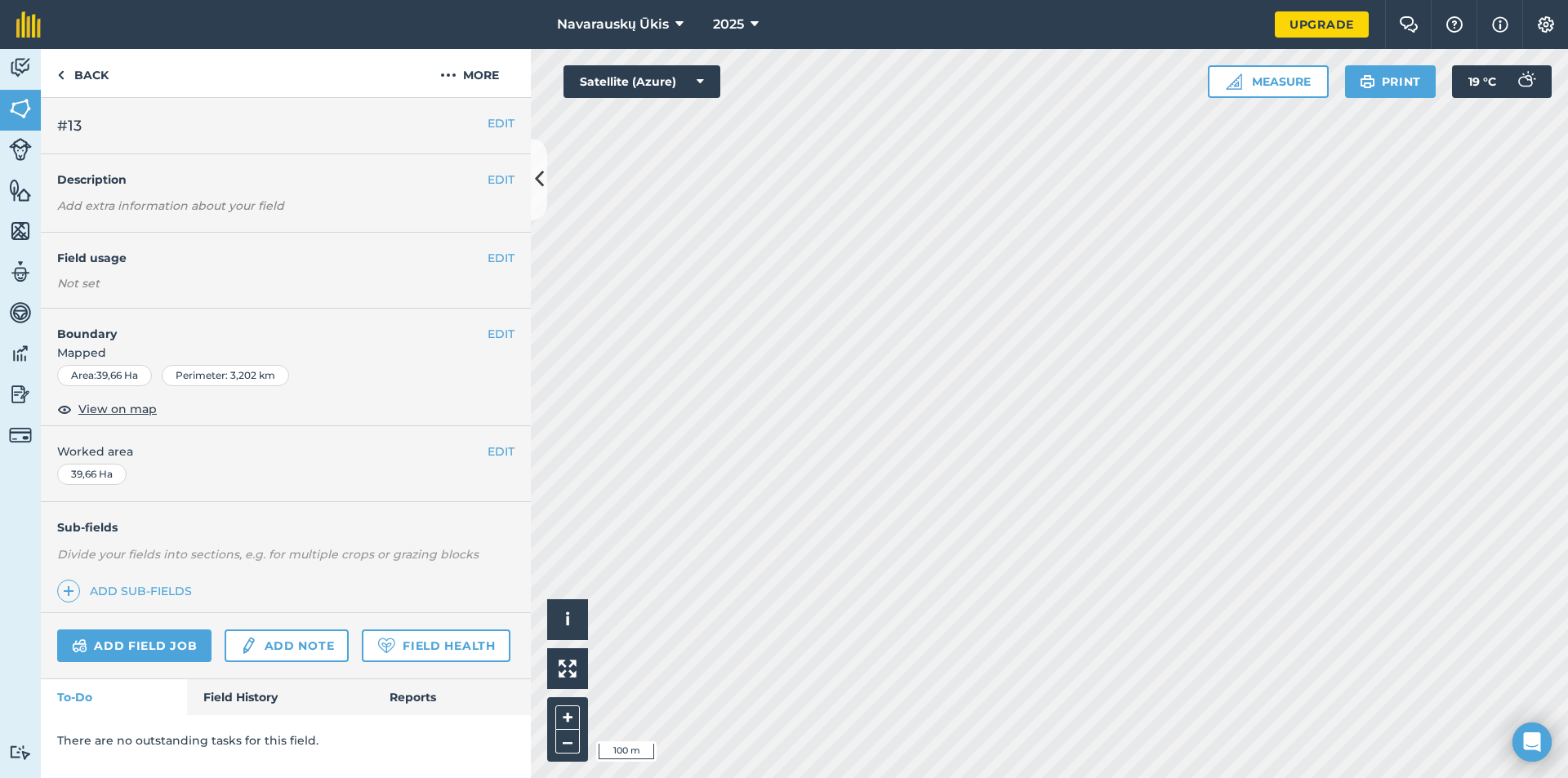
click at [518, 326] on div "EDIT Boundary Mapped Area : 39,66 Ha Perimeter : 3,202 km View on map" at bounding box center [286, 367] width 490 height 117
click at [502, 334] on button "EDIT" at bounding box center [501, 333] width 27 height 18
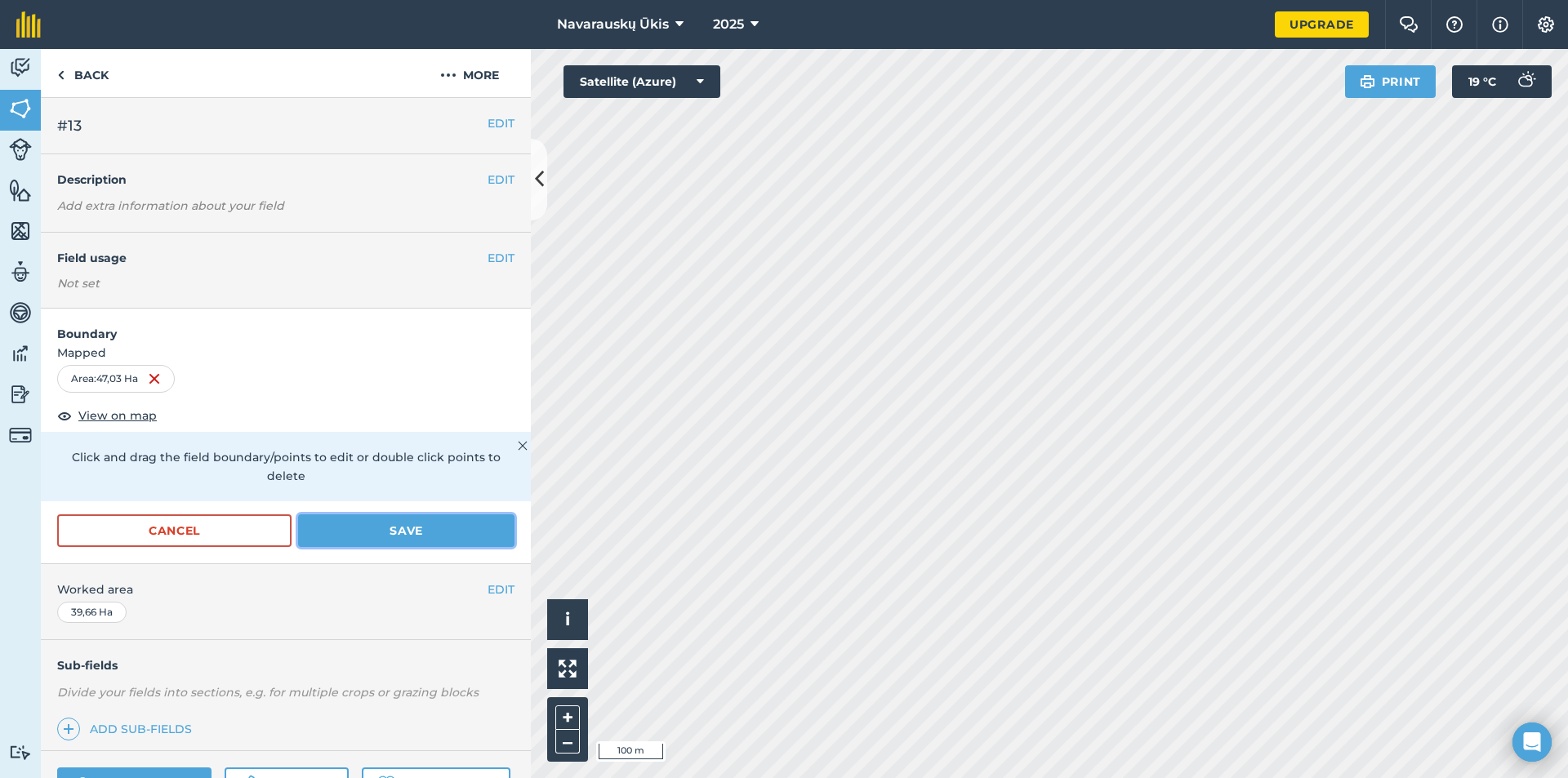
click at [428, 537] on button "Save" at bounding box center [406, 531] width 216 height 32
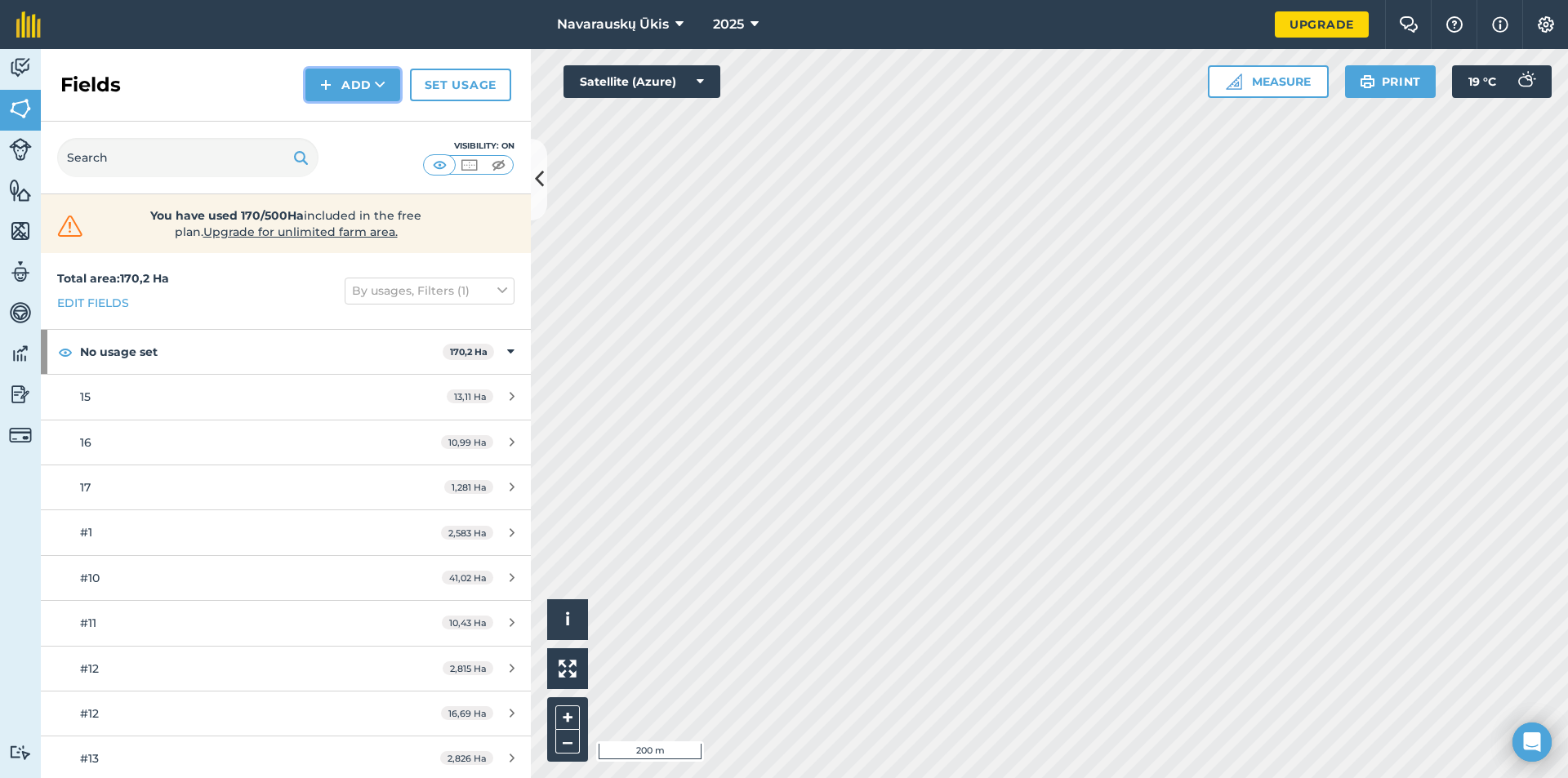
click at [340, 100] on button "Add" at bounding box center [352, 85] width 94 height 32
click at [349, 127] on link "Draw" at bounding box center [353, 122] width 90 height 36
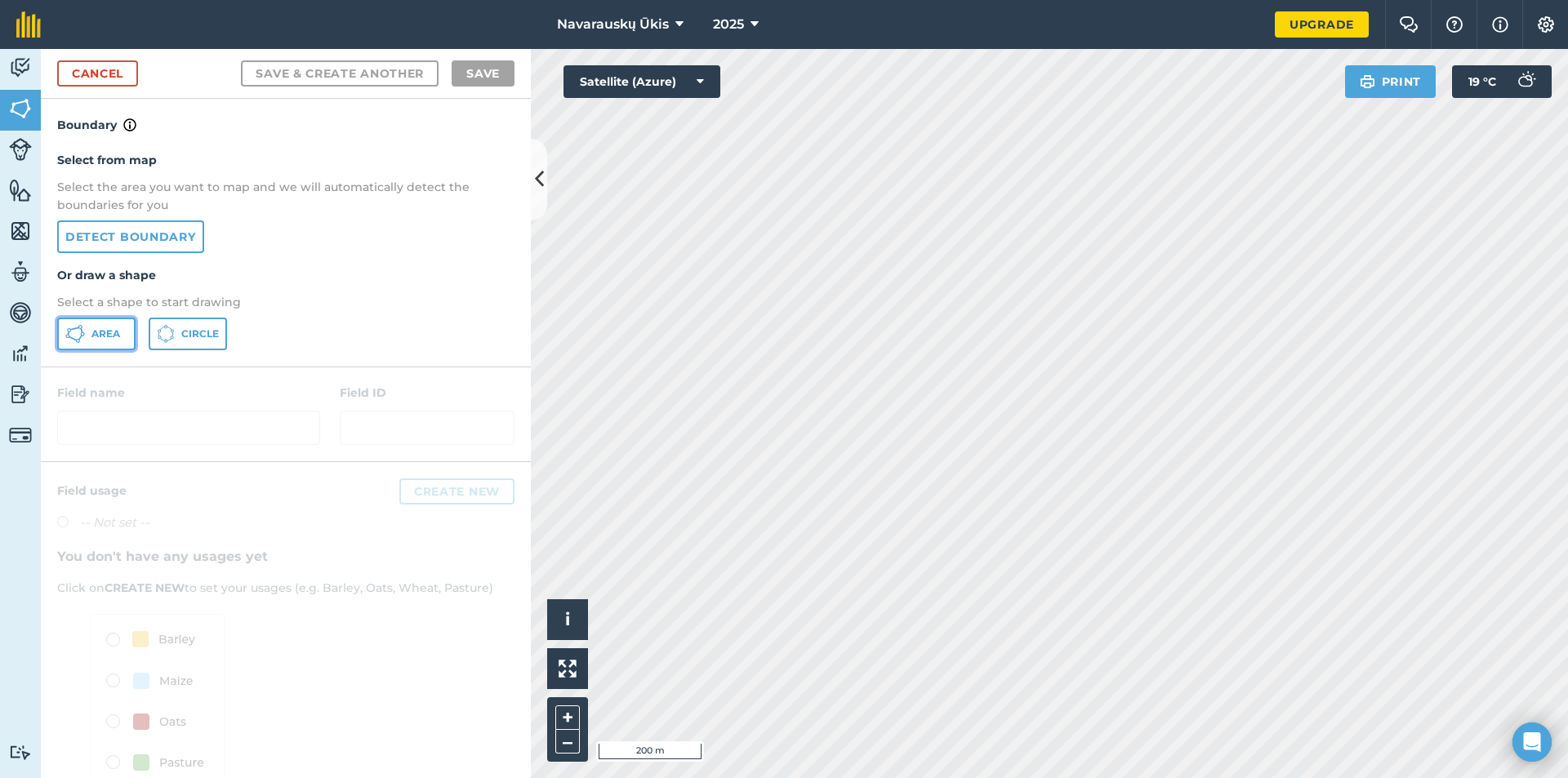
click at [96, 332] on span "Area" at bounding box center [106, 333] width 29 height 13
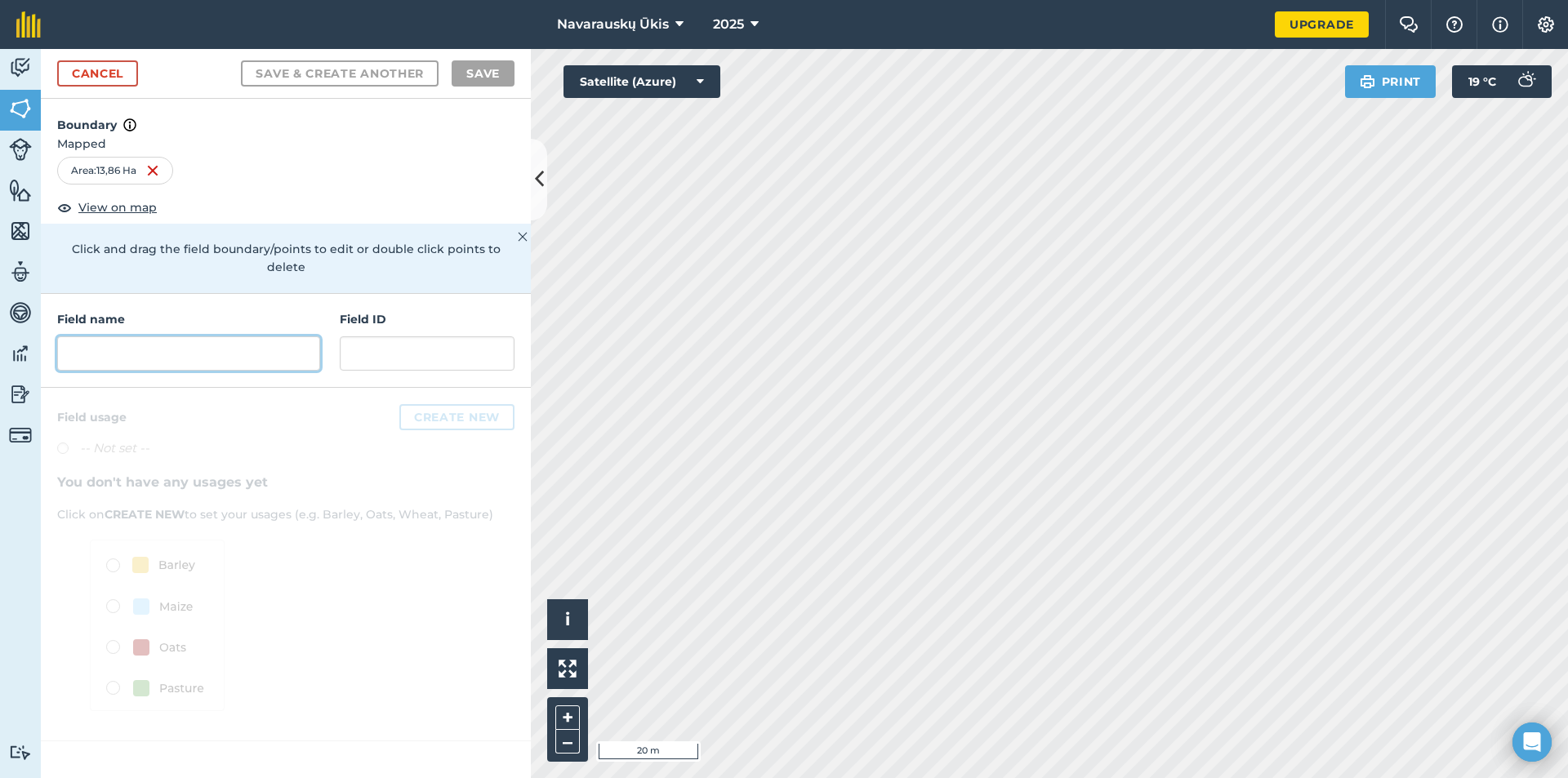
click at [171, 337] on input "text" at bounding box center [188, 354] width 263 height 34
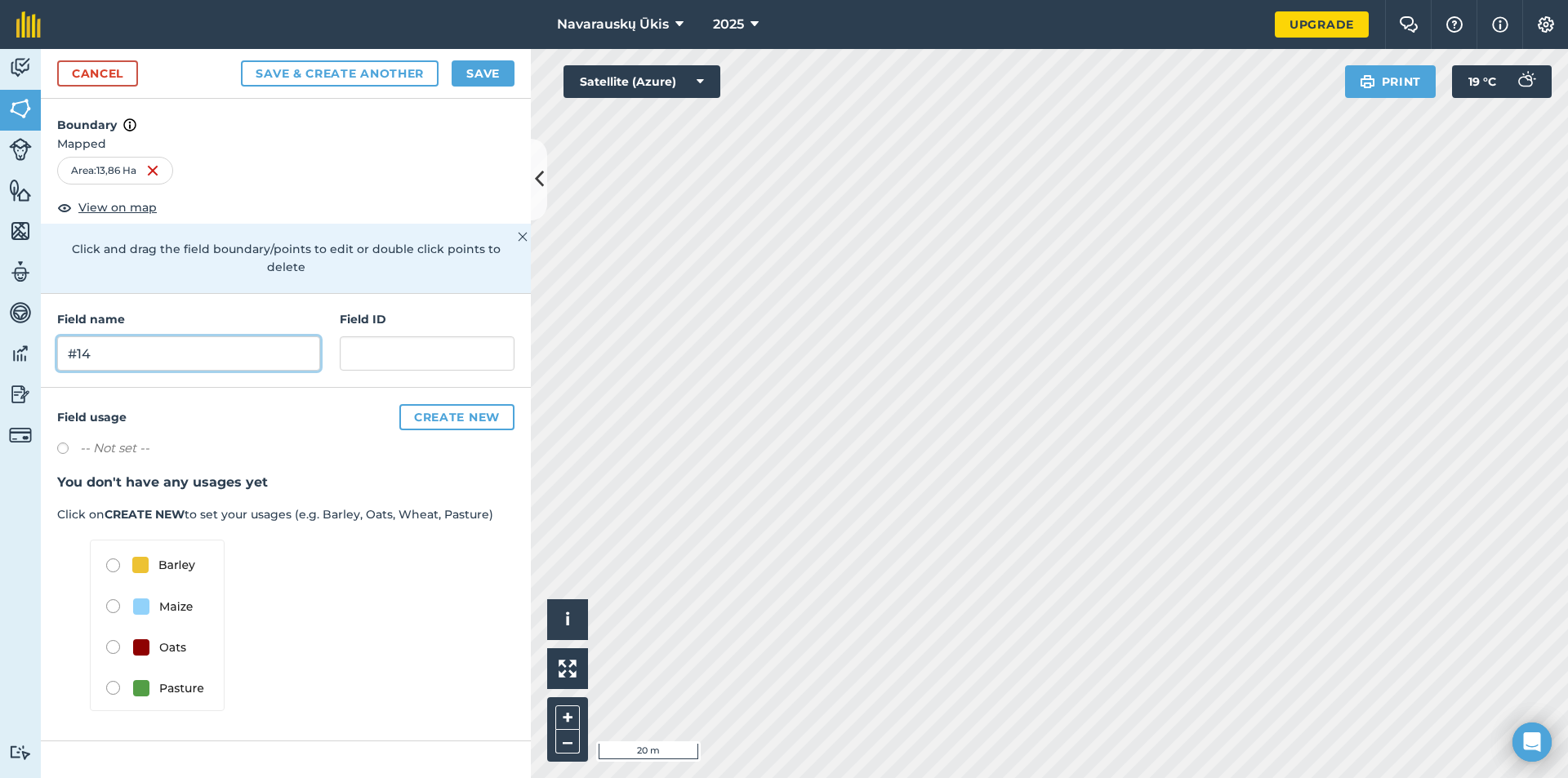
type input "#14"
click at [461, 77] on button "Save" at bounding box center [483, 73] width 63 height 26
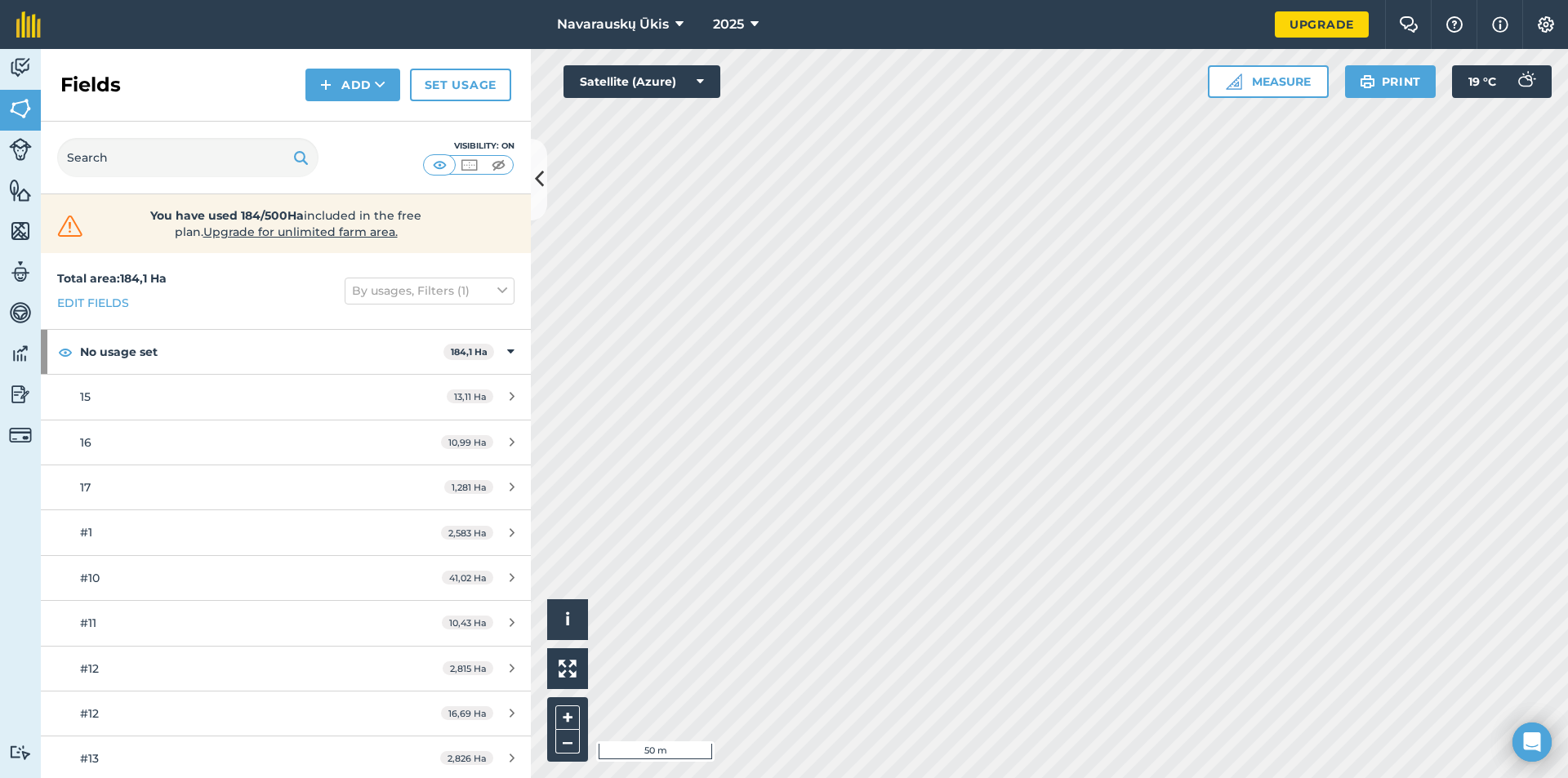
click at [396, 101] on div "Fields Add Set usage" at bounding box center [286, 85] width 490 height 72
click at [390, 94] on button "Add" at bounding box center [352, 85] width 94 height 32
click at [374, 127] on link "Draw" at bounding box center [353, 122] width 90 height 36
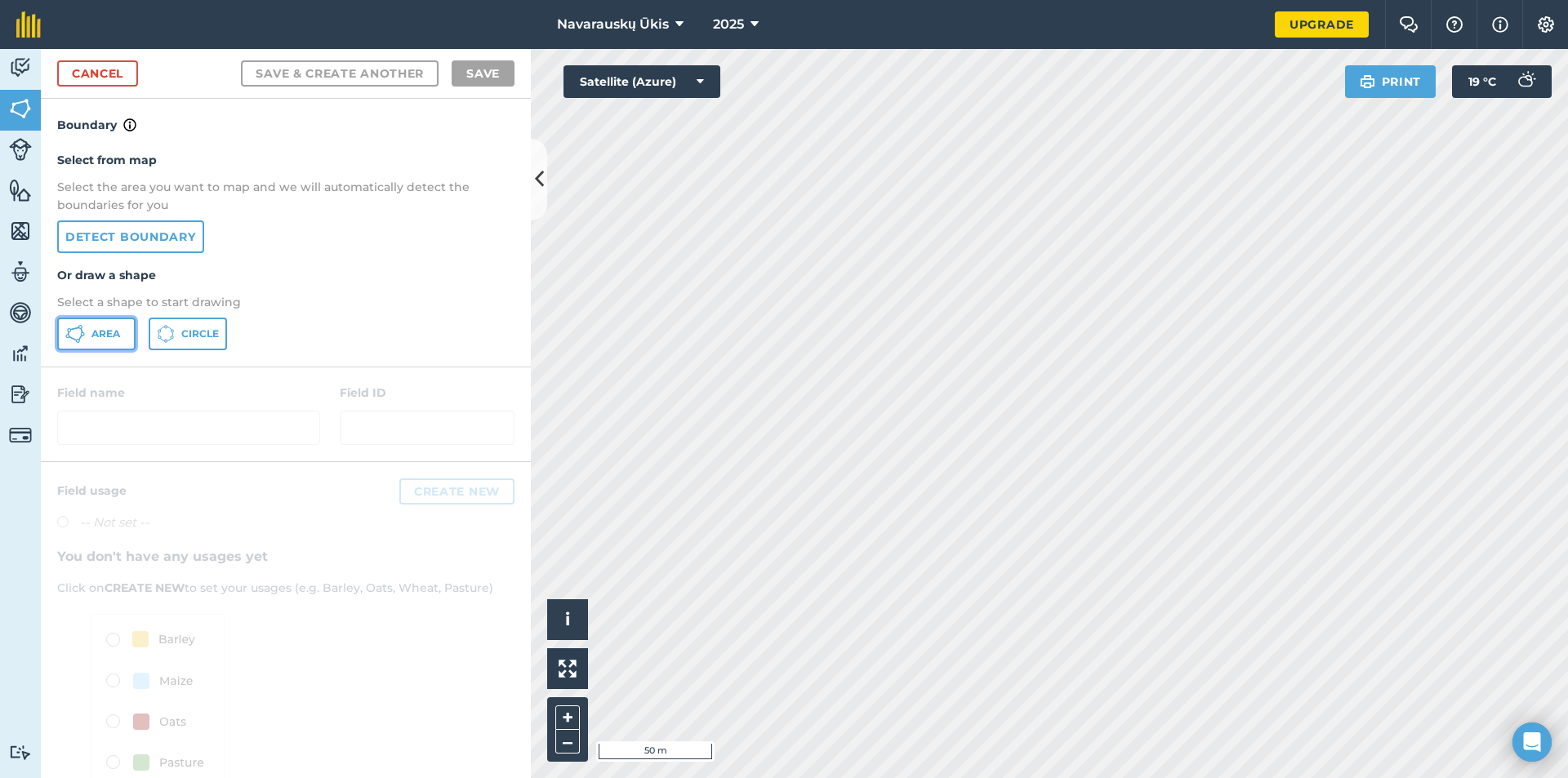
click at [113, 344] on button "Area" at bounding box center [96, 333] width 78 height 32
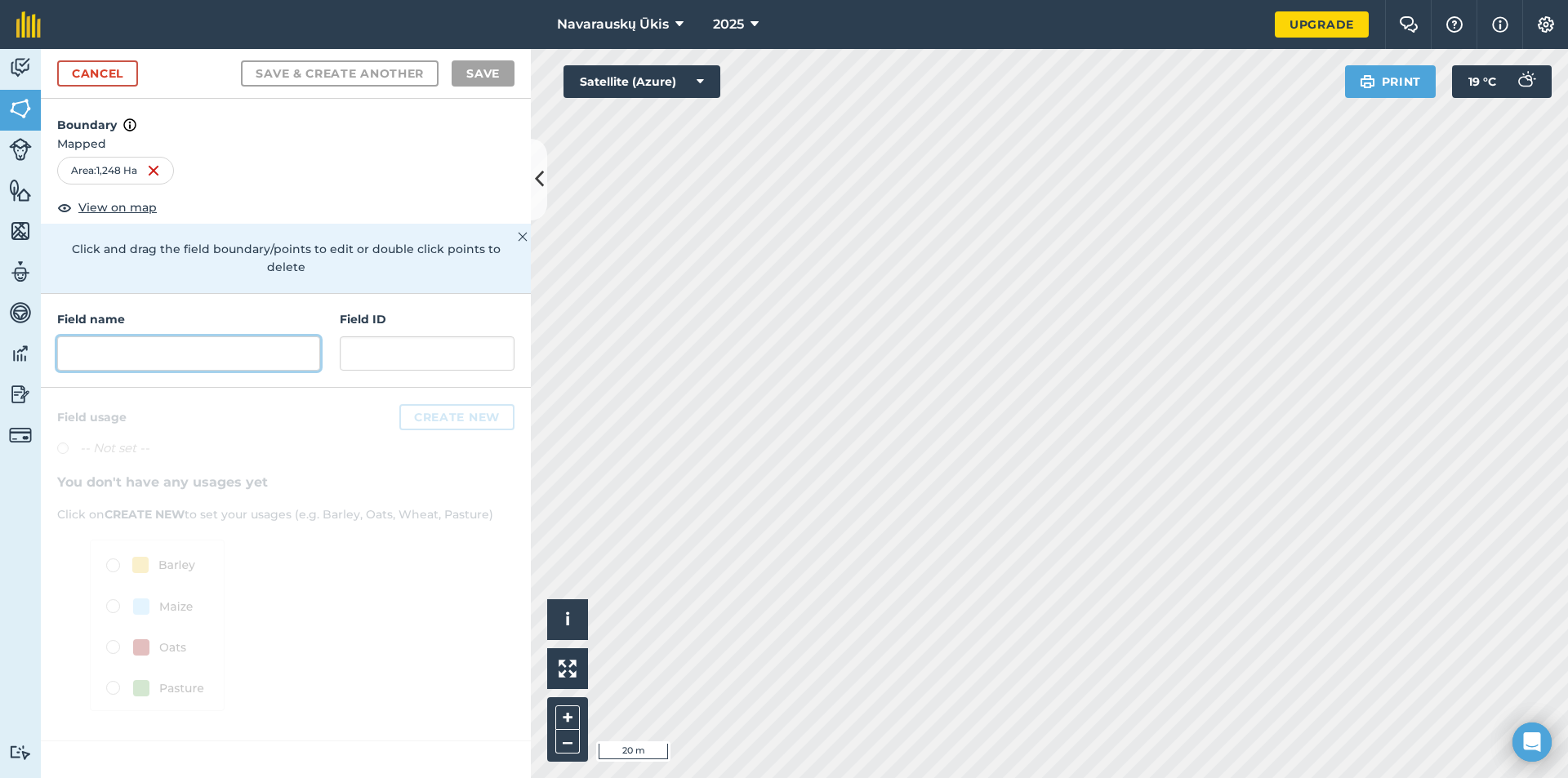
click at [157, 337] on input "text" at bounding box center [188, 354] width 263 height 34
type input "%"
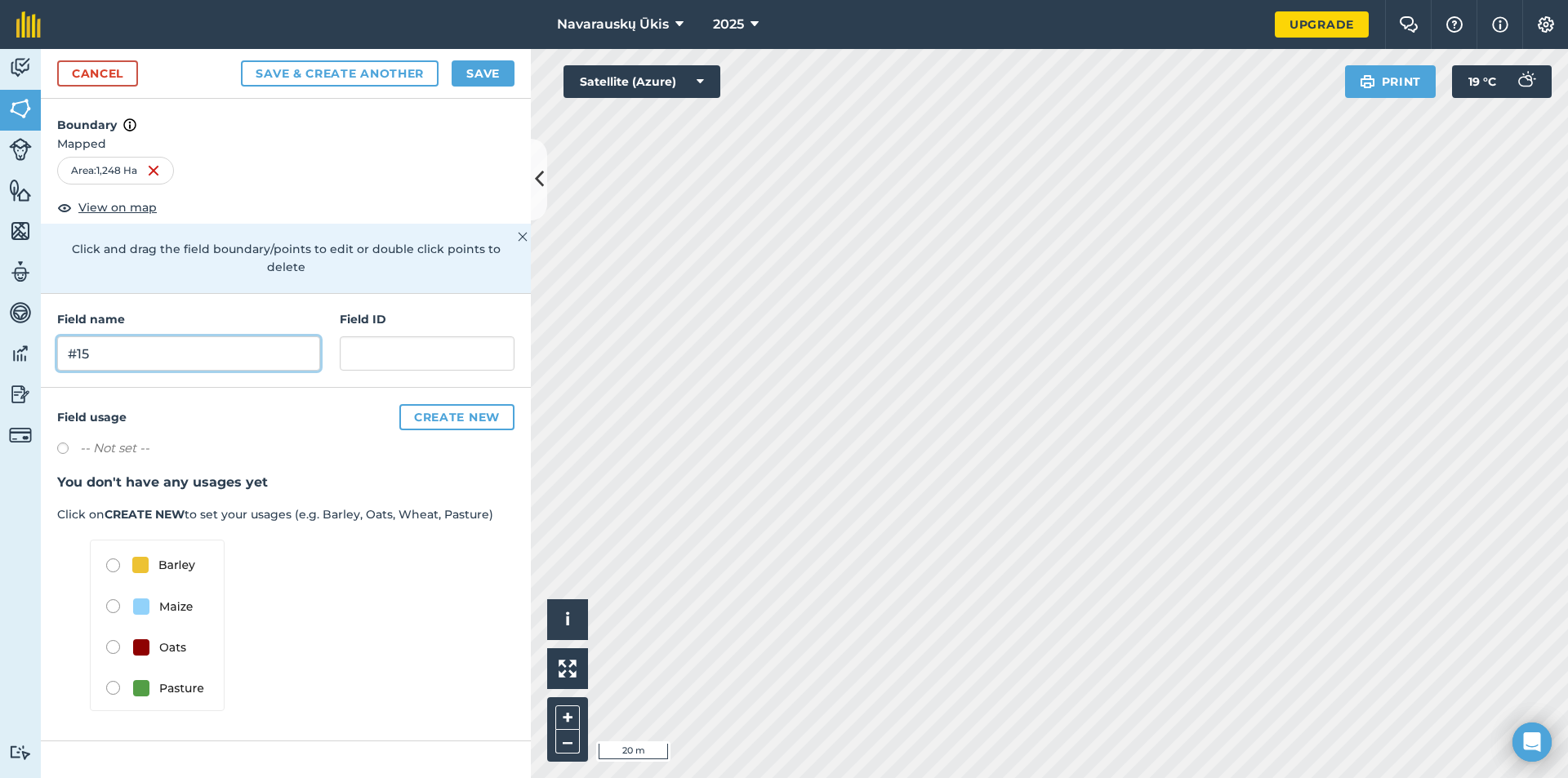
type input "#15"
click at [468, 65] on button "Save" at bounding box center [483, 73] width 63 height 26
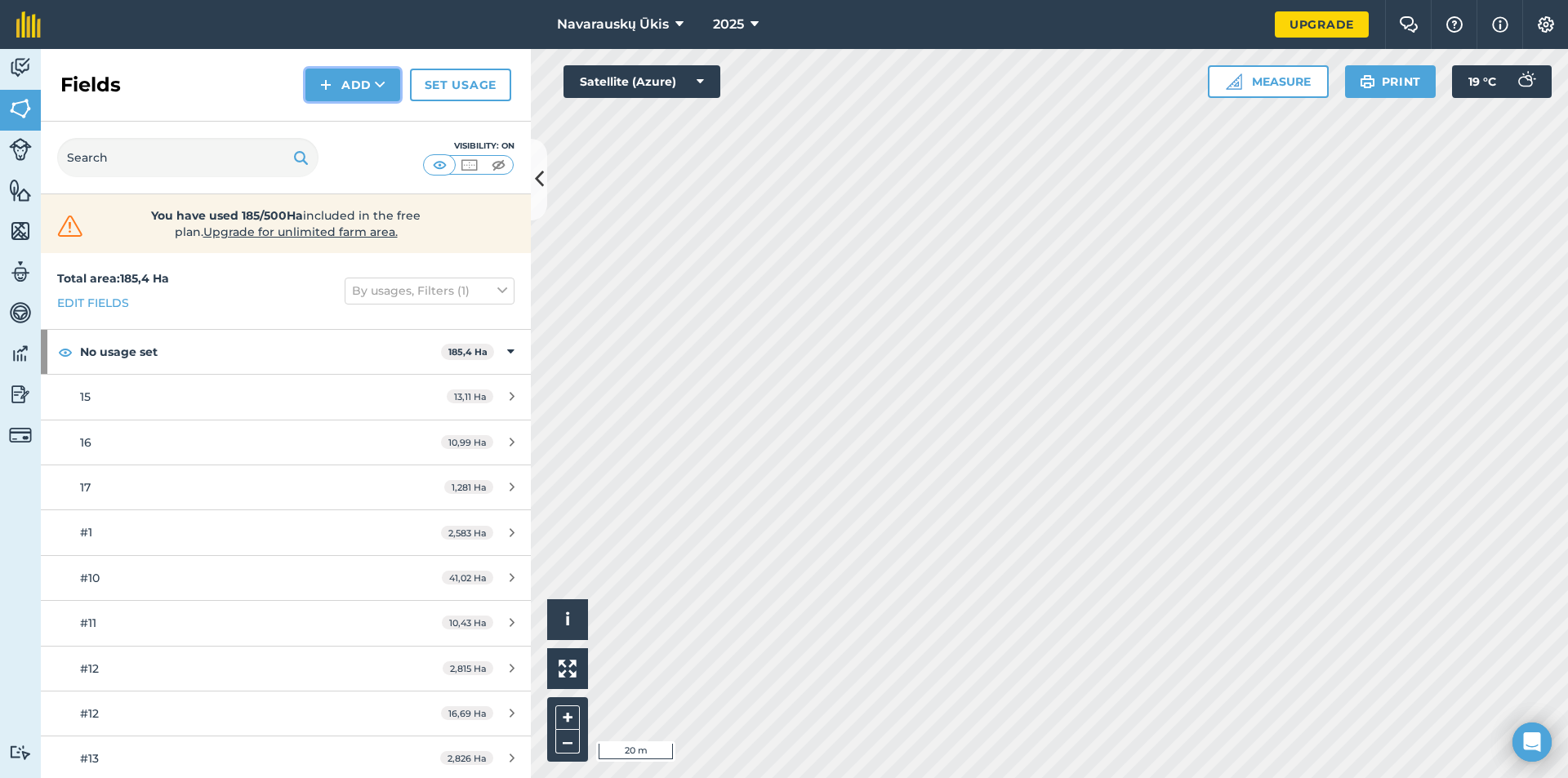
click at [347, 88] on button "Add" at bounding box center [352, 85] width 94 height 32
click at [338, 121] on link "Draw" at bounding box center [353, 122] width 90 height 36
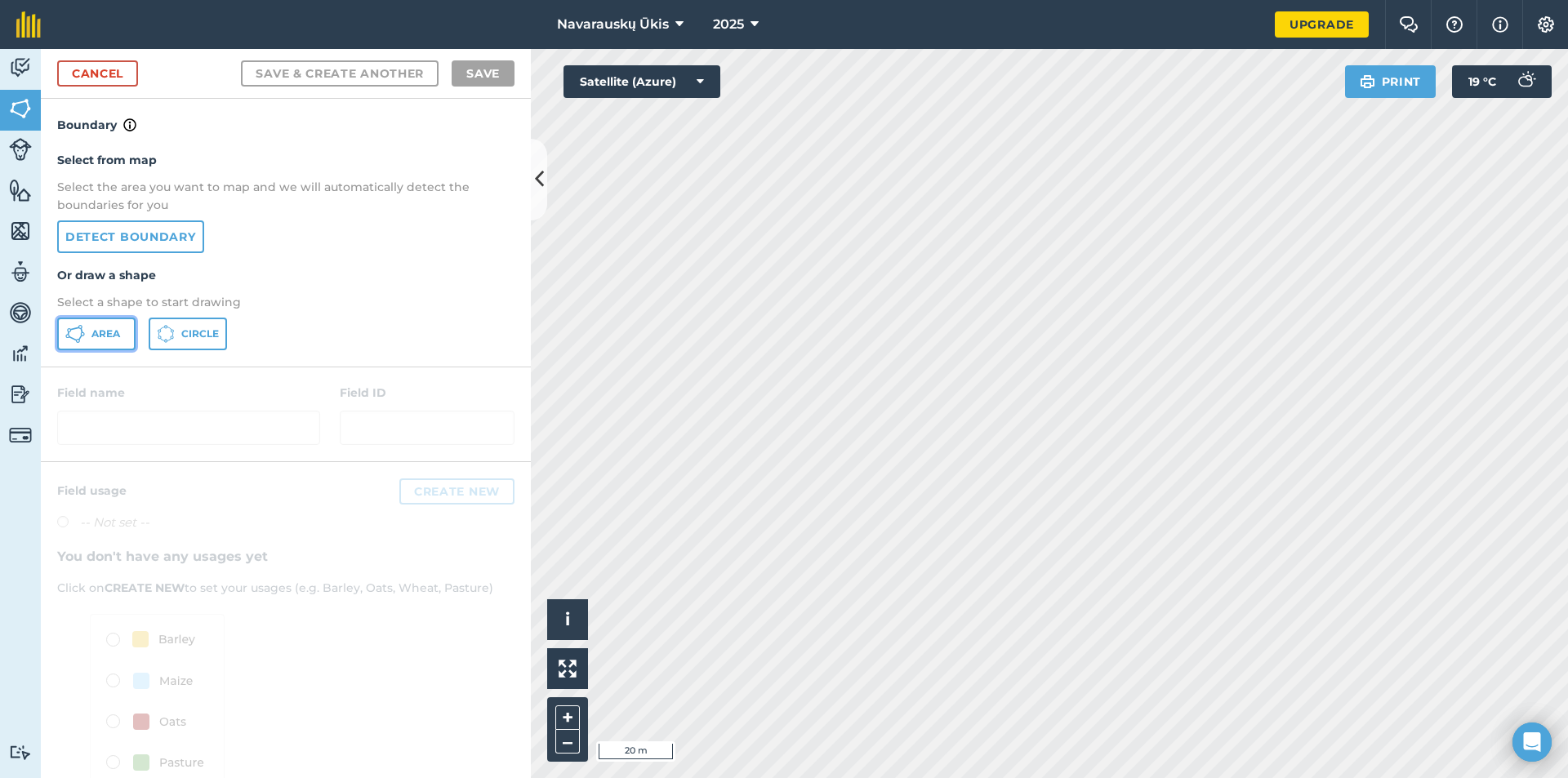
click at [112, 333] on span "Area" at bounding box center [106, 333] width 29 height 13
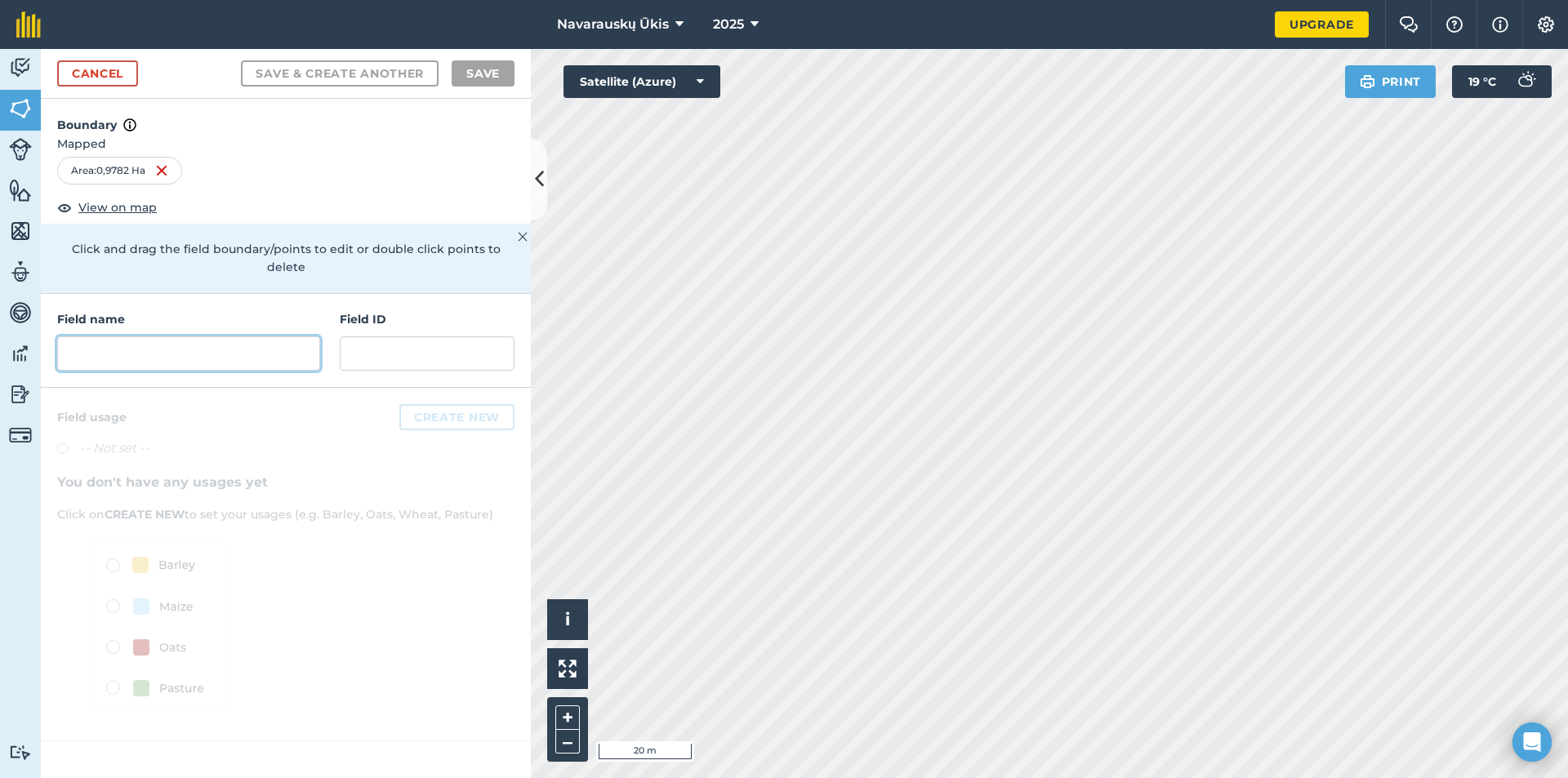
click at [186, 340] on input "text" at bounding box center [188, 354] width 263 height 34
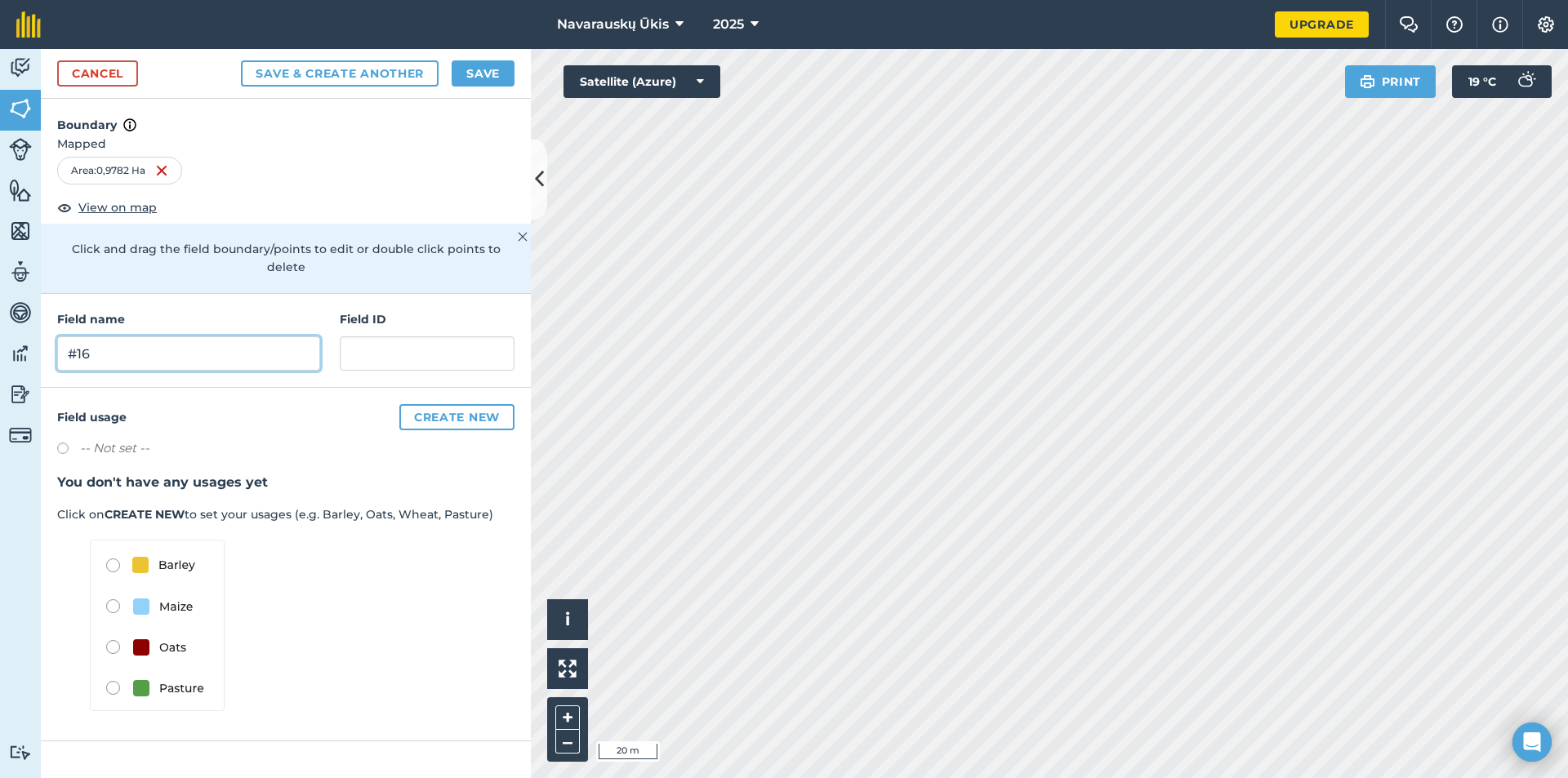
type input "#16"
click at [487, 82] on button "Save" at bounding box center [483, 73] width 63 height 26
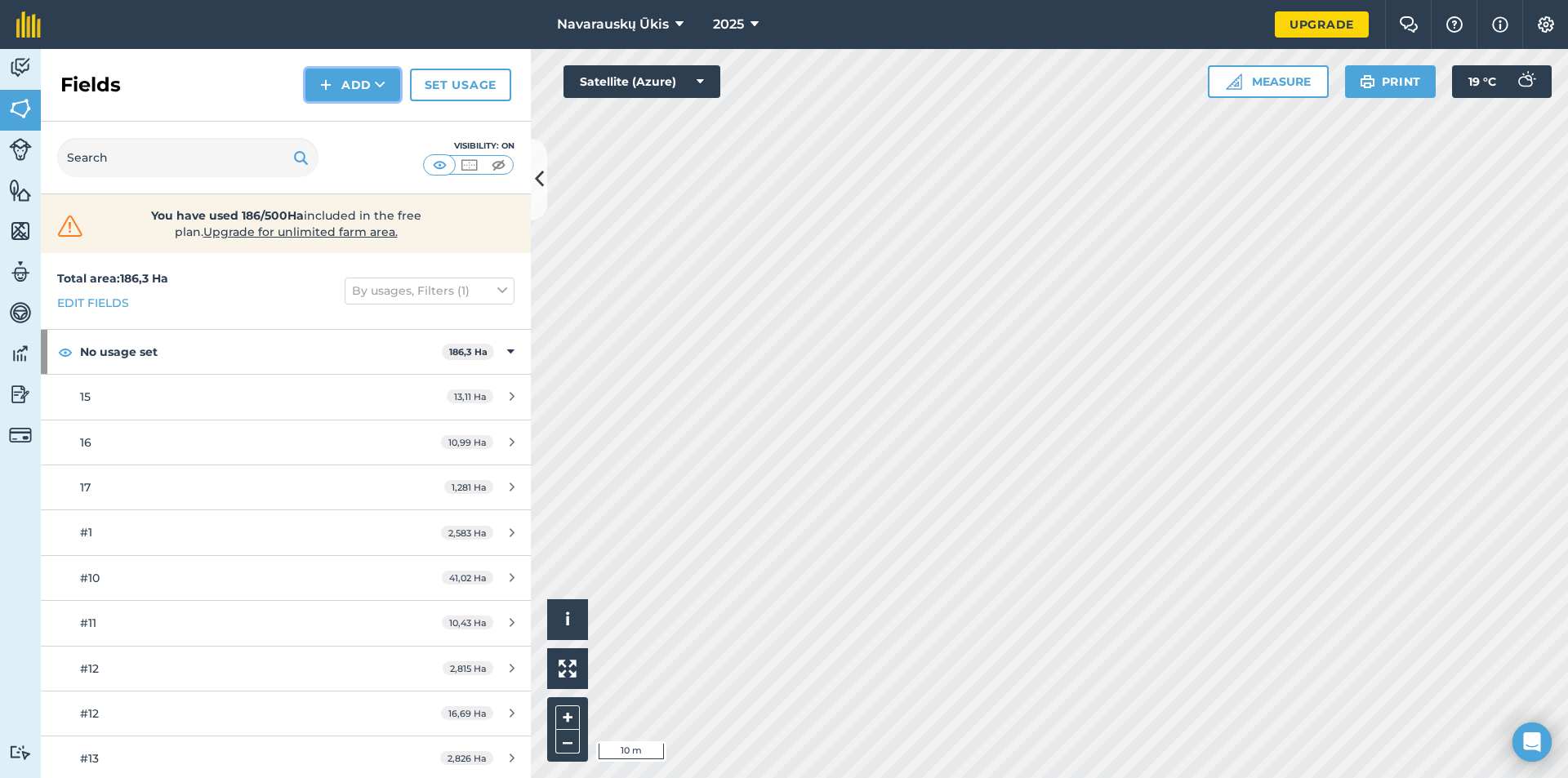
click at [337, 82] on button "Add" at bounding box center [352, 85] width 94 height 32
click at [337, 113] on link "Draw" at bounding box center [353, 122] width 90 height 36
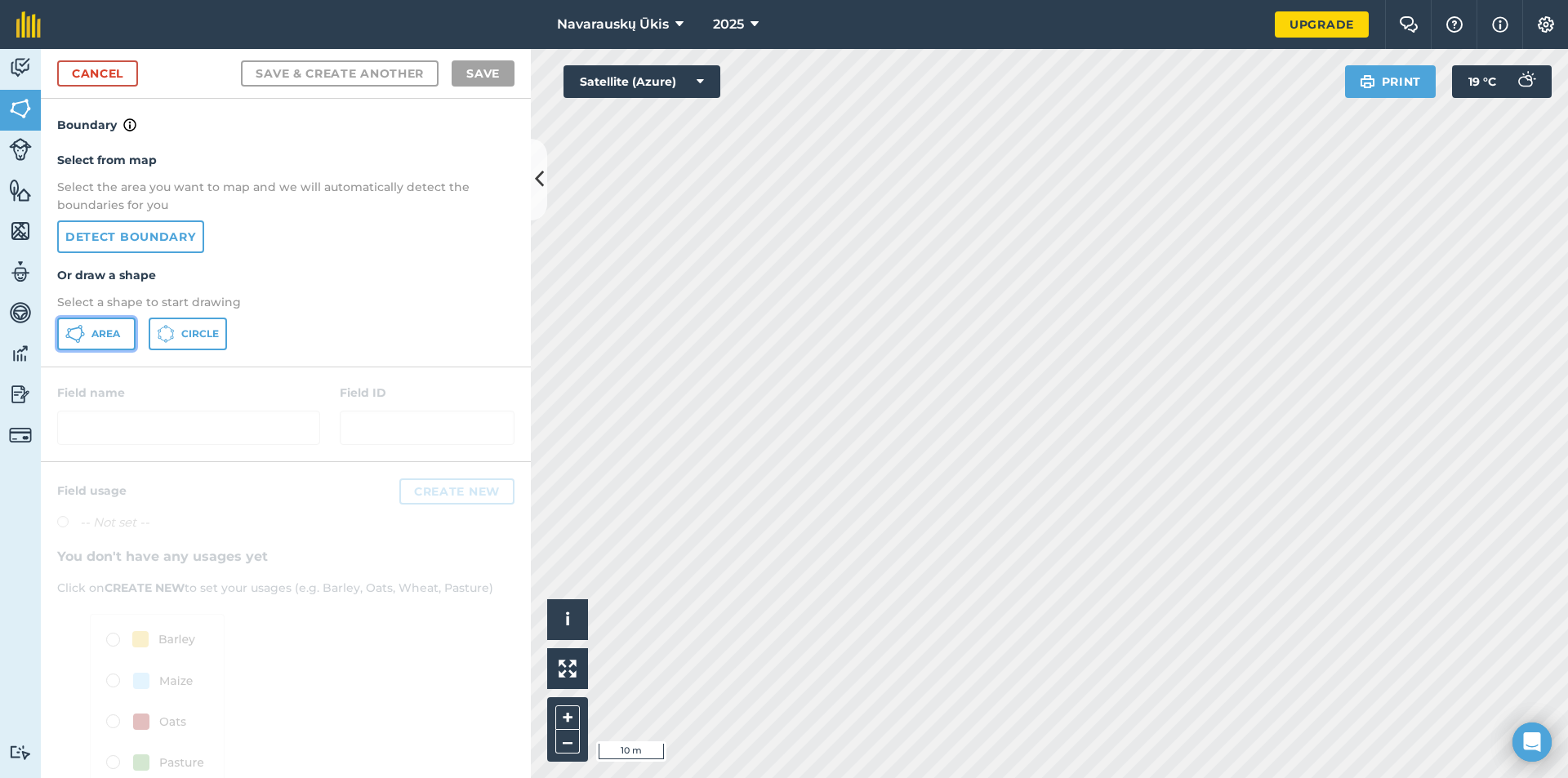
click at [90, 345] on button "Area" at bounding box center [96, 333] width 78 height 32
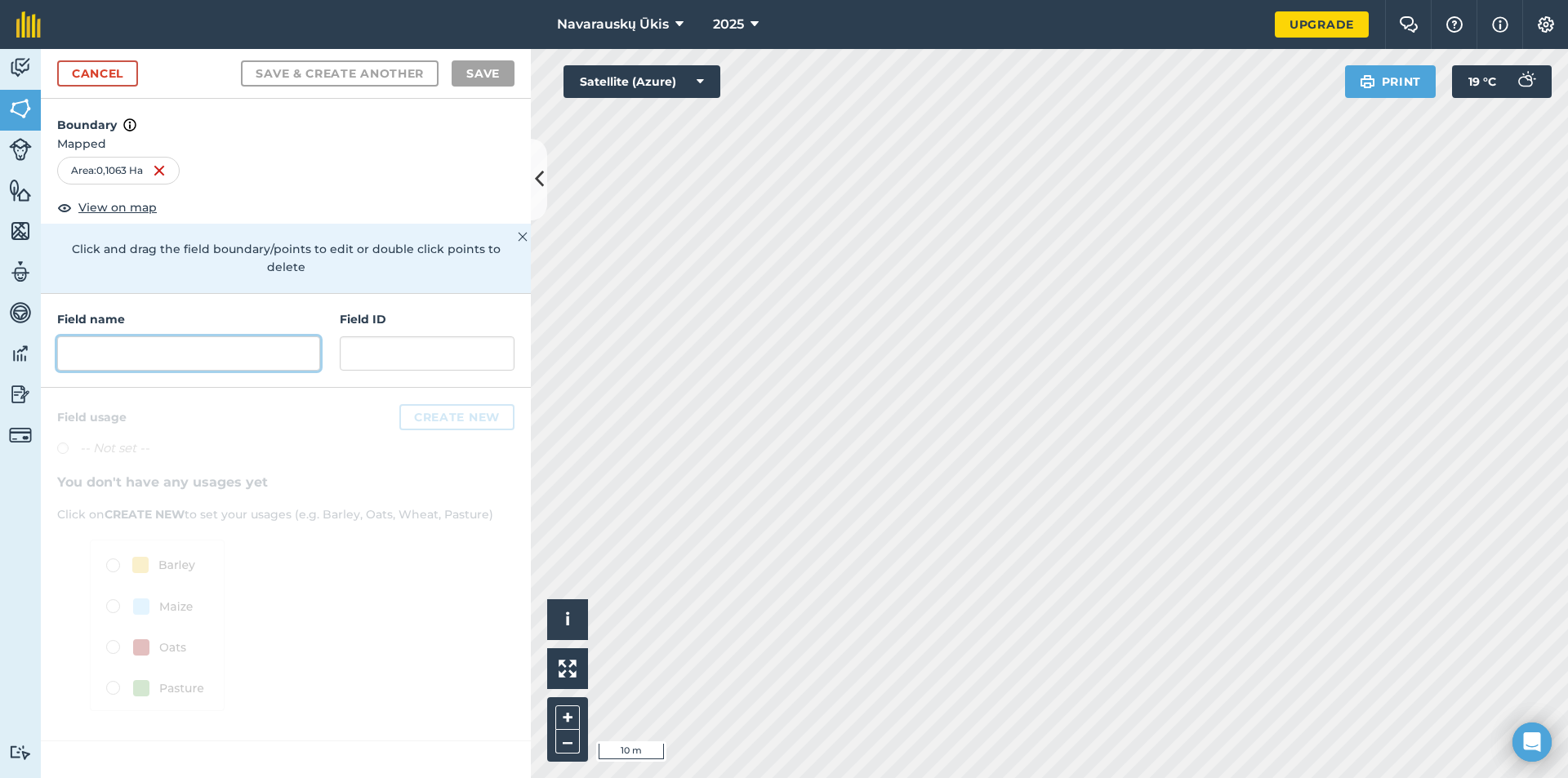
click at [225, 342] on input "text" at bounding box center [188, 354] width 263 height 34
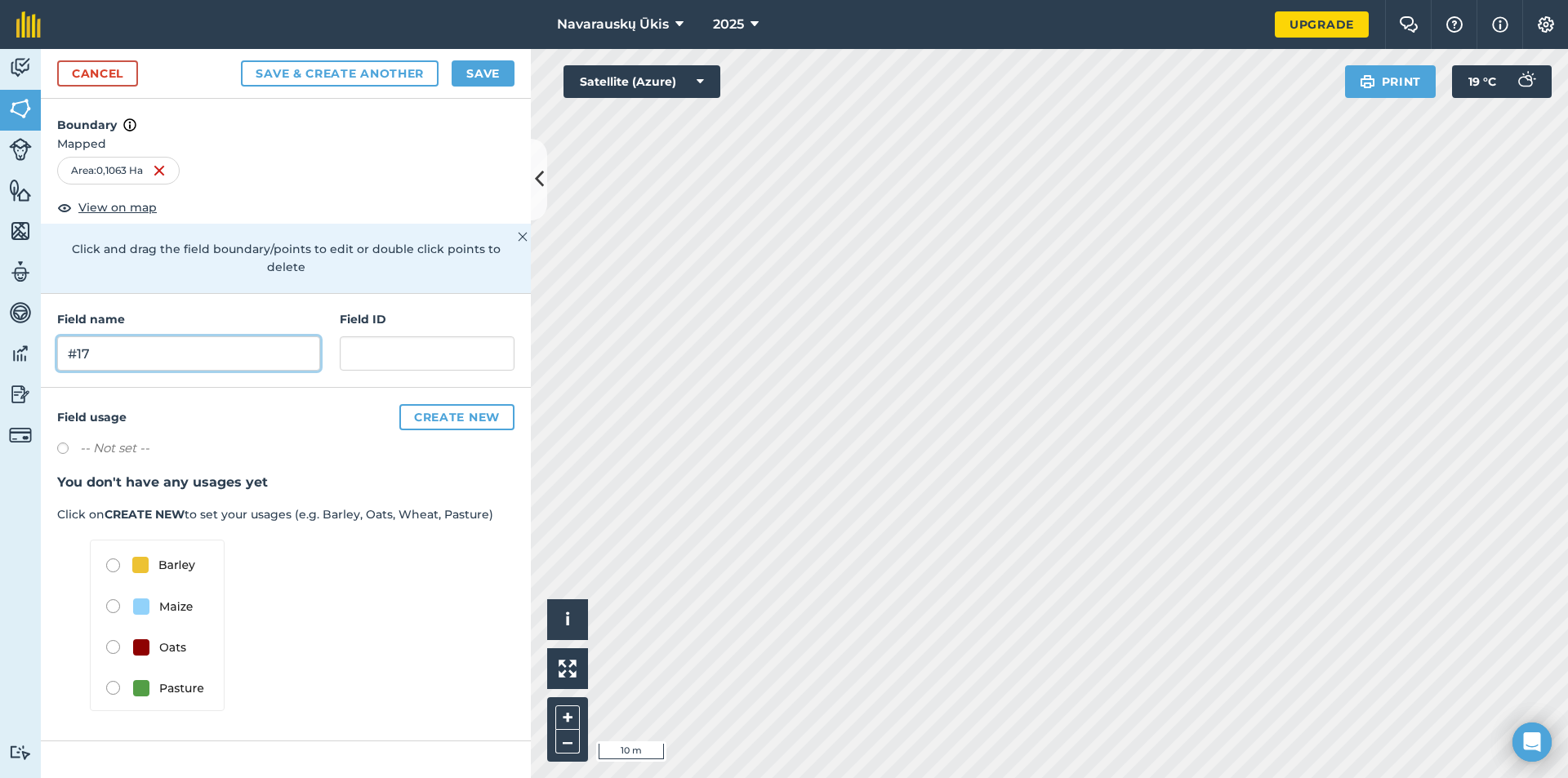
type input "#17"
click at [461, 73] on button "Save" at bounding box center [483, 73] width 63 height 26
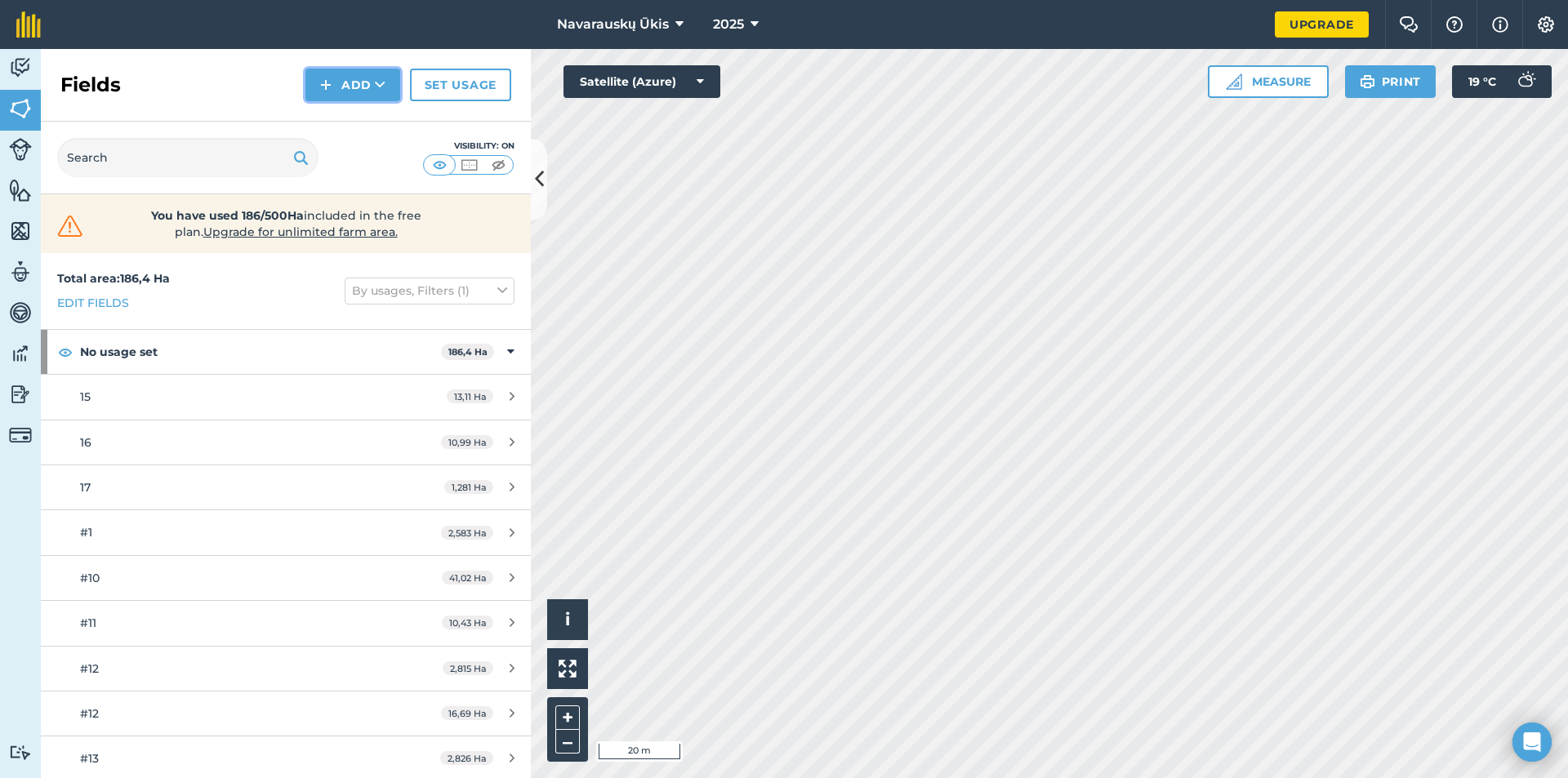
click at [368, 72] on button "Add" at bounding box center [352, 85] width 94 height 32
click at [357, 127] on link "Draw" at bounding box center [353, 122] width 90 height 36
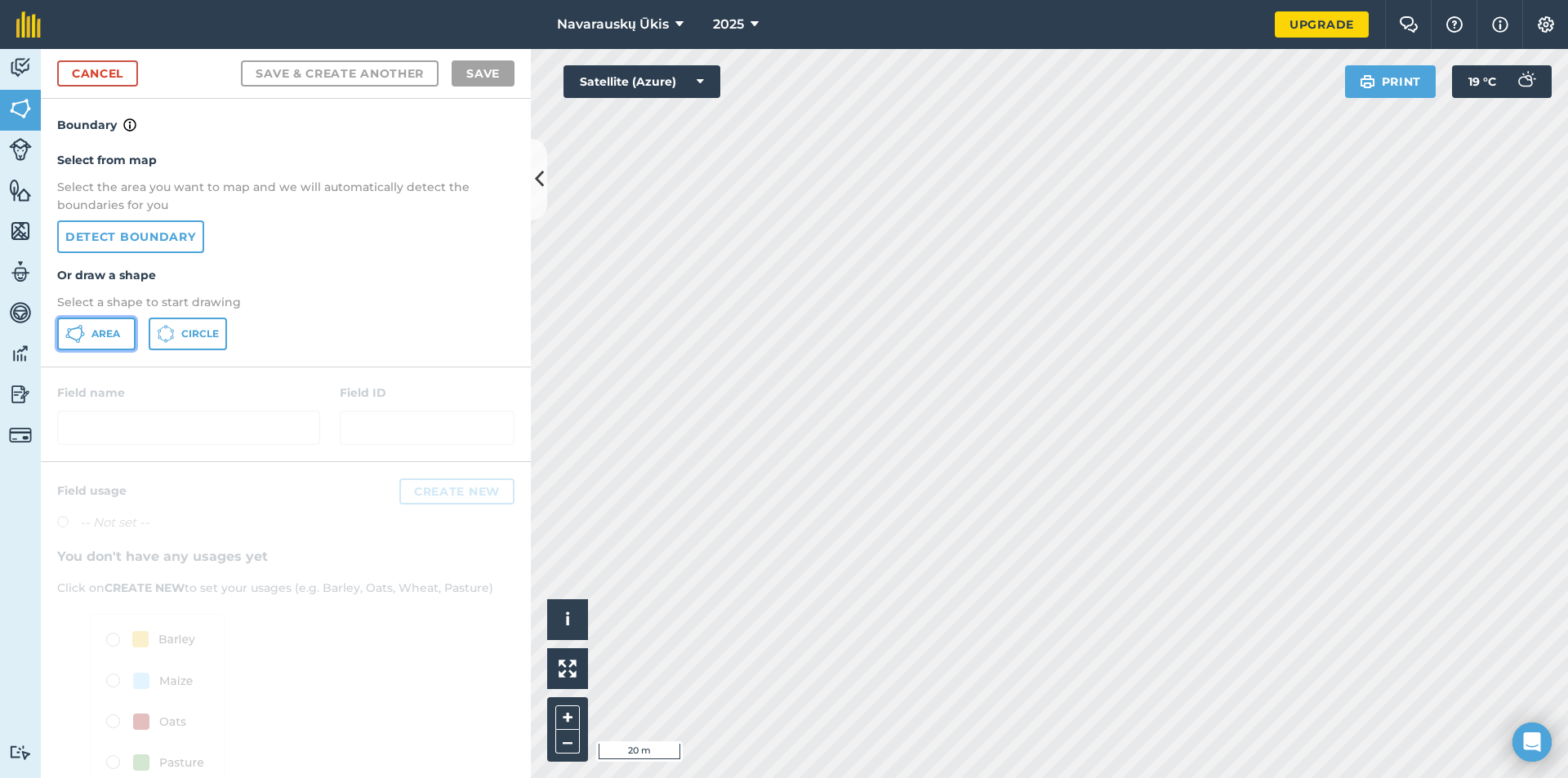
click at [118, 337] on span "Area" at bounding box center [106, 333] width 29 height 13
click at [126, 72] on link "Cancel" at bounding box center [97, 73] width 81 height 26
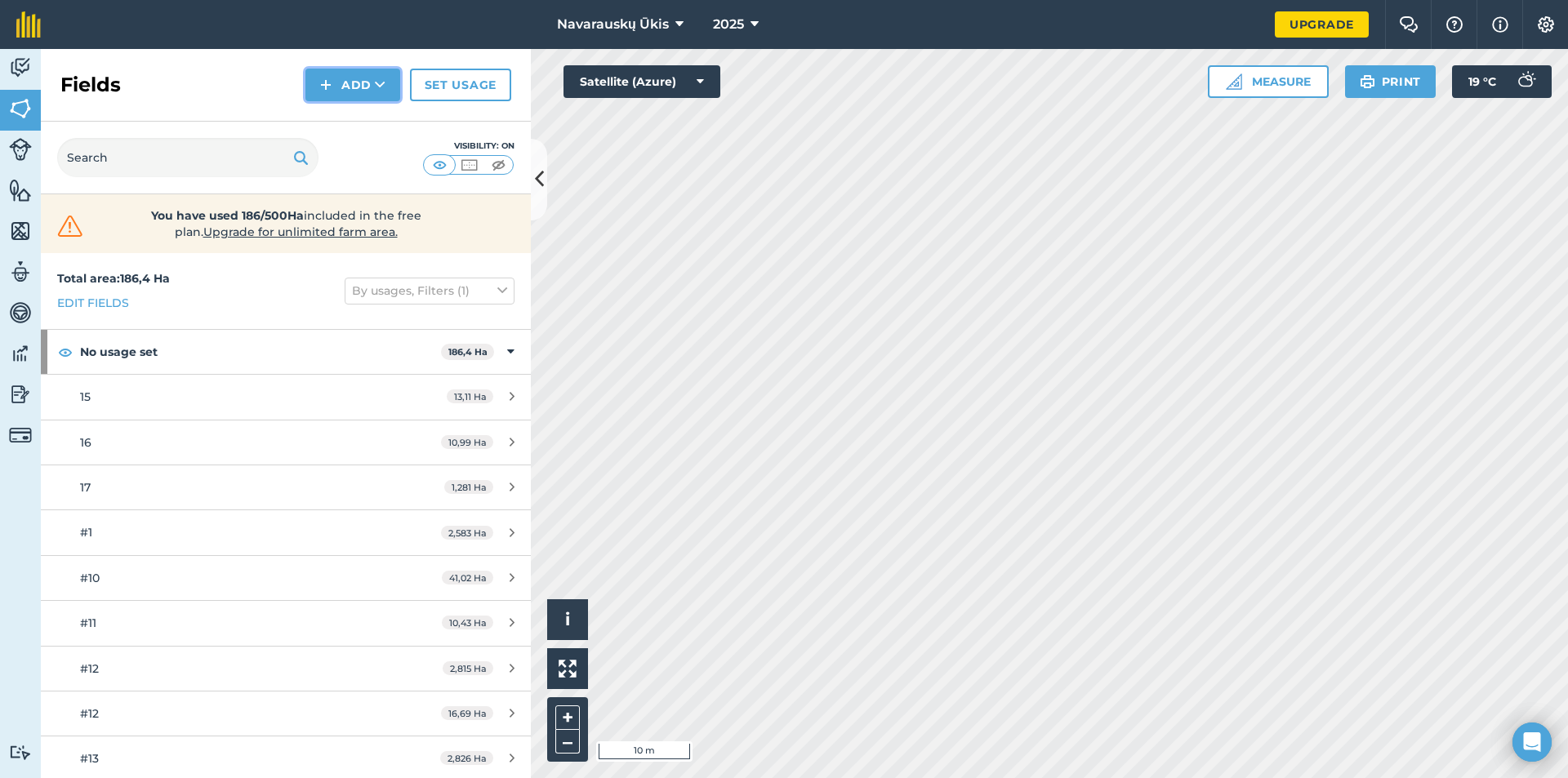
click at [369, 77] on button "Add" at bounding box center [352, 85] width 94 height 32
click at [372, 109] on link "Draw" at bounding box center [353, 122] width 90 height 36
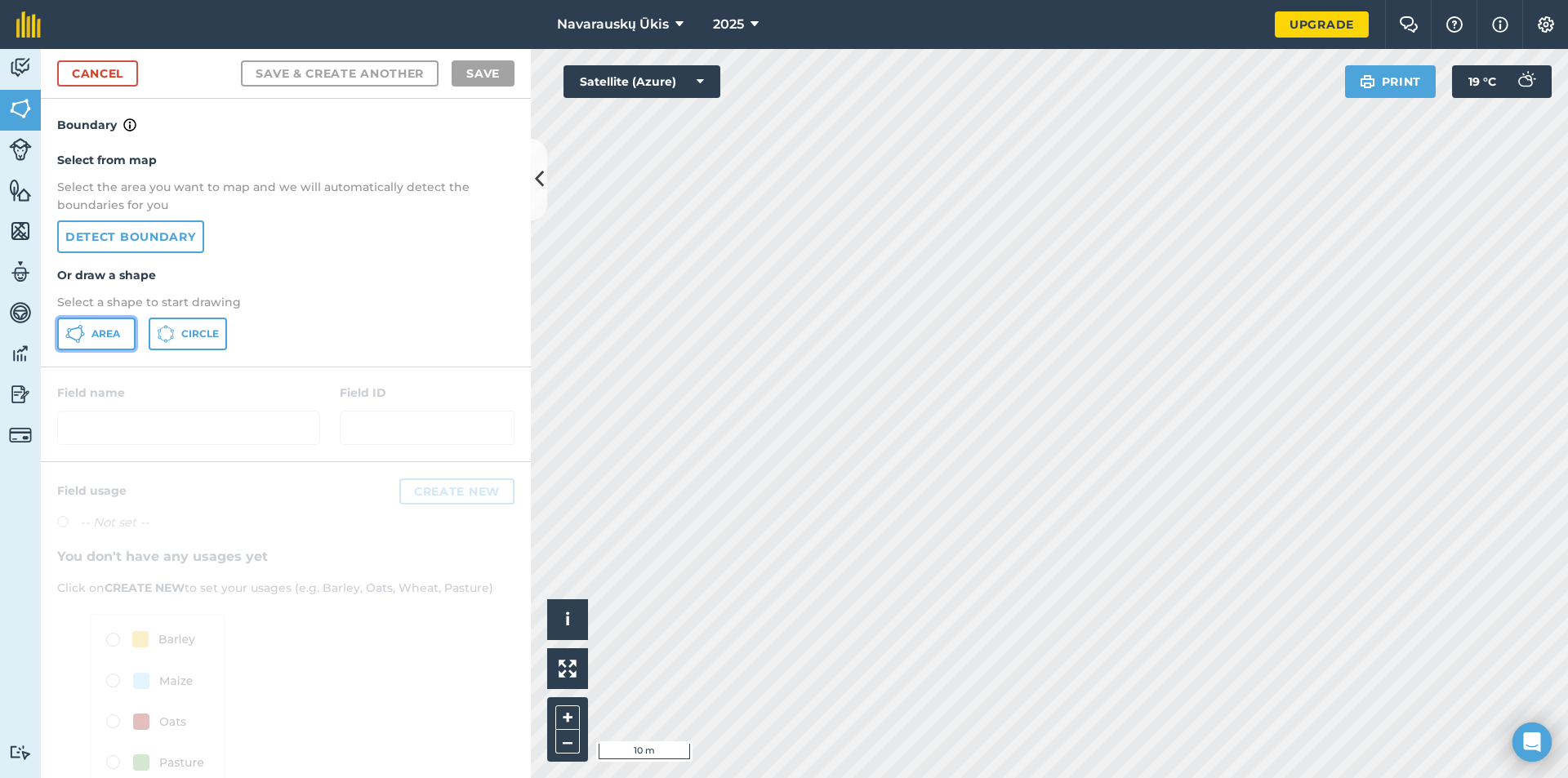
click at [90, 333] on button "Area" at bounding box center [96, 333] width 78 height 32
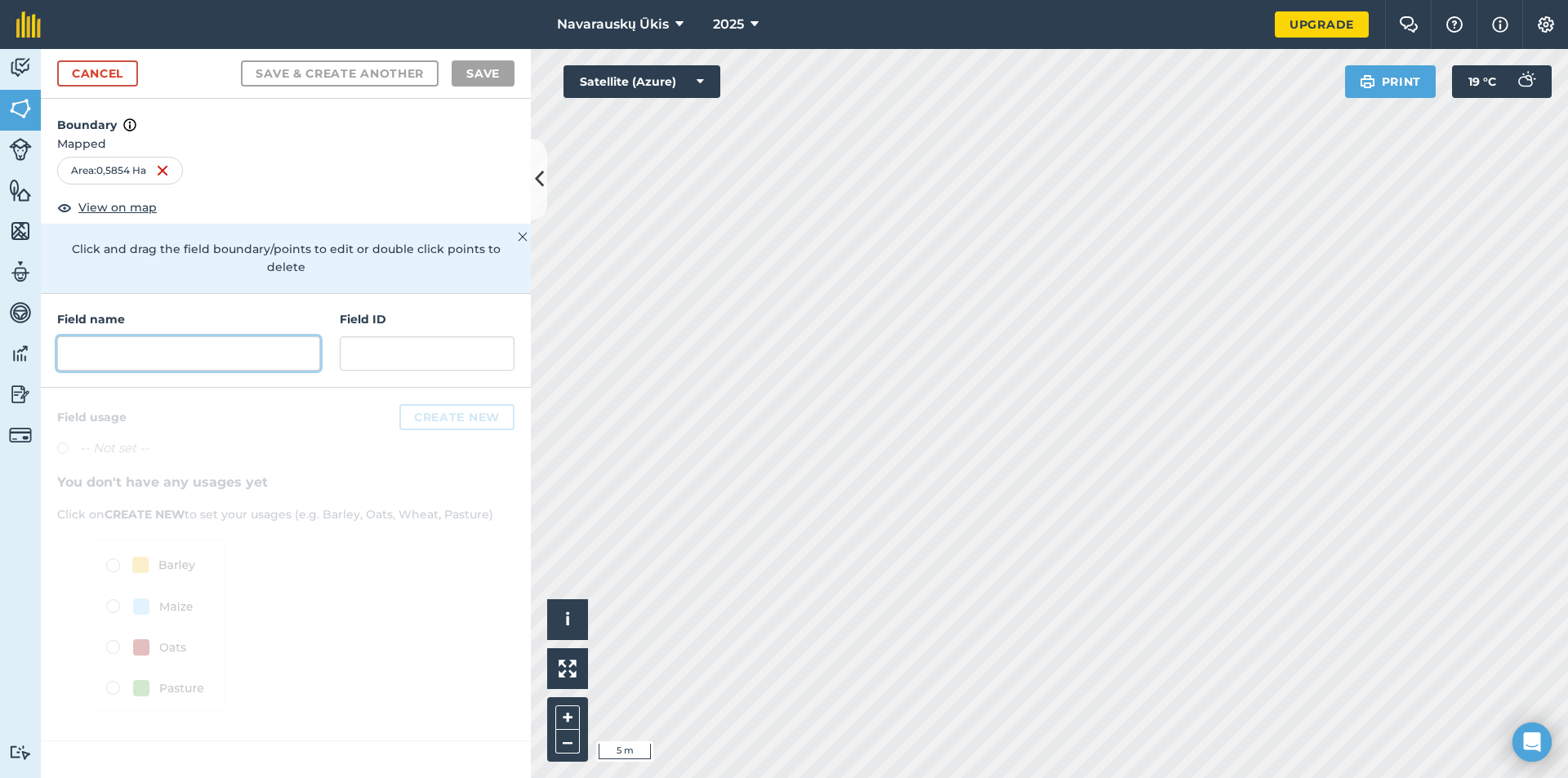
click at [181, 337] on input "text" at bounding box center [188, 354] width 263 height 34
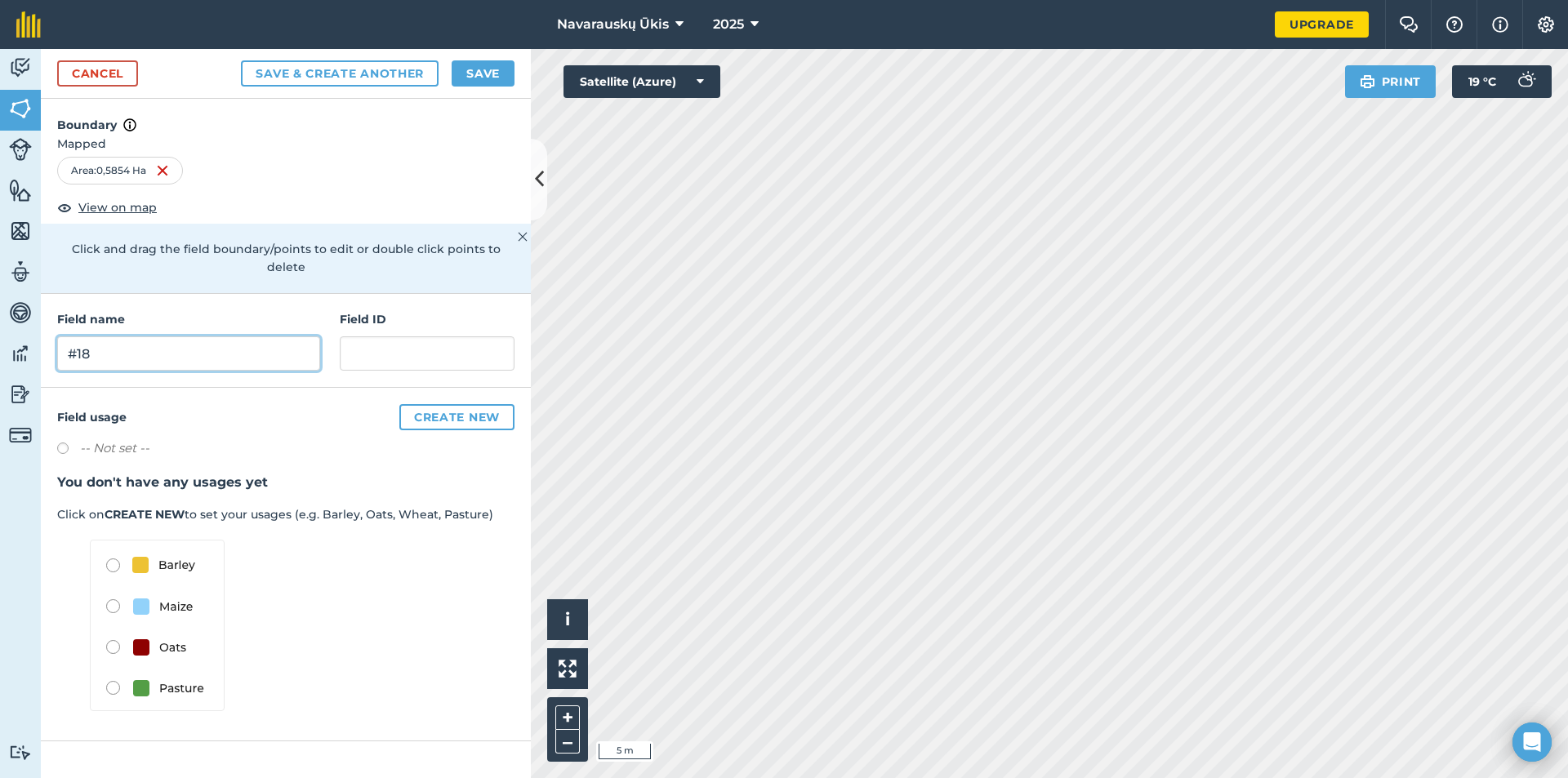
type input "#18"
click at [493, 74] on button "Save" at bounding box center [483, 73] width 63 height 26
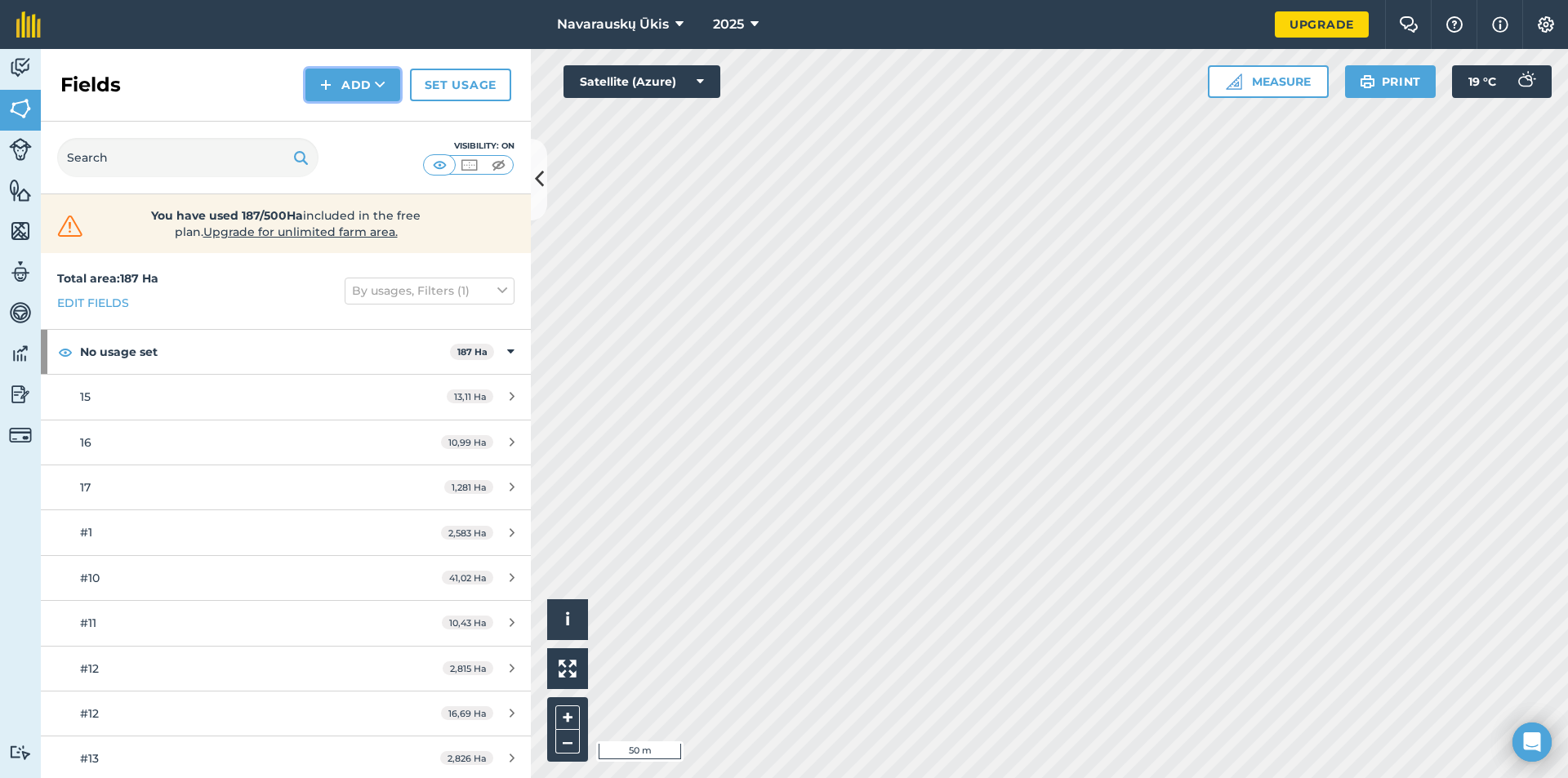
click at [360, 93] on button "Add" at bounding box center [352, 85] width 94 height 32
click at [358, 117] on link "Draw" at bounding box center [353, 122] width 90 height 36
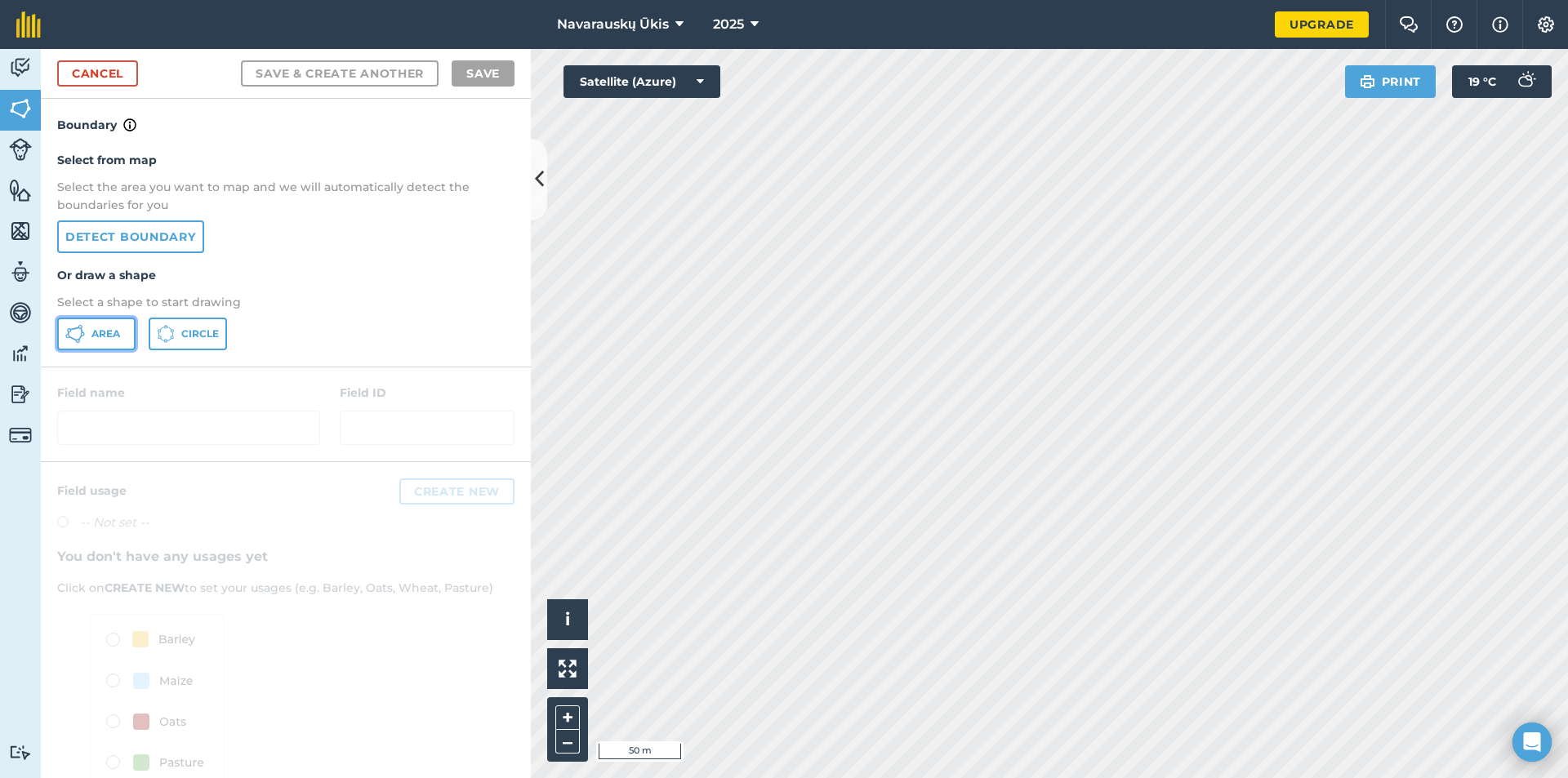
click at [118, 342] on button "Area" at bounding box center [96, 333] width 78 height 32
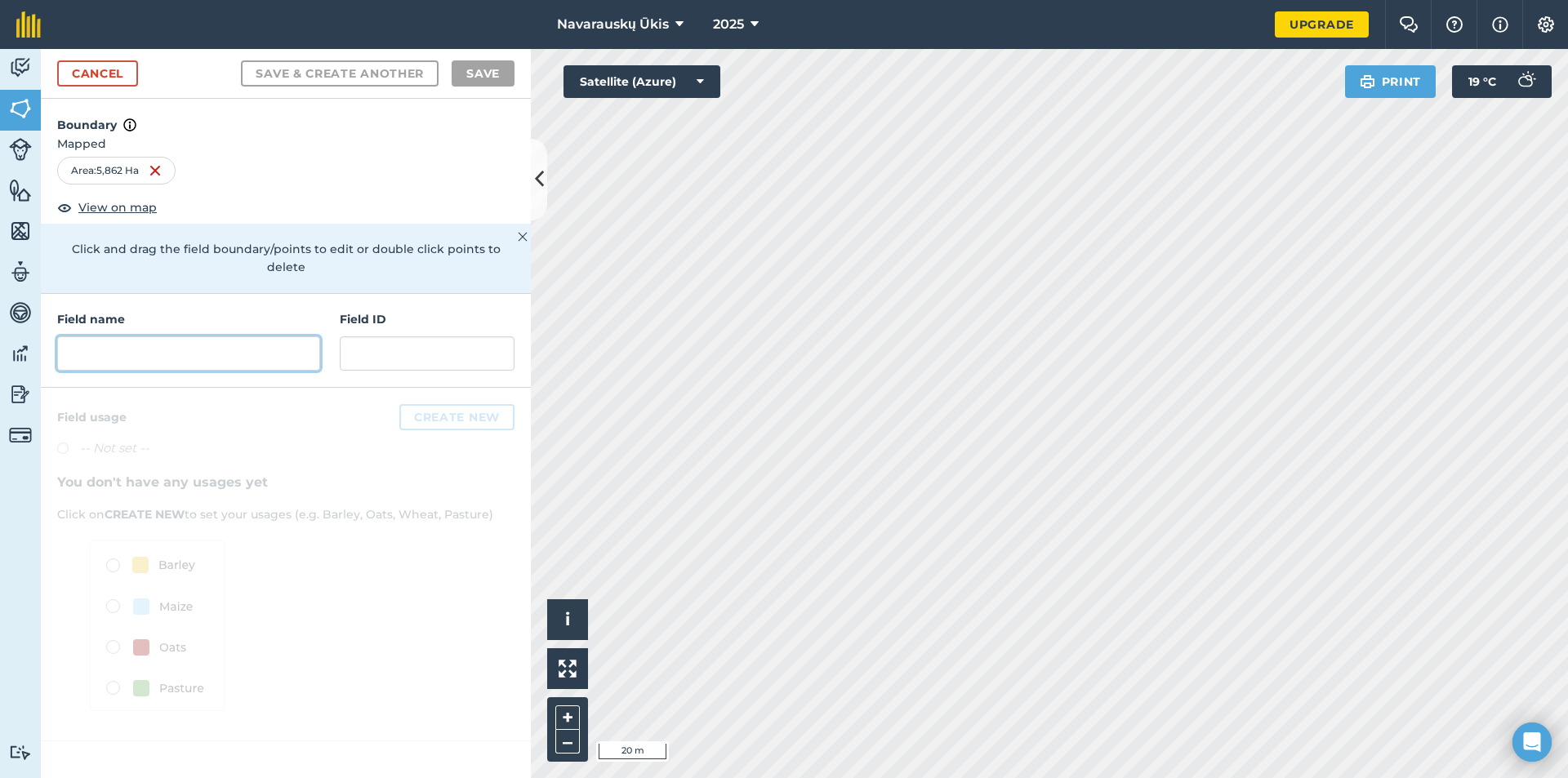
click at [218, 340] on input "text" at bounding box center [188, 354] width 263 height 34
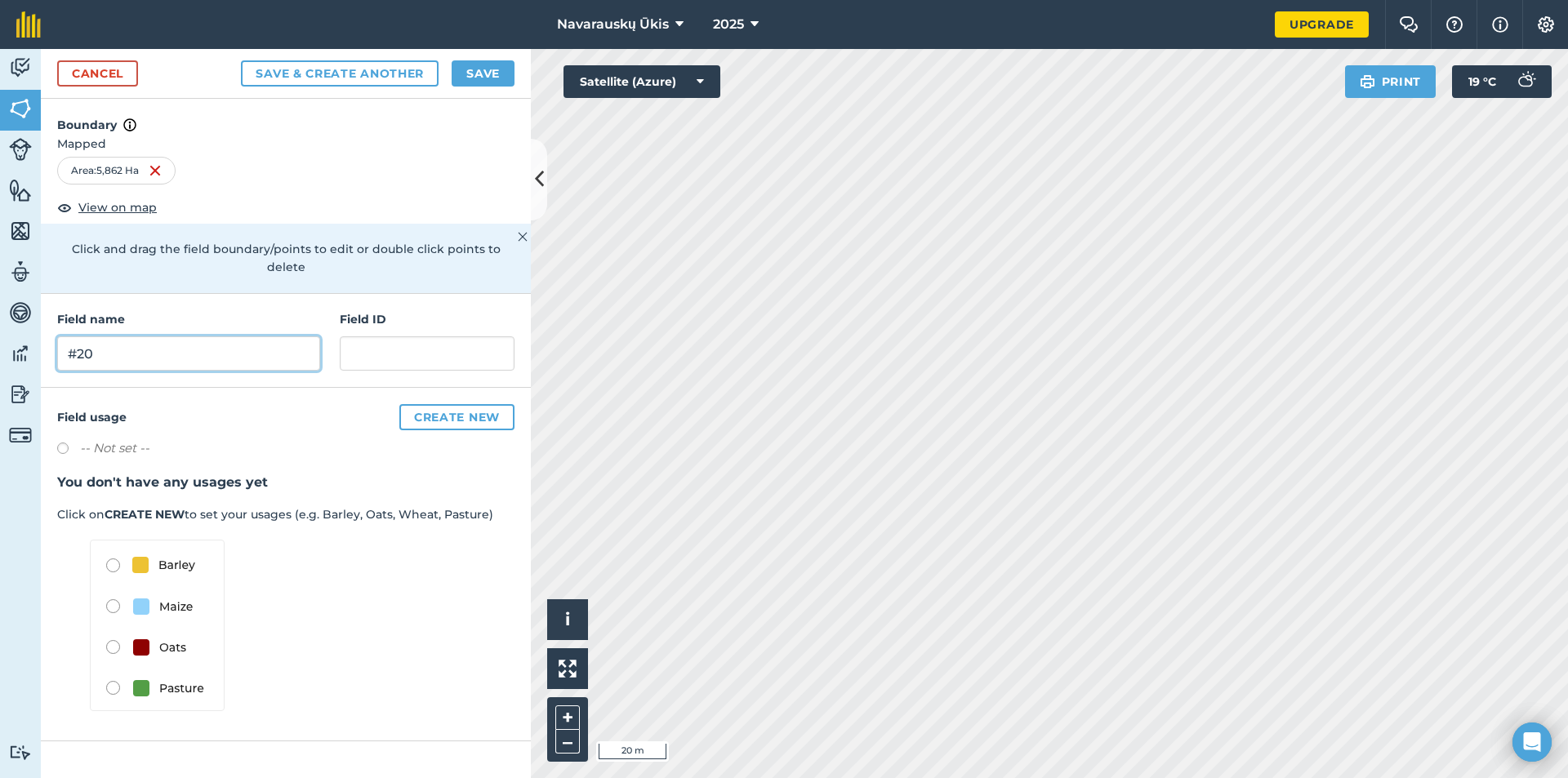
type input "#20"
click at [482, 67] on button "Save" at bounding box center [483, 73] width 63 height 26
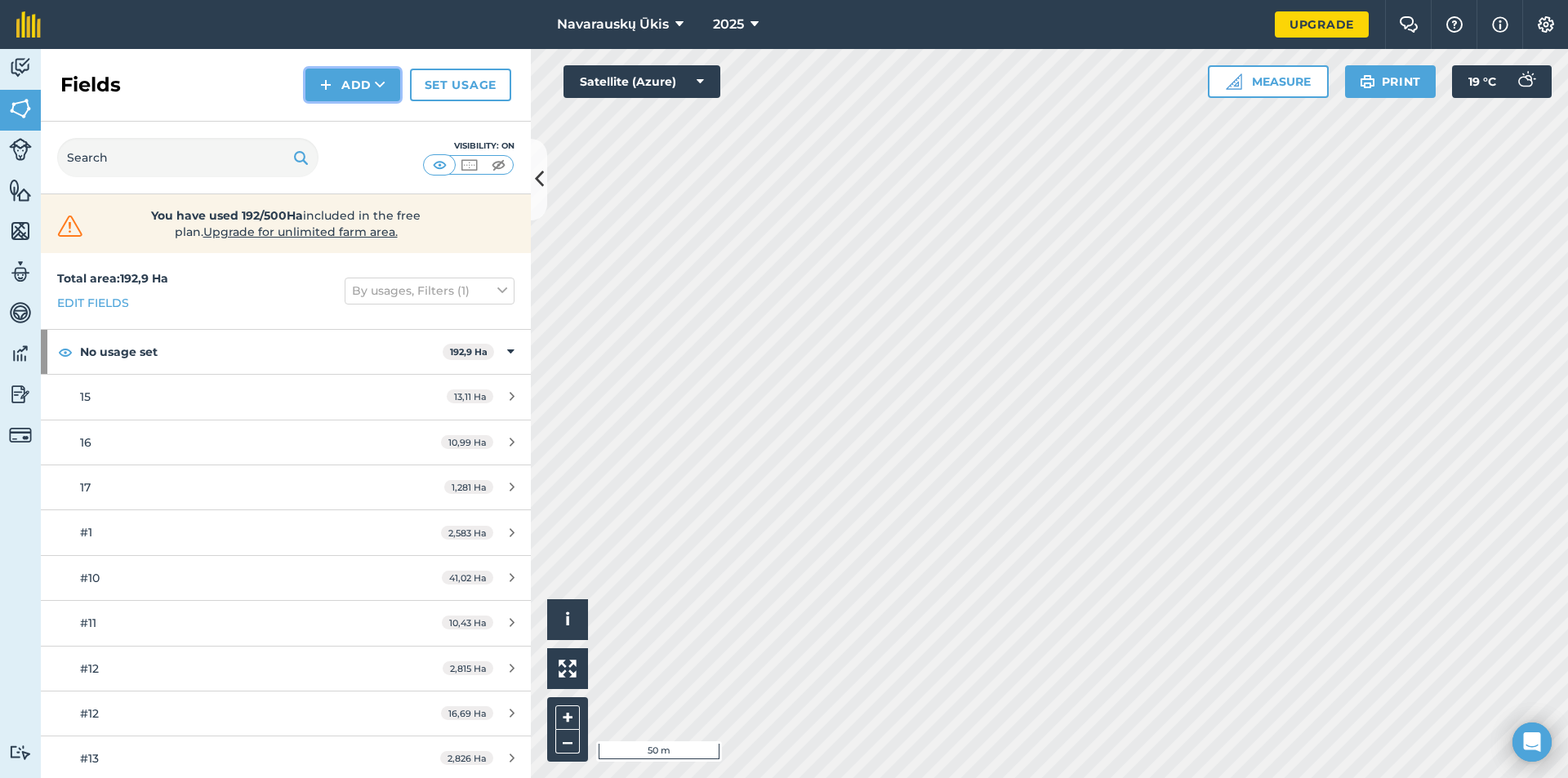
click at [340, 82] on button "Add" at bounding box center [352, 85] width 94 height 32
click at [360, 124] on link "Draw" at bounding box center [353, 122] width 90 height 36
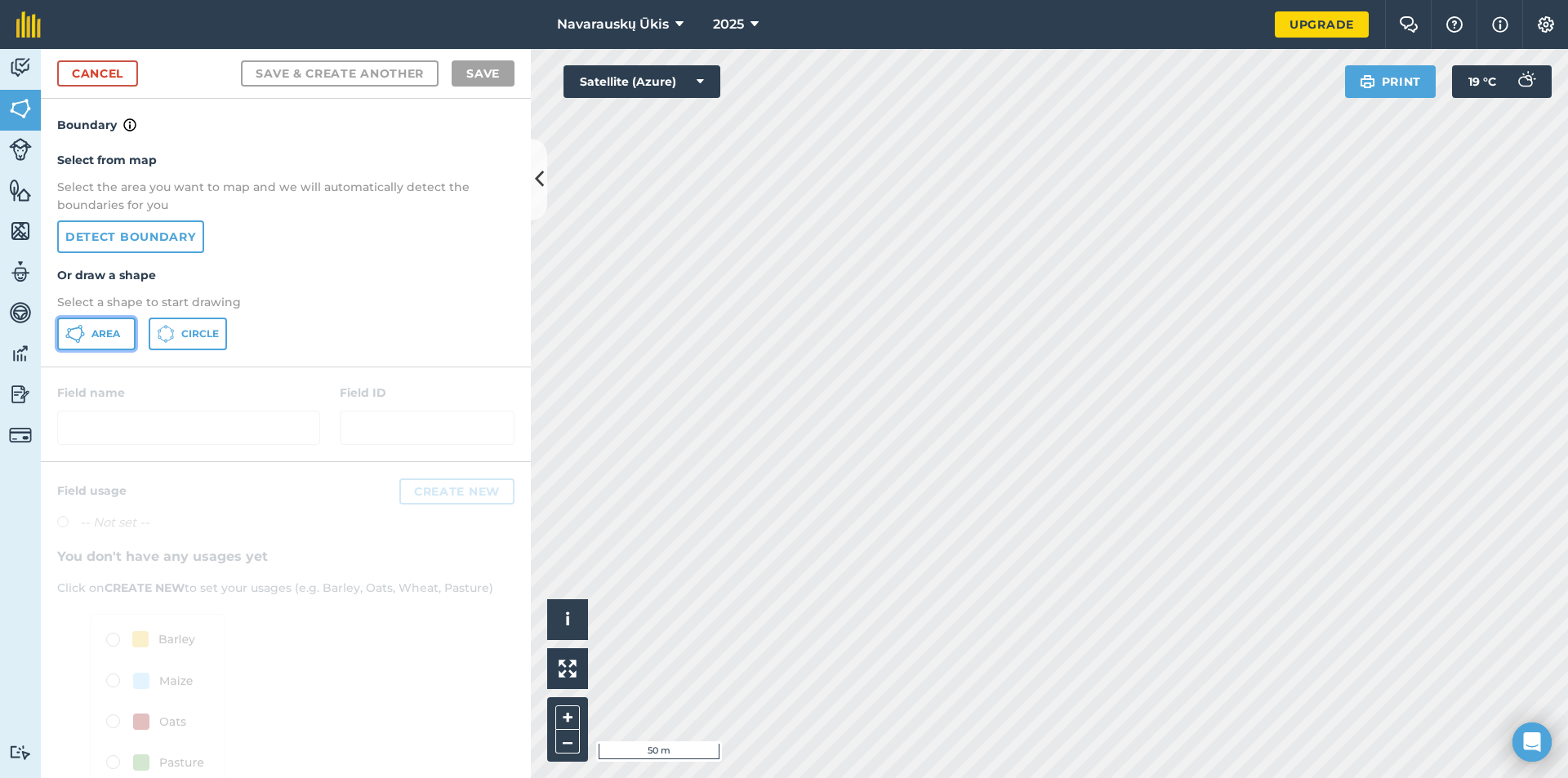
click at [110, 332] on span "Area" at bounding box center [106, 333] width 29 height 13
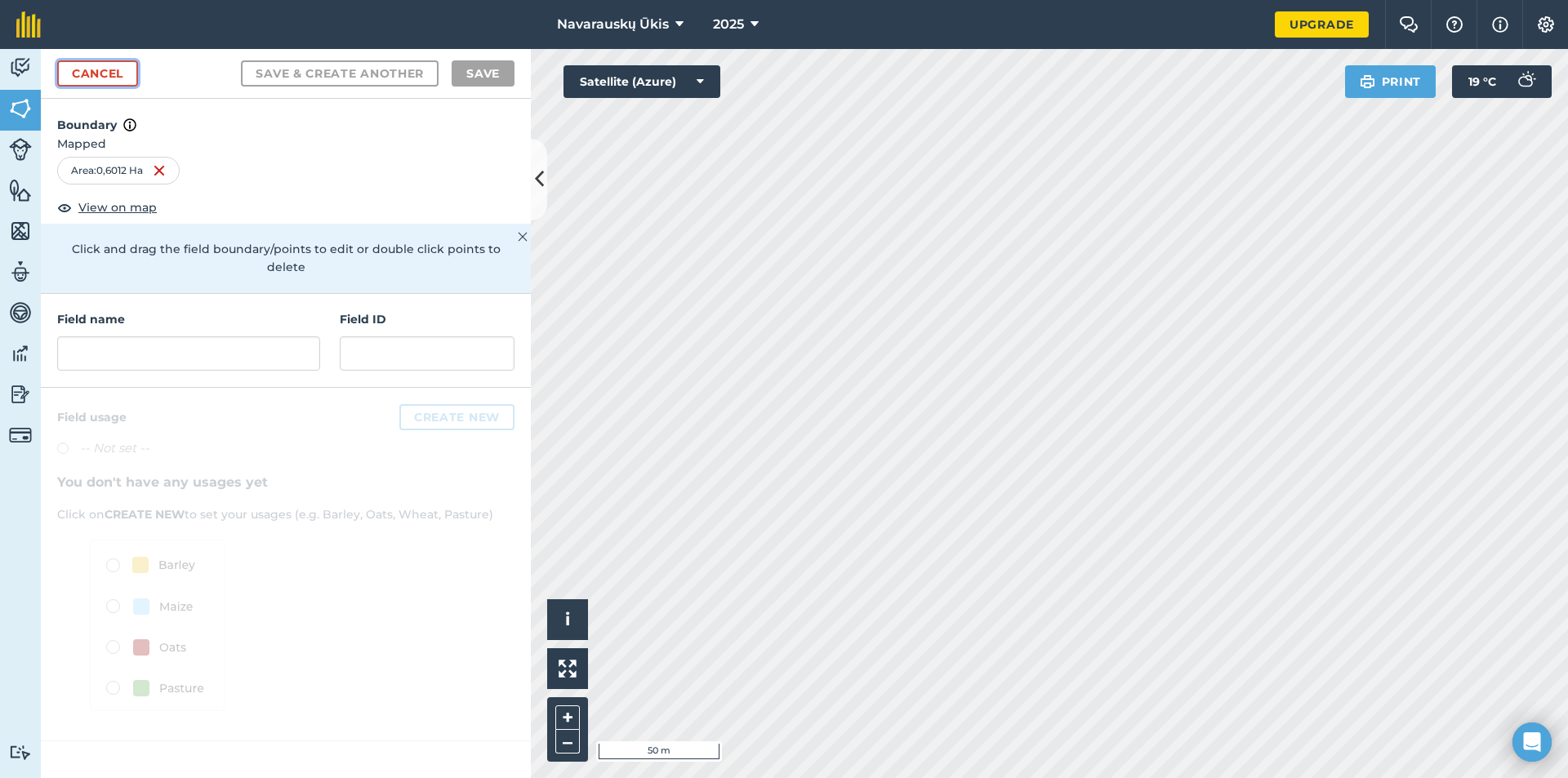
click at [92, 65] on link "Cancel" at bounding box center [97, 73] width 81 height 26
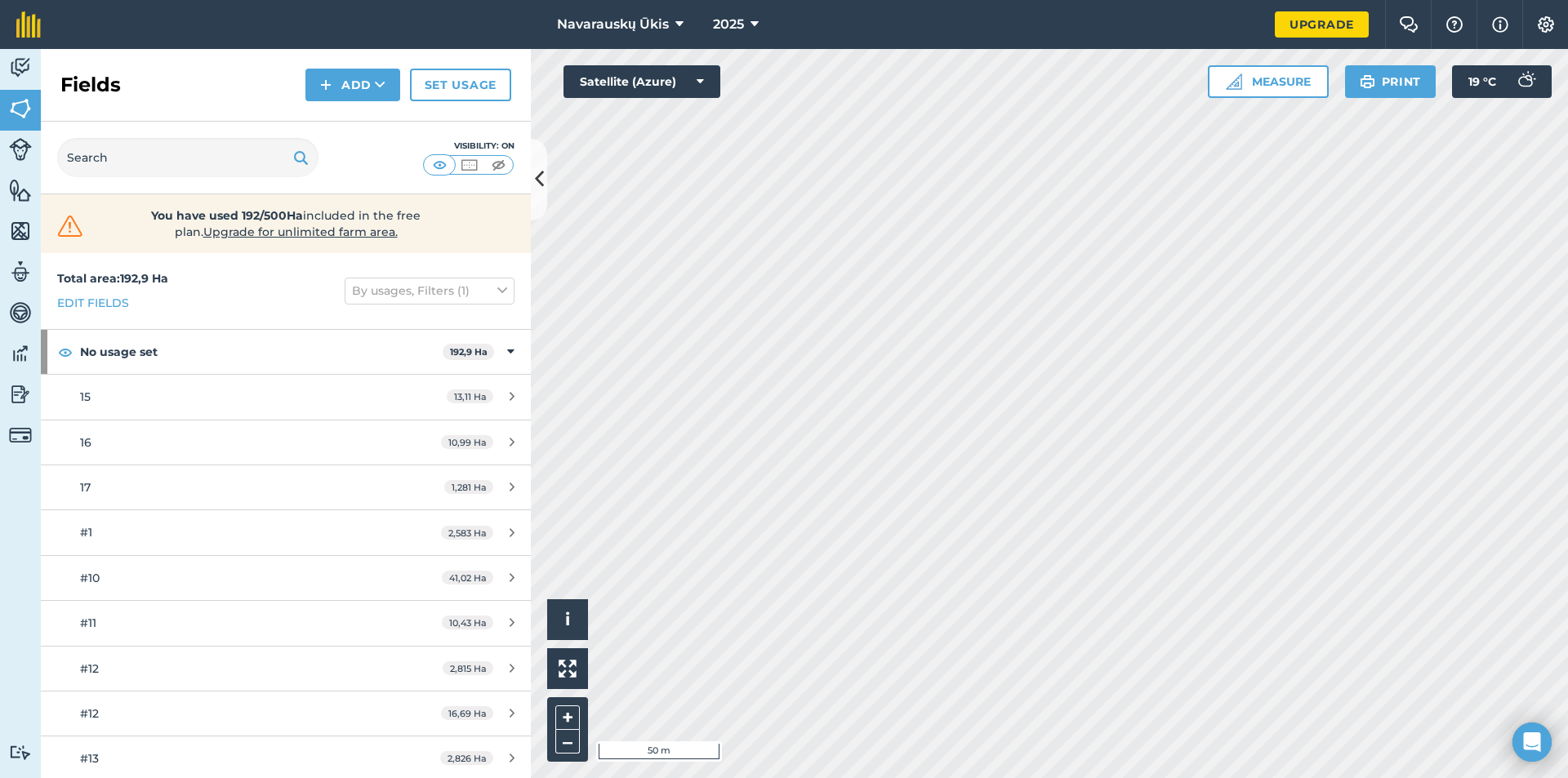
click at [390, 101] on div "Fields Add Set usage" at bounding box center [286, 85] width 490 height 72
click at [378, 85] on icon at bounding box center [380, 84] width 10 height 16
click at [375, 126] on link "Draw" at bounding box center [353, 122] width 90 height 36
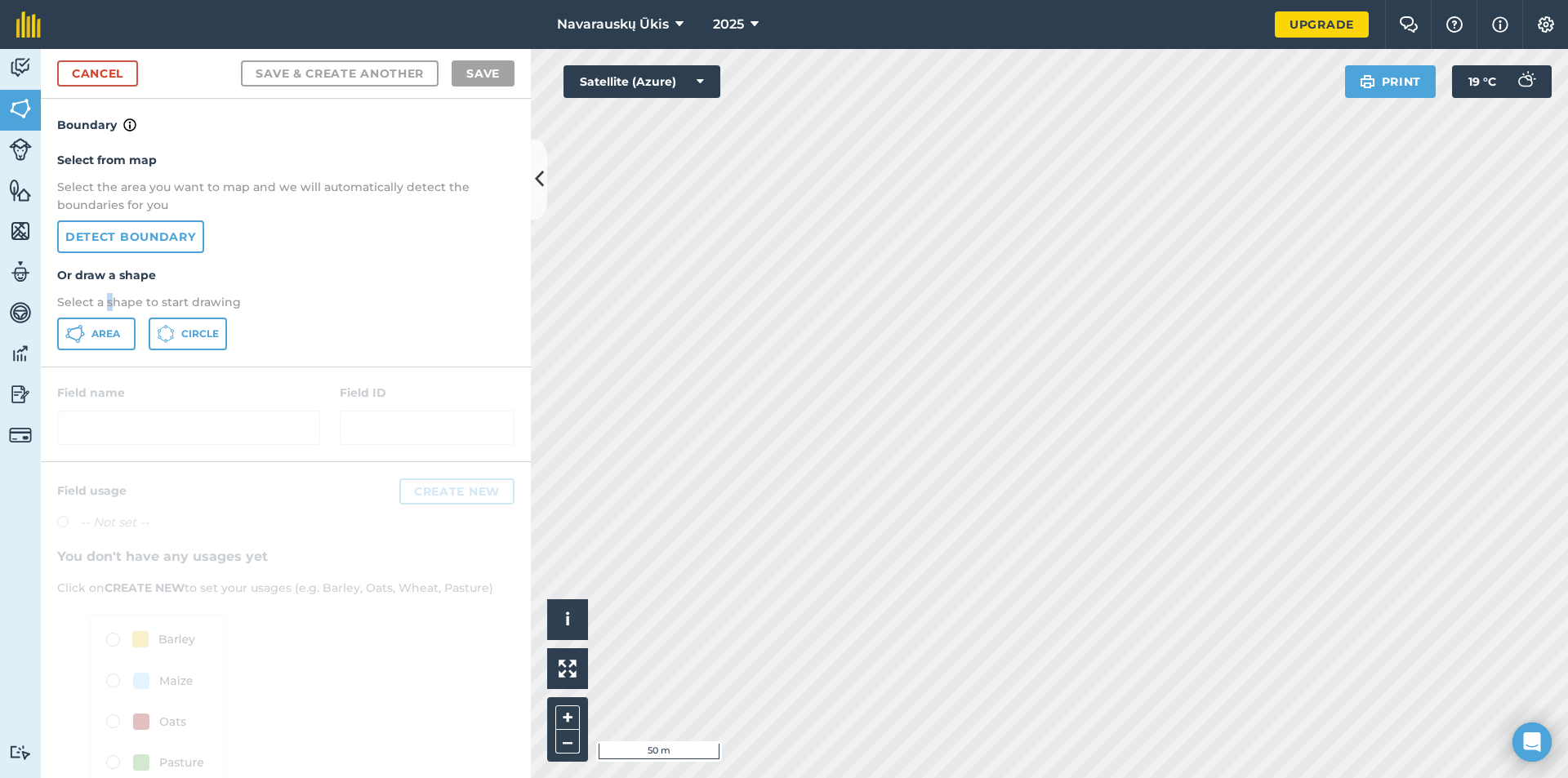
drag, startPoint x: 109, startPoint y: 304, endPoint x: 111, endPoint y: 321, distance: 17.1
click at [111, 306] on p "Select a shape to start drawing" at bounding box center [286, 302] width 458 height 18
click at [111, 332] on span "Area" at bounding box center [106, 333] width 29 height 13
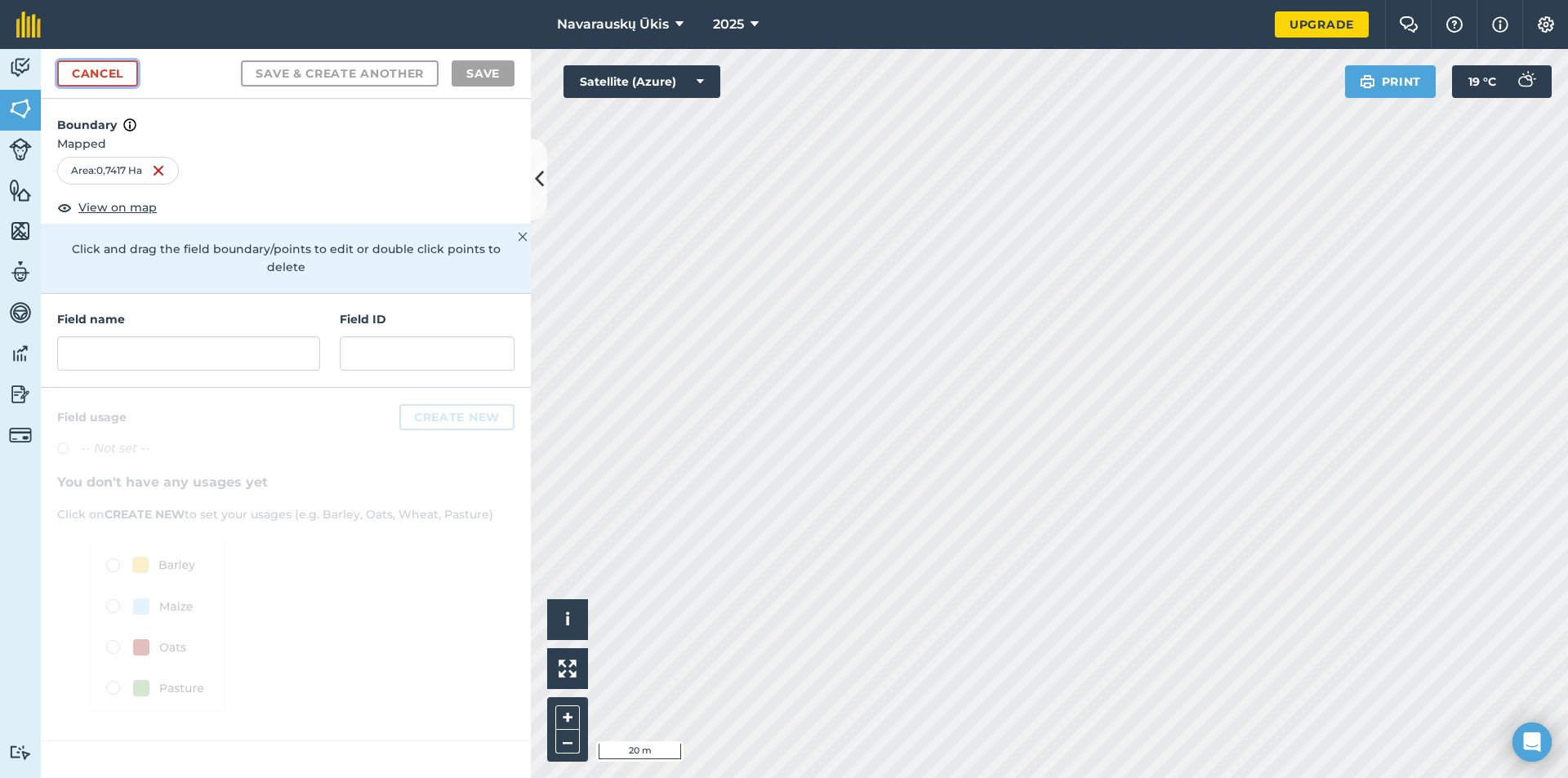
click at [105, 79] on link "Cancel" at bounding box center [97, 73] width 81 height 26
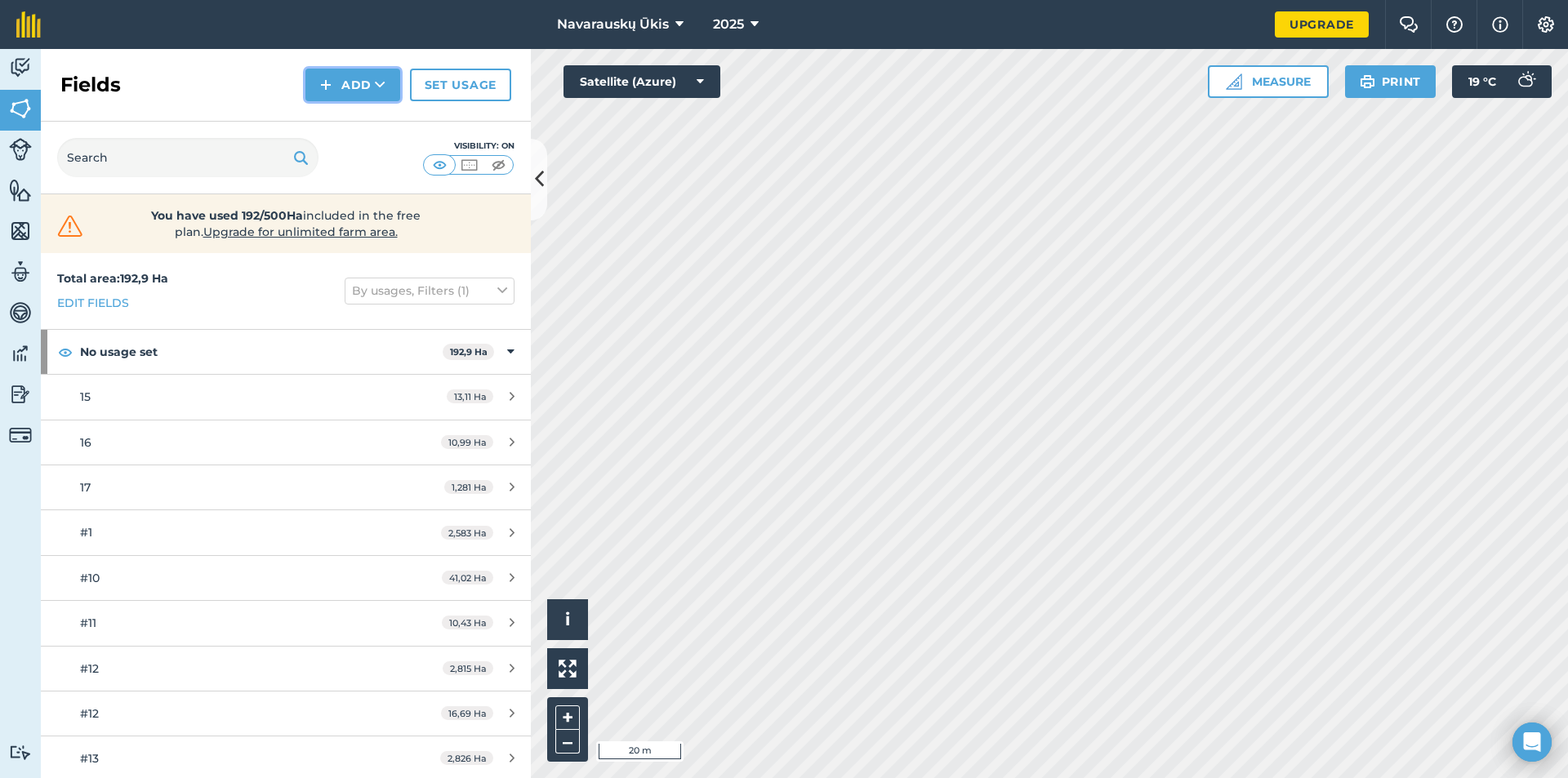
click at [383, 94] on button "Add" at bounding box center [352, 85] width 94 height 32
click at [369, 131] on link "Draw" at bounding box center [353, 122] width 90 height 36
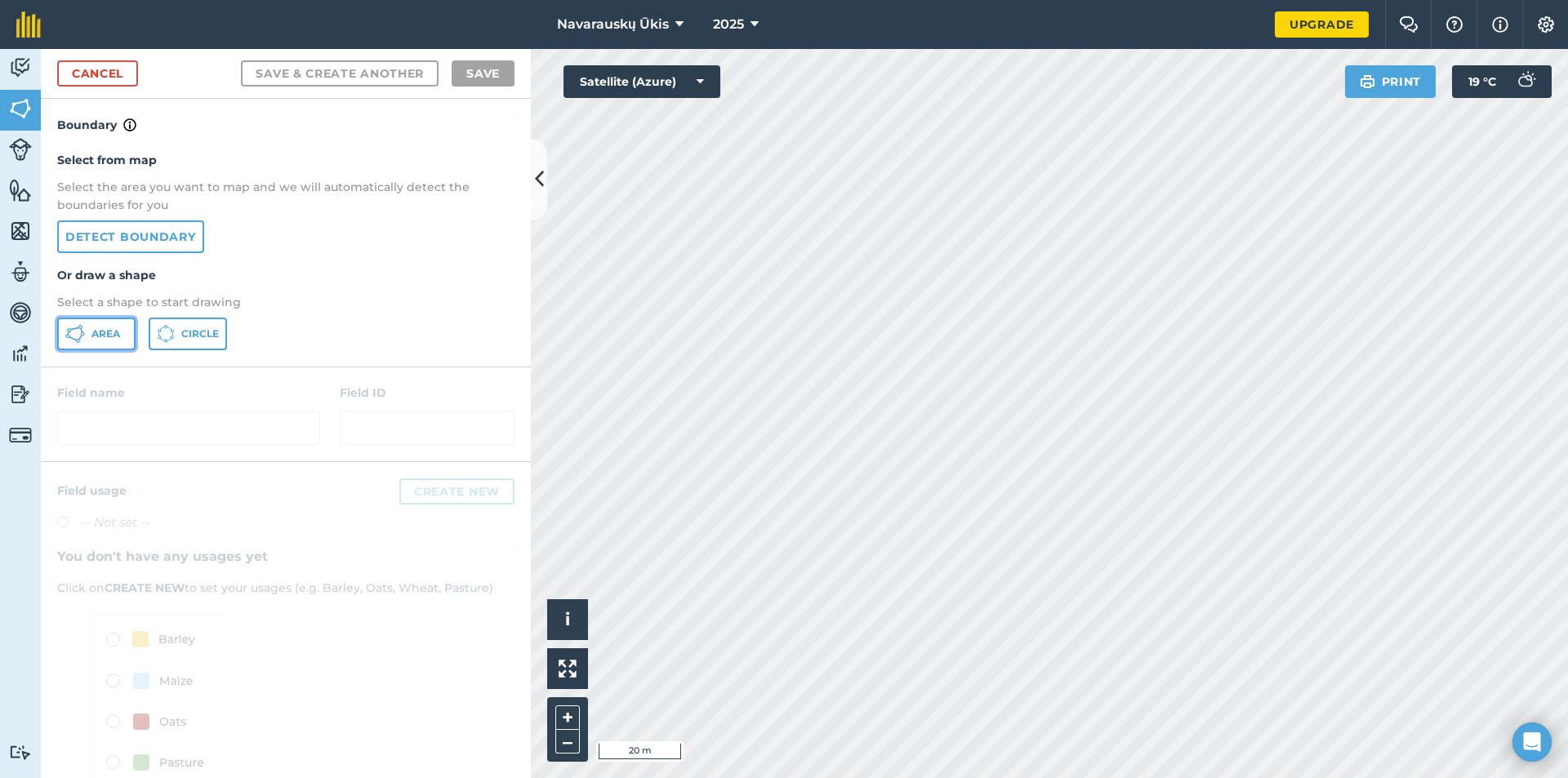
click at [115, 327] on span "Area" at bounding box center [106, 333] width 29 height 13
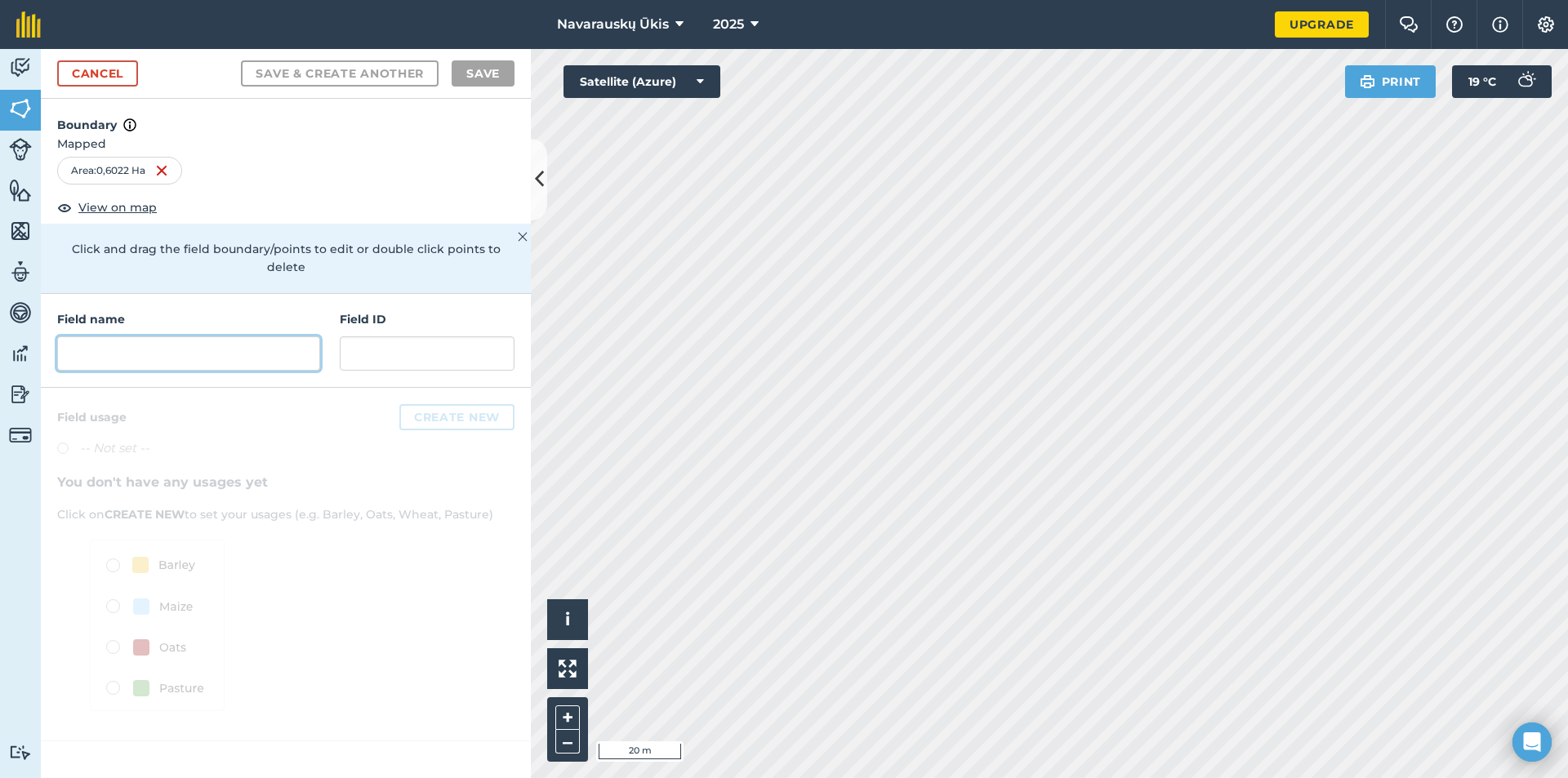
click at [109, 337] on input "text" at bounding box center [188, 354] width 263 height 34
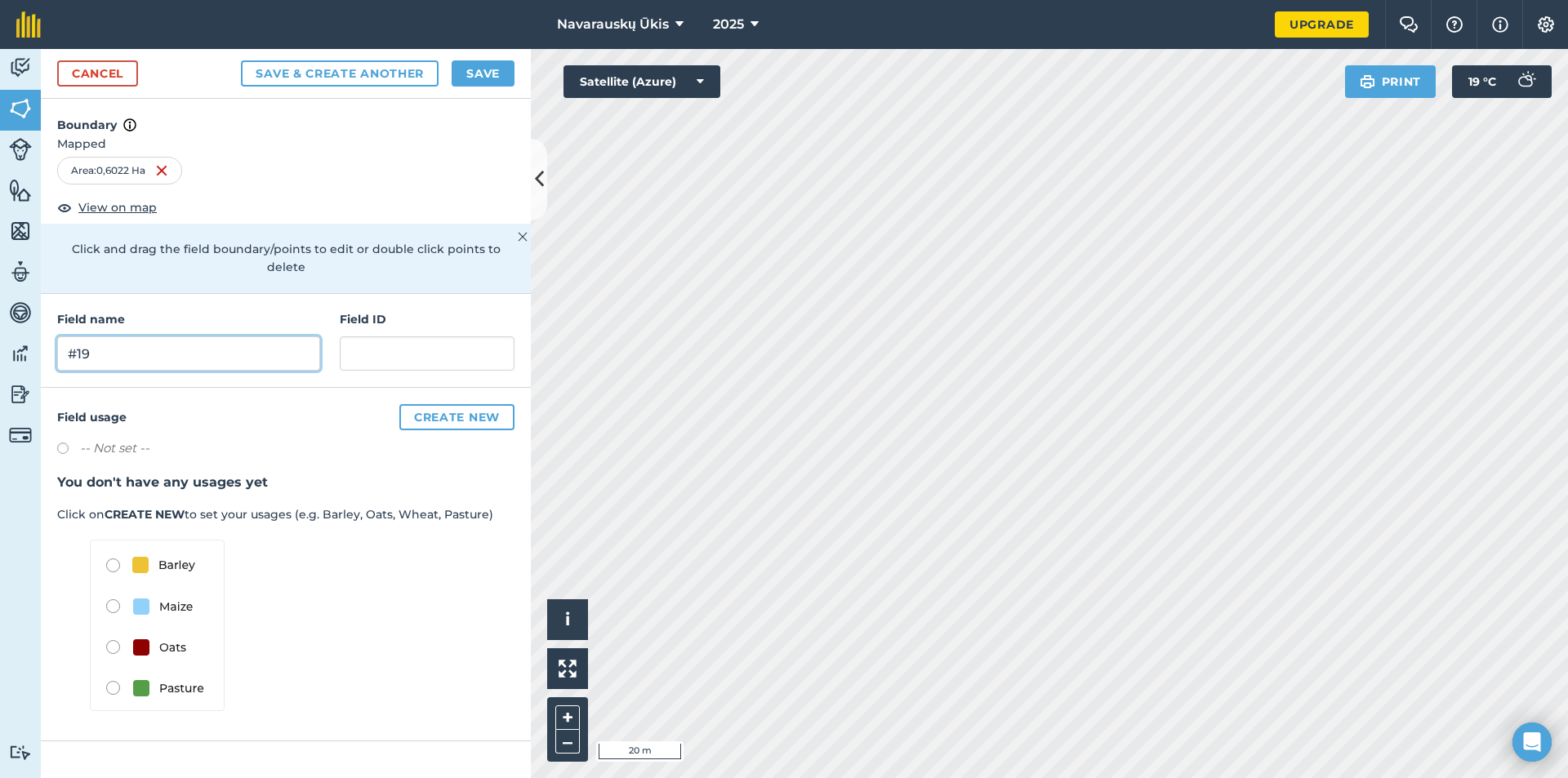
type input "#19"
click at [501, 71] on button "Save" at bounding box center [483, 73] width 63 height 26
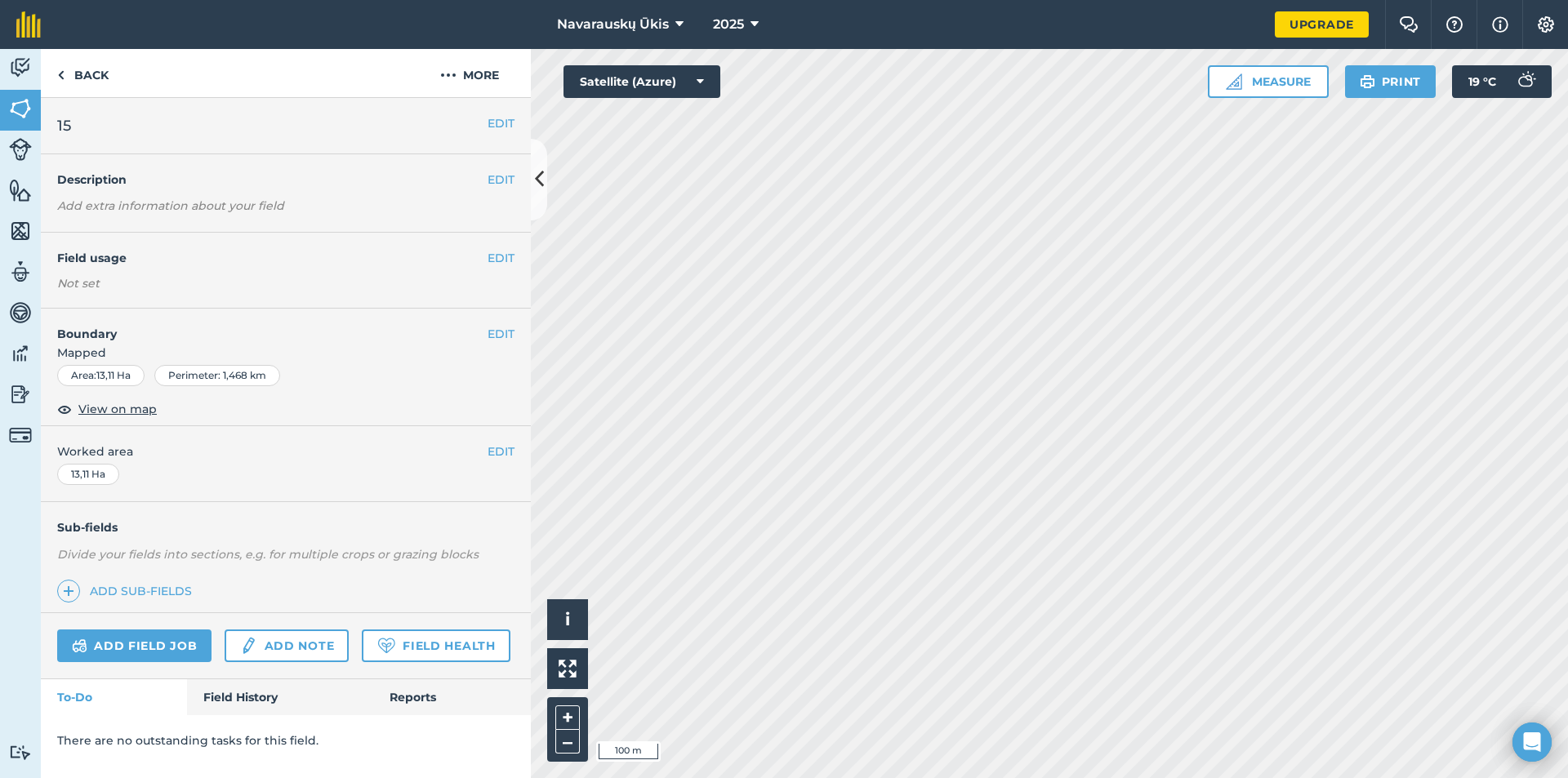
click at [505, 133] on div "EDIT 15" at bounding box center [286, 126] width 490 height 56
click at [503, 128] on button "EDIT" at bounding box center [501, 122] width 27 height 18
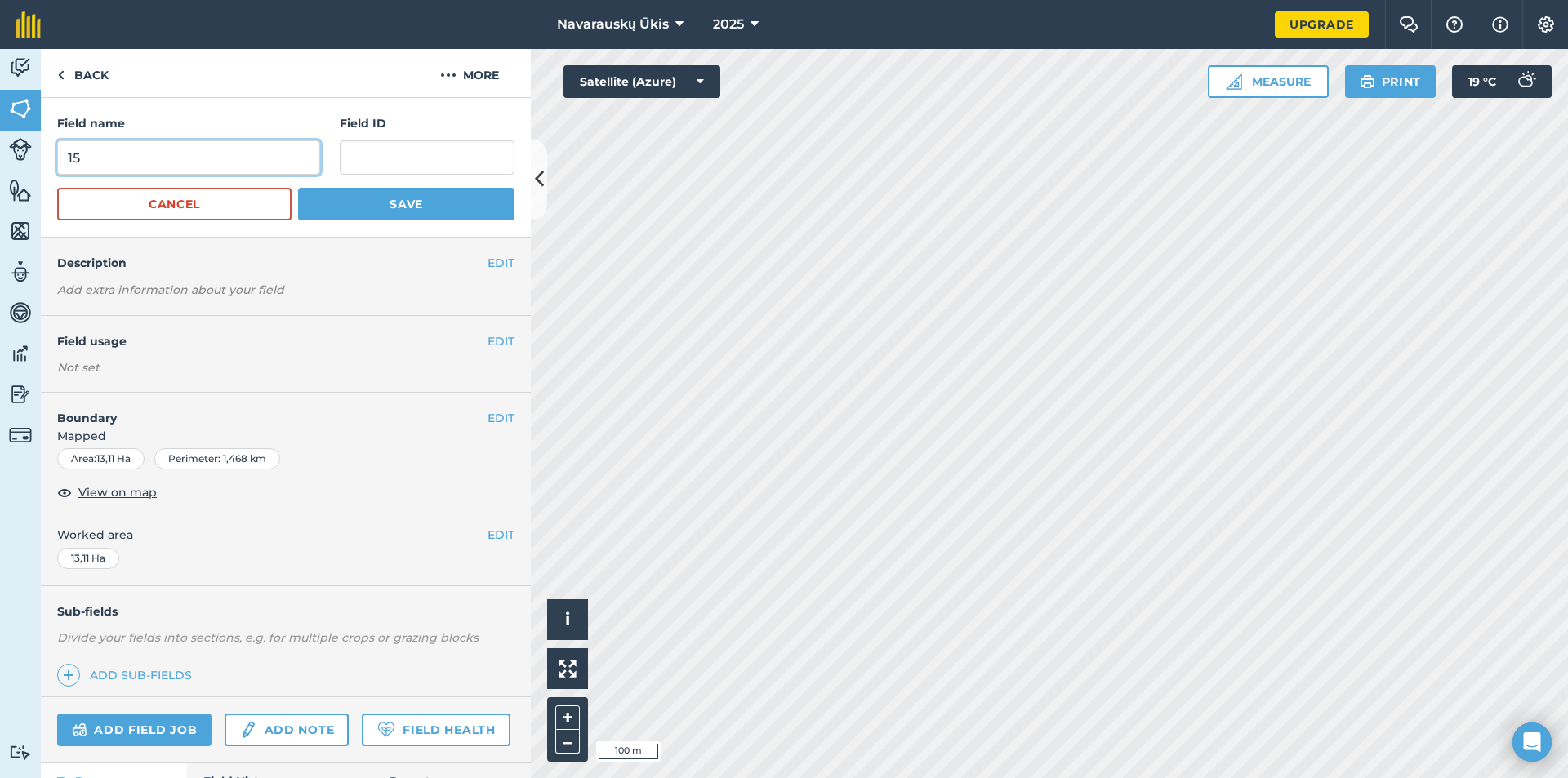
drag, startPoint x: 113, startPoint y: 156, endPoint x: 88, endPoint y: 156, distance: 25.0
click at [88, 156] on input "15" at bounding box center [188, 157] width 263 height 34
drag, startPoint x: 84, startPoint y: 156, endPoint x: 44, endPoint y: 156, distance: 40.0
click at [44, 156] on div "Field name 15 Field ID Cancel Save" at bounding box center [286, 168] width 490 height 139
type input "#21"
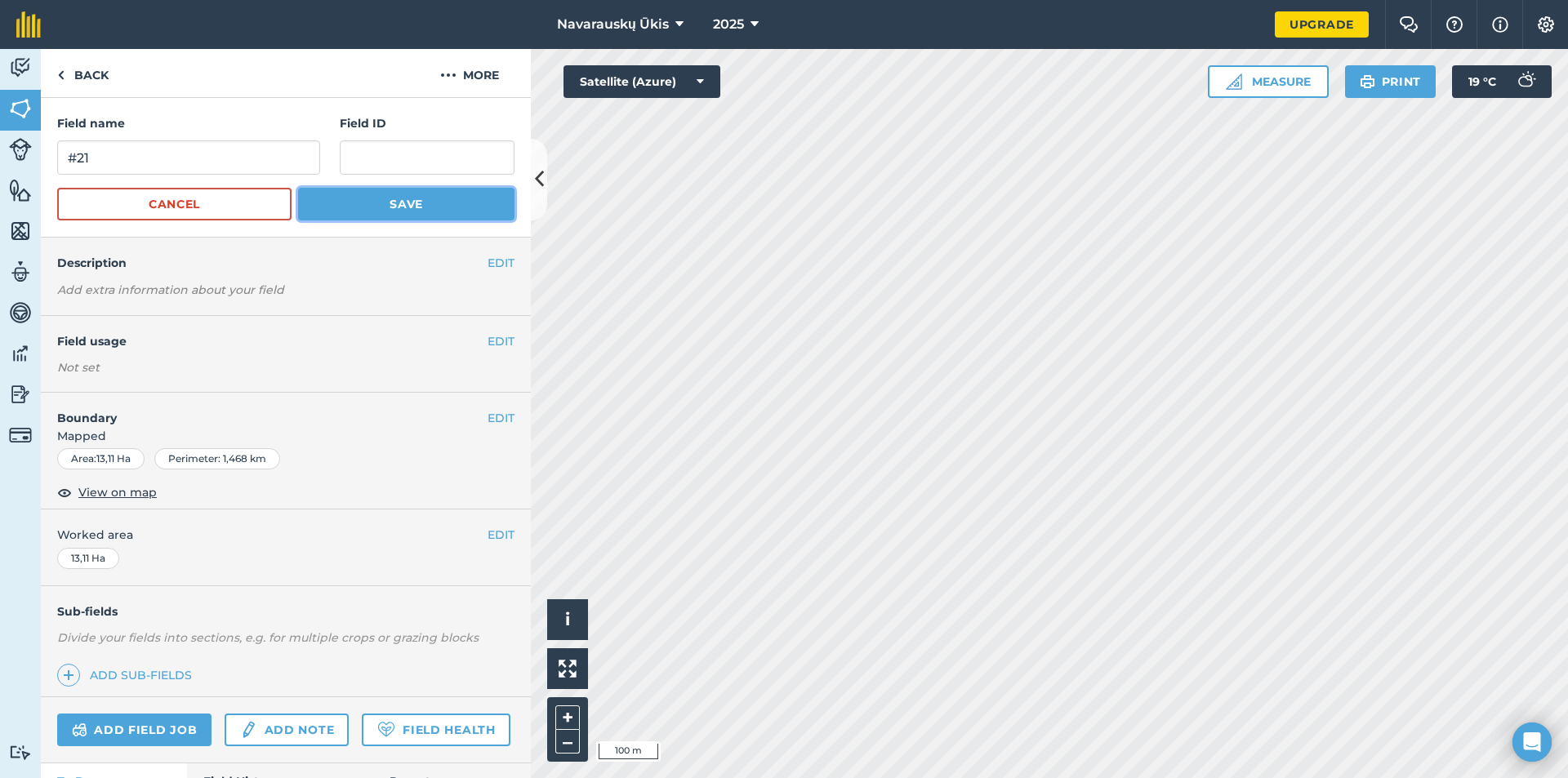
click at [387, 200] on button "Save" at bounding box center [406, 204] width 216 height 32
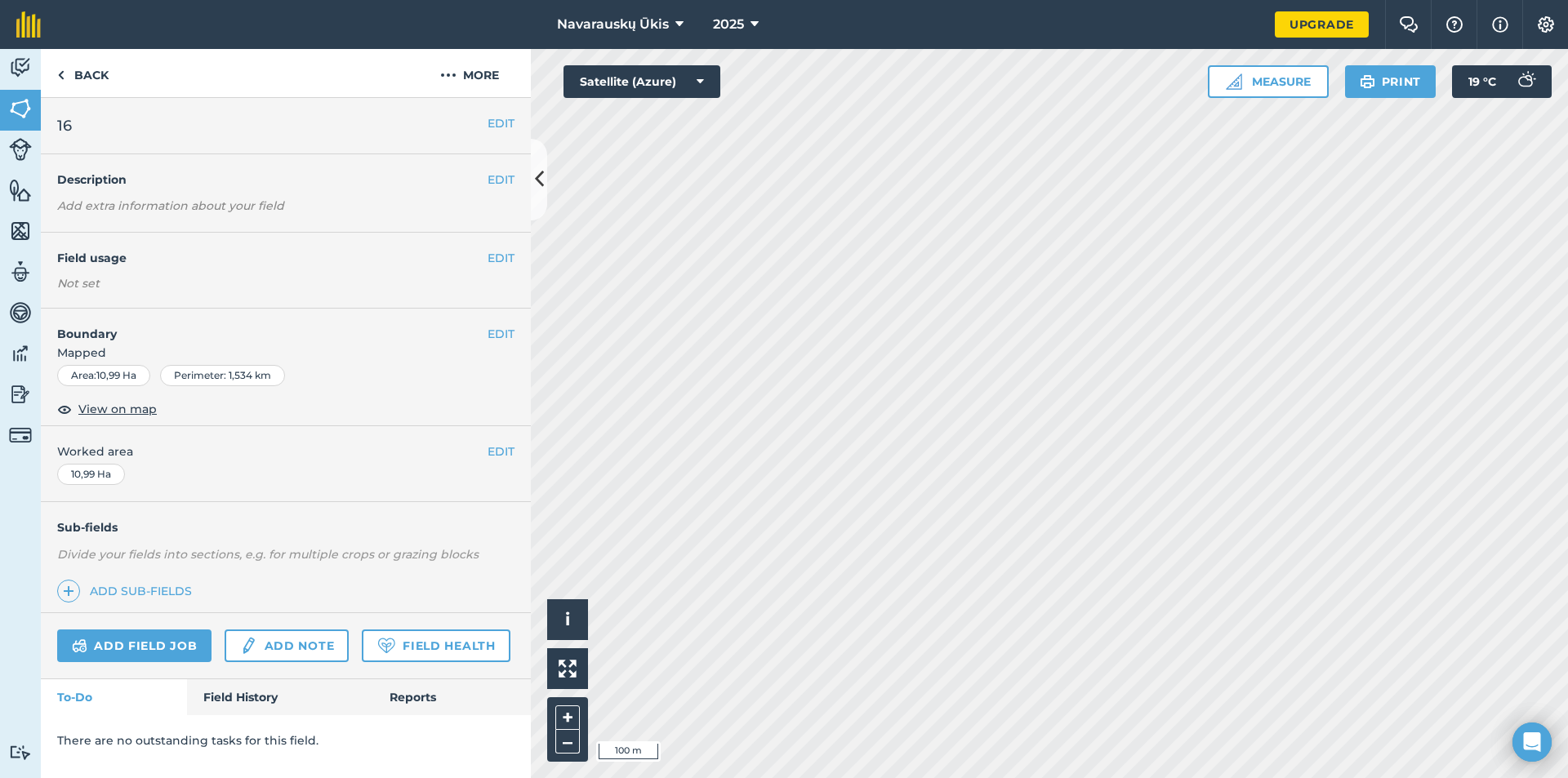
click at [516, 133] on div "EDIT 16" at bounding box center [286, 126] width 490 height 56
click at [508, 126] on button "EDIT" at bounding box center [501, 122] width 27 height 18
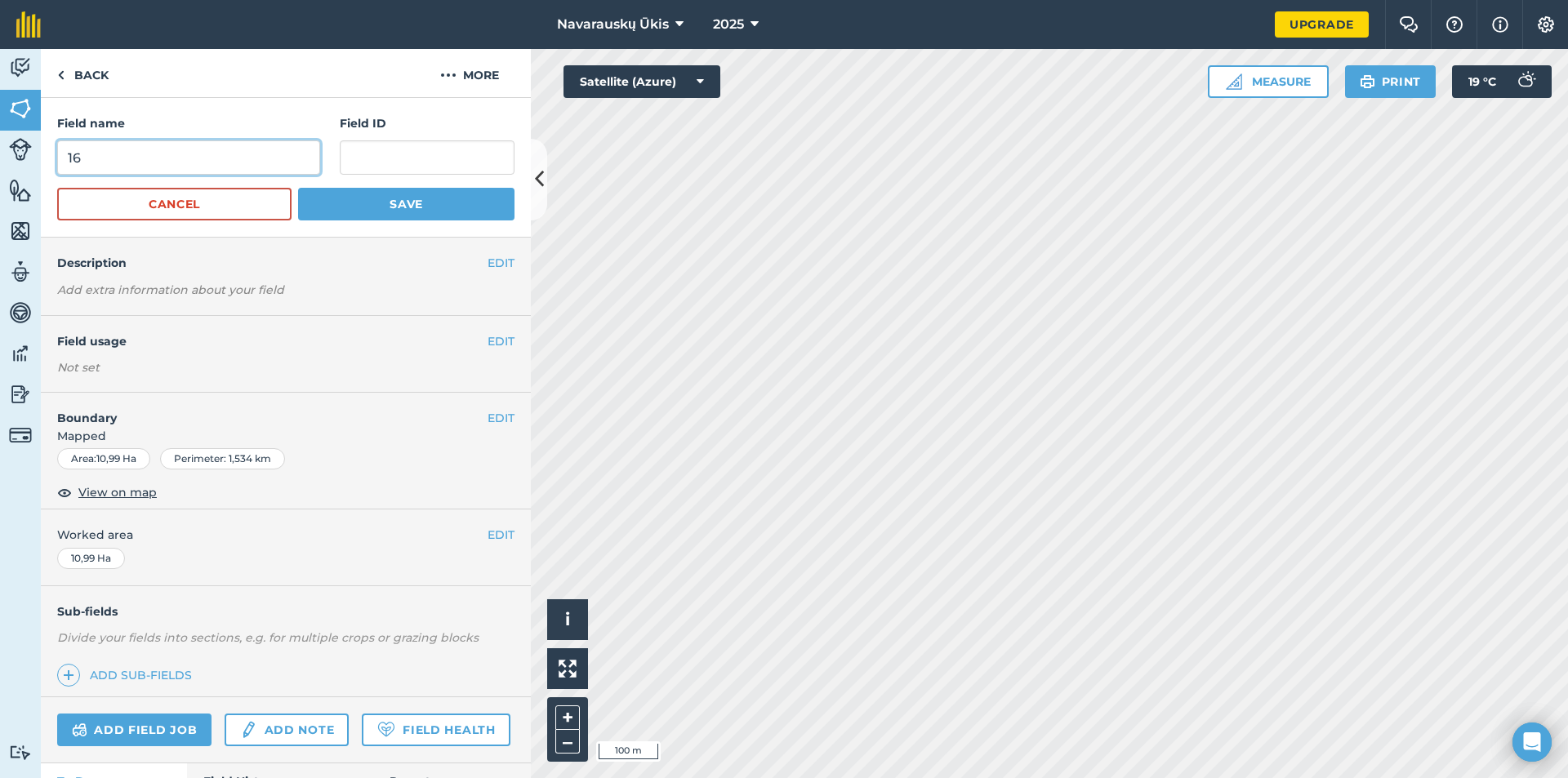
drag, startPoint x: 132, startPoint y: 160, endPoint x: 85, endPoint y: 161, distance: 47.0
click at [85, 161] on input "16" at bounding box center [188, 157] width 263 height 34
drag, startPoint x: 112, startPoint y: 168, endPoint x: 13, endPoint y: 156, distance: 99.7
click at [17, 157] on div "Activity Fields Livestock Features Maps Team Vehicles Data Reporting Billing Tu…" at bounding box center [784, 413] width 1568 height 729
type input "#22"
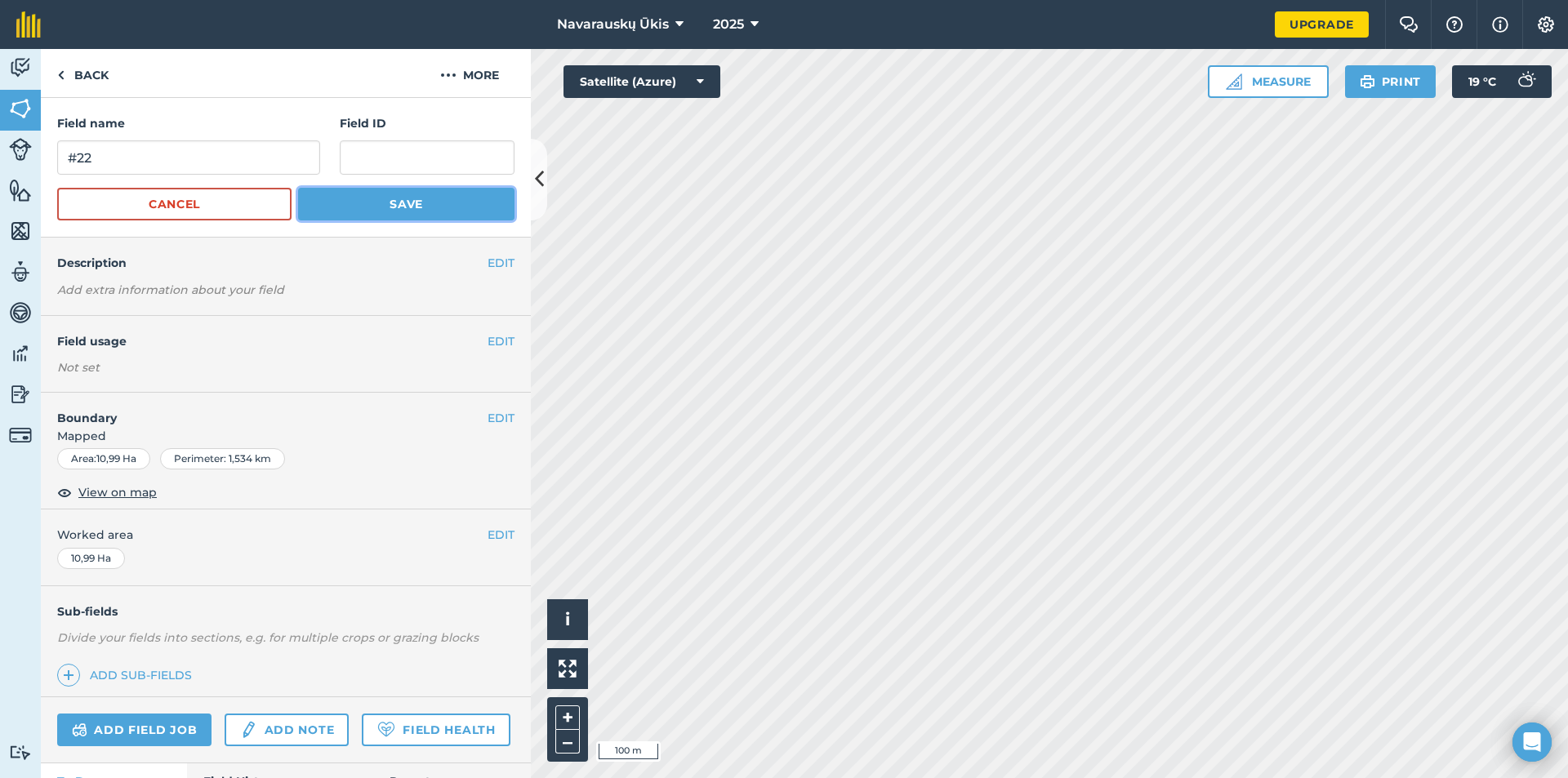
click at [361, 215] on button "Save" at bounding box center [406, 204] width 216 height 32
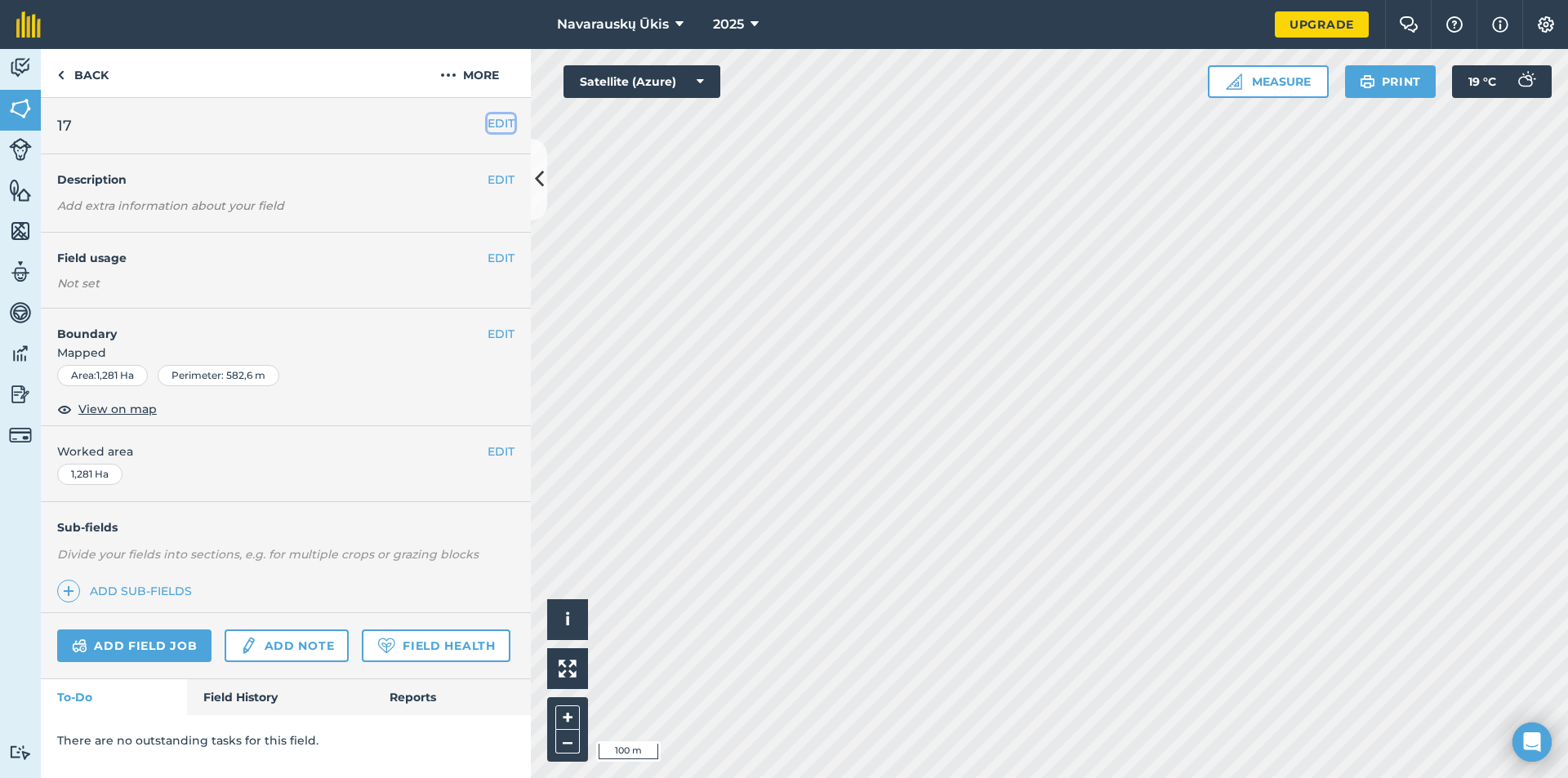
click at [488, 124] on button "EDIT" at bounding box center [501, 122] width 27 height 18
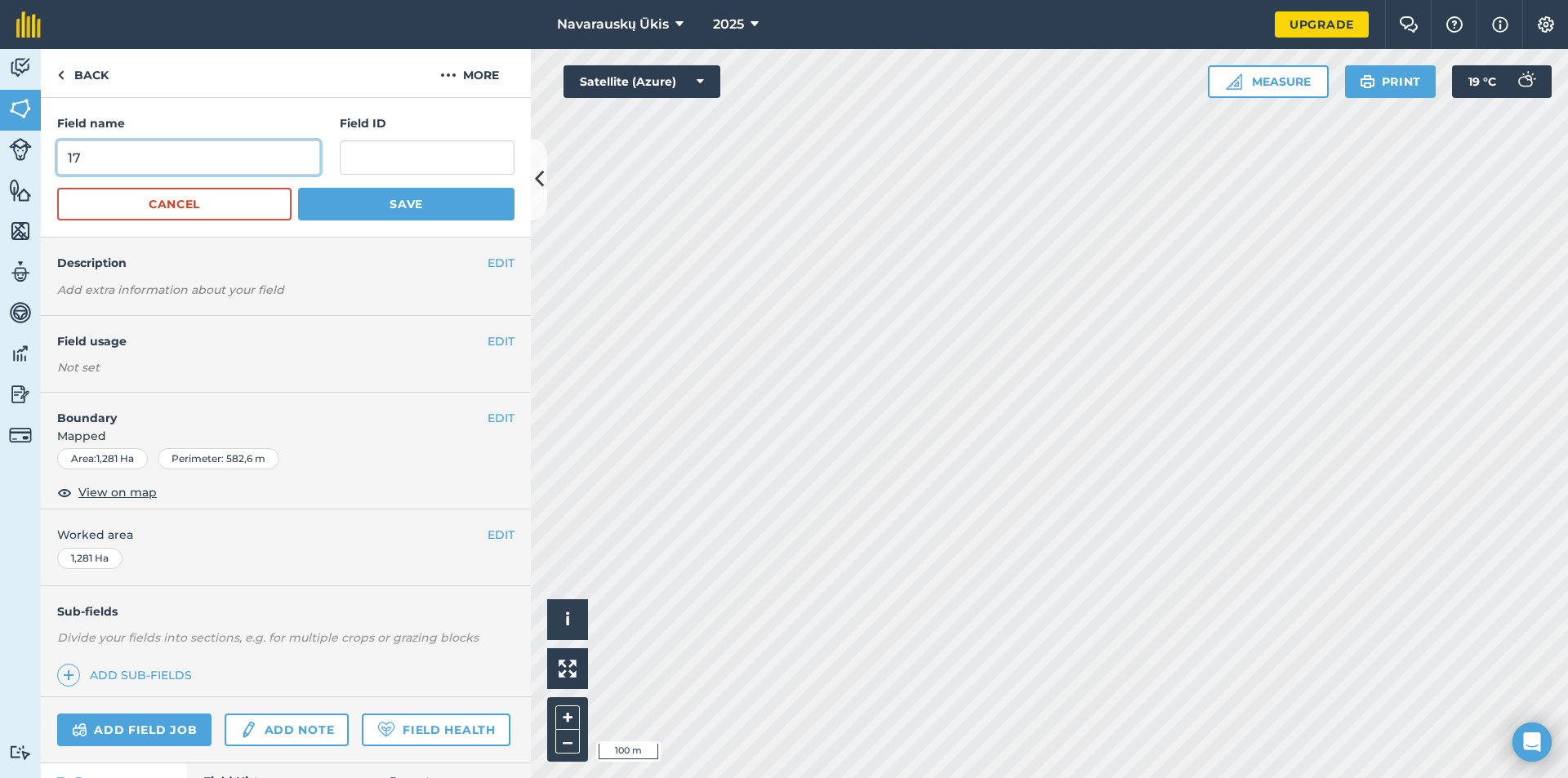
drag, startPoint x: 135, startPoint y: 145, endPoint x: 23, endPoint y: 151, distance: 112.2
click at [25, 151] on div "Activity Fields Livestock Features Maps Team Vehicles Data Reporting Billing Tu…" at bounding box center [784, 413] width 1568 height 729
type input "#23"
click at [397, 205] on button "Save" at bounding box center [406, 204] width 216 height 32
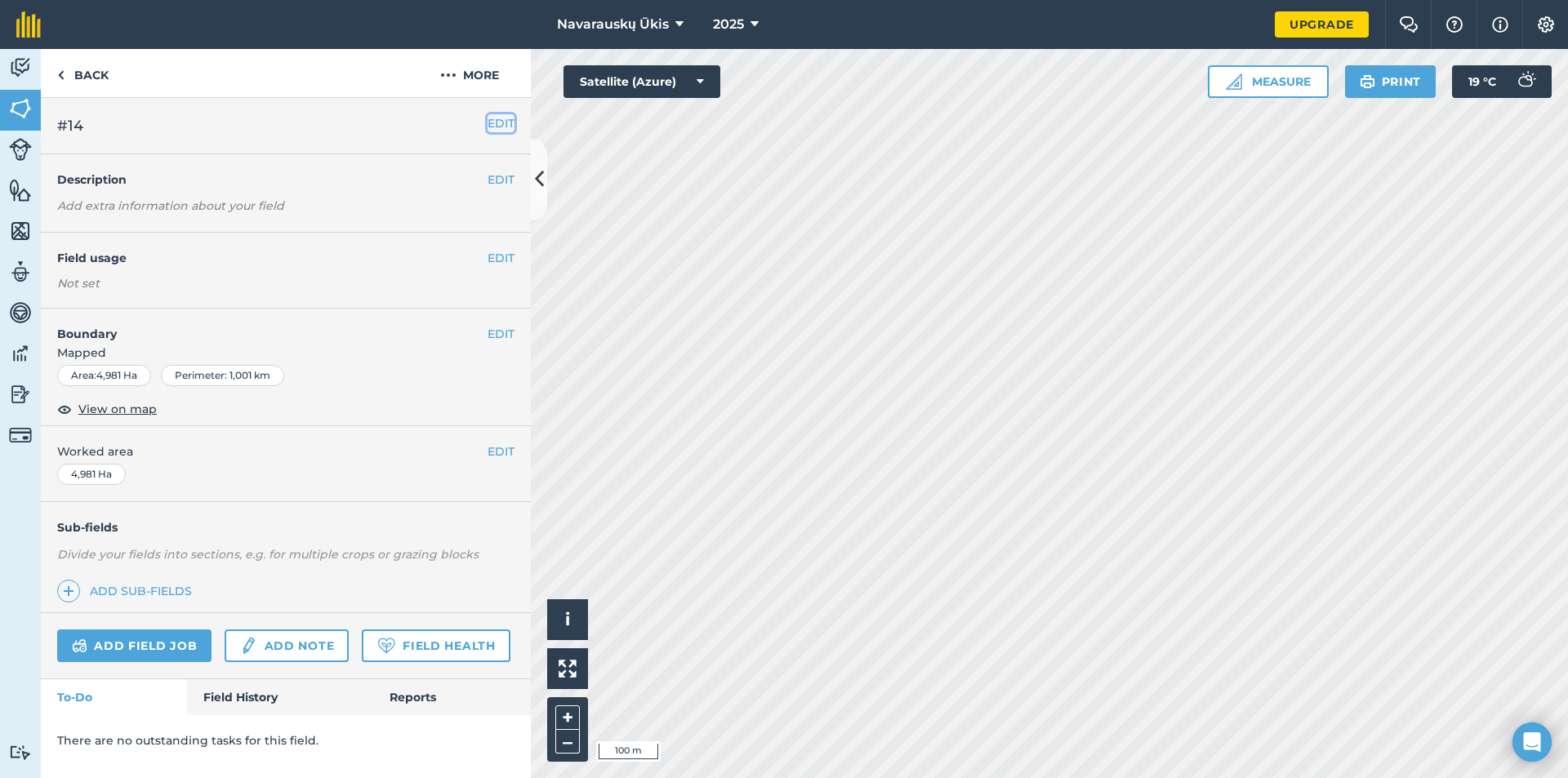
click at [511, 115] on button "EDIT" at bounding box center [501, 122] width 27 height 18
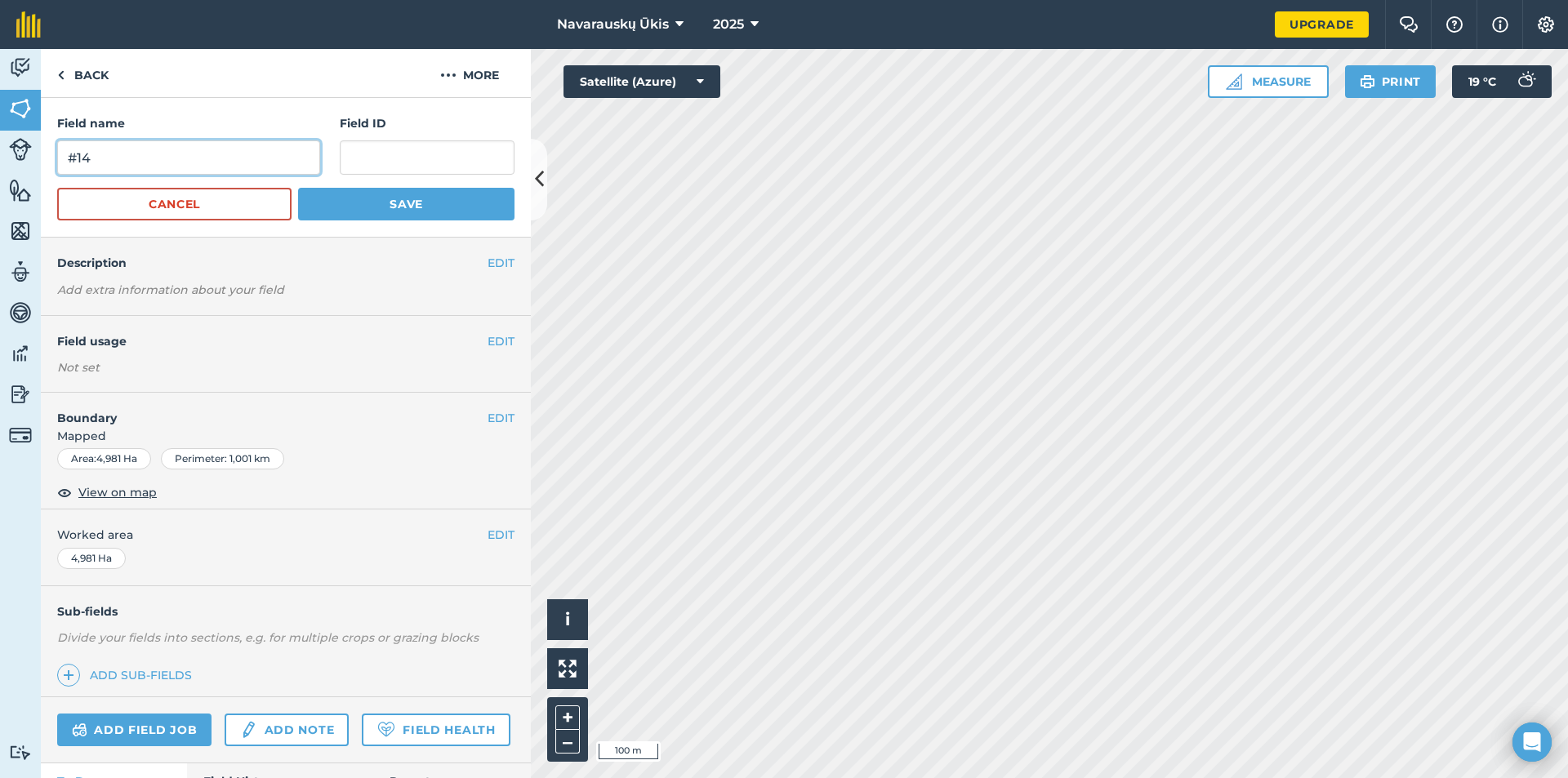
drag, startPoint x: 66, startPoint y: 154, endPoint x: 41, endPoint y: 155, distance: 25.0
click at [46, 154] on div "Field name #14 Field ID Cancel Save" at bounding box center [286, 168] width 490 height 139
type input "#24"
click at [338, 215] on button "Save" at bounding box center [406, 204] width 216 height 32
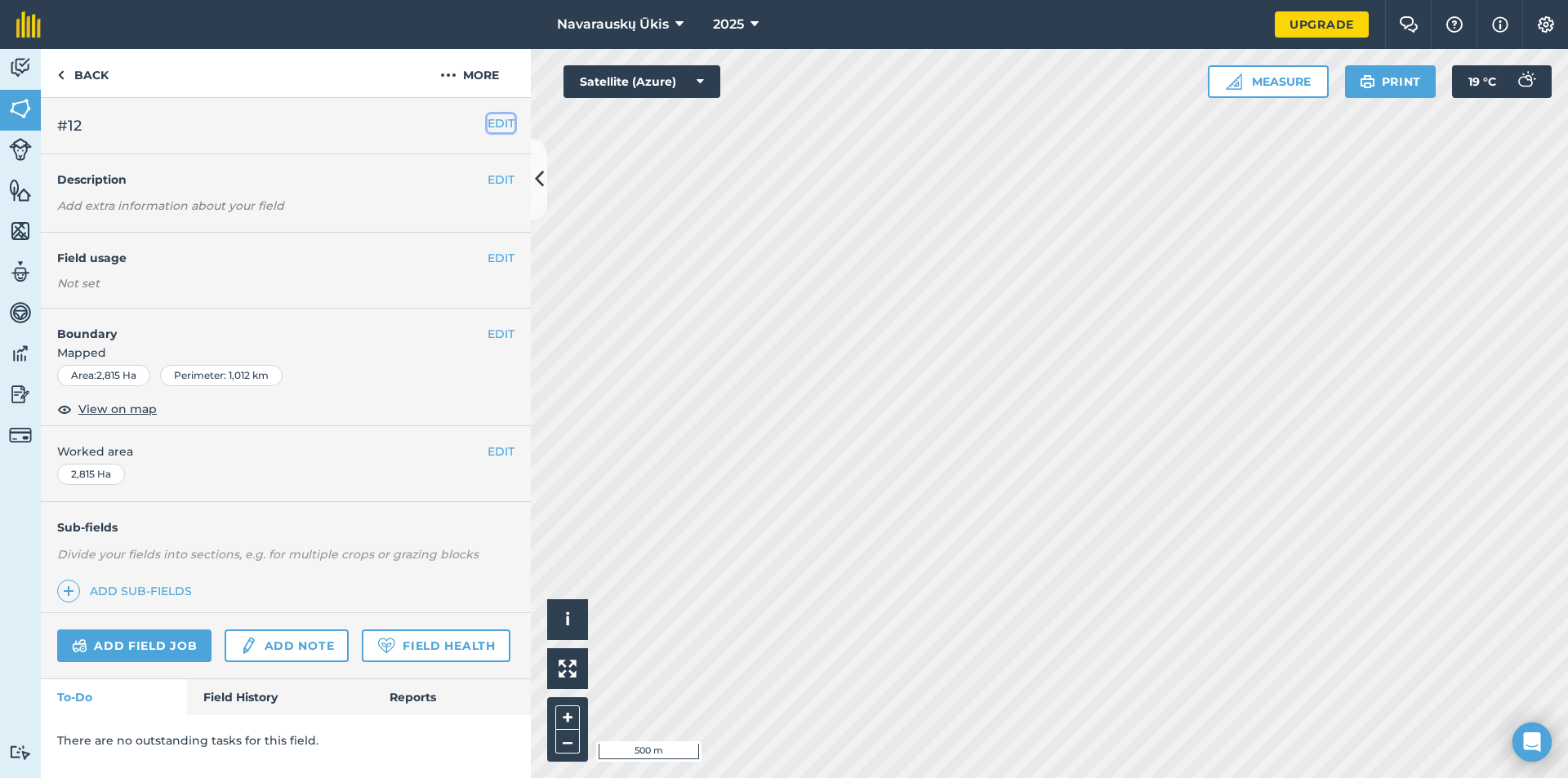
click at [504, 122] on button "EDIT" at bounding box center [501, 122] width 27 height 18
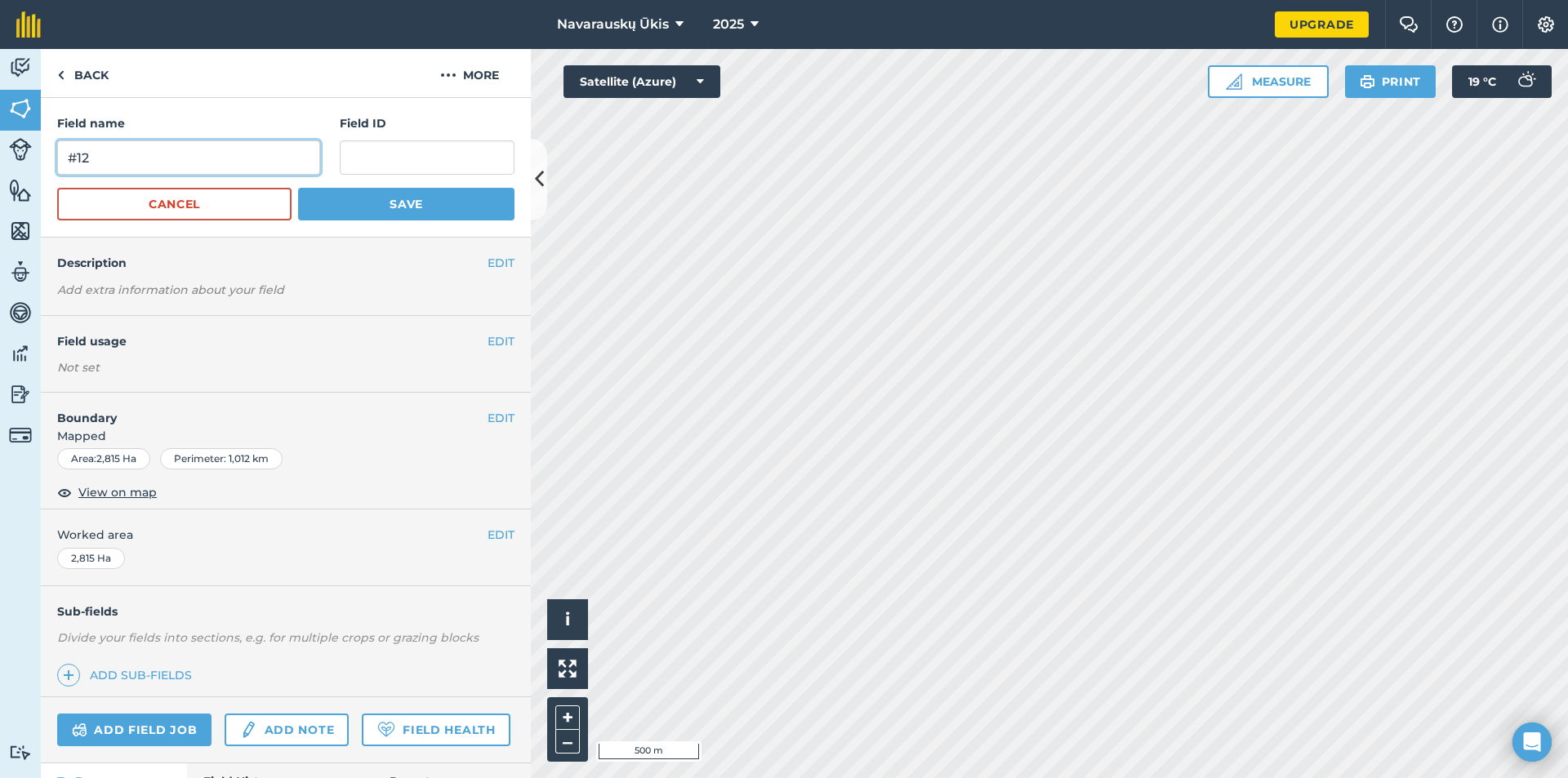
click at [87, 154] on input "#12" at bounding box center [188, 157] width 263 height 34
type input "#21"
click at [412, 219] on button "Save" at bounding box center [406, 204] width 216 height 32
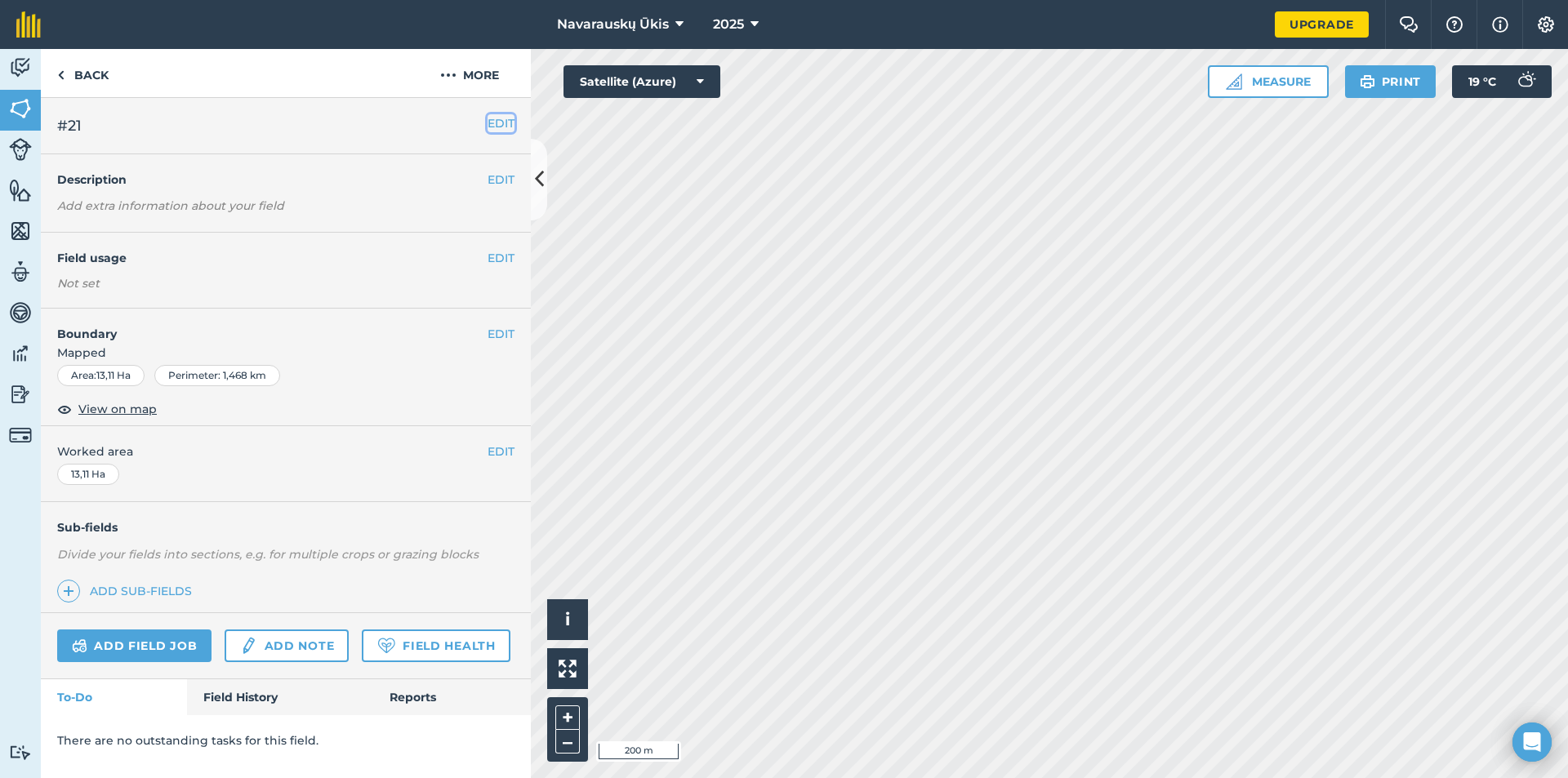
click at [494, 126] on button "EDIT" at bounding box center [501, 122] width 27 height 18
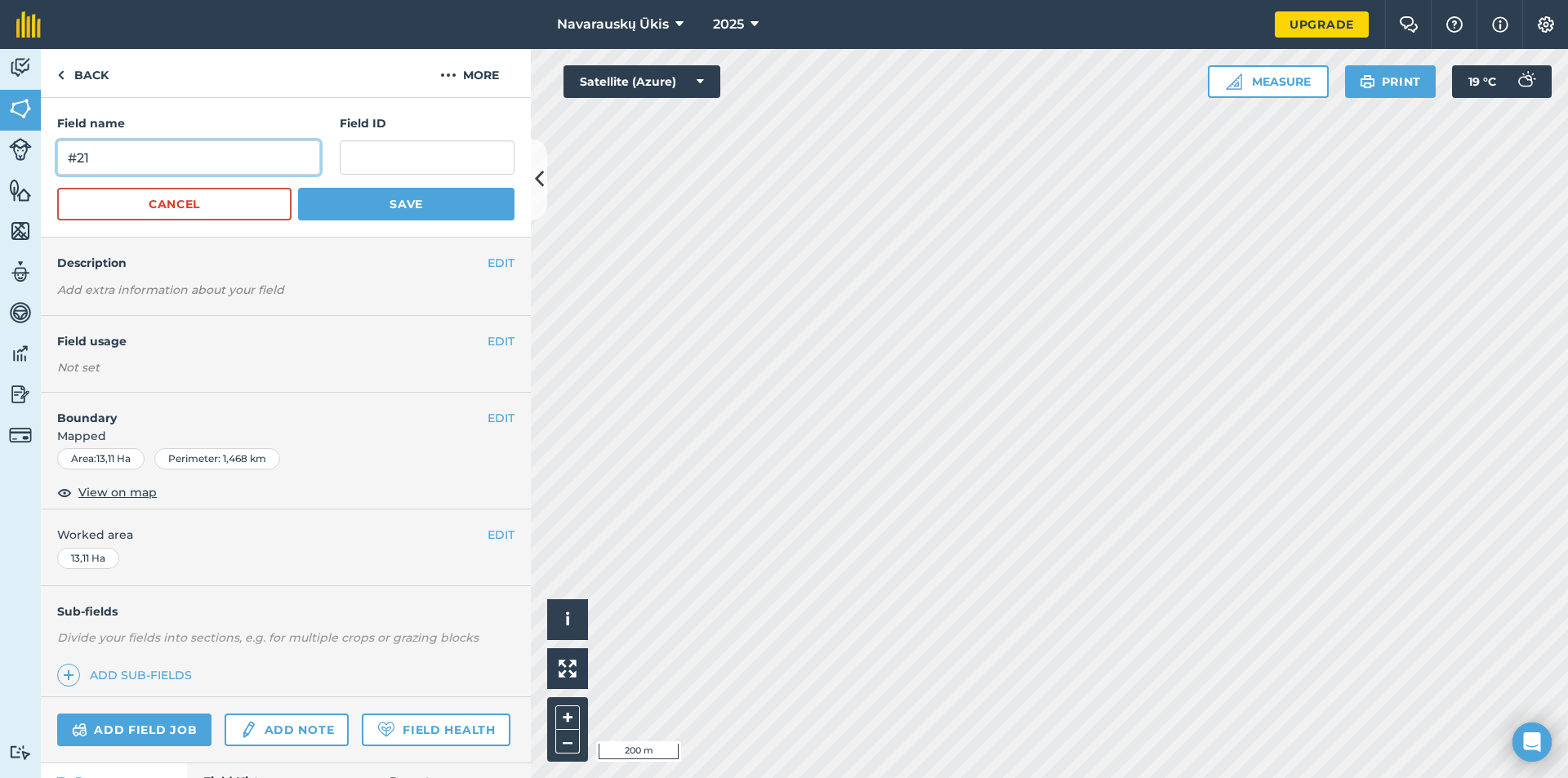
click at [94, 157] on input "#21" at bounding box center [188, 157] width 263 height 34
type input "#22"
click at [444, 213] on button "Save" at bounding box center [406, 204] width 216 height 32
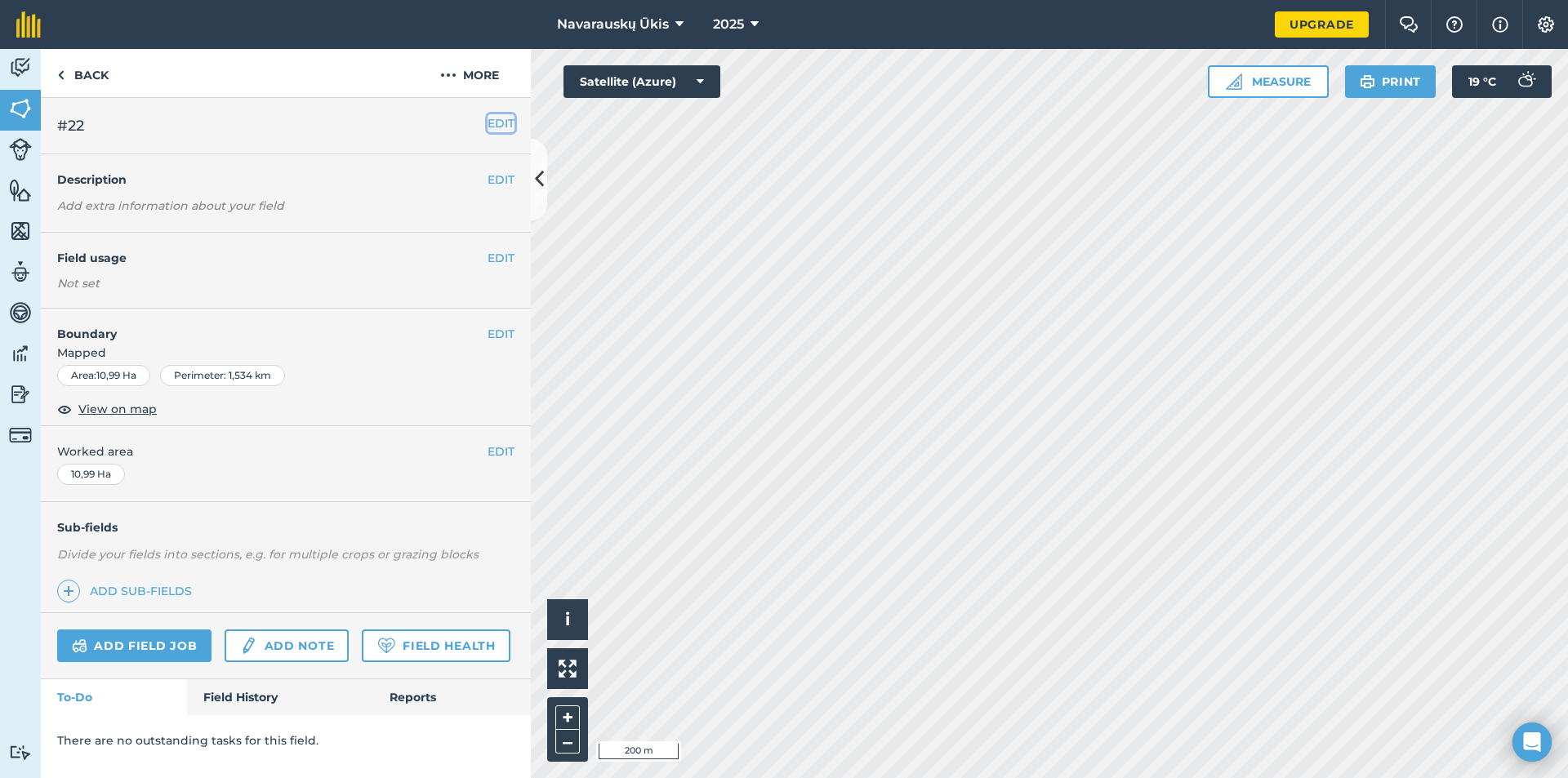
click at [499, 126] on button "EDIT" at bounding box center [501, 122] width 27 height 18
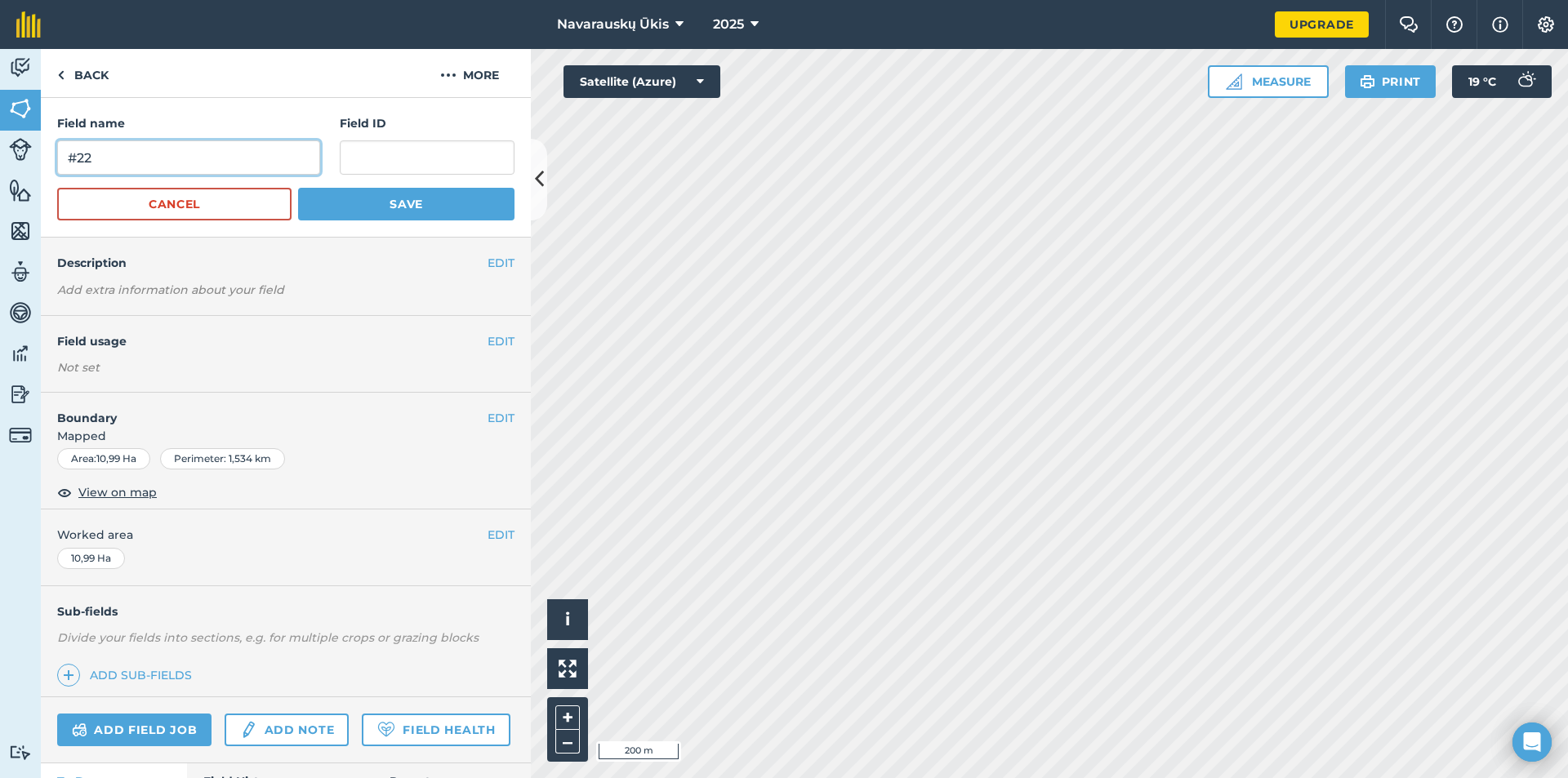
click at [236, 150] on input "#22" at bounding box center [188, 157] width 263 height 34
type input "#23"
click at [488, 198] on button "Save" at bounding box center [406, 204] width 216 height 32
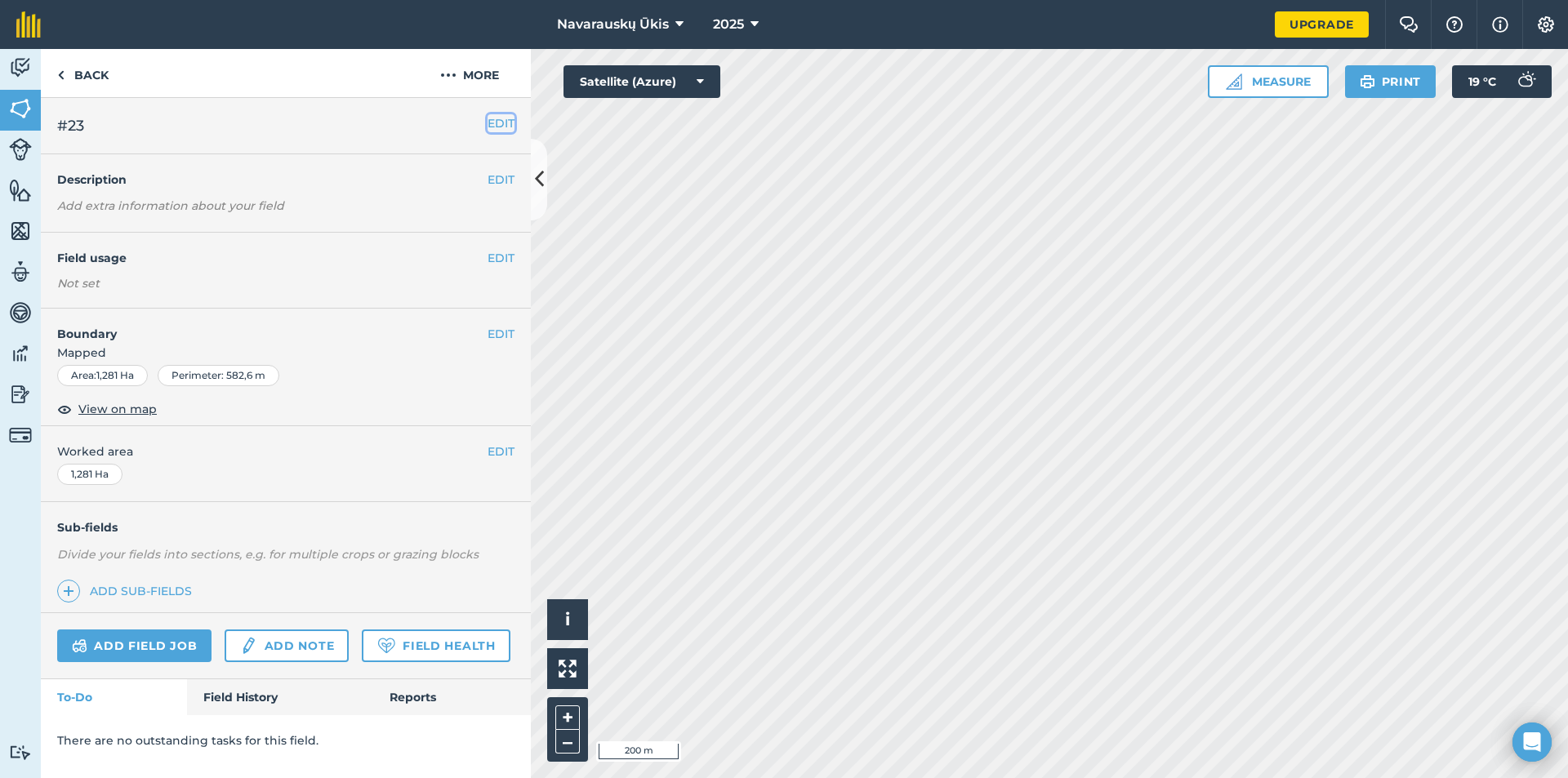
click at [508, 124] on button "EDIT" at bounding box center [501, 122] width 27 height 18
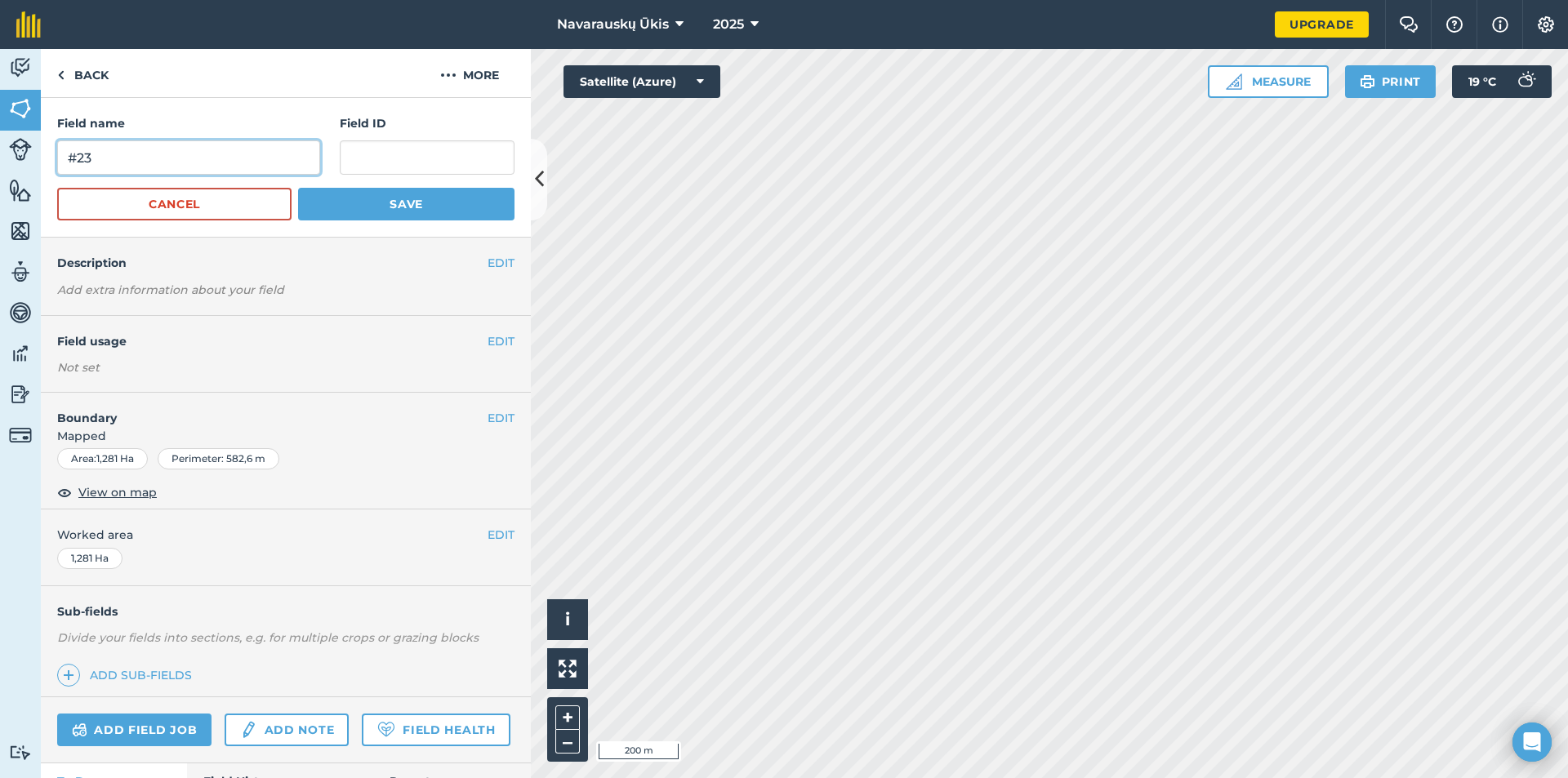
click at [277, 157] on input "#23" at bounding box center [188, 157] width 263 height 34
type input "#24"
click at [350, 195] on button "Save" at bounding box center [406, 204] width 216 height 32
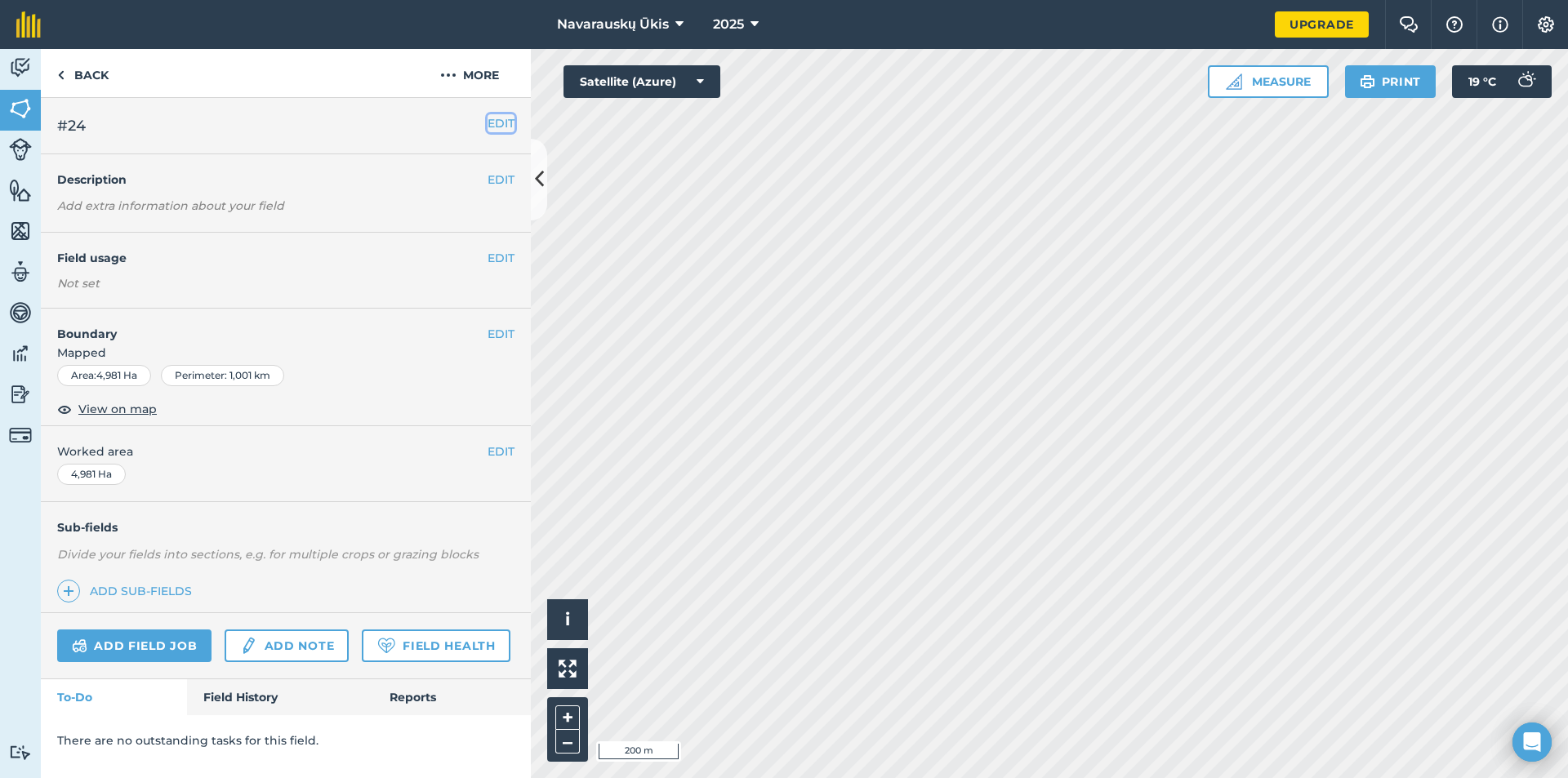
click at [496, 130] on button "EDIT" at bounding box center [501, 122] width 27 height 18
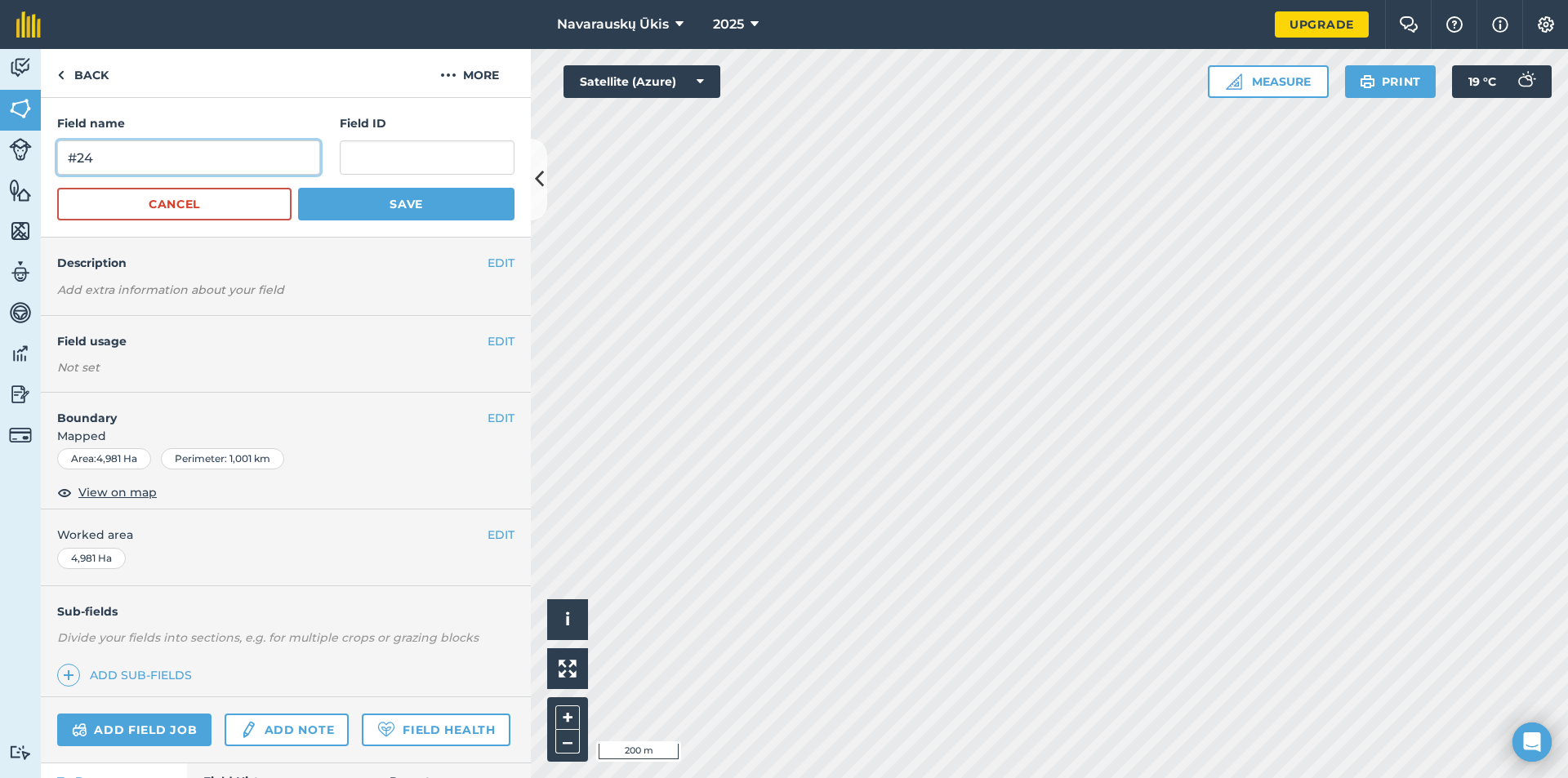
click at [175, 151] on input "#24" at bounding box center [188, 157] width 263 height 34
type input "#25"
click at [398, 194] on button "Save" at bounding box center [406, 204] width 216 height 32
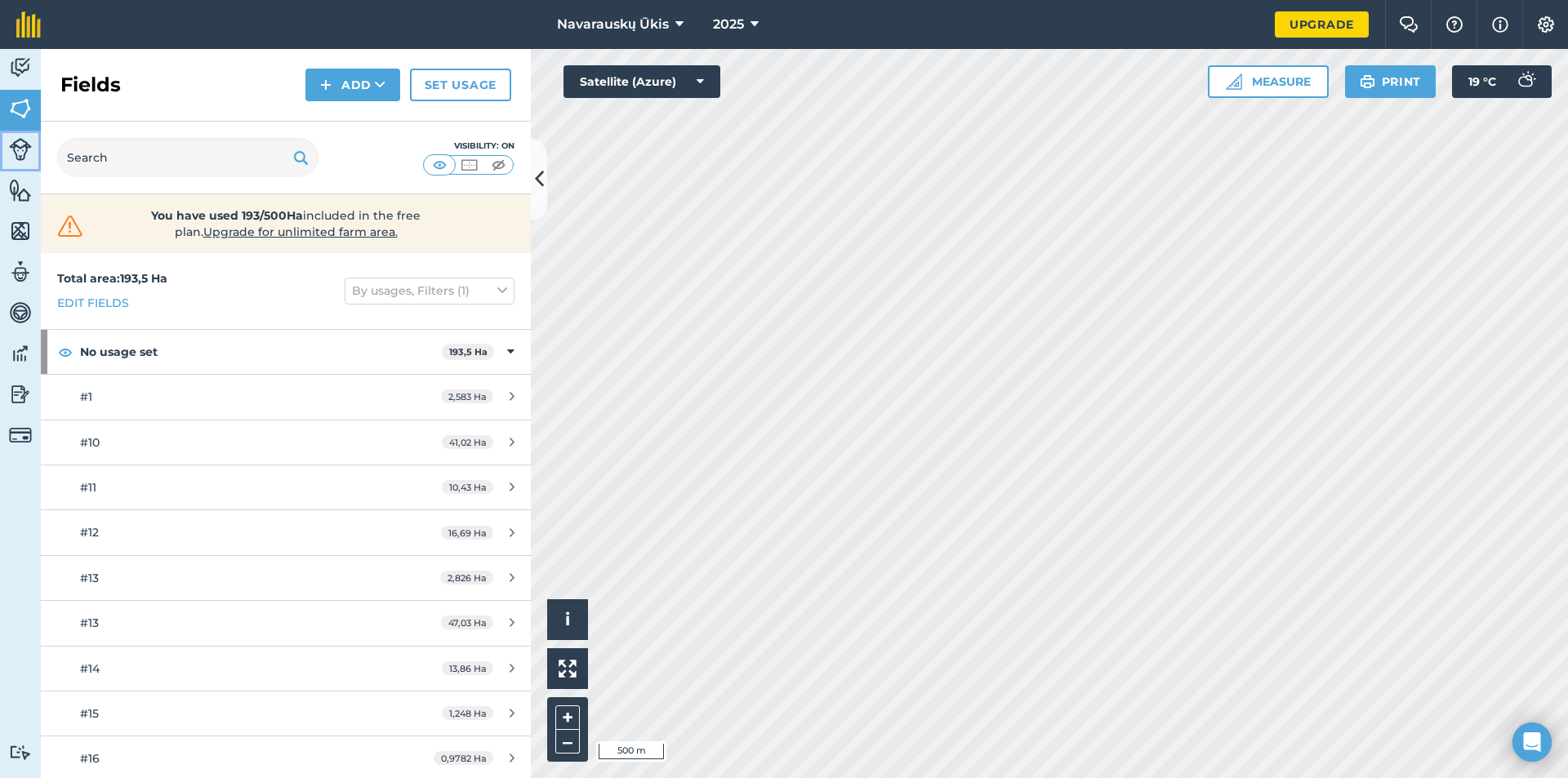
click at [21, 154] on img at bounding box center [20, 149] width 23 height 23
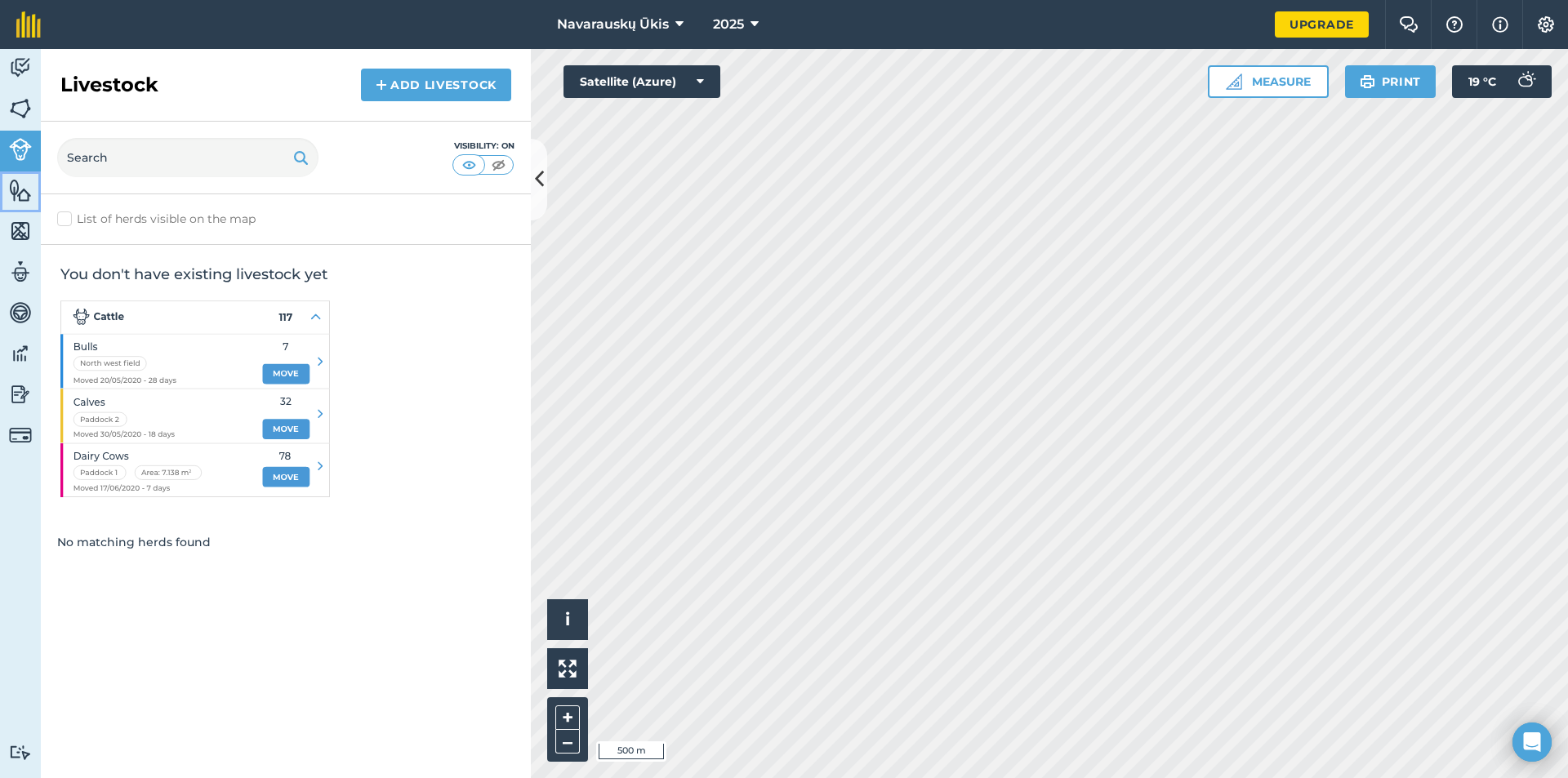
click at [8, 201] on link "Features" at bounding box center [20, 192] width 41 height 41
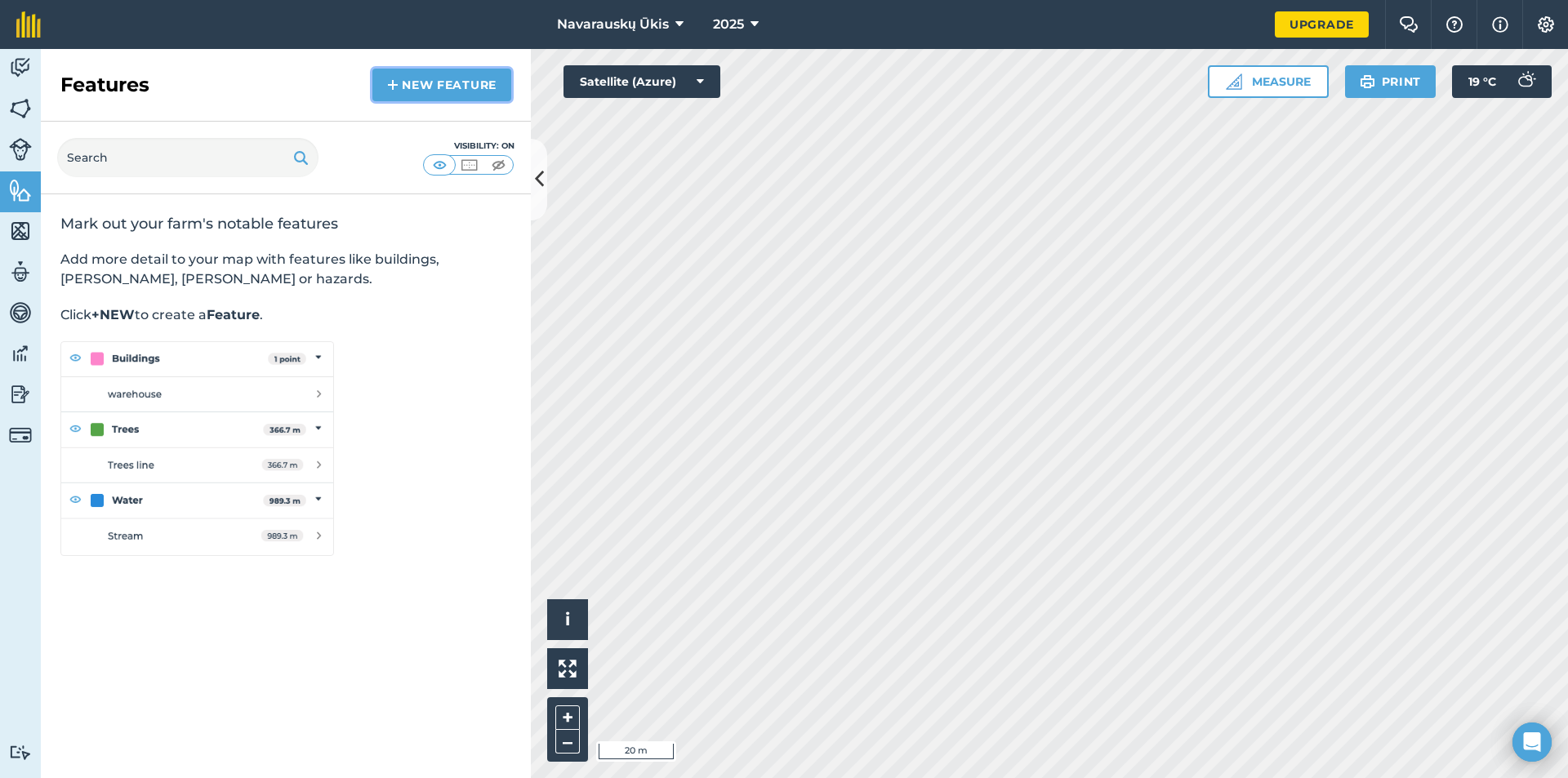
click at [443, 82] on link "New feature" at bounding box center [442, 85] width 139 height 32
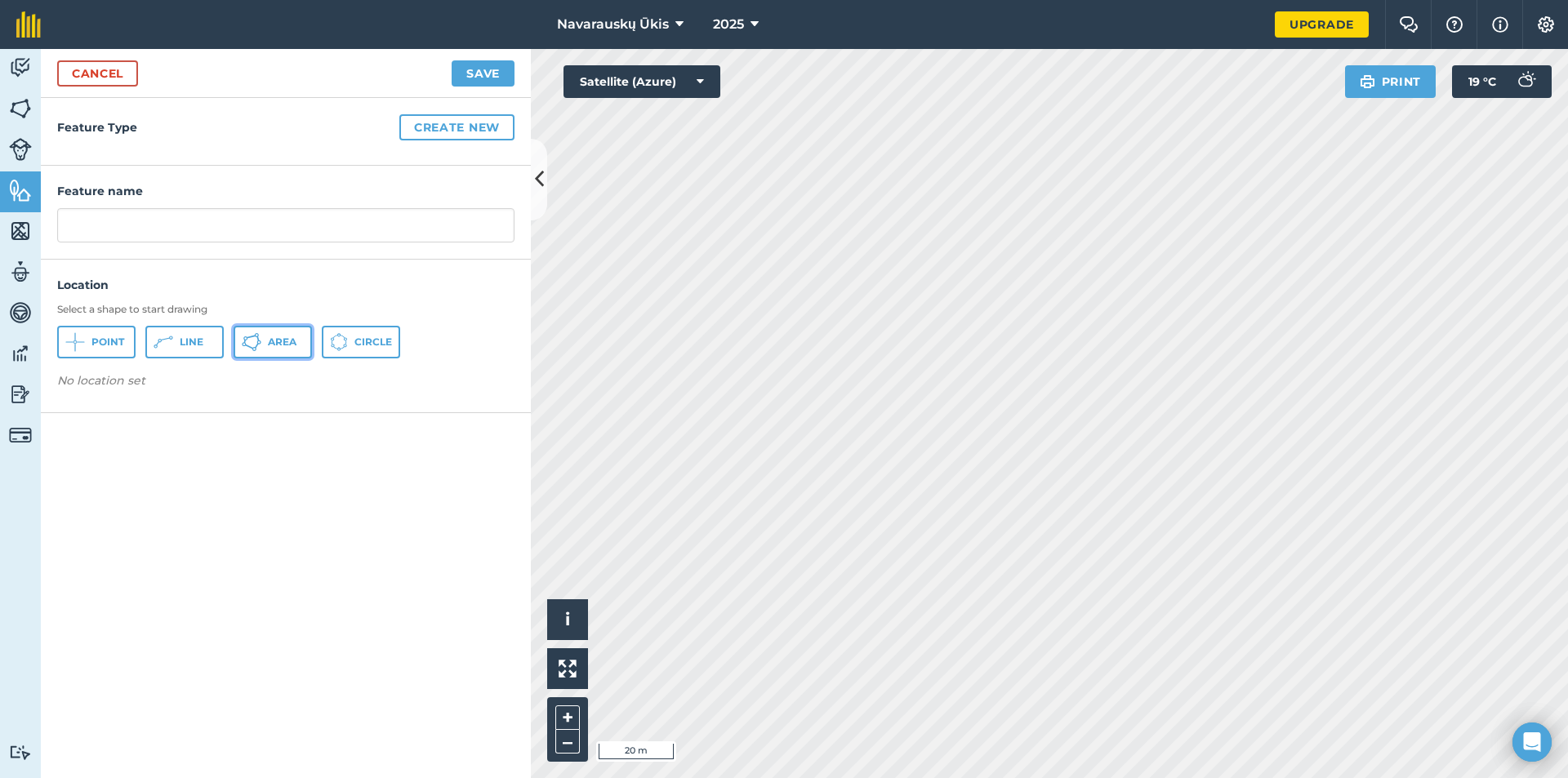
click at [266, 349] on button "Area" at bounding box center [273, 342] width 78 height 32
click at [138, 219] on input "text" at bounding box center [286, 225] width 458 height 34
type input "S"
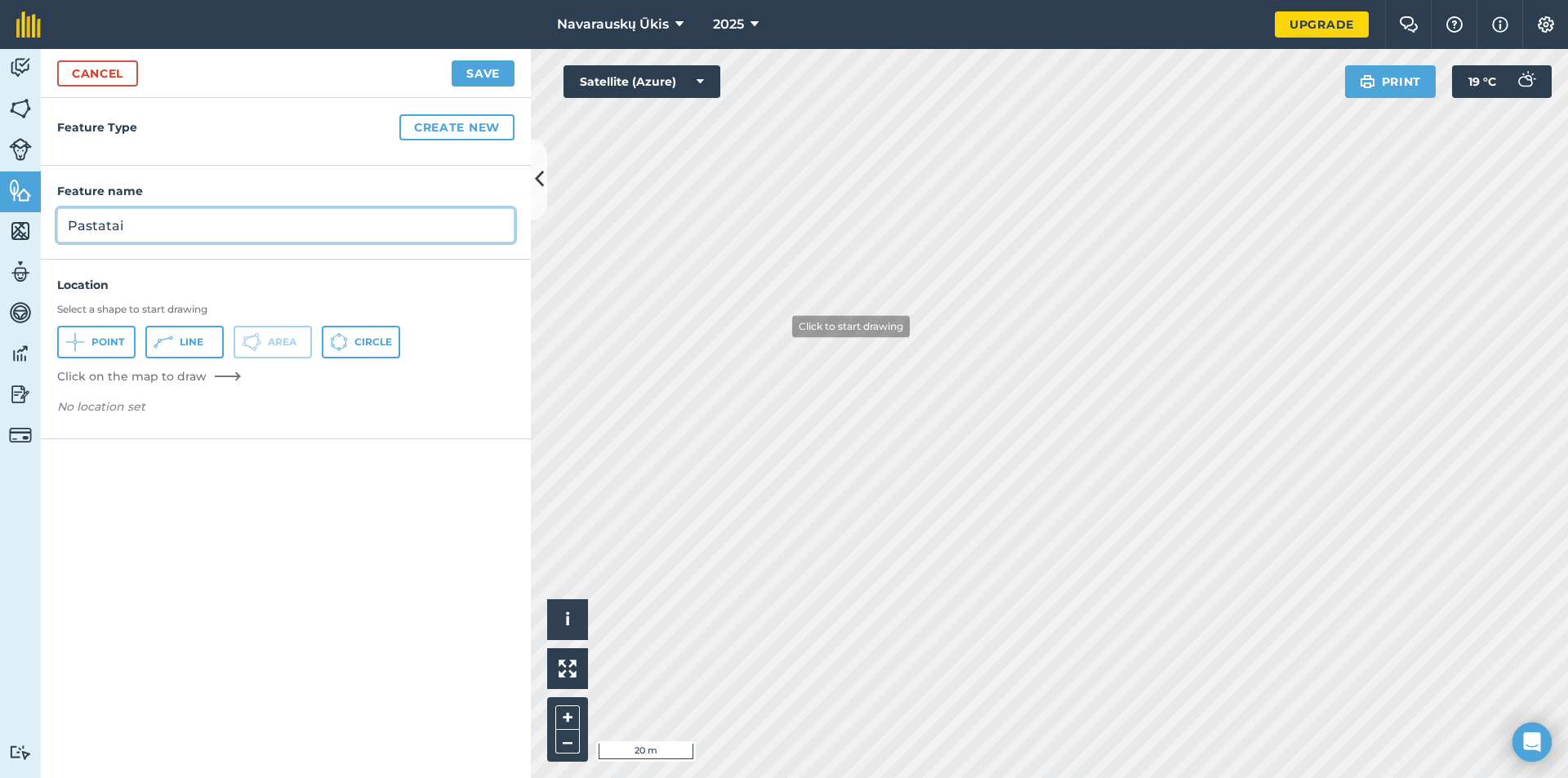
type input "Pastatai"
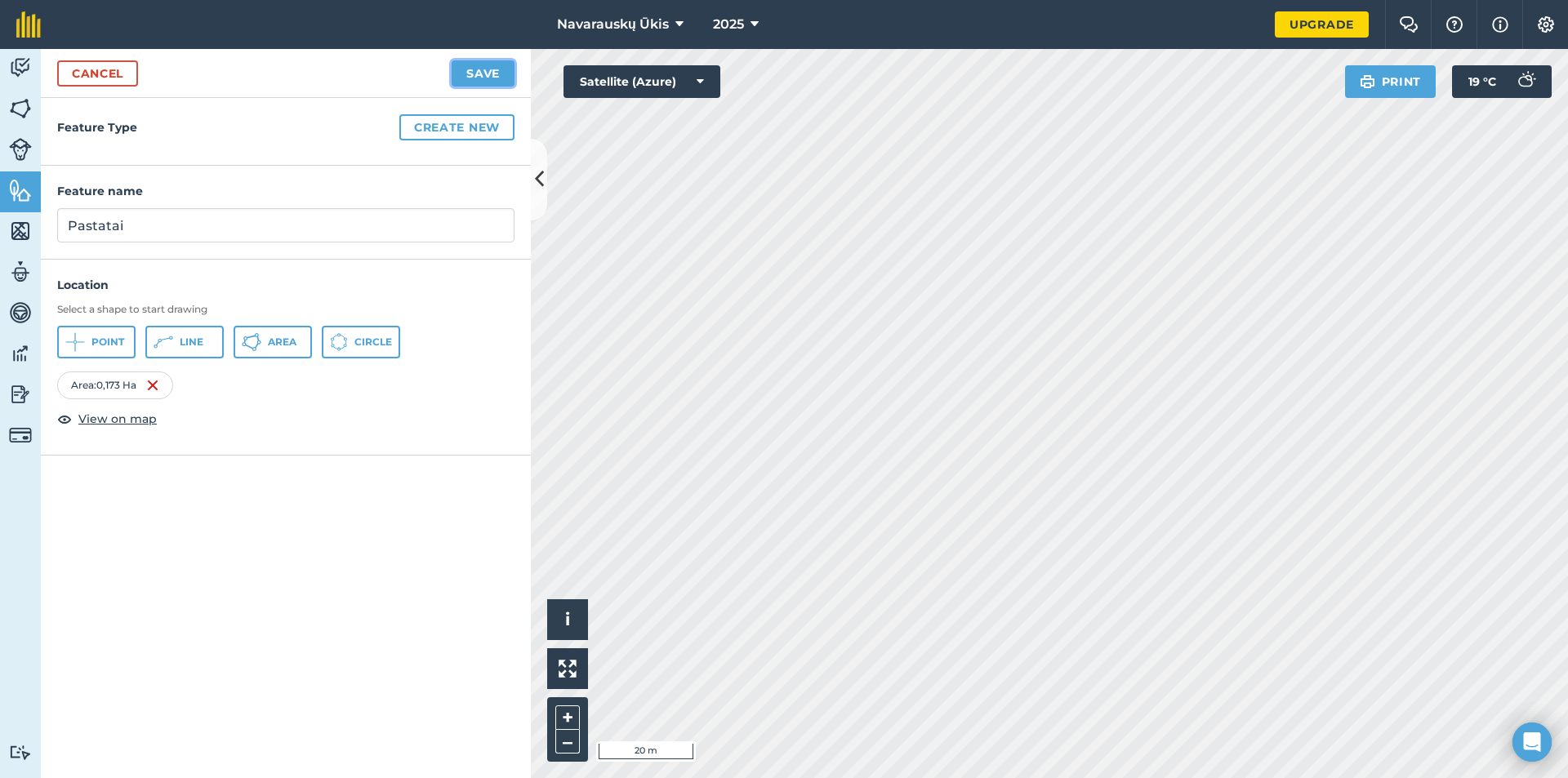
click at [482, 81] on button "Save" at bounding box center [483, 73] width 63 height 26
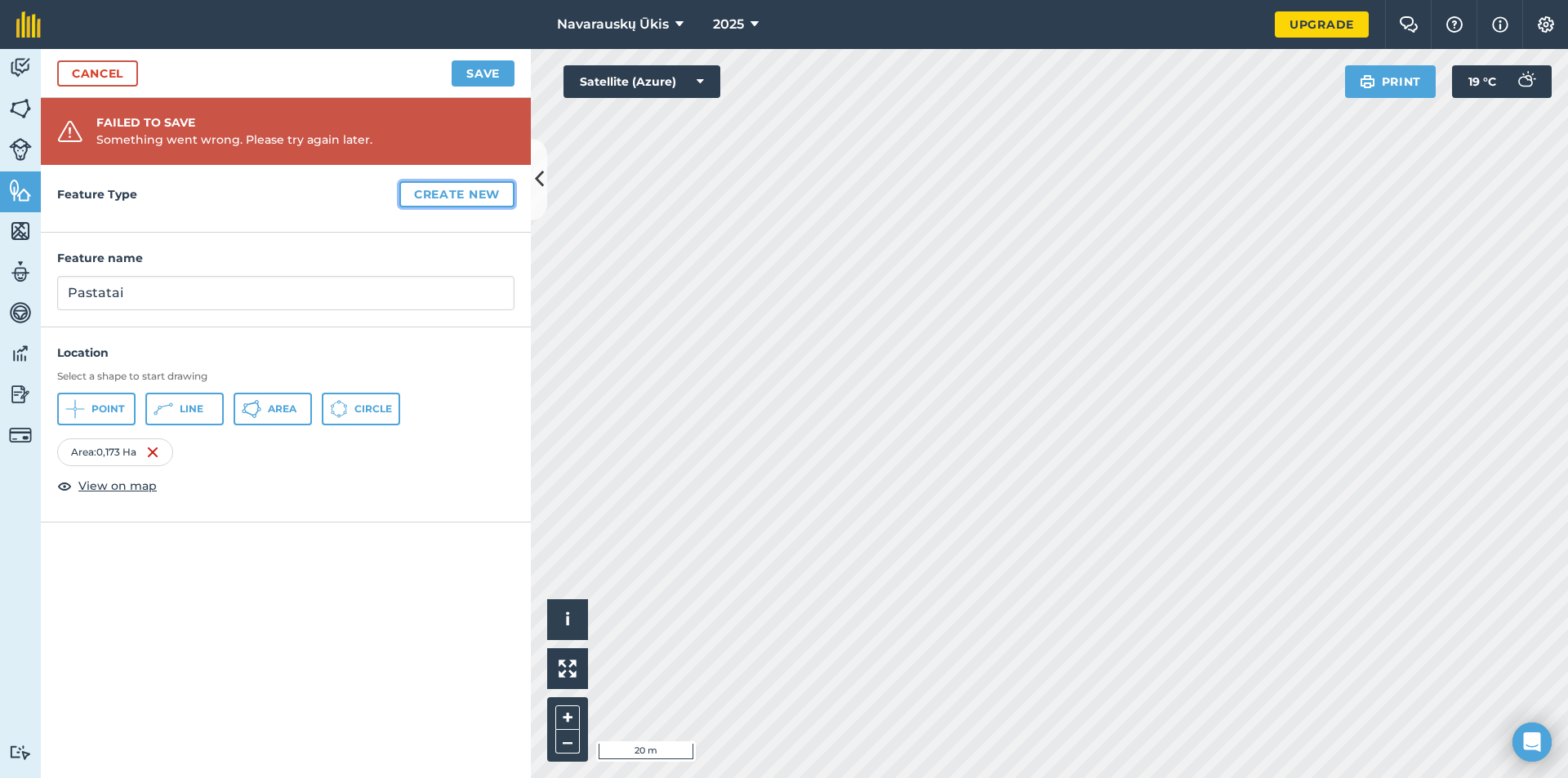
click at [440, 187] on button "Create new" at bounding box center [456, 194] width 115 height 26
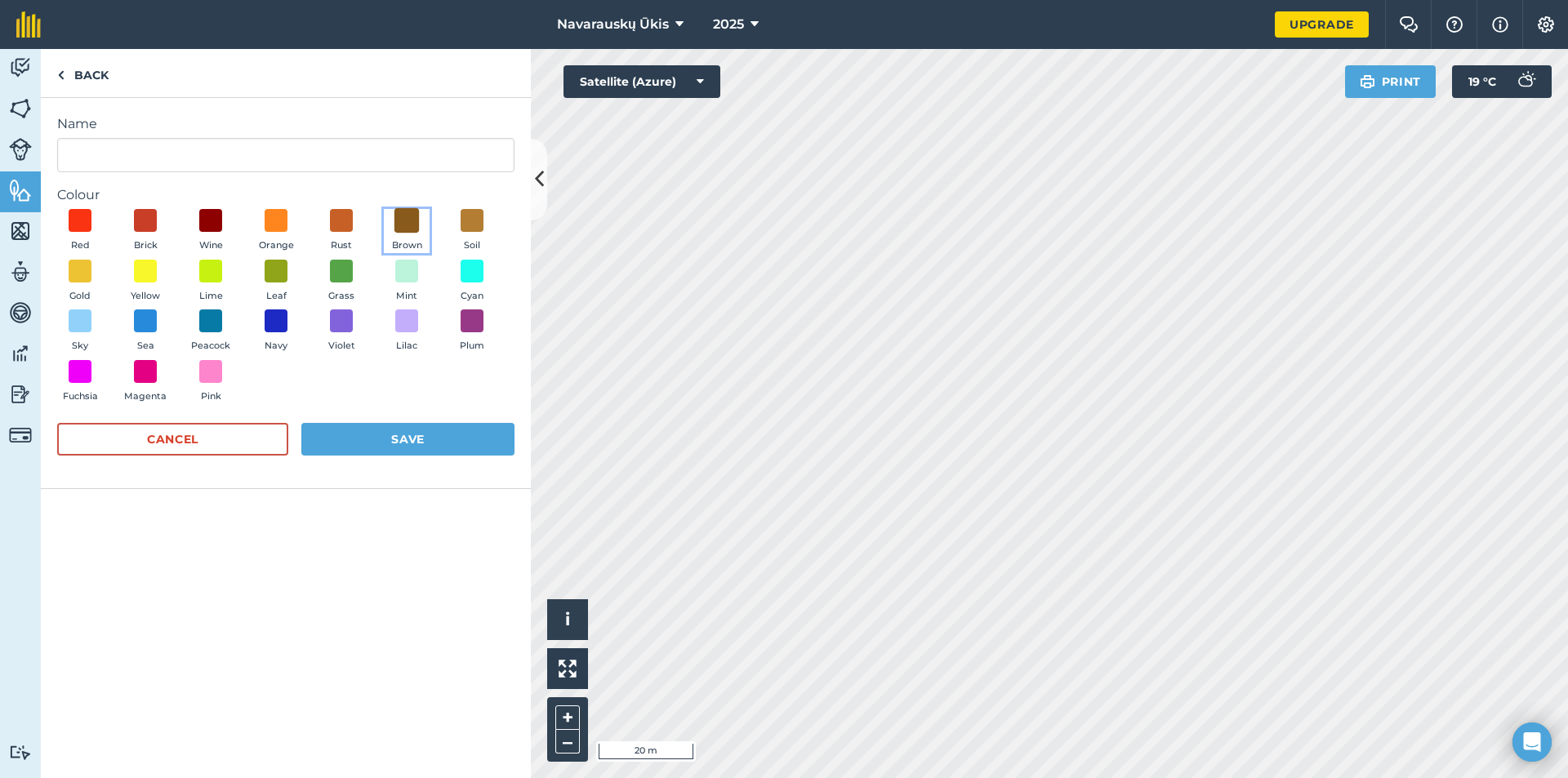
click at [403, 229] on span at bounding box center [408, 221] width 26 height 26
click at [427, 447] on button "Save" at bounding box center [408, 439] width 214 height 32
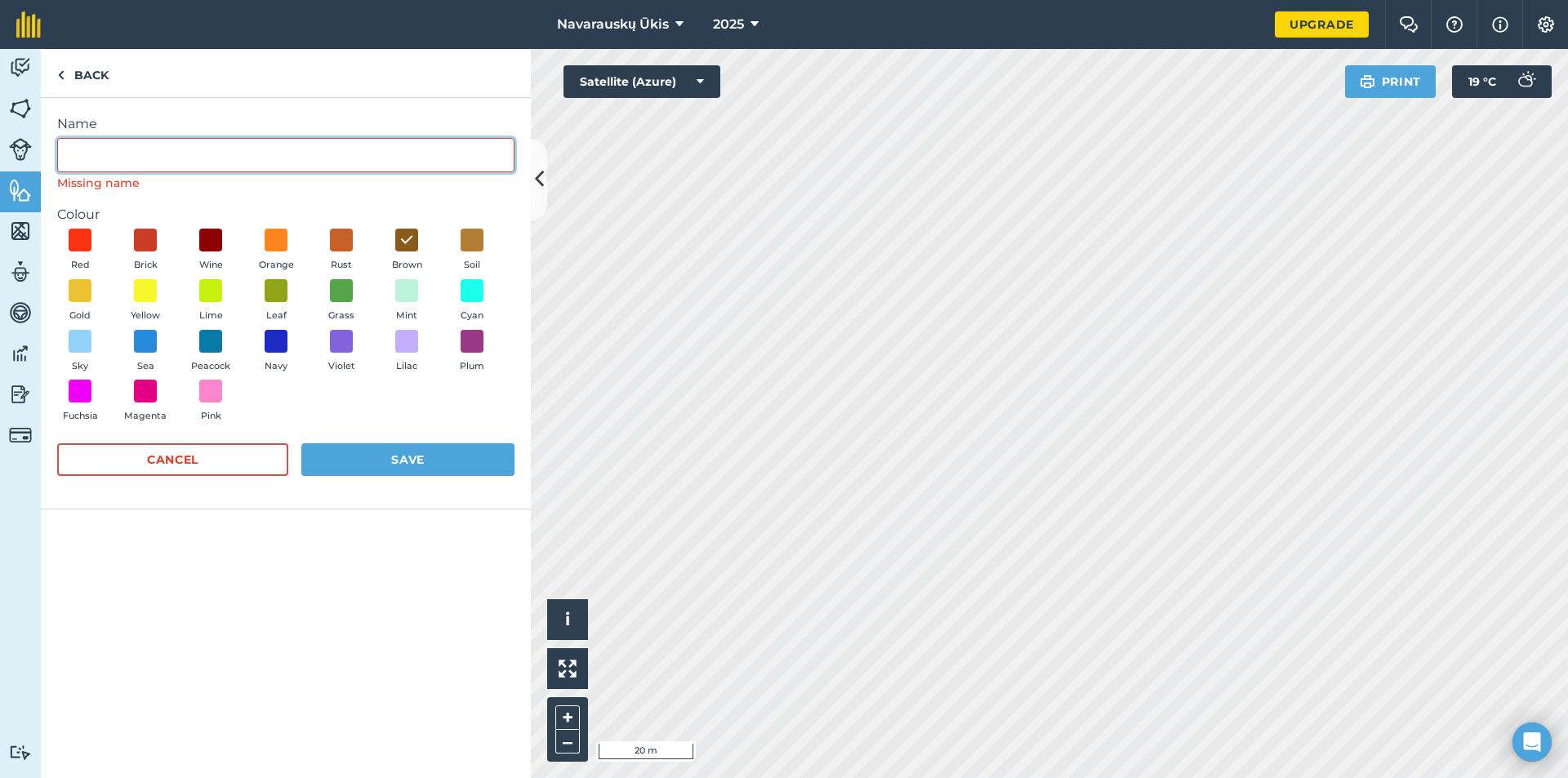
click at [136, 145] on input "Name" at bounding box center [286, 155] width 458 height 34
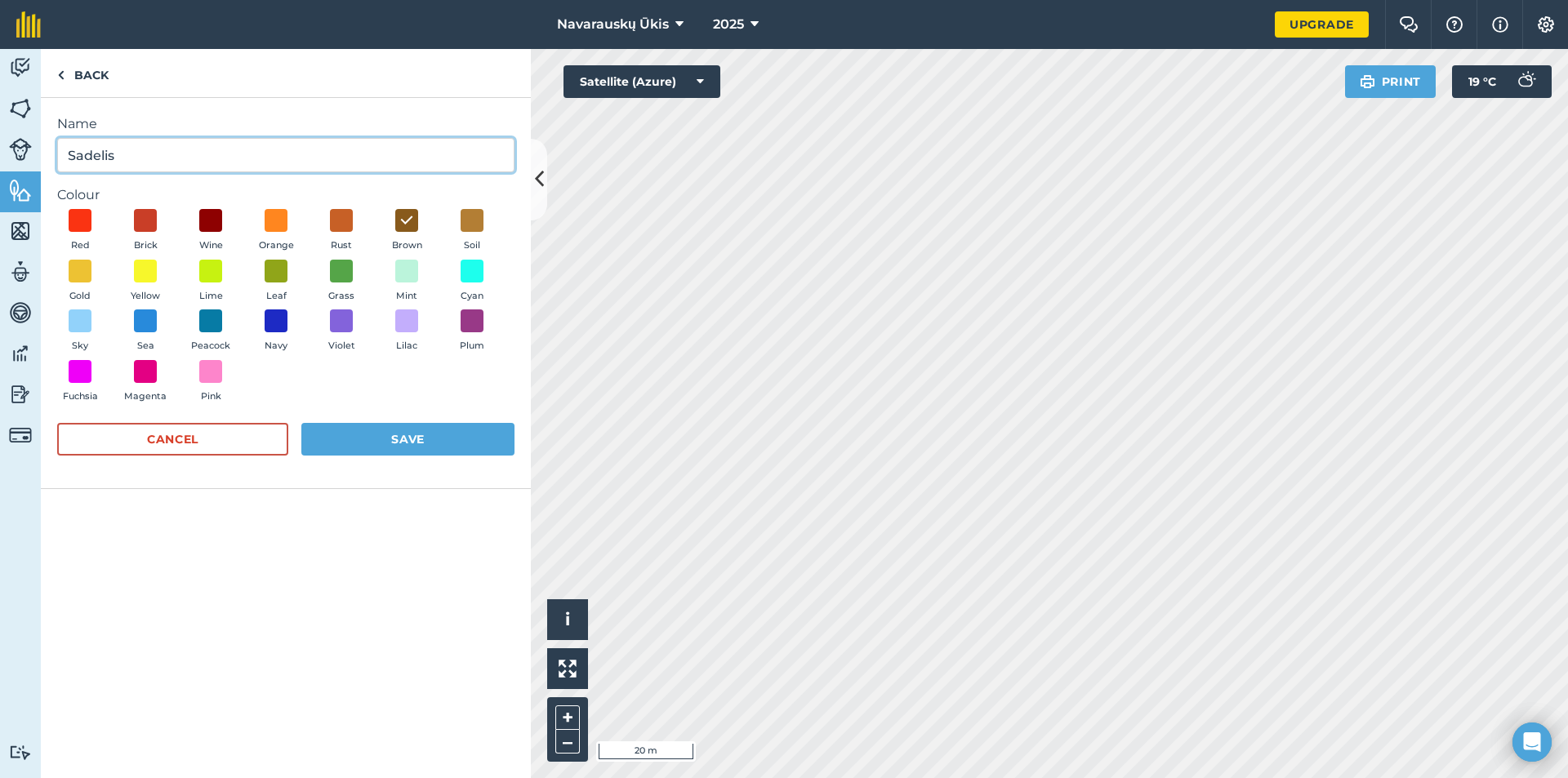
type input "Sadelis"
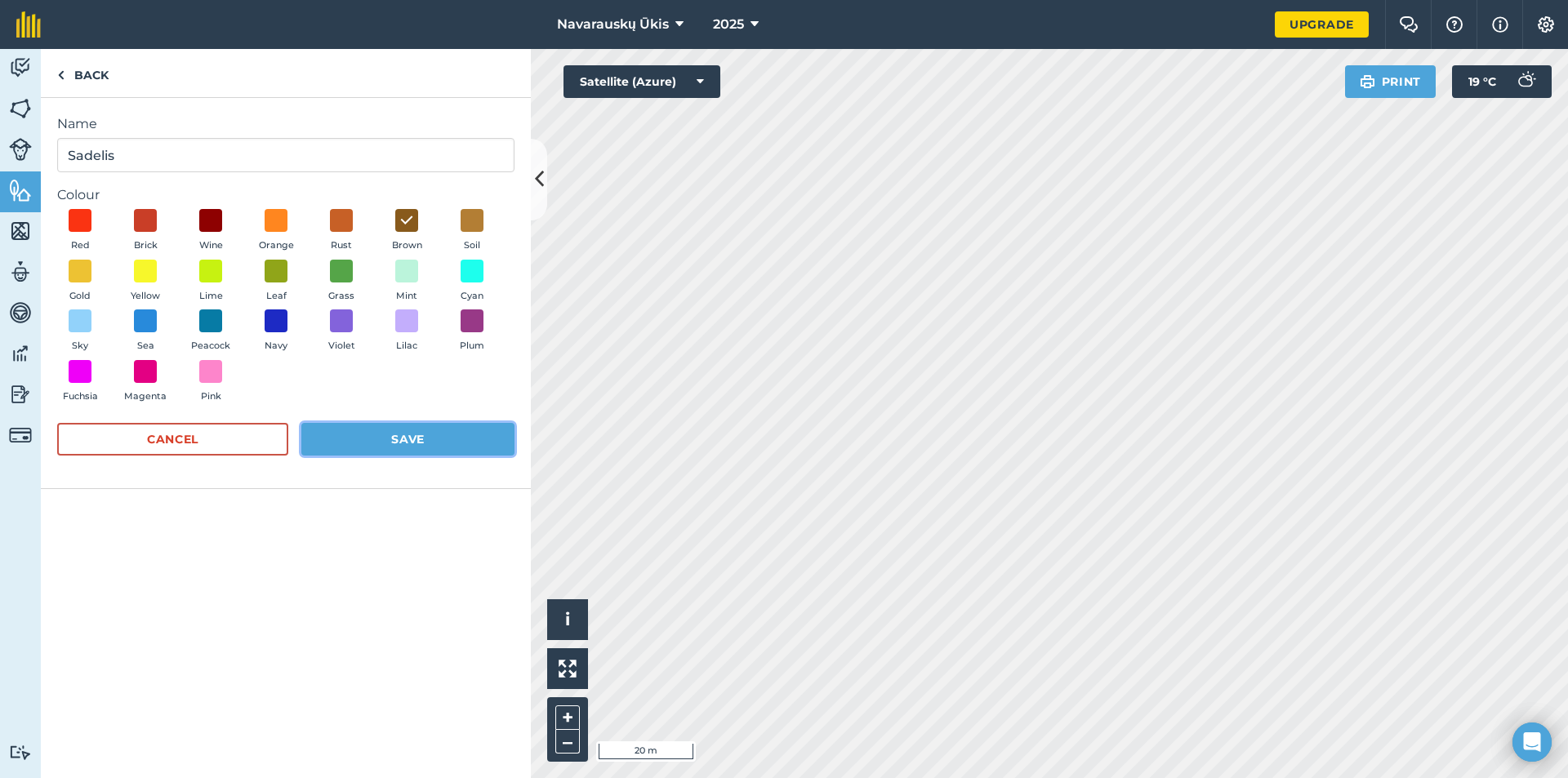
click at [348, 446] on button "Save" at bounding box center [408, 439] width 214 height 32
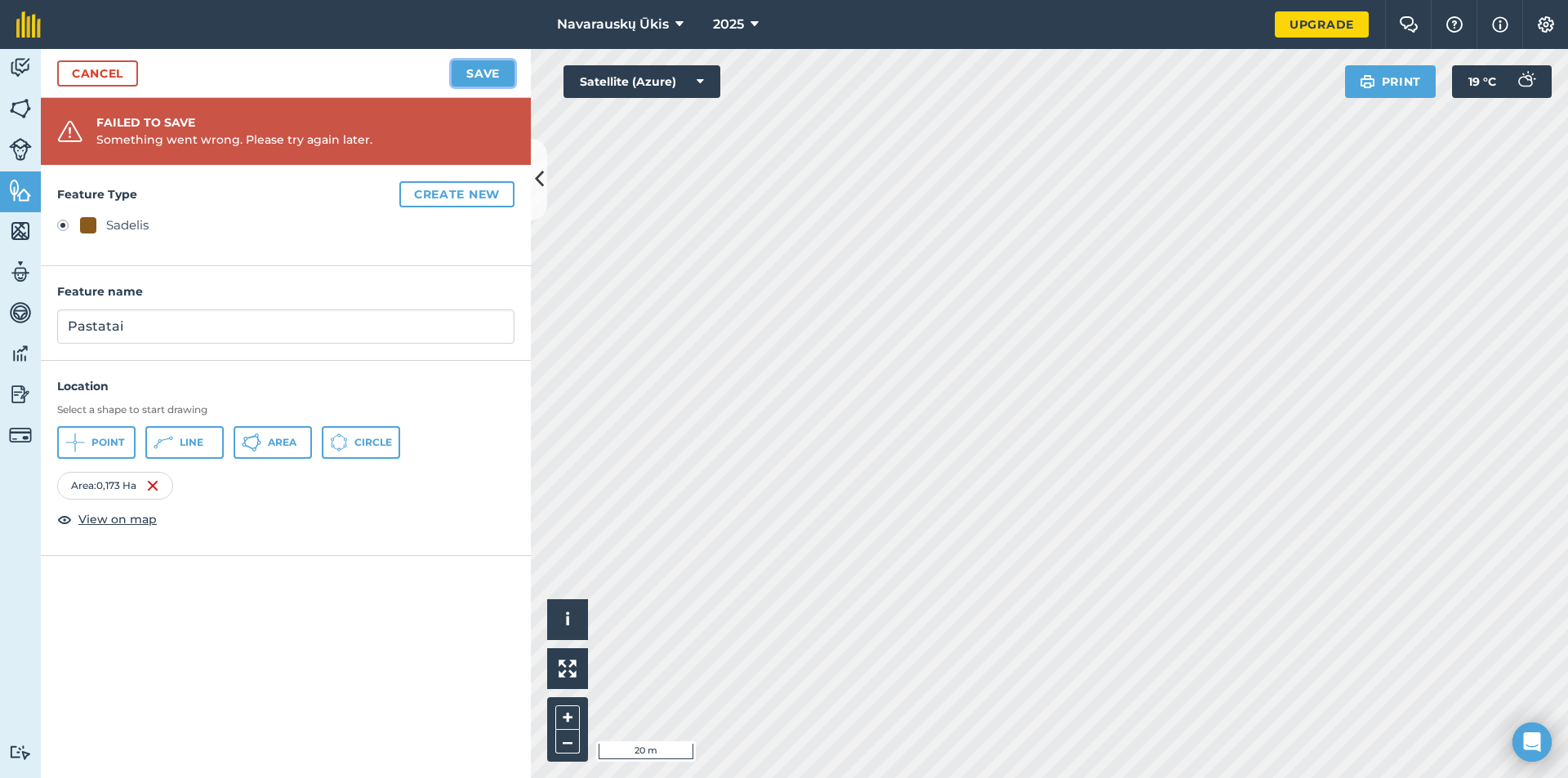
click at [471, 74] on button "Save" at bounding box center [483, 73] width 63 height 26
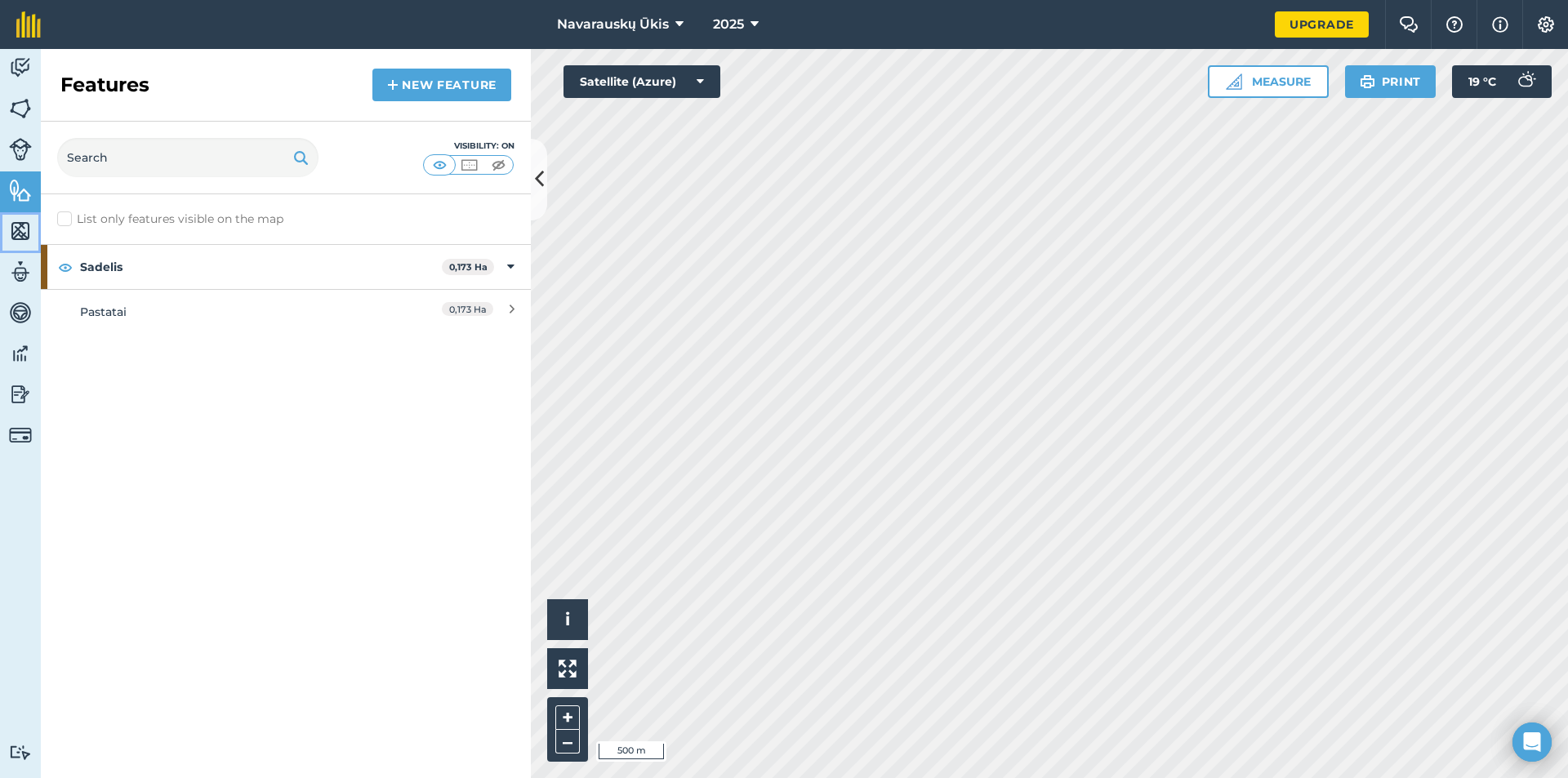
click at [10, 234] on img at bounding box center [20, 230] width 23 height 25
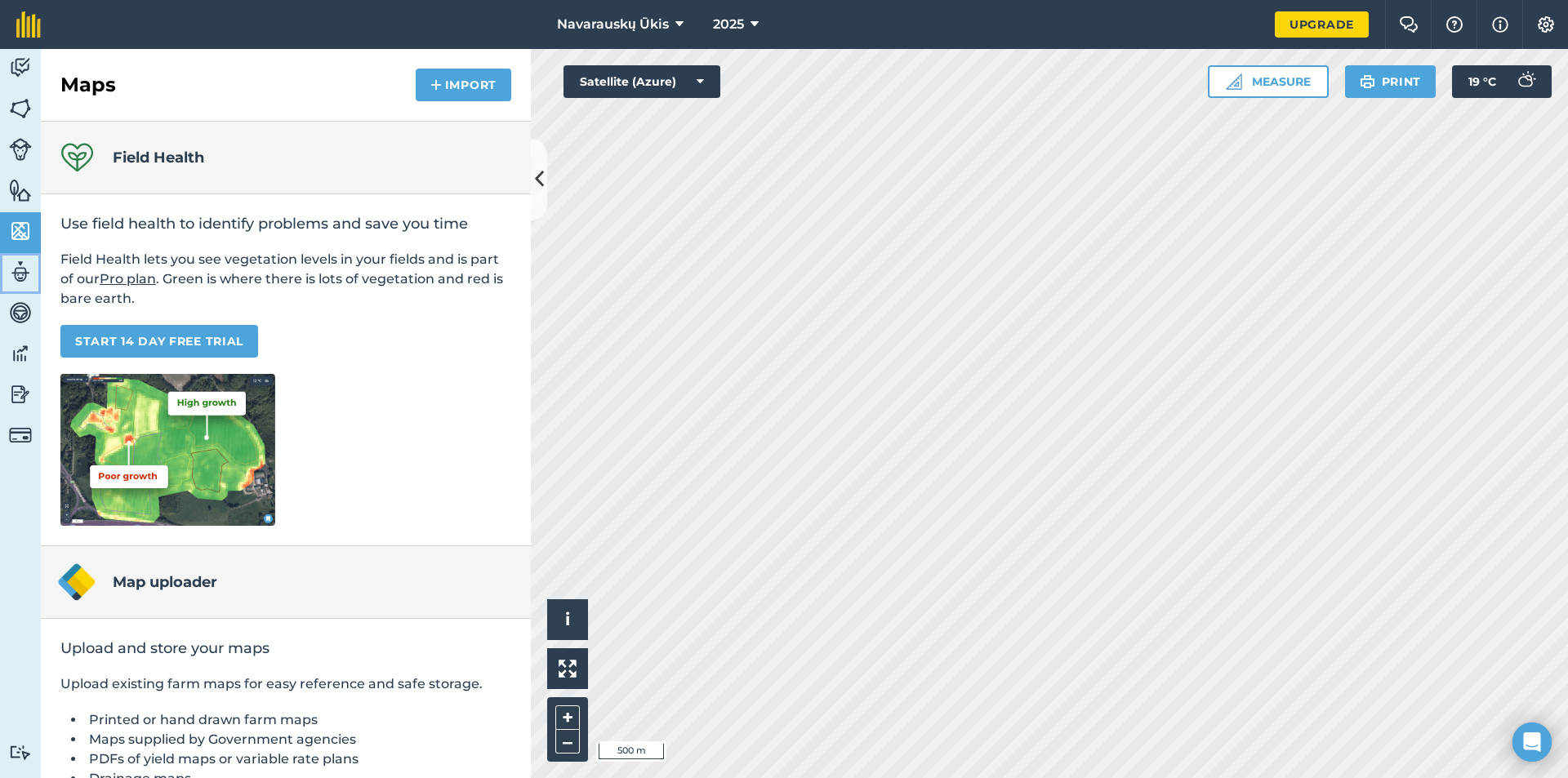
click at [0, 276] on link "Team" at bounding box center [20, 274] width 41 height 41
select select "MEMBER"
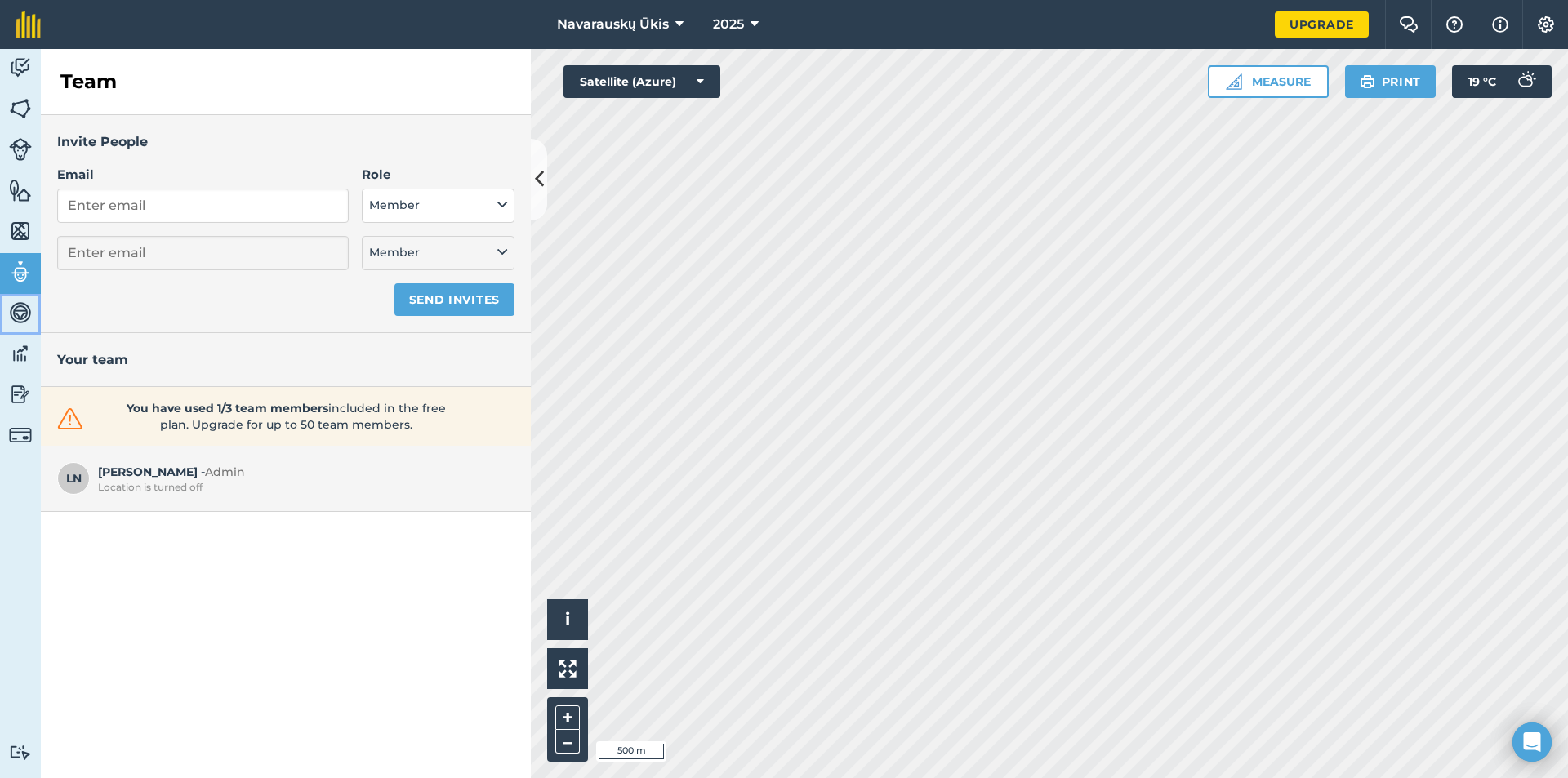
click at [14, 309] on img at bounding box center [20, 312] width 23 height 25
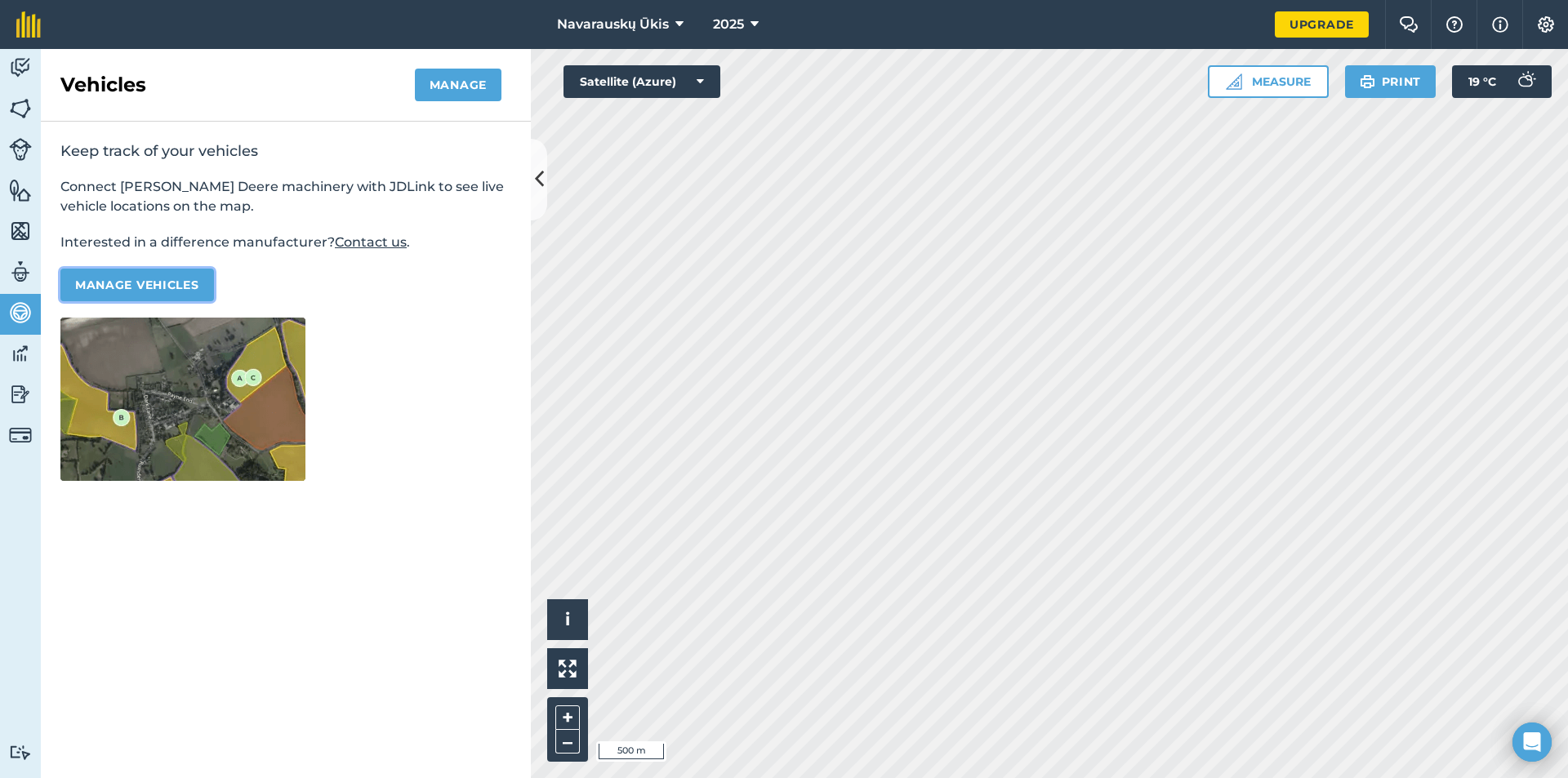
click at [135, 291] on button "Manage vehicles" at bounding box center [137, 285] width 154 height 32
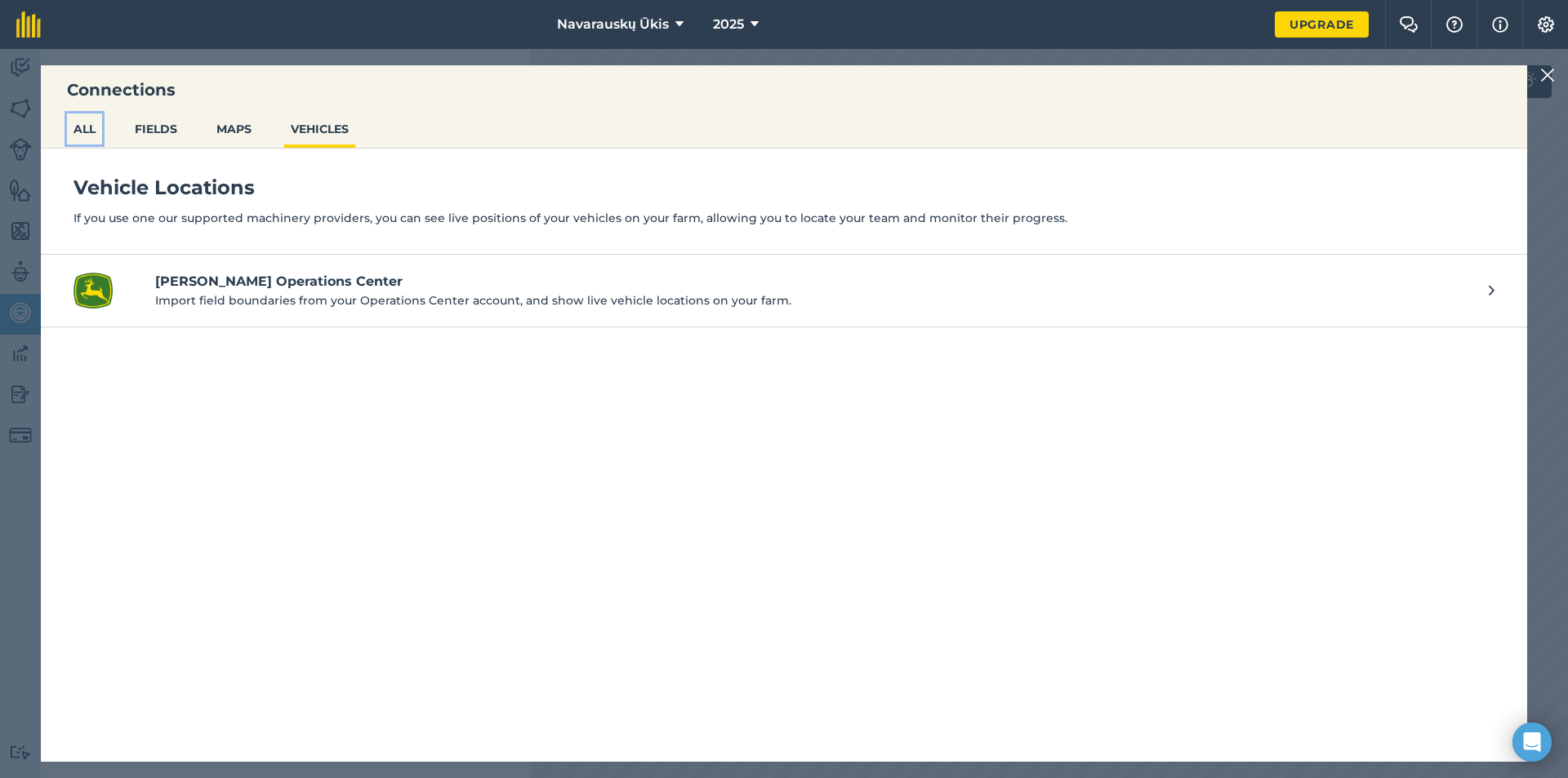
click at [100, 138] on button "ALL" at bounding box center [84, 128] width 35 height 31
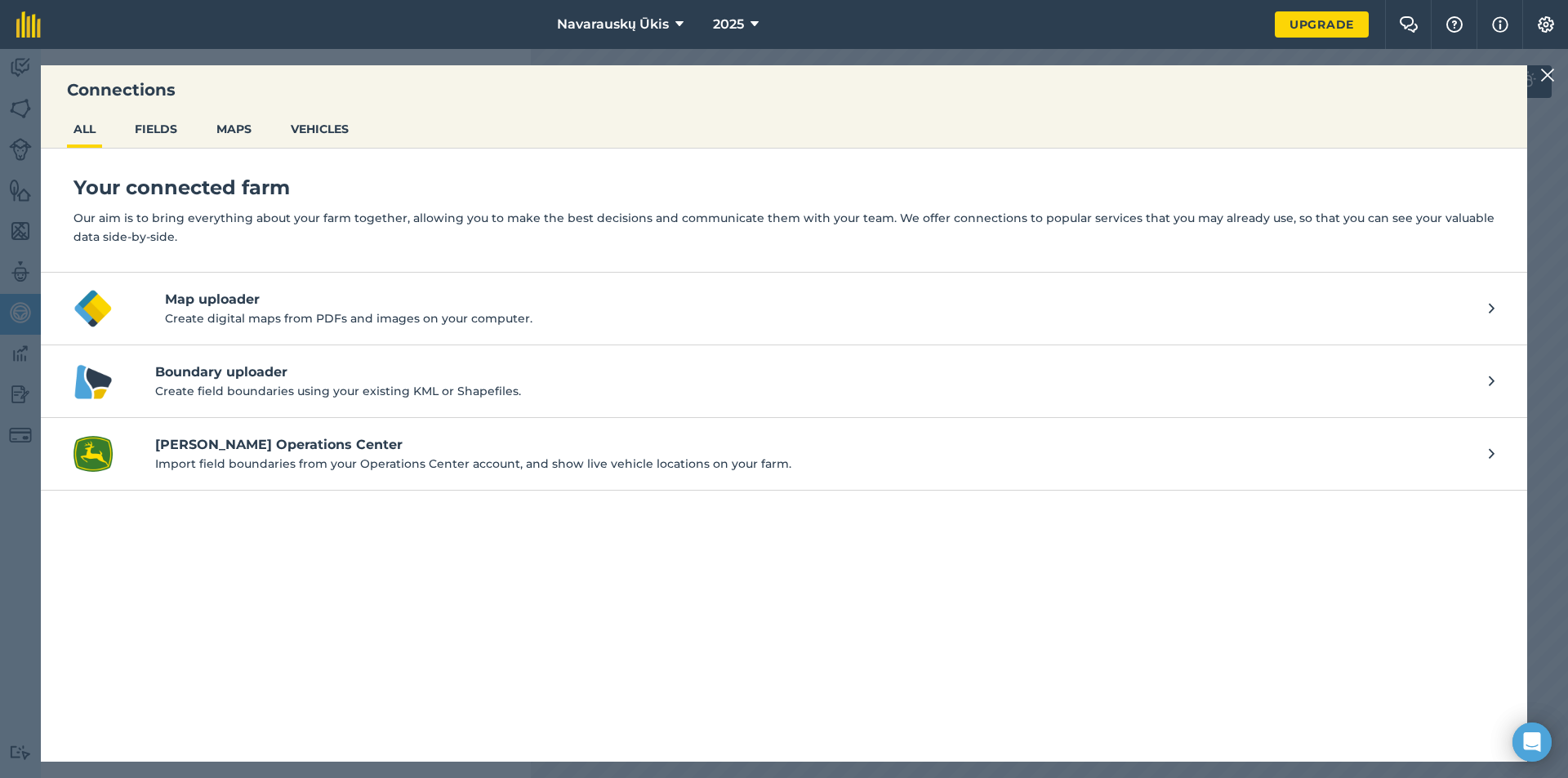
click at [372, 133] on ul "ALL FIELDS MAPS VEHICLES" at bounding box center [784, 130] width 1486 height 35
click at [346, 122] on button "VEHICLES" at bounding box center [320, 128] width 71 height 31
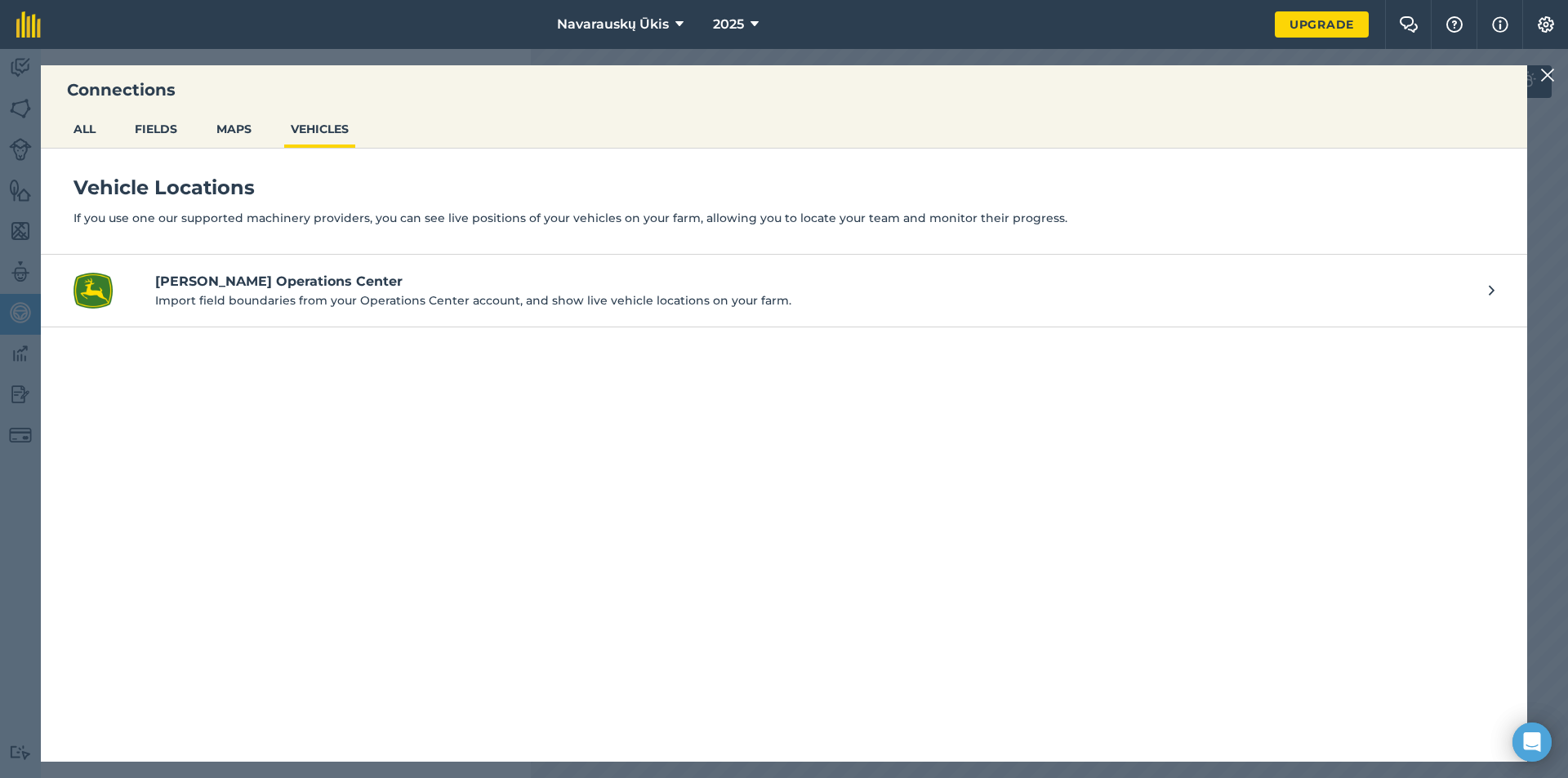
click at [1535, 68] on div "Connections ALL FIELDS MAPS VEHICLES Vehicle Locations If you use one our suppo…" at bounding box center [784, 413] width 1568 height 729
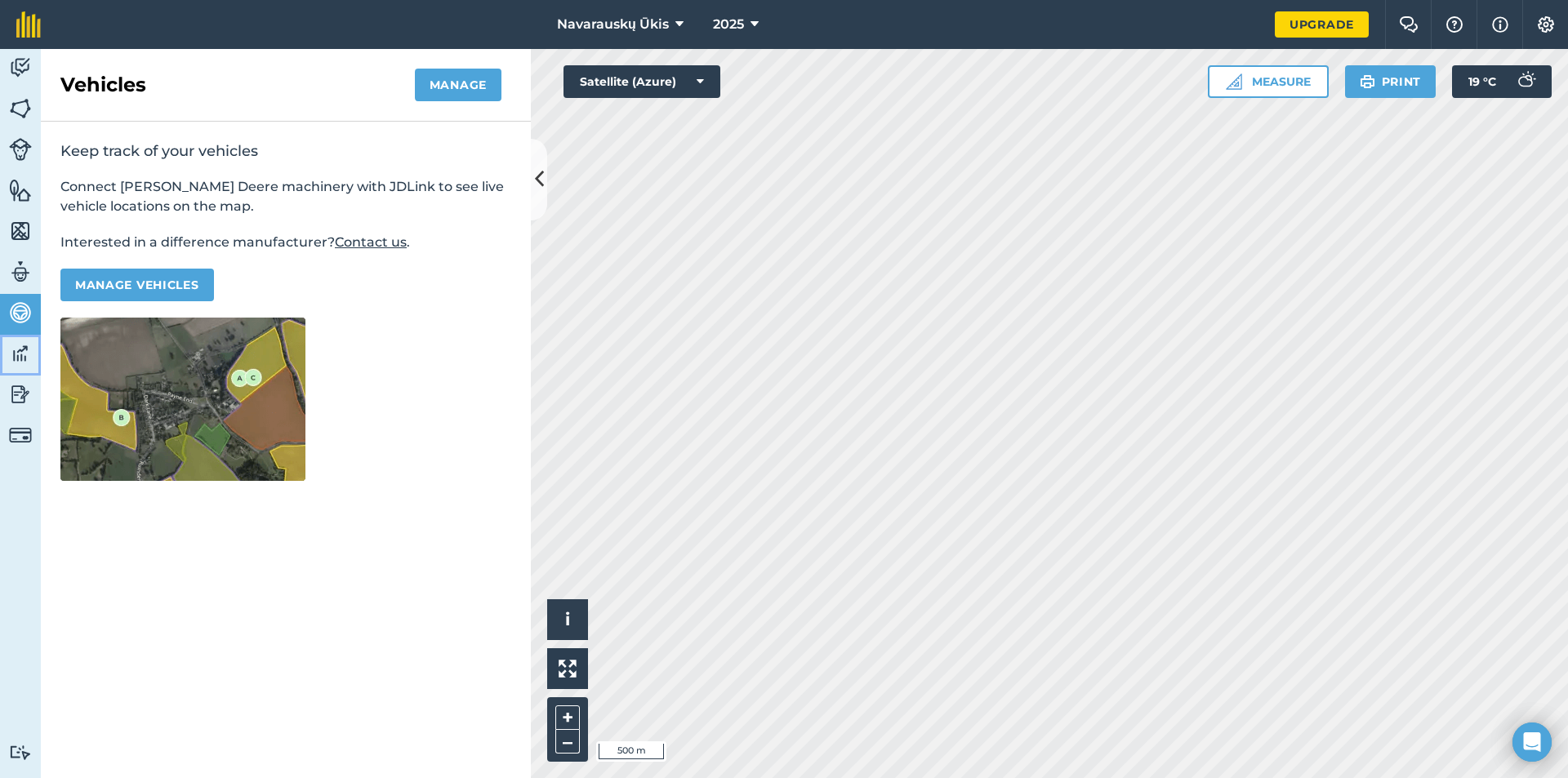
click at [4, 369] on link "Data" at bounding box center [20, 355] width 41 height 41
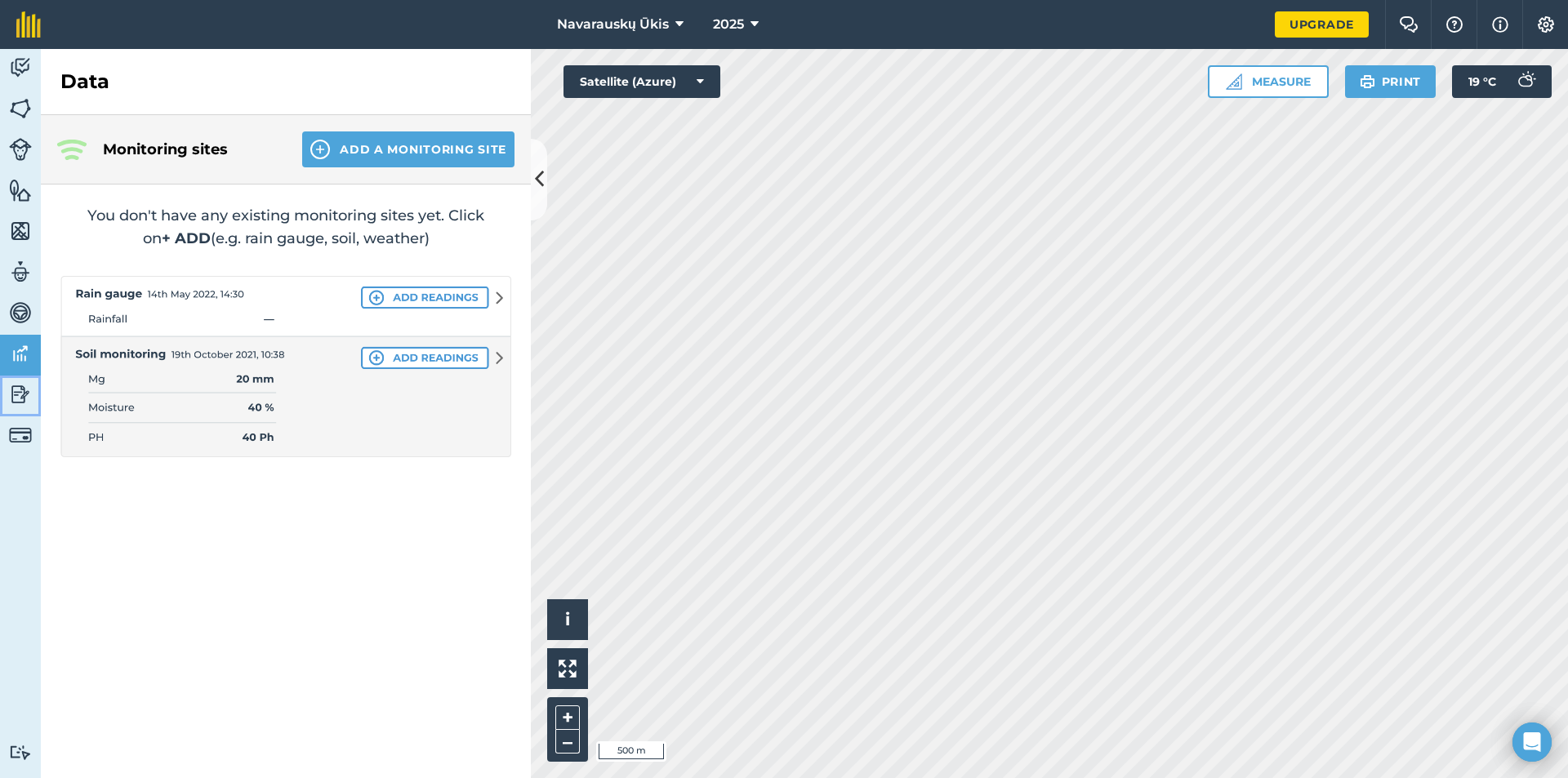
click at [16, 399] on img at bounding box center [20, 394] width 23 height 25
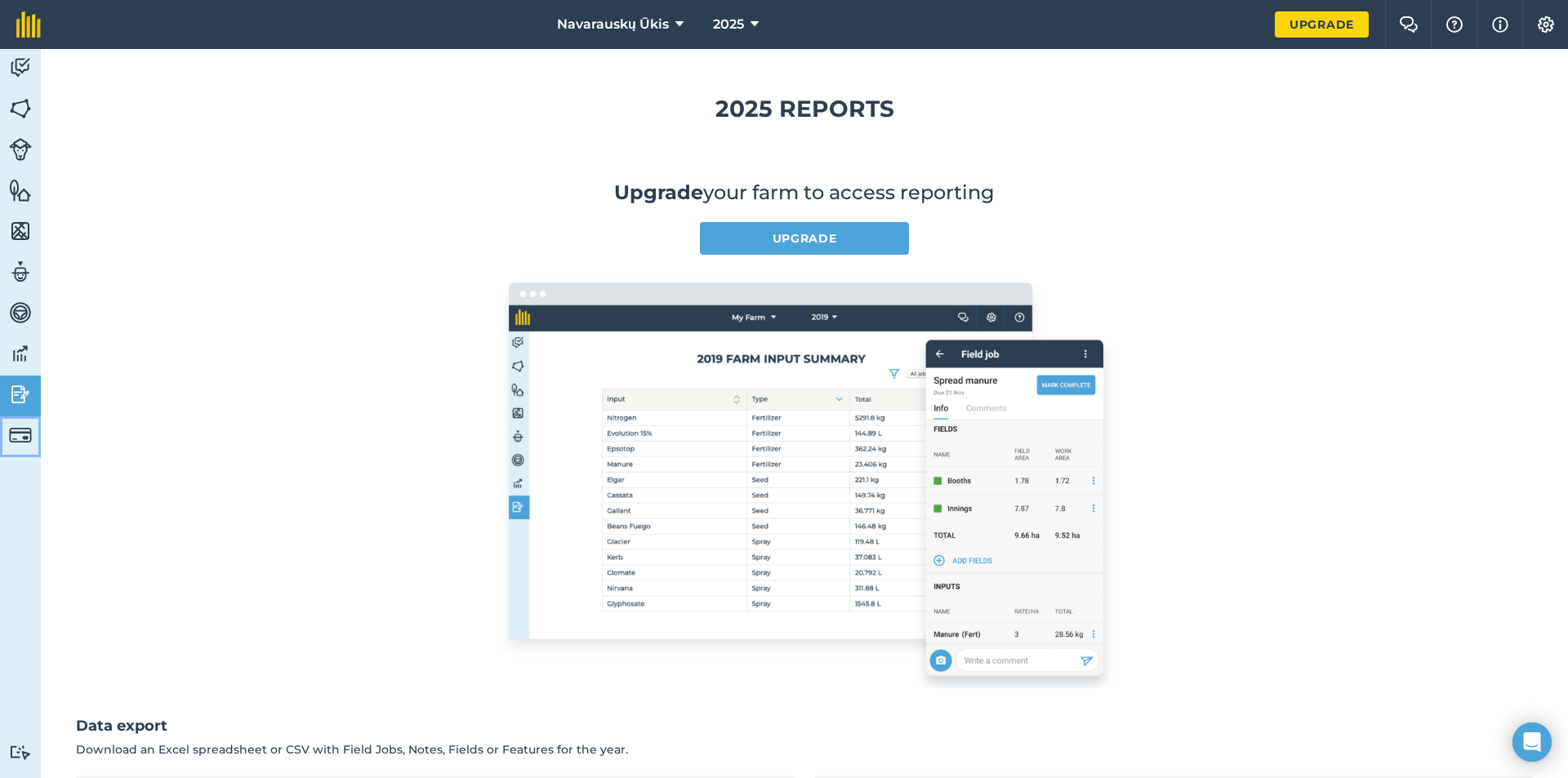
click at [14, 437] on img at bounding box center [20, 434] width 23 height 23
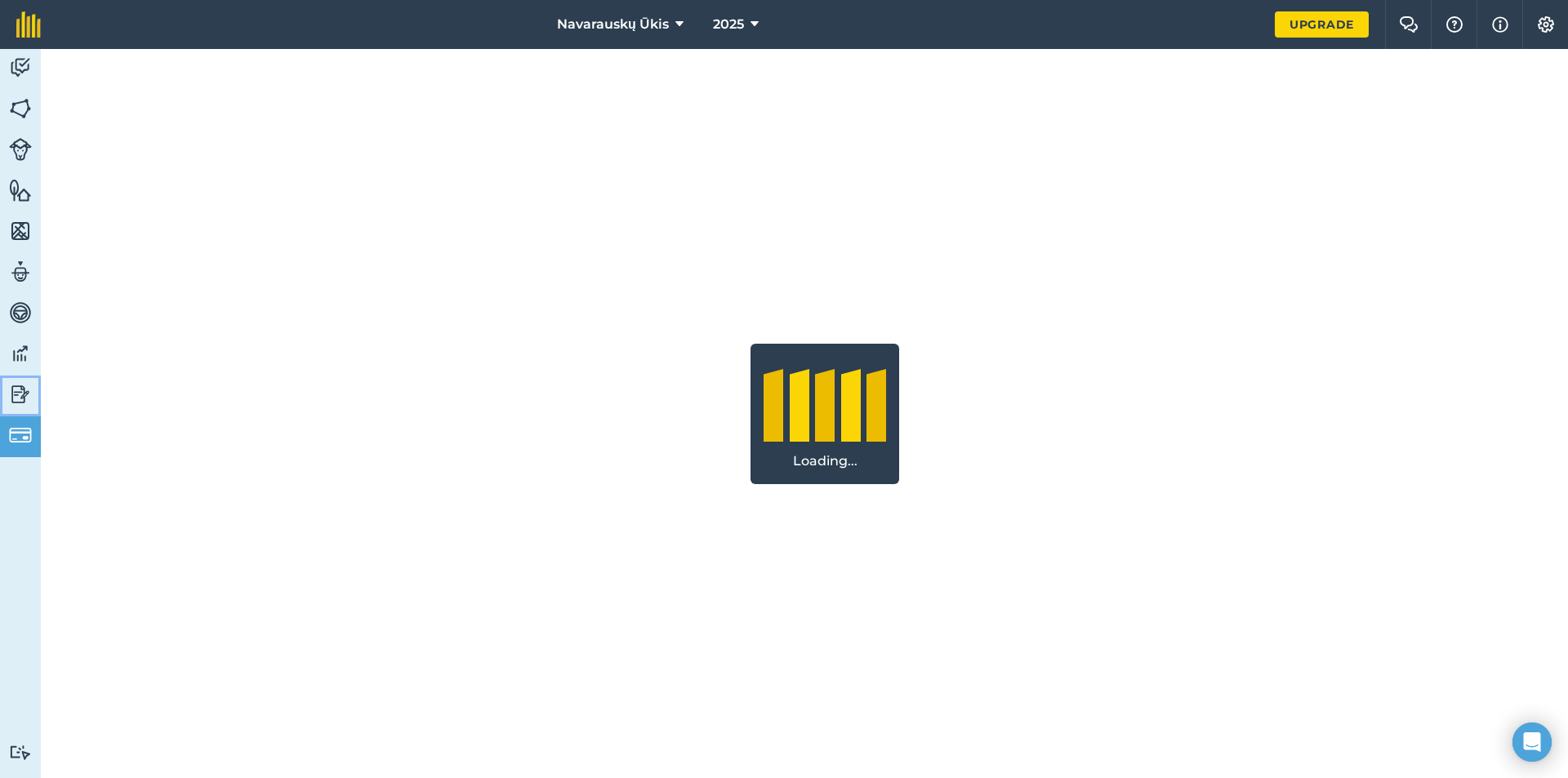
click at [21, 393] on img at bounding box center [20, 394] width 23 height 25
